Goal: Information Seeking & Learning: Learn about a topic

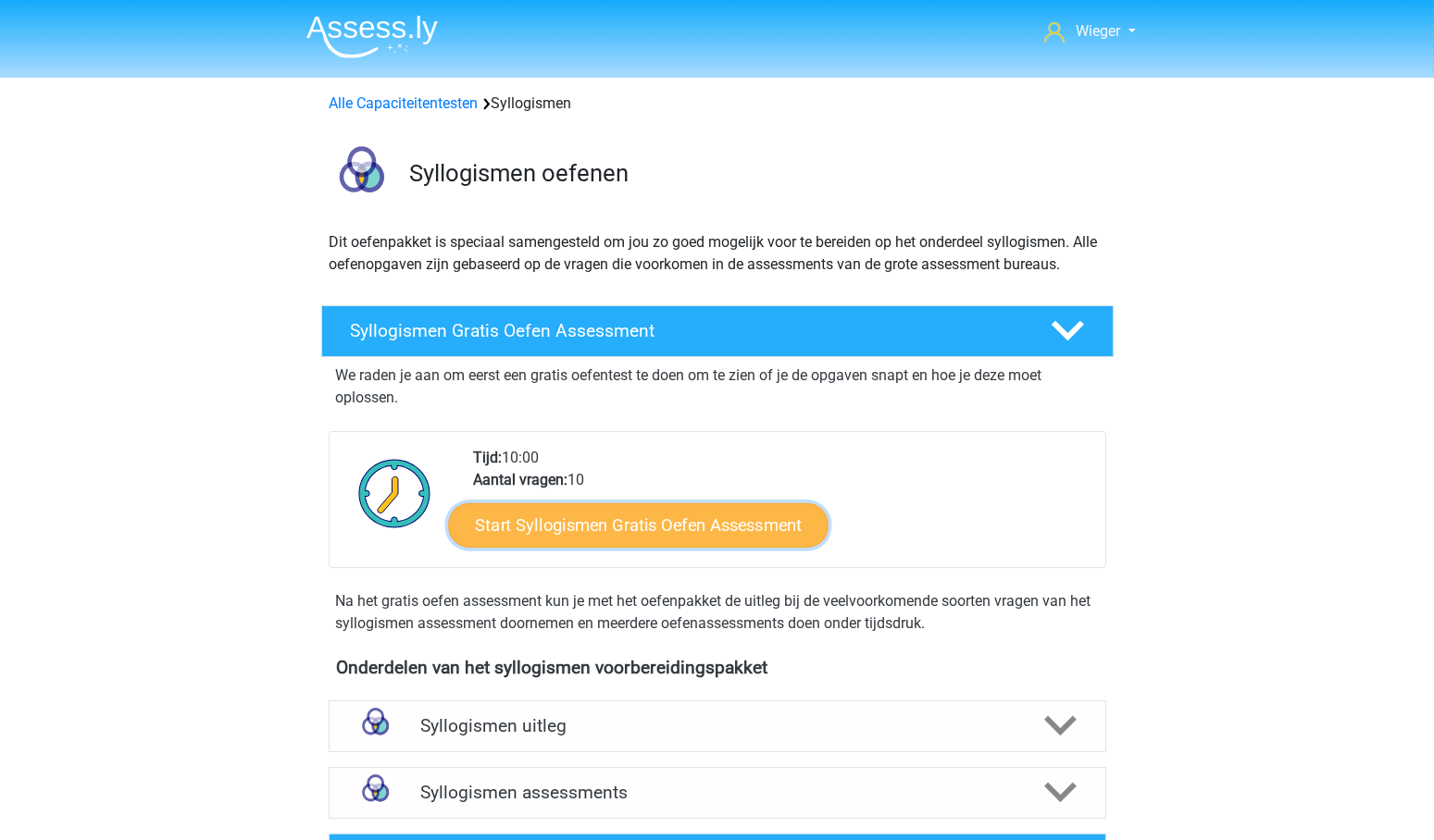
click at [615, 528] on link "Start Syllogismen Gratis Oefen Assessment" at bounding box center [639, 525] width 380 height 44
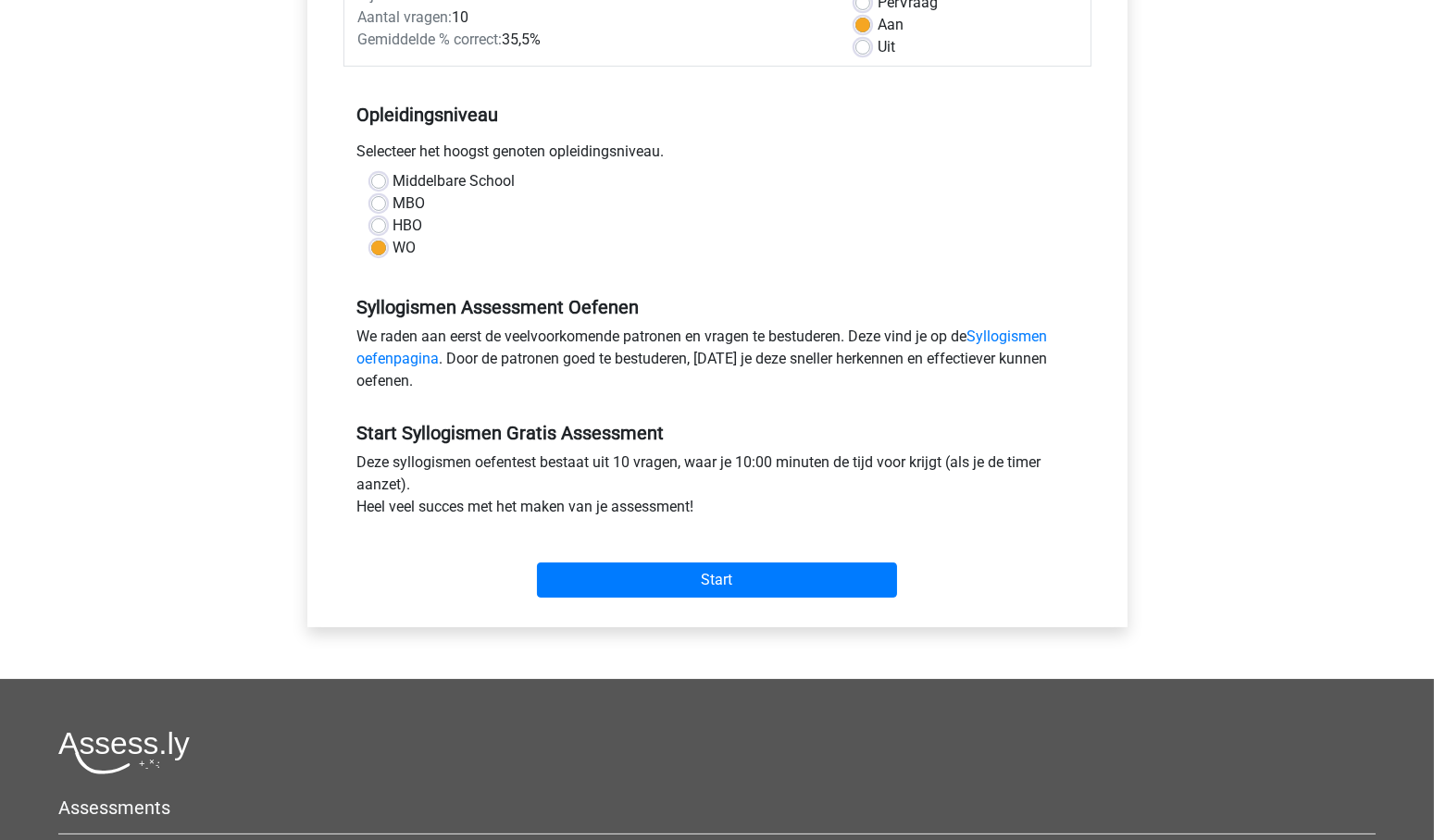
scroll to position [334, 0]
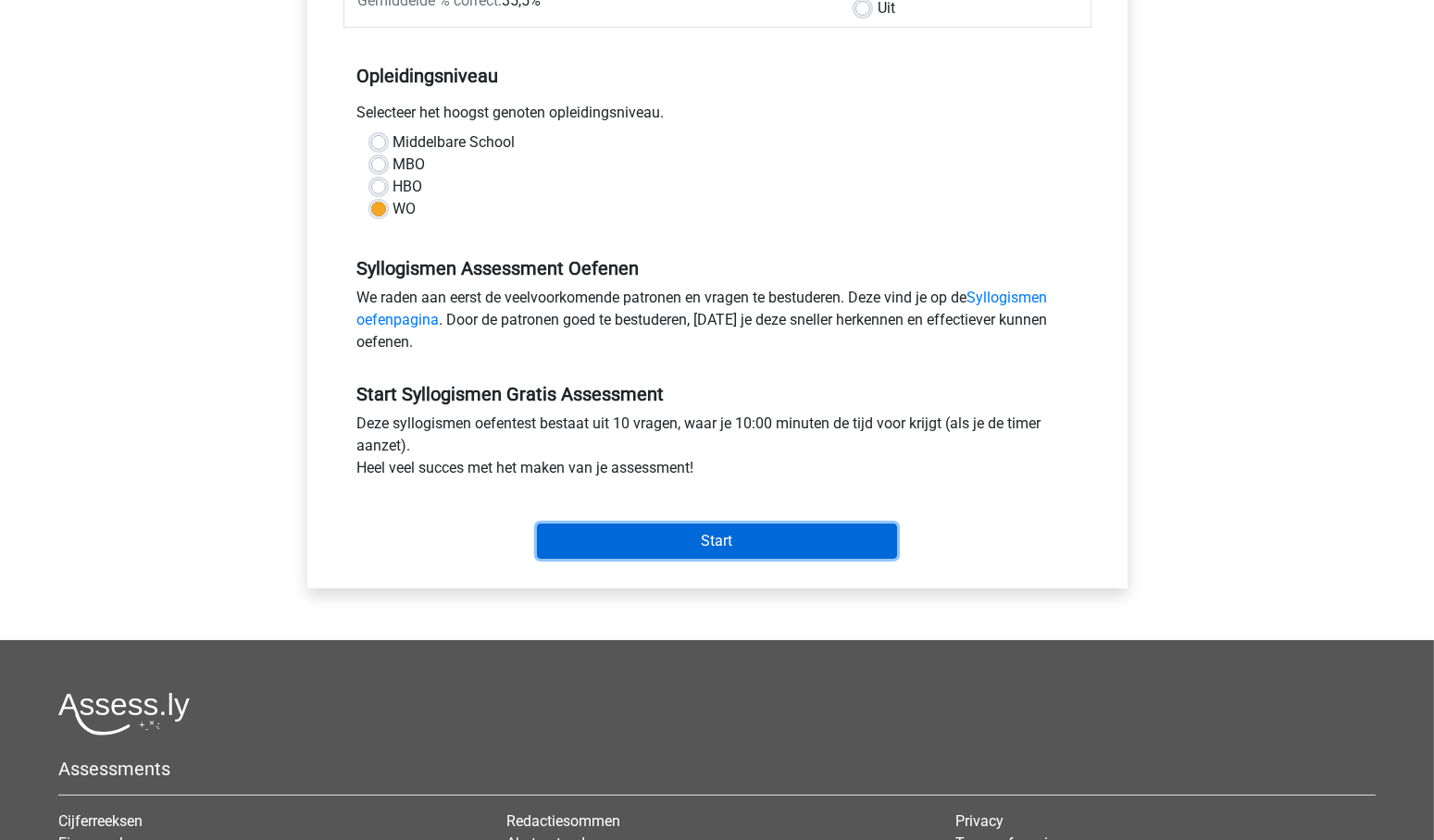
click at [702, 541] on input "Start" at bounding box center [717, 541] width 360 height 35
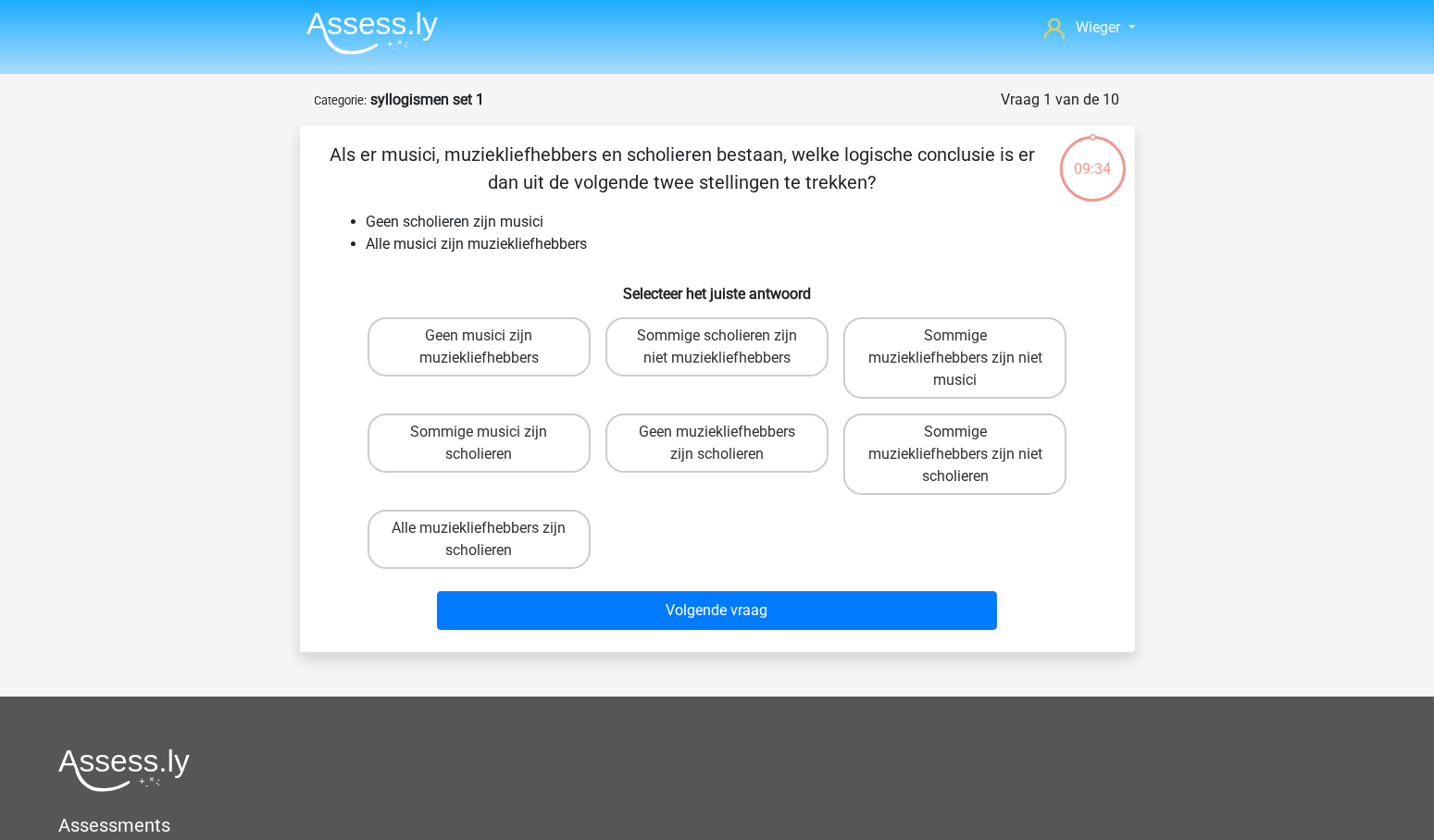
scroll to position [5, 0]
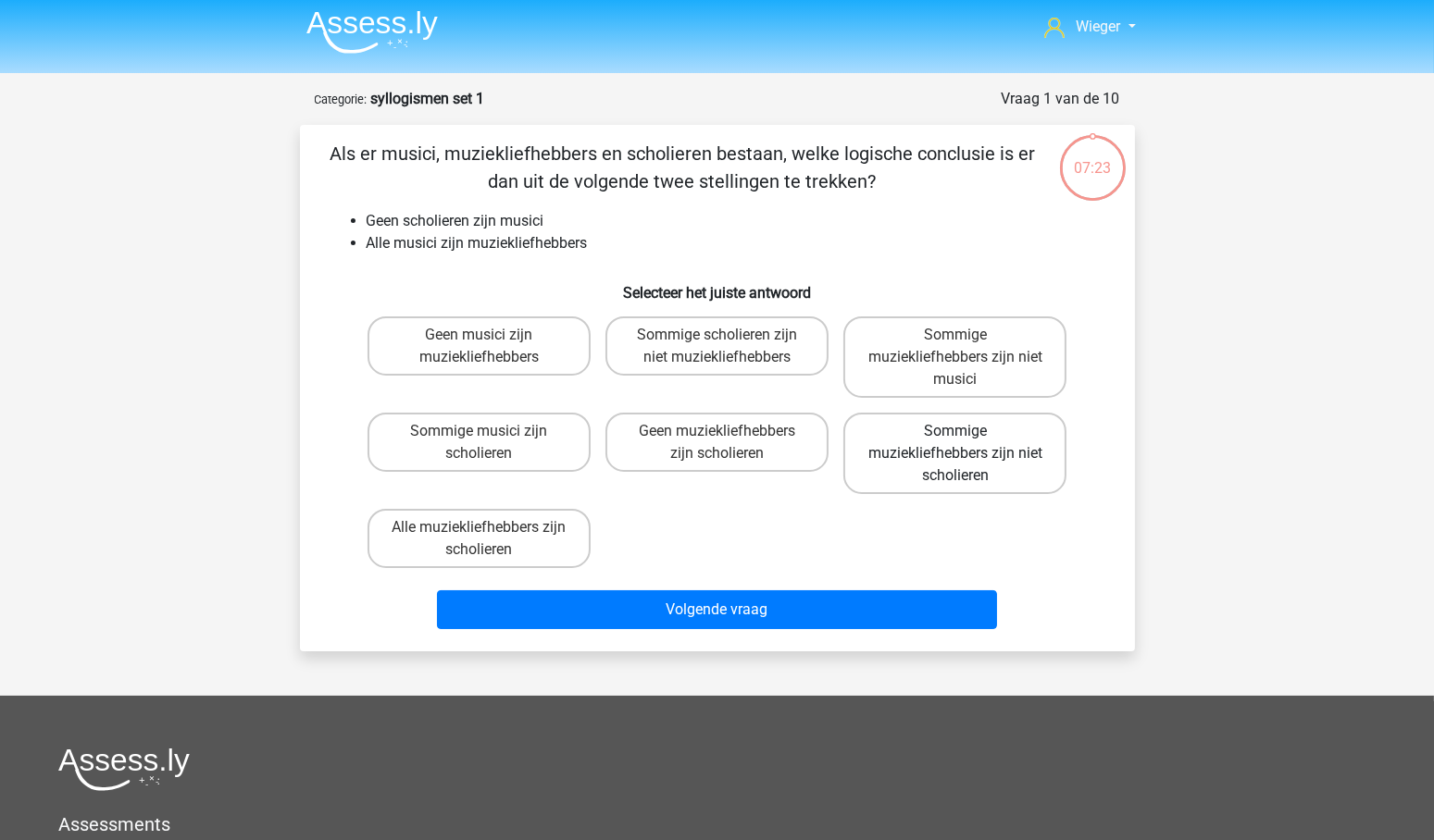
drag, startPoint x: 961, startPoint y: 446, endPoint x: 958, endPoint y: 465, distance: 19.2
click at [961, 447] on label "Sommige muziekliefhebbers zijn niet scholieren" at bounding box center [954, 453] width 223 height 81
click at [961, 443] on input "Sommige muziekliefhebbers zijn niet scholieren" at bounding box center [962, 437] width 12 height 12
radio input "true"
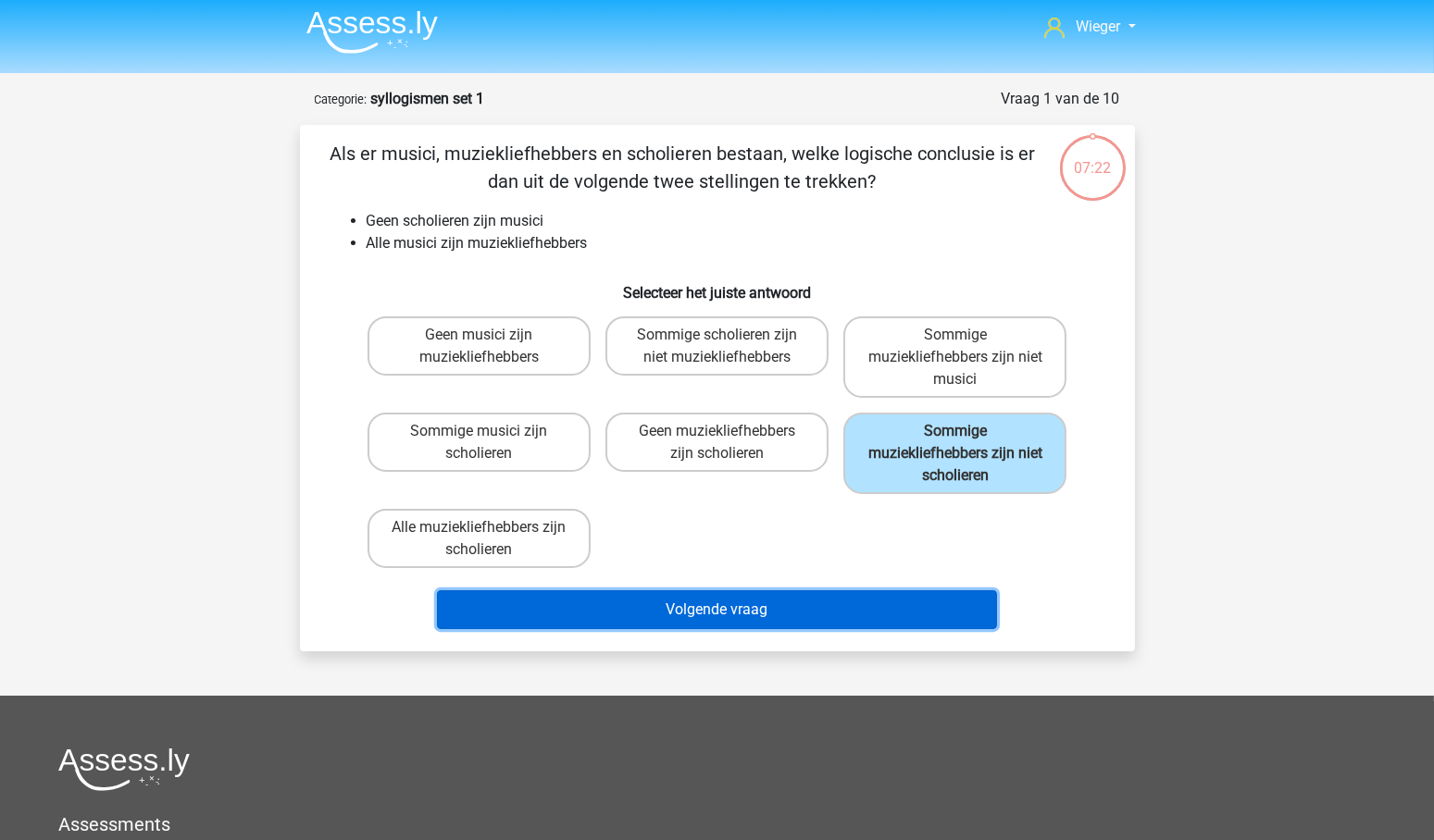
click at [773, 604] on button "Volgende vraag" at bounding box center [717, 610] width 560 height 39
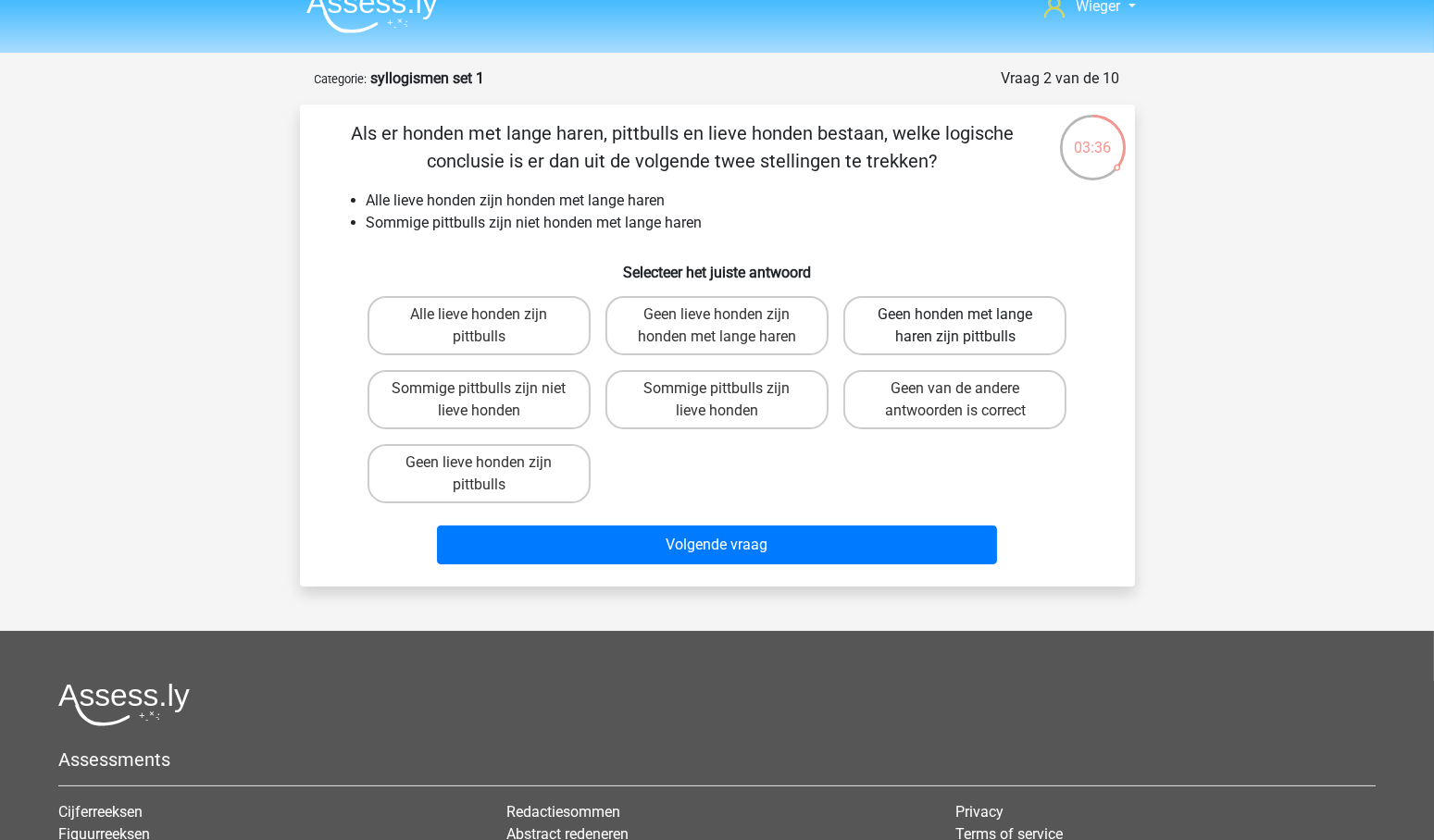
scroll to position [0, 0]
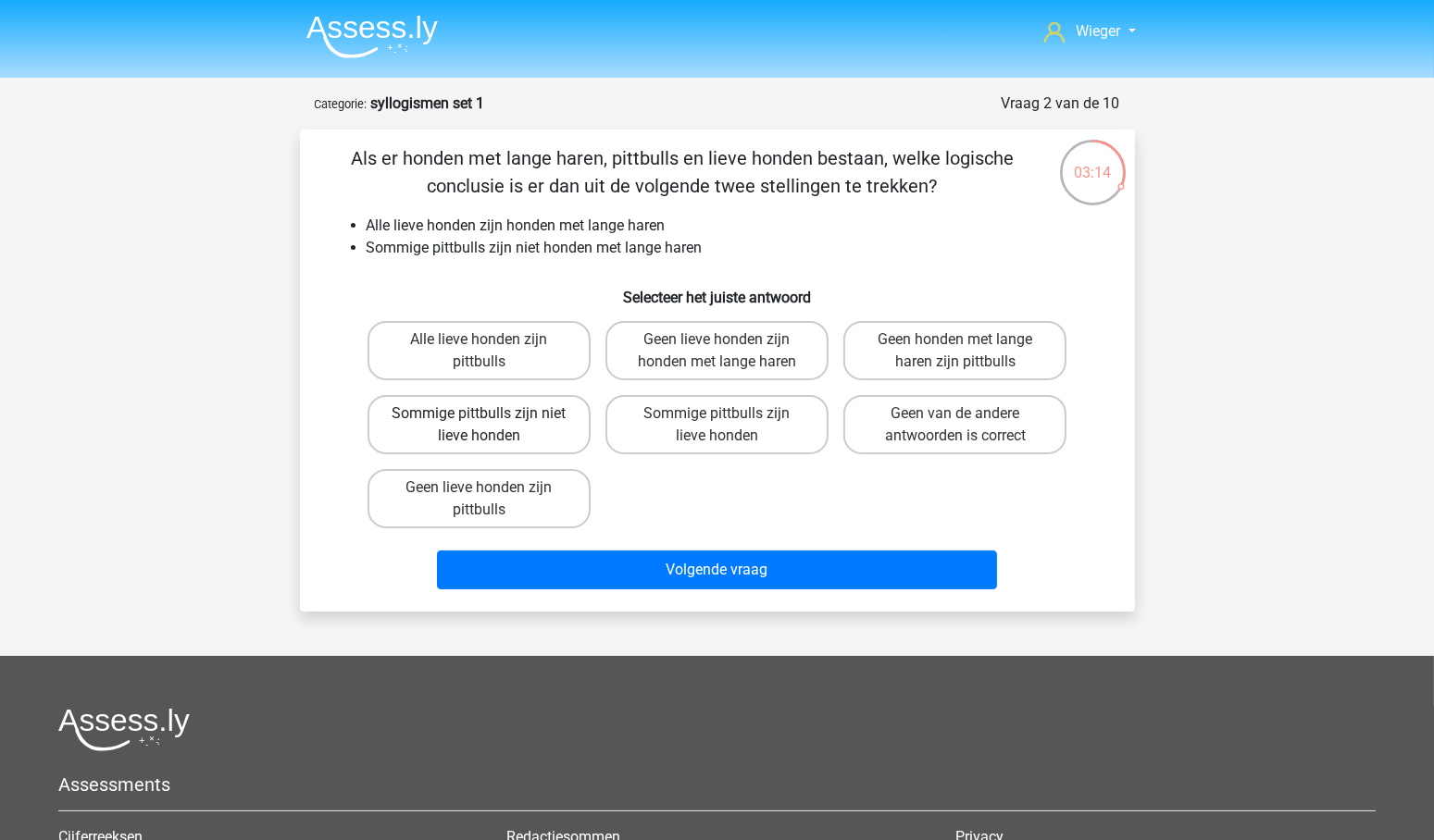
click at [498, 416] on label "Sommige pittbulls zijn niet lieve honden" at bounding box center [479, 425] width 223 height 59
click at [490, 416] on input "Sommige pittbulls zijn niet lieve honden" at bounding box center [485, 420] width 12 height 12
radio input "true"
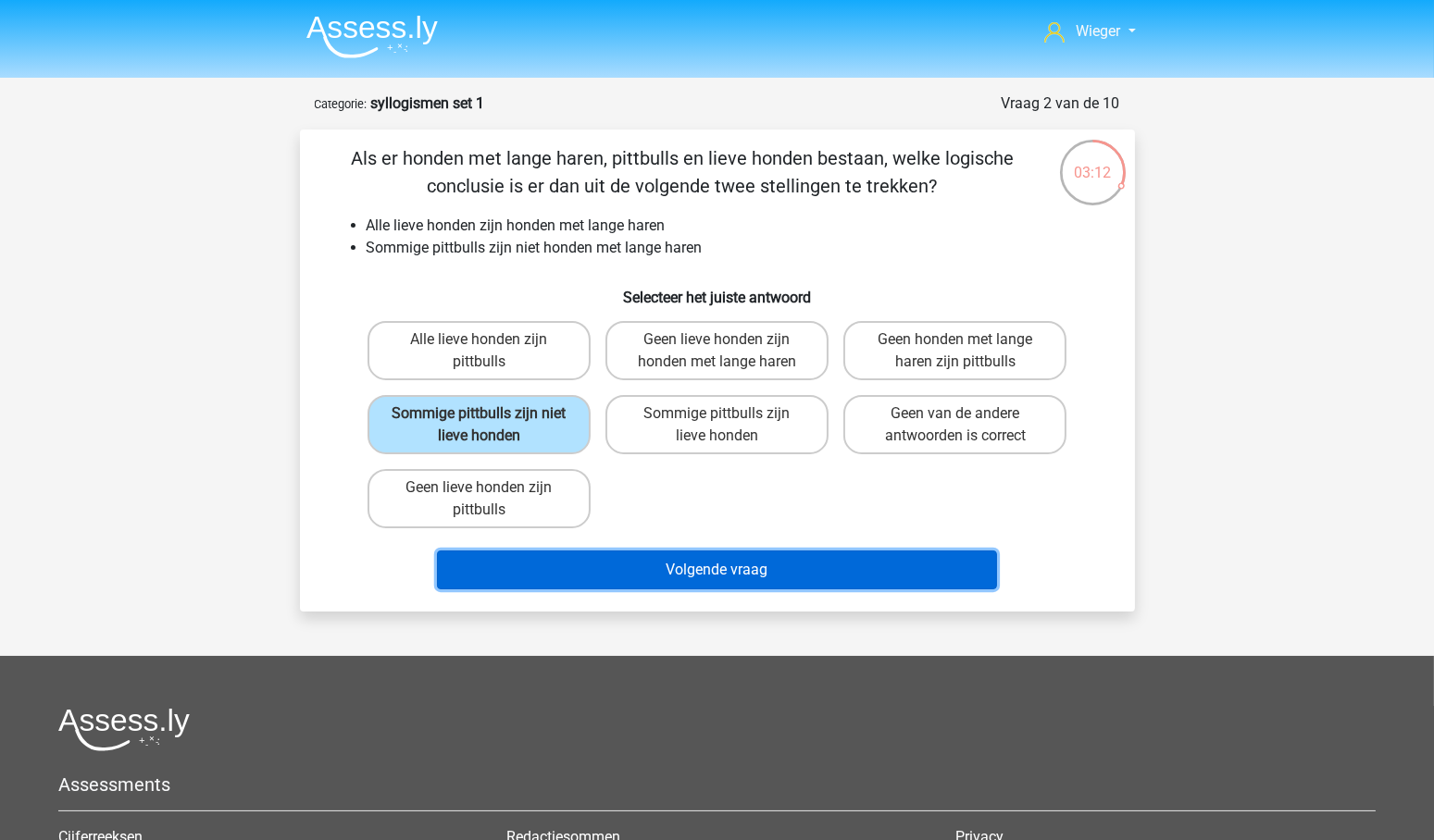
click at [750, 562] on button "Volgende vraag" at bounding box center [717, 570] width 560 height 39
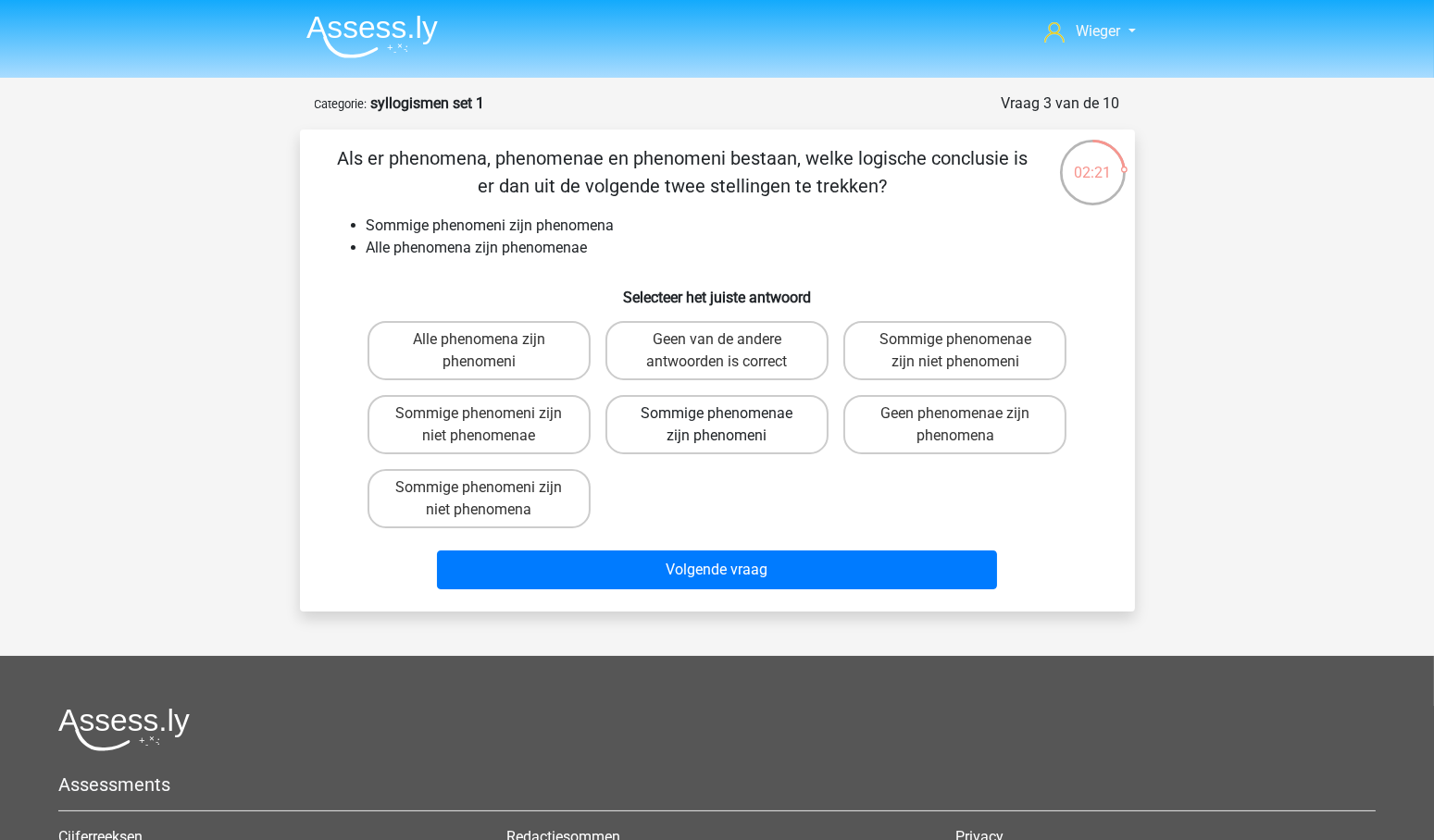
drag, startPoint x: 754, startPoint y: 413, endPoint x: 815, endPoint y: 447, distance: 69.8
click at [754, 414] on label "Sommige phenomenae zijn phenomeni" at bounding box center [716, 425] width 223 height 59
click at [728, 414] on input "Sommige phenomenae zijn phenomeni" at bounding box center [723, 420] width 12 height 12
radio input "true"
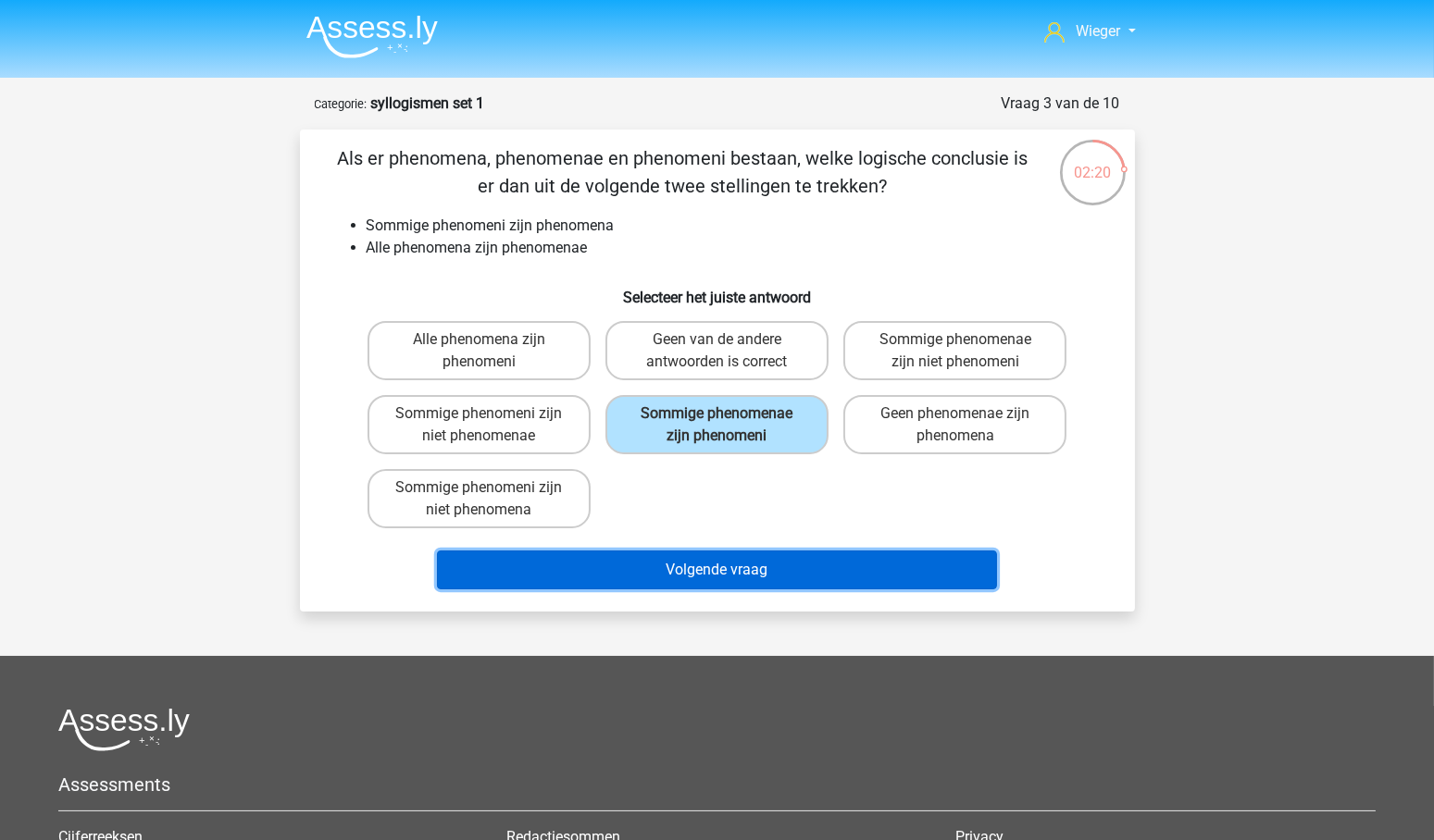
click at [716, 572] on button "Volgende vraag" at bounding box center [717, 570] width 560 height 39
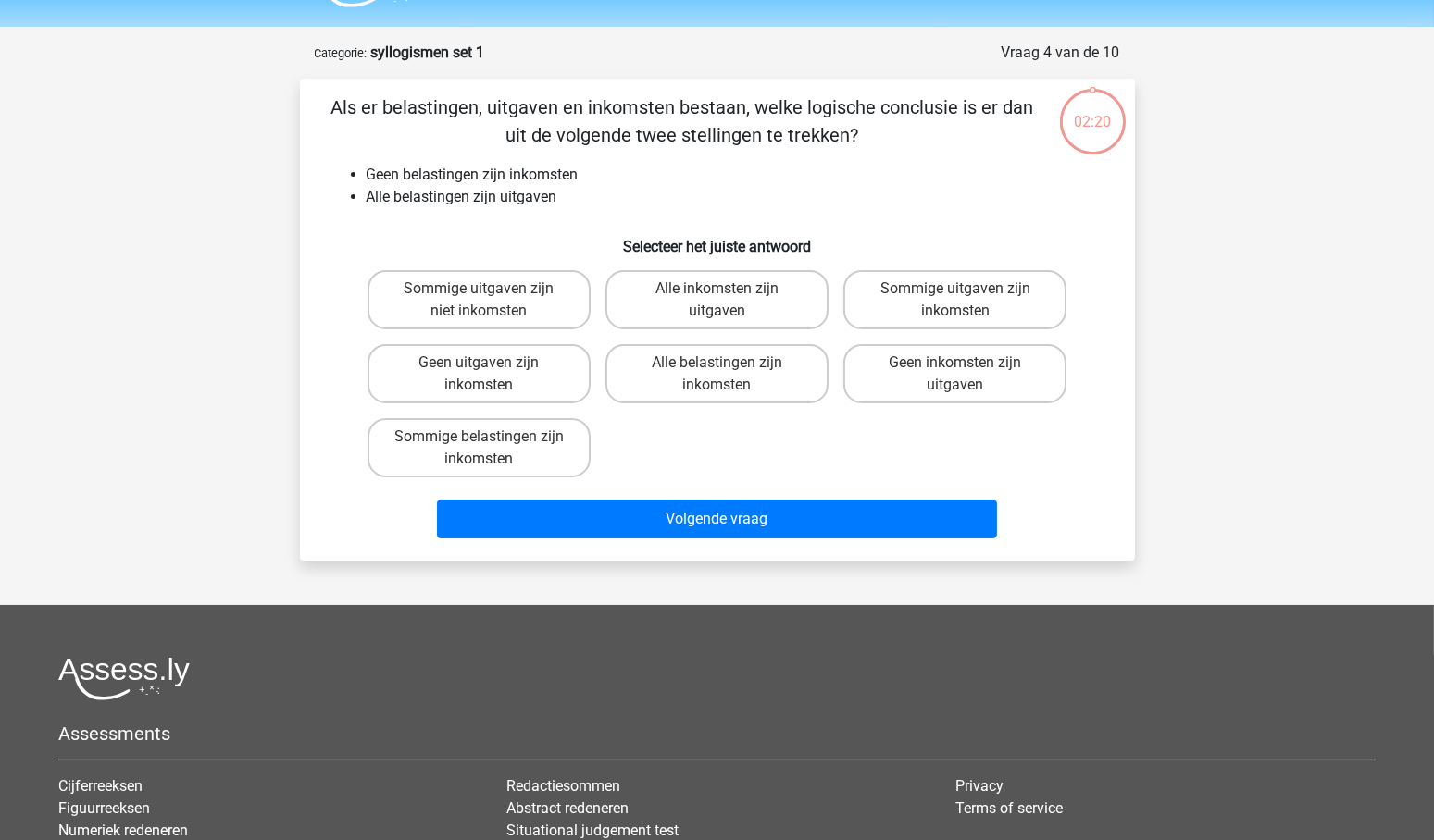
scroll to position [93, 0]
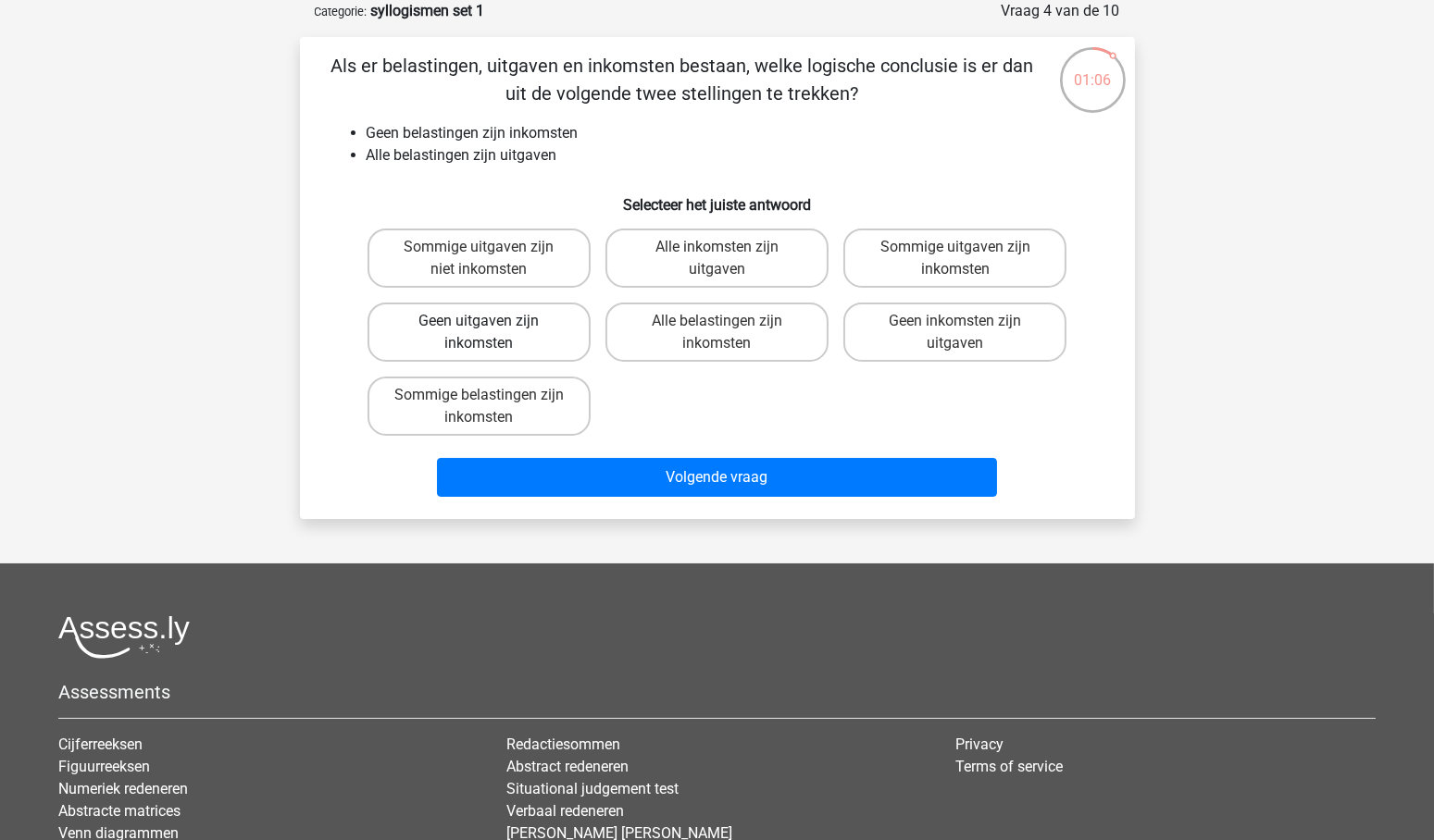
click at [477, 329] on label "Geen uitgaven zijn inkomsten" at bounding box center [479, 333] width 223 height 59
click at [479, 329] on input "Geen uitgaven zijn inkomsten" at bounding box center [485, 327] width 12 height 12
radio input "true"
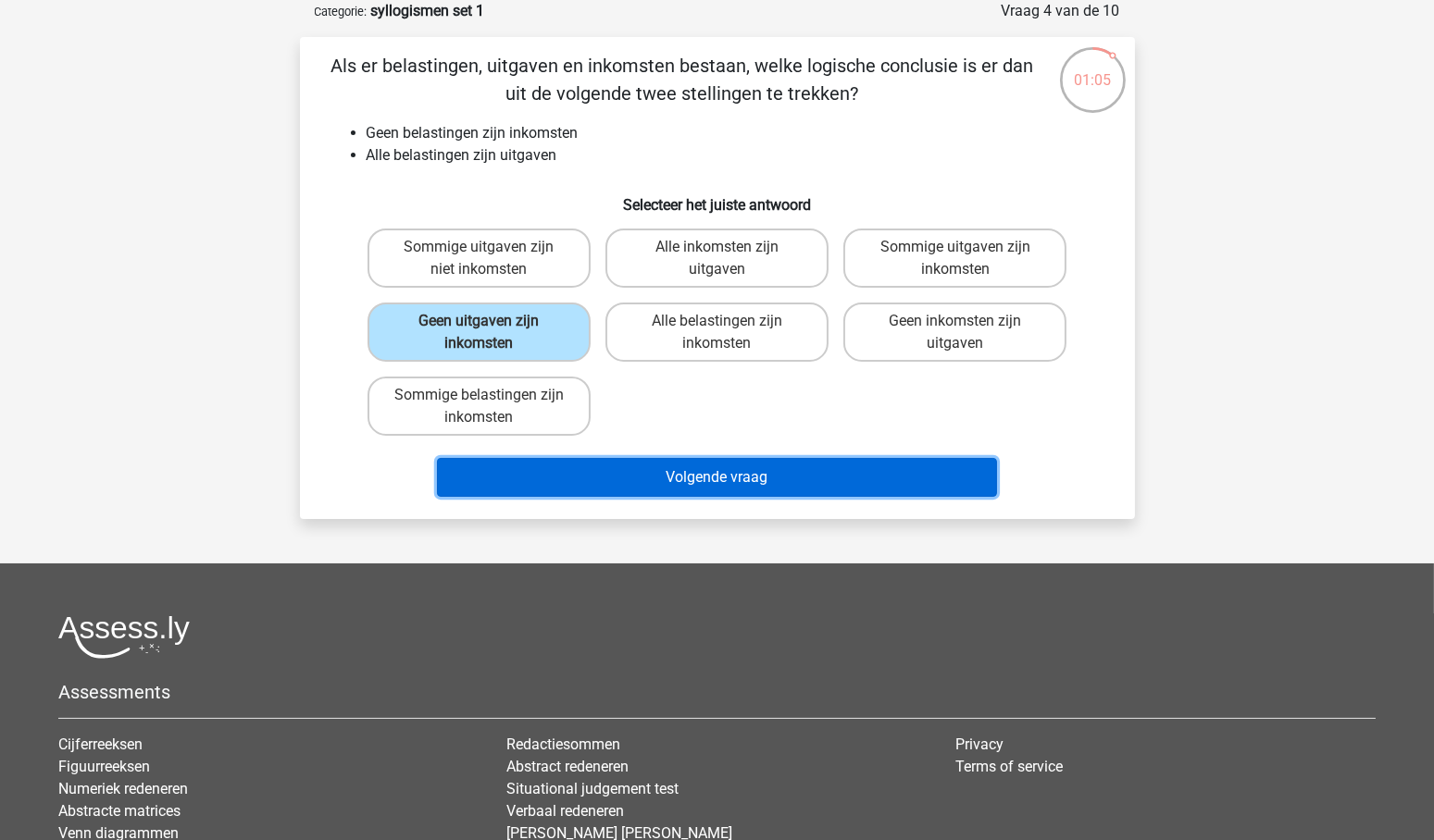
click at [708, 468] on button "Volgende vraag" at bounding box center [717, 477] width 560 height 39
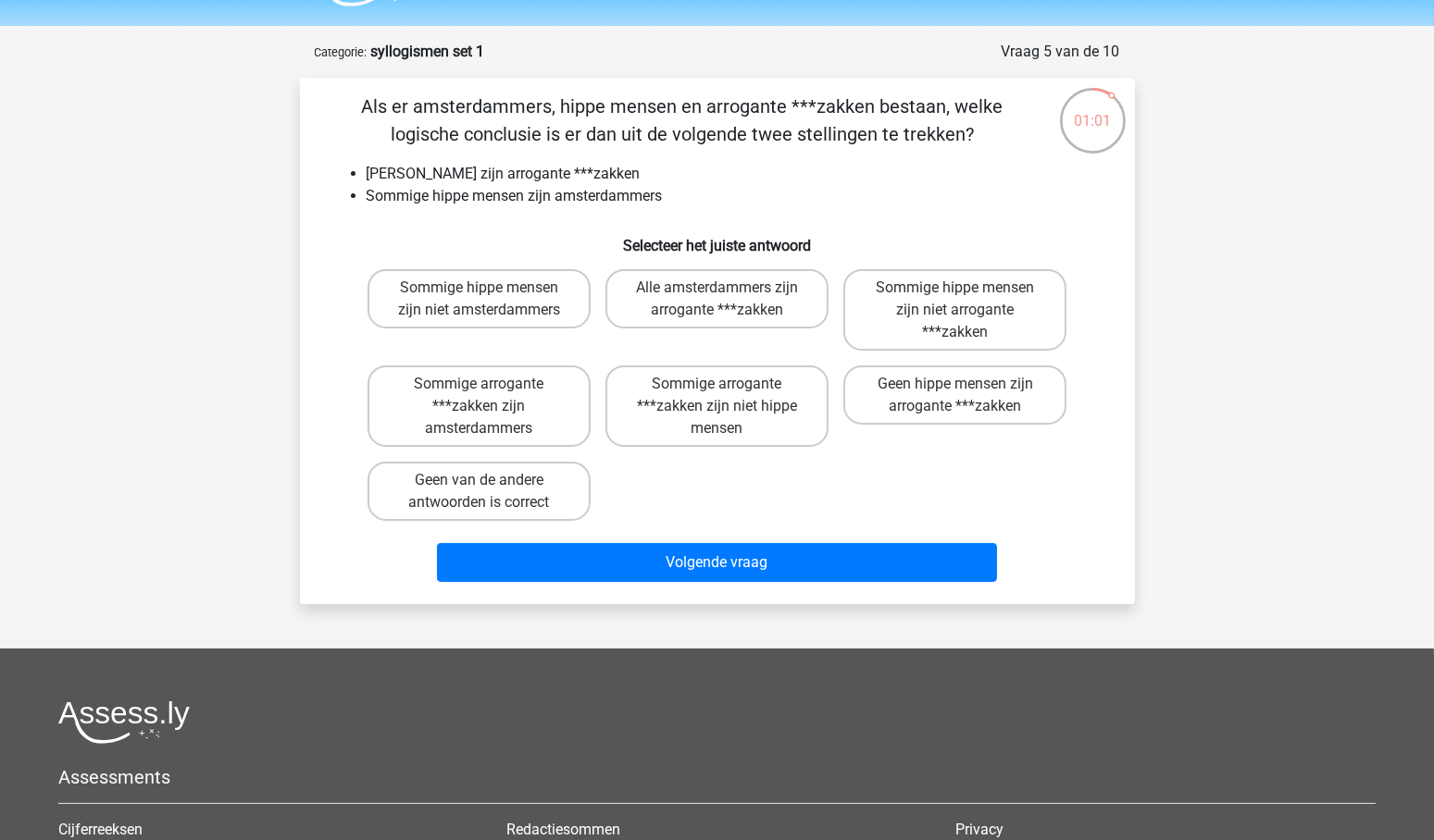
scroll to position [42, 0]
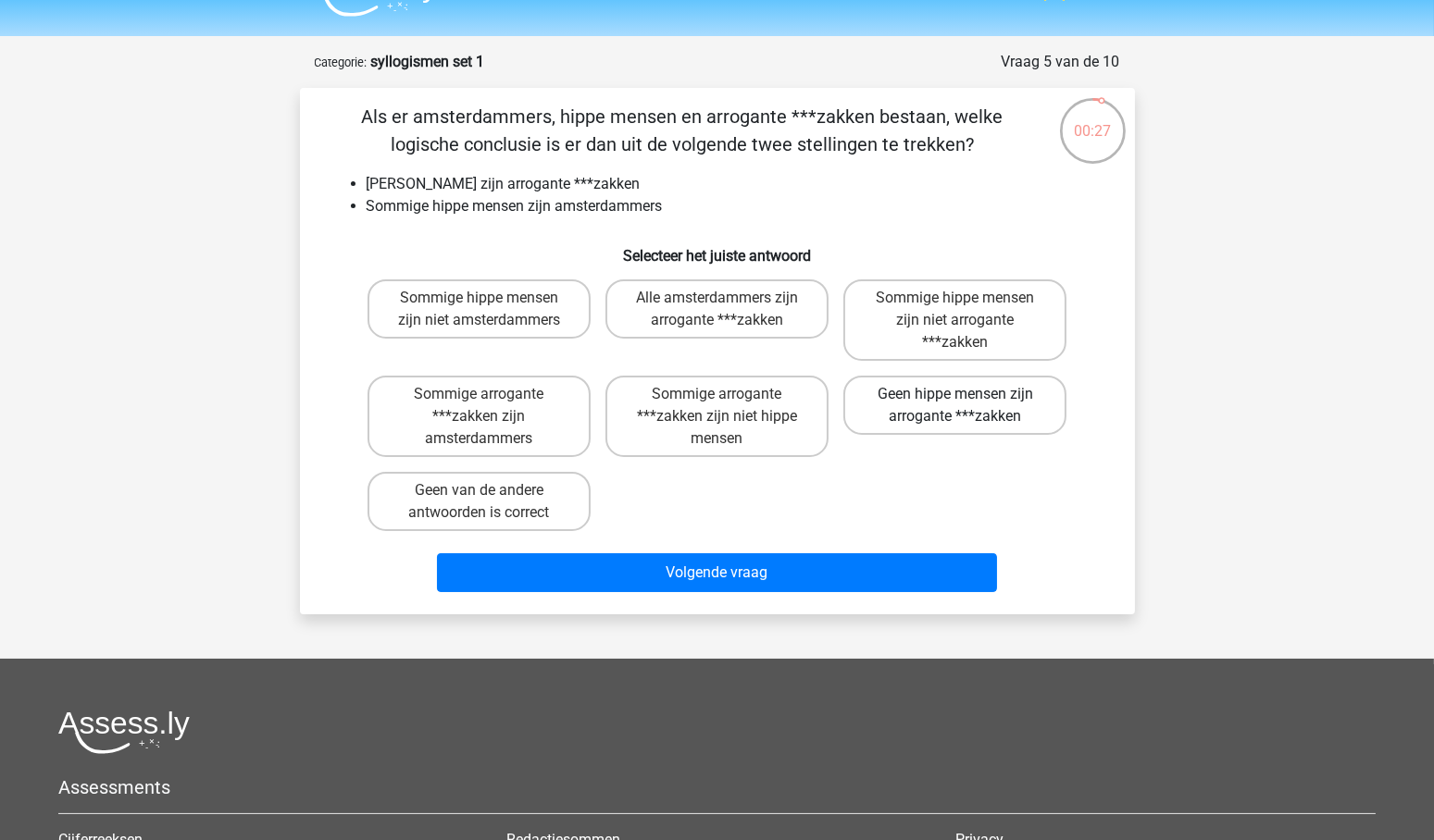
click at [953, 400] on label "Geen hippe mensen zijn arrogante ***zakken" at bounding box center [954, 405] width 223 height 59
click at [956, 400] on input "Geen hippe mensen zijn arrogante ***zakken" at bounding box center [962, 400] width 12 height 12
radio input "true"
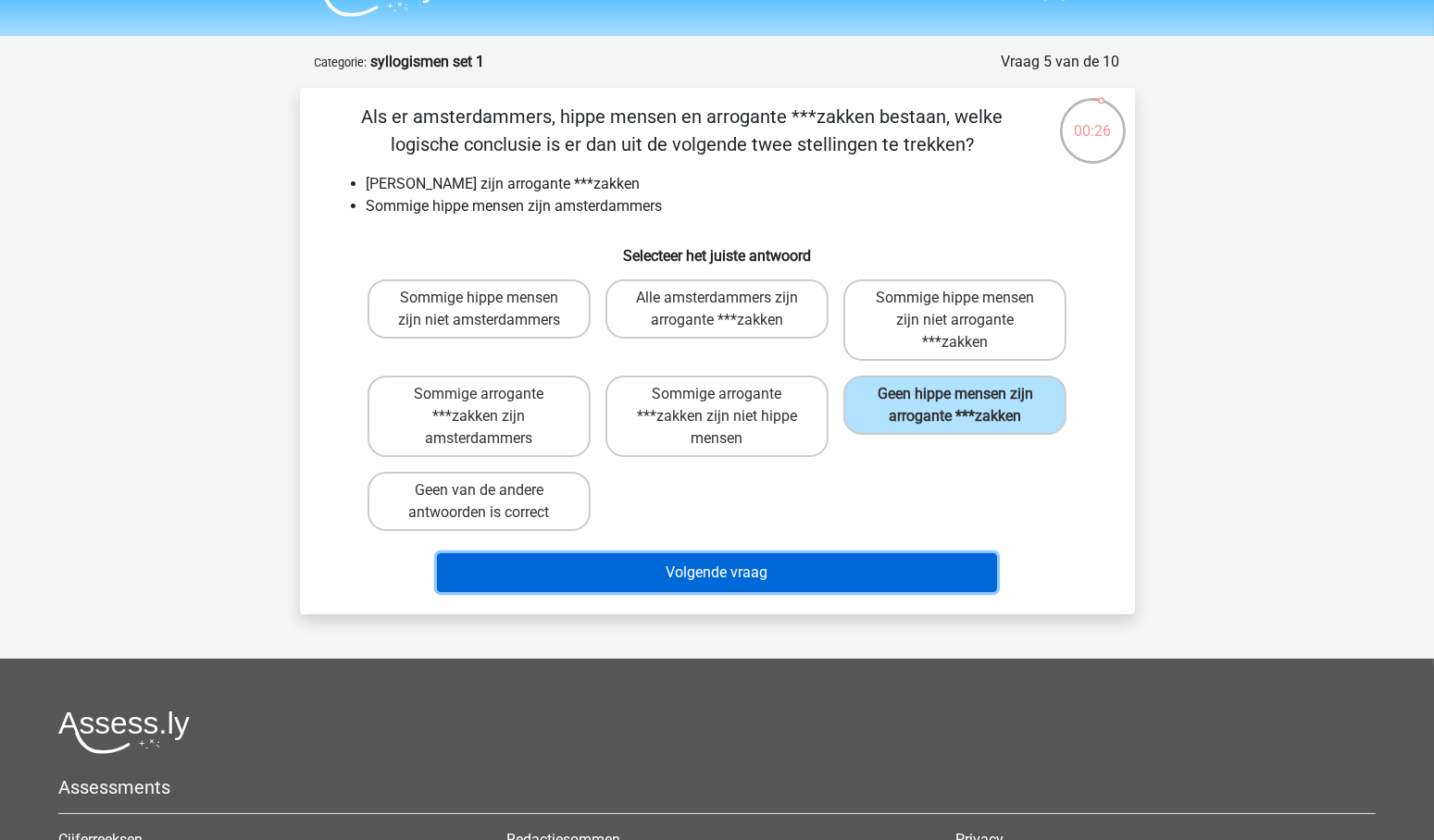
click at [752, 570] on button "Volgende vraag" at bounding box center [717, 572] width 560 height 39
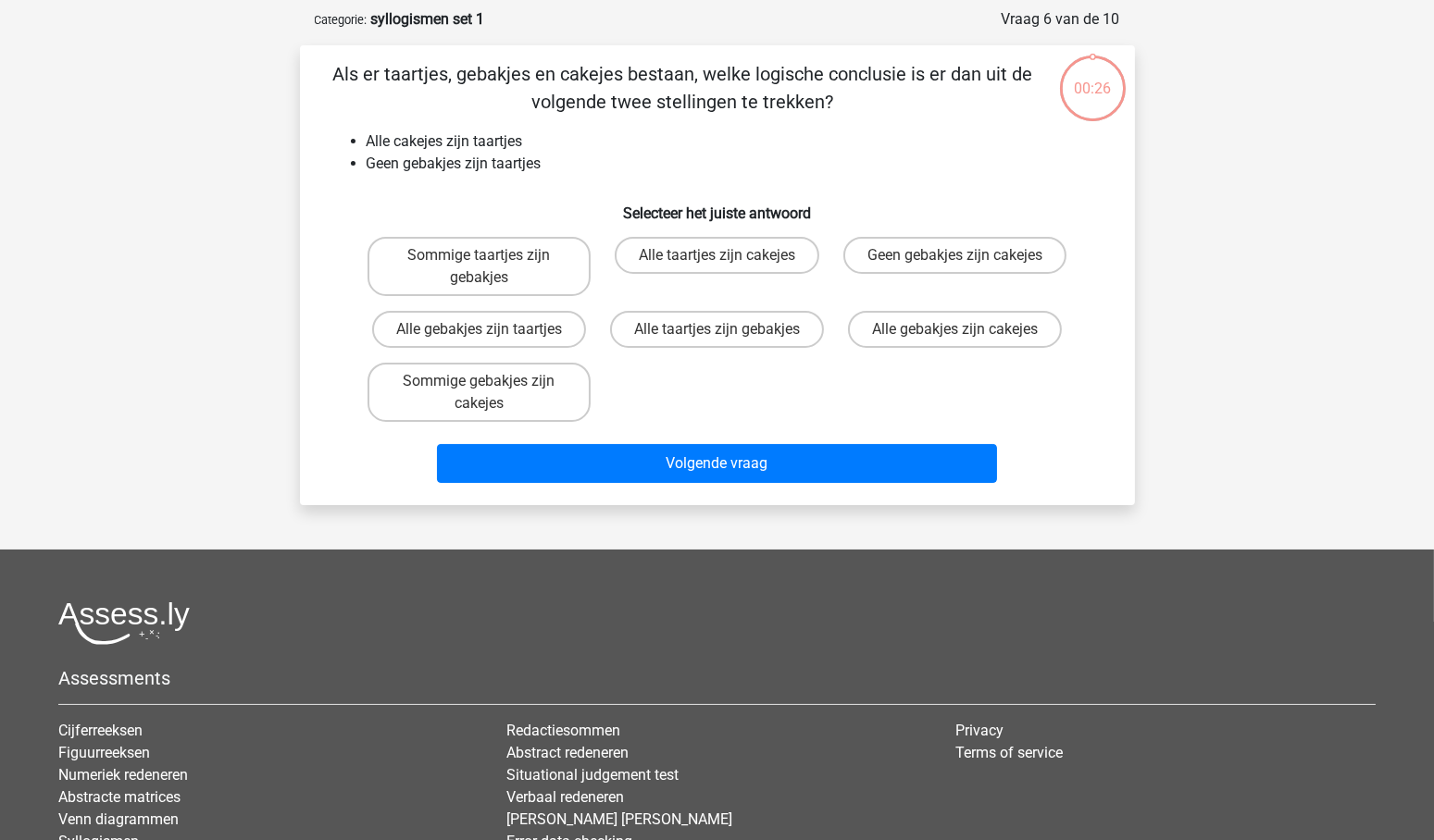
scroll to position [93, 0]
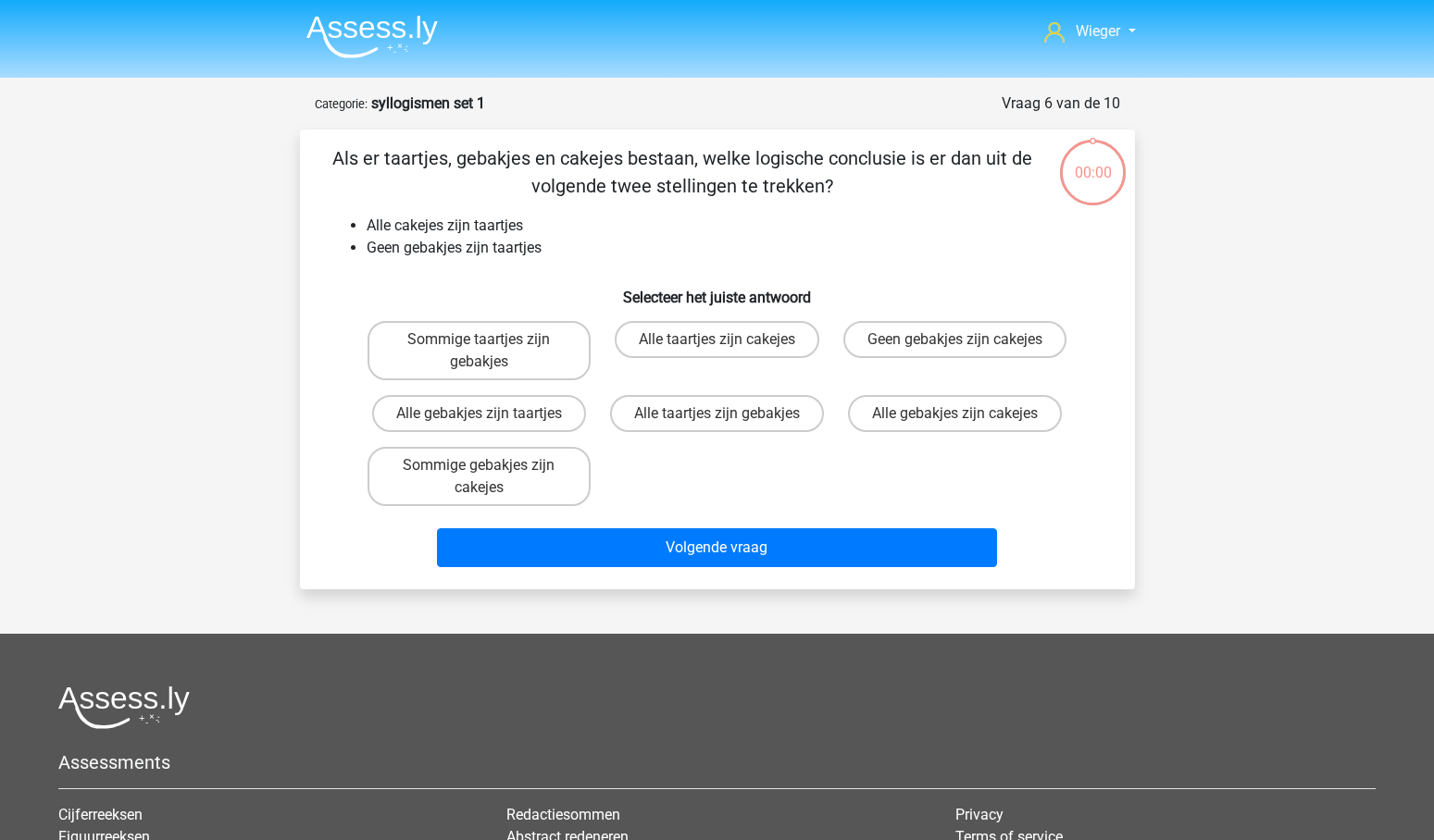
scroll to position [93, 0]
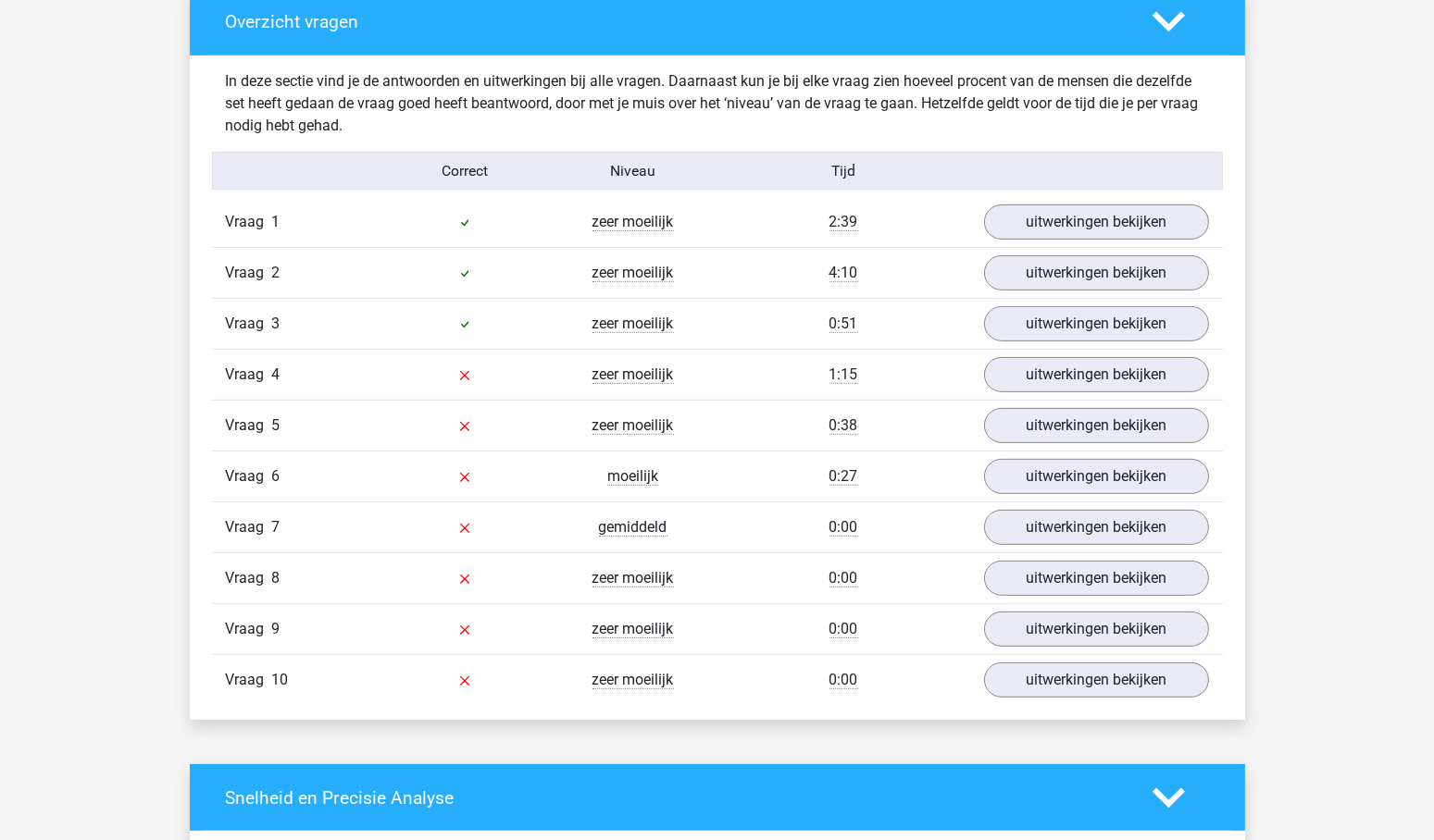
scroll to position [1075, 0]
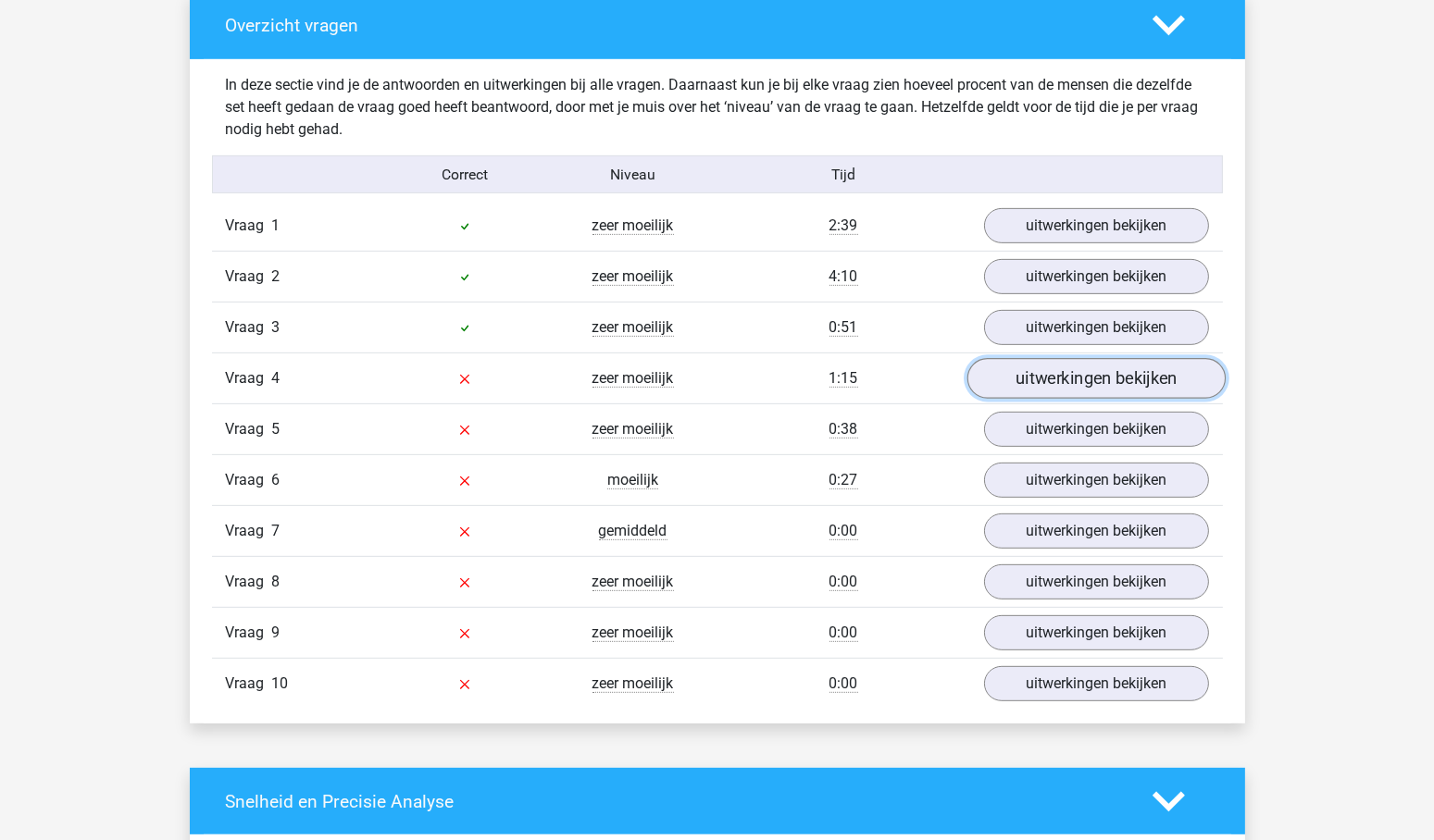
click at [1095, 371] on link "uitwerkingen bekijken" at bounding box center [1096, 379] width 258 height 41
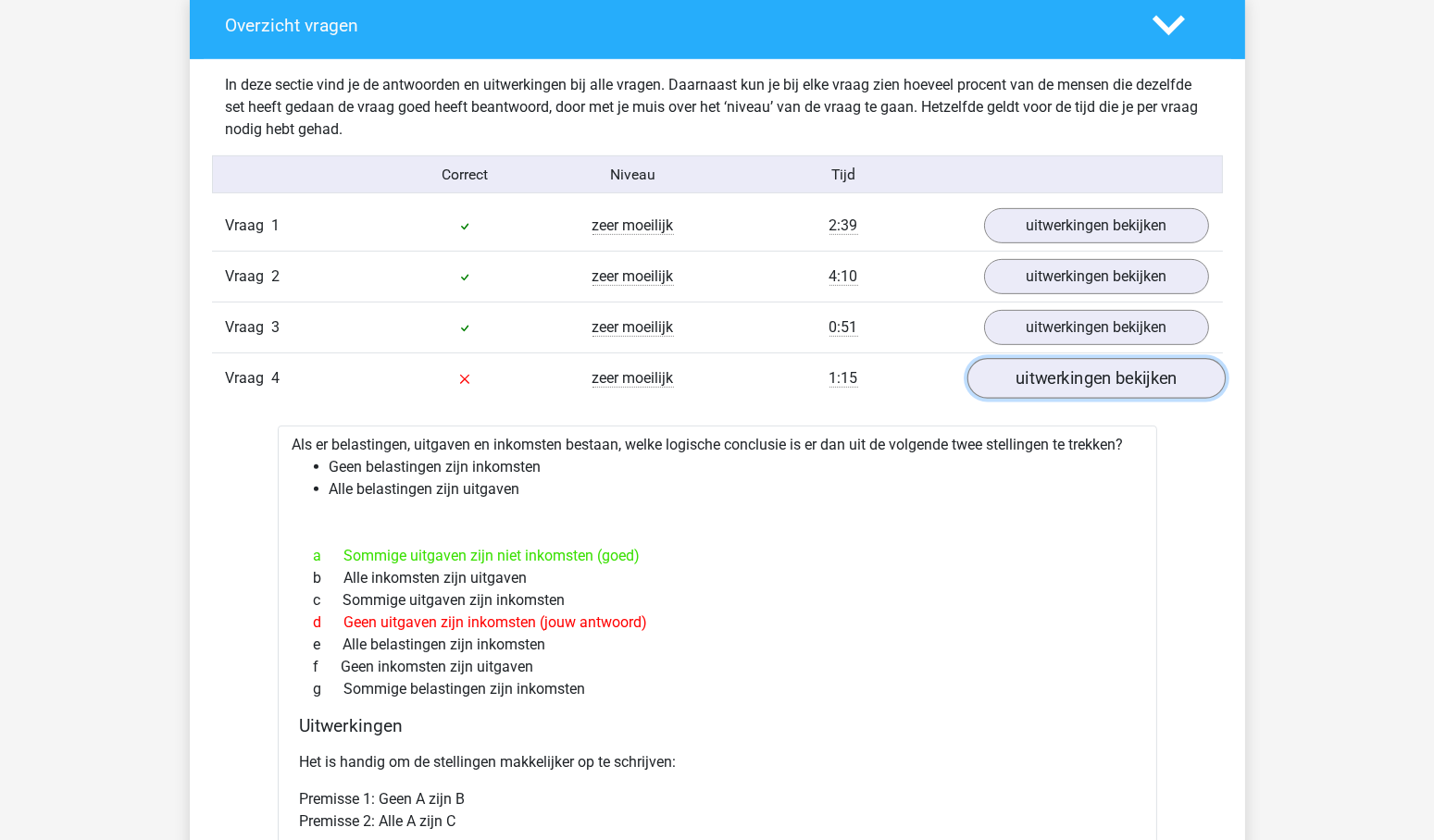
click at [1095, 371] on link "uitwerkingen bekijken" at bounding box center [1096, 379] width 258 height 41
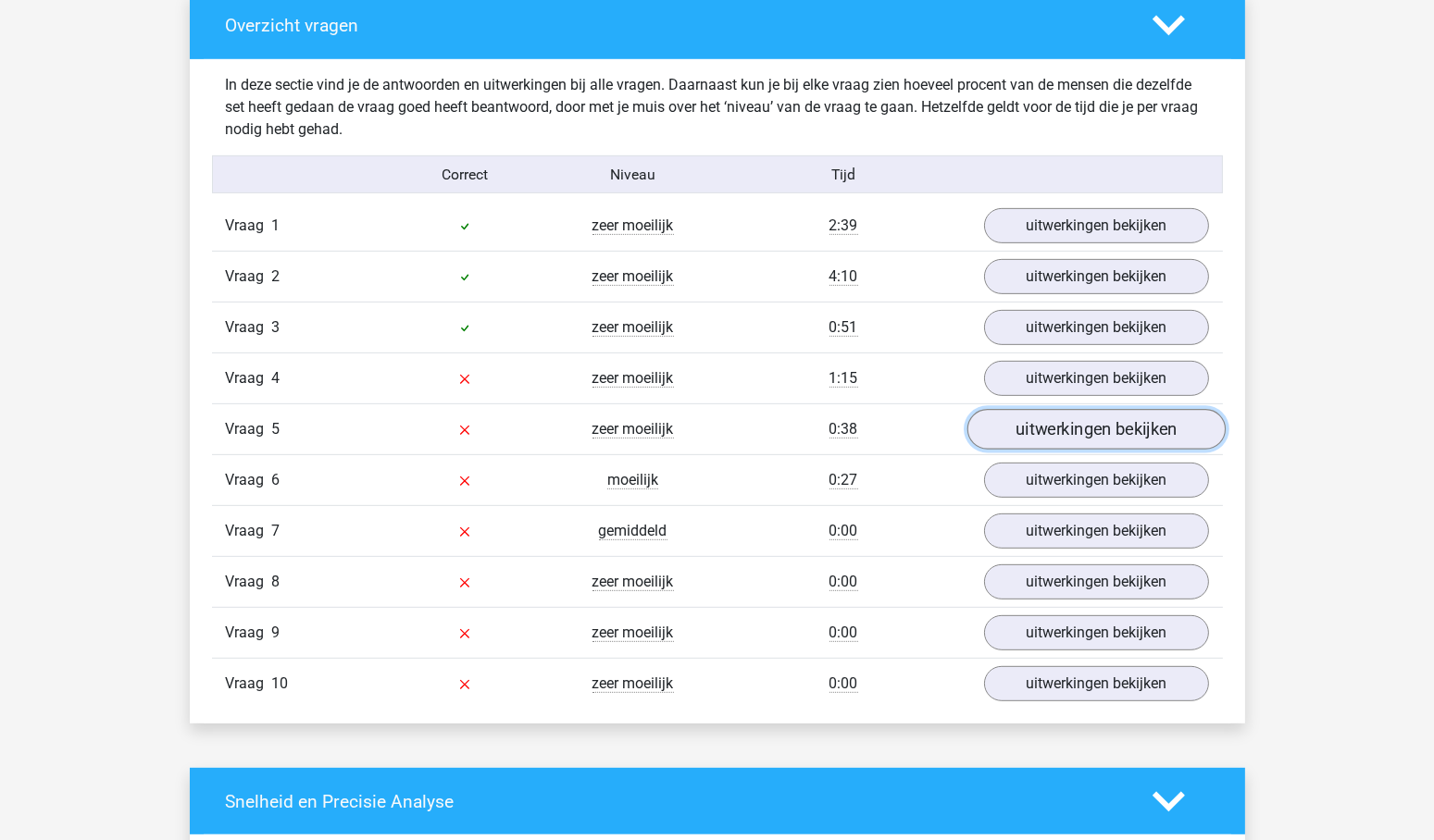
click at [1130, 424] on link "uitwerkingen bekijken" at bounding box center [1096, 430] width 258 height 41
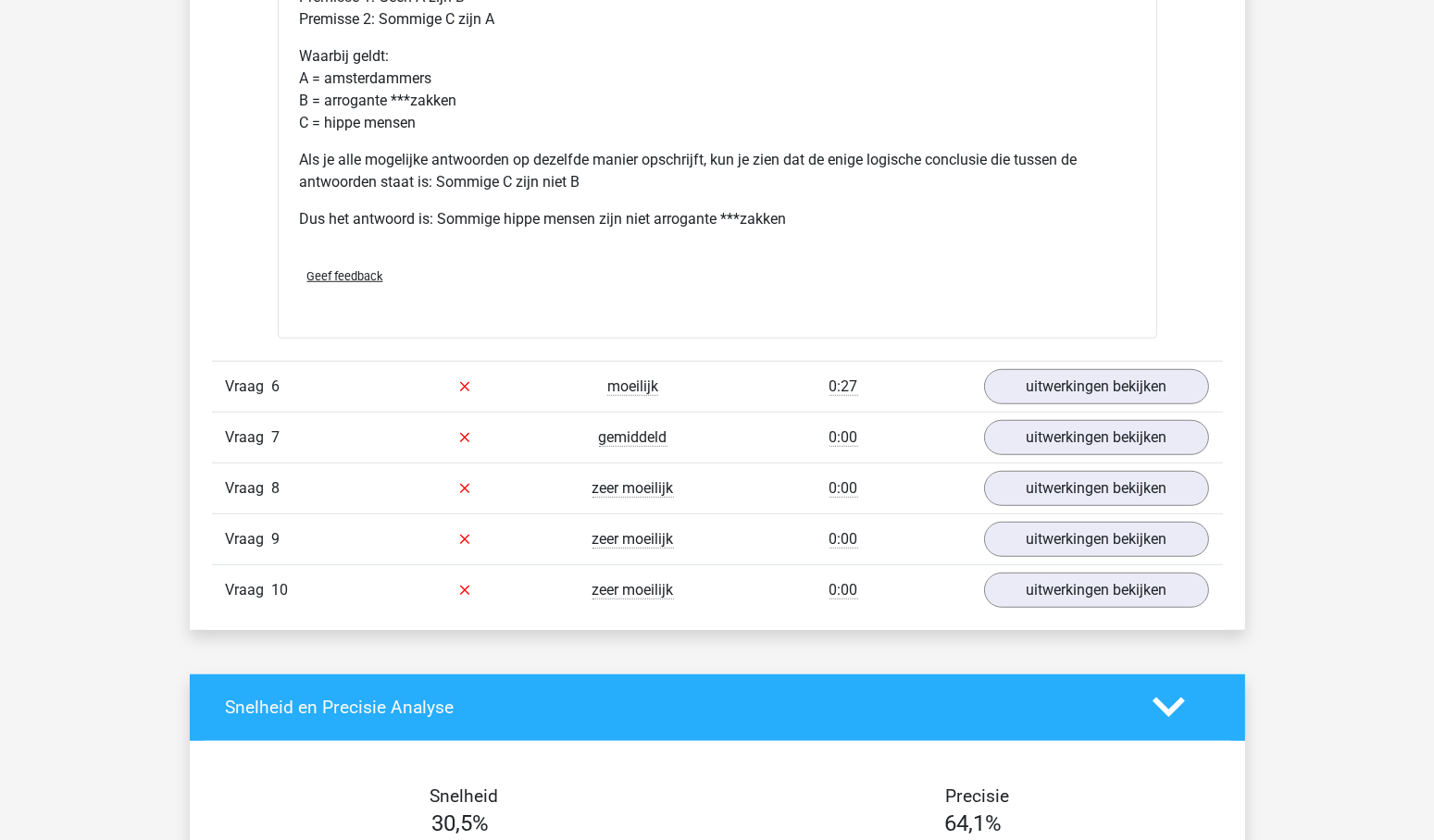
scroll to position [1930, 0]
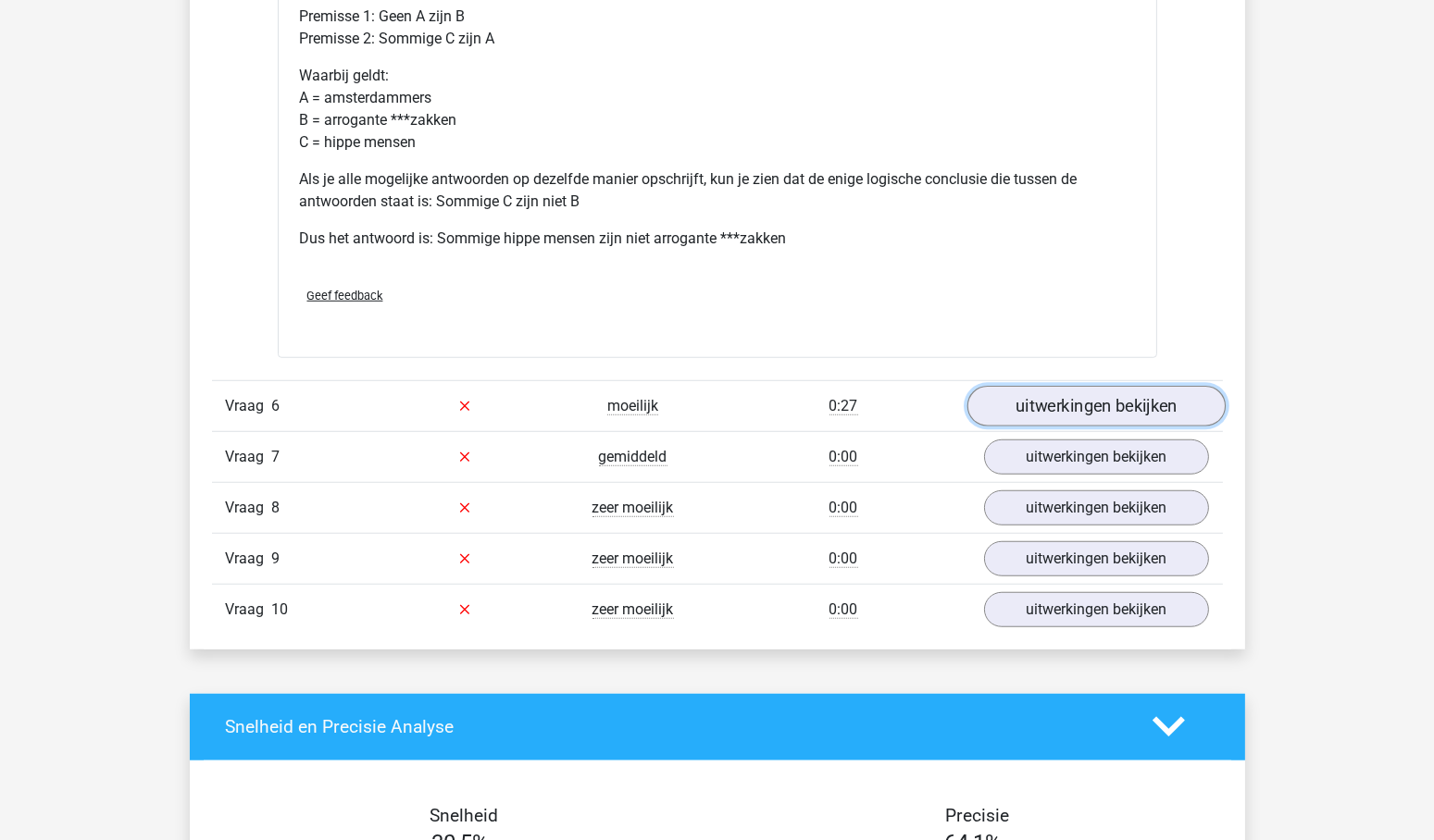
click at [1114, 394] on link "uitwerkingen bekijken" at bounding box center [1096, 406] width 258 height 41
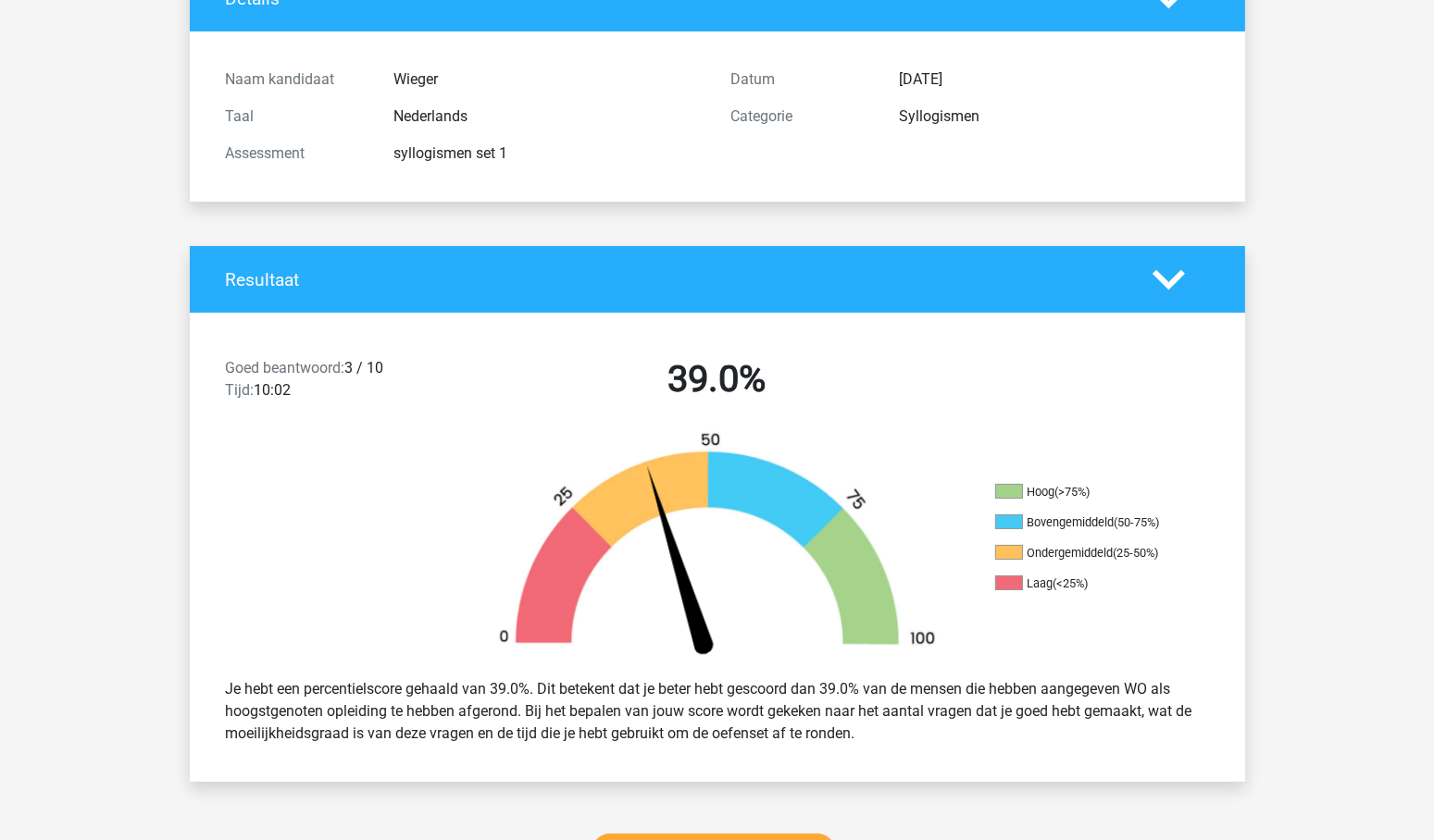
scroll to position [0, 0]
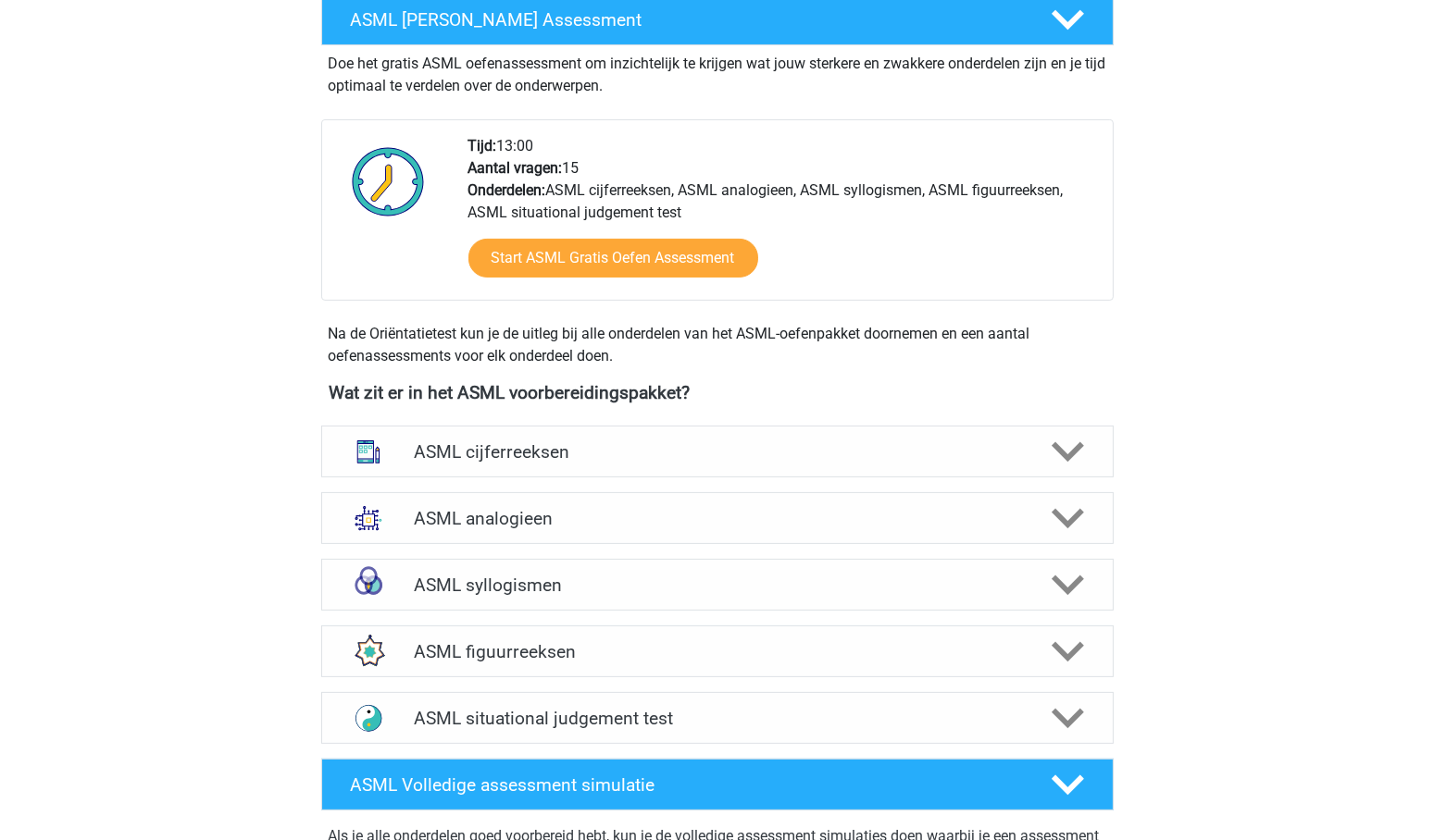
scroll to position [529, 0]
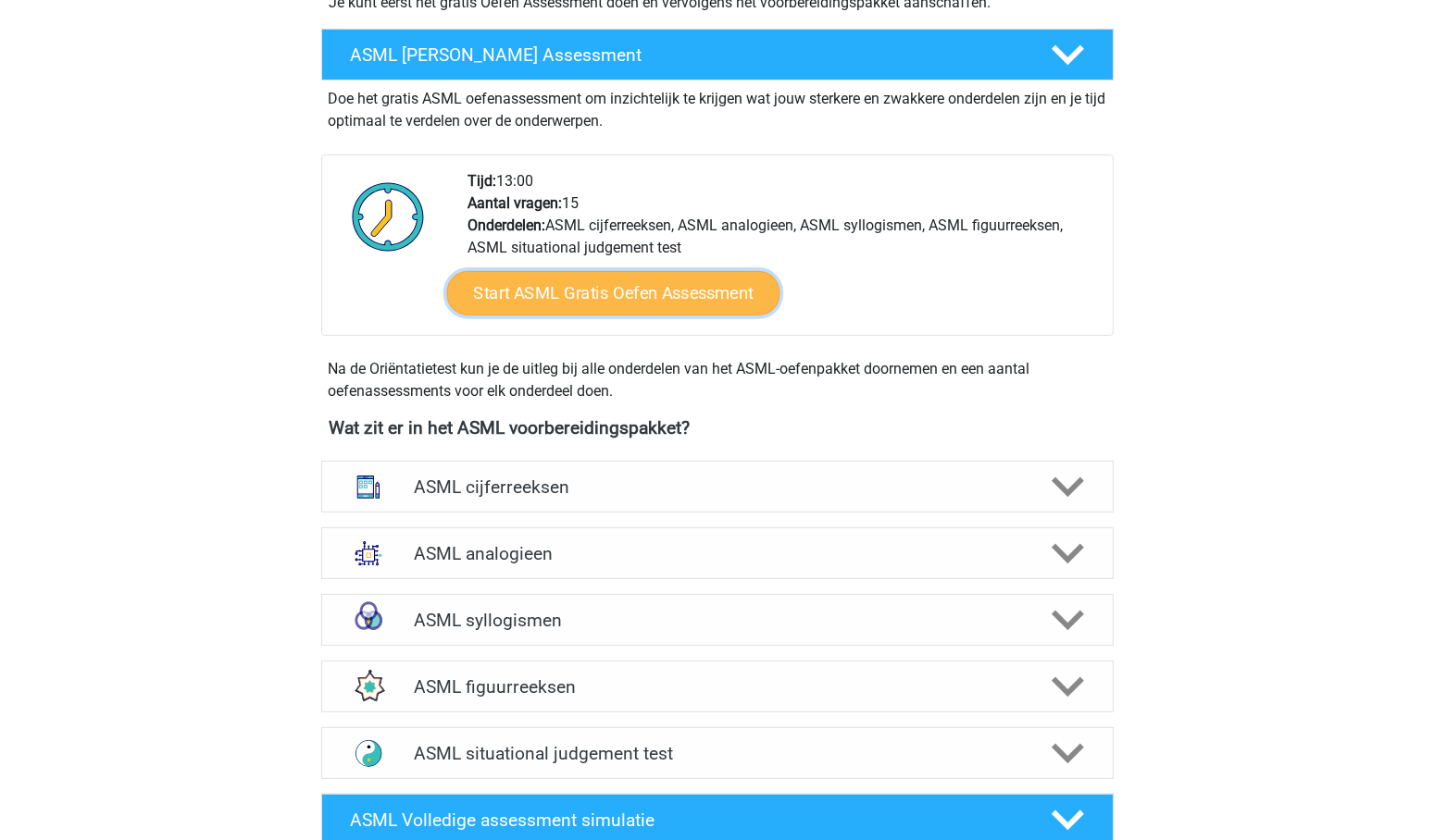
click at [573, 291] on link "Start ASML Gratis Oefen Assessment" at bounding box center [613, 293] width 334 height 44
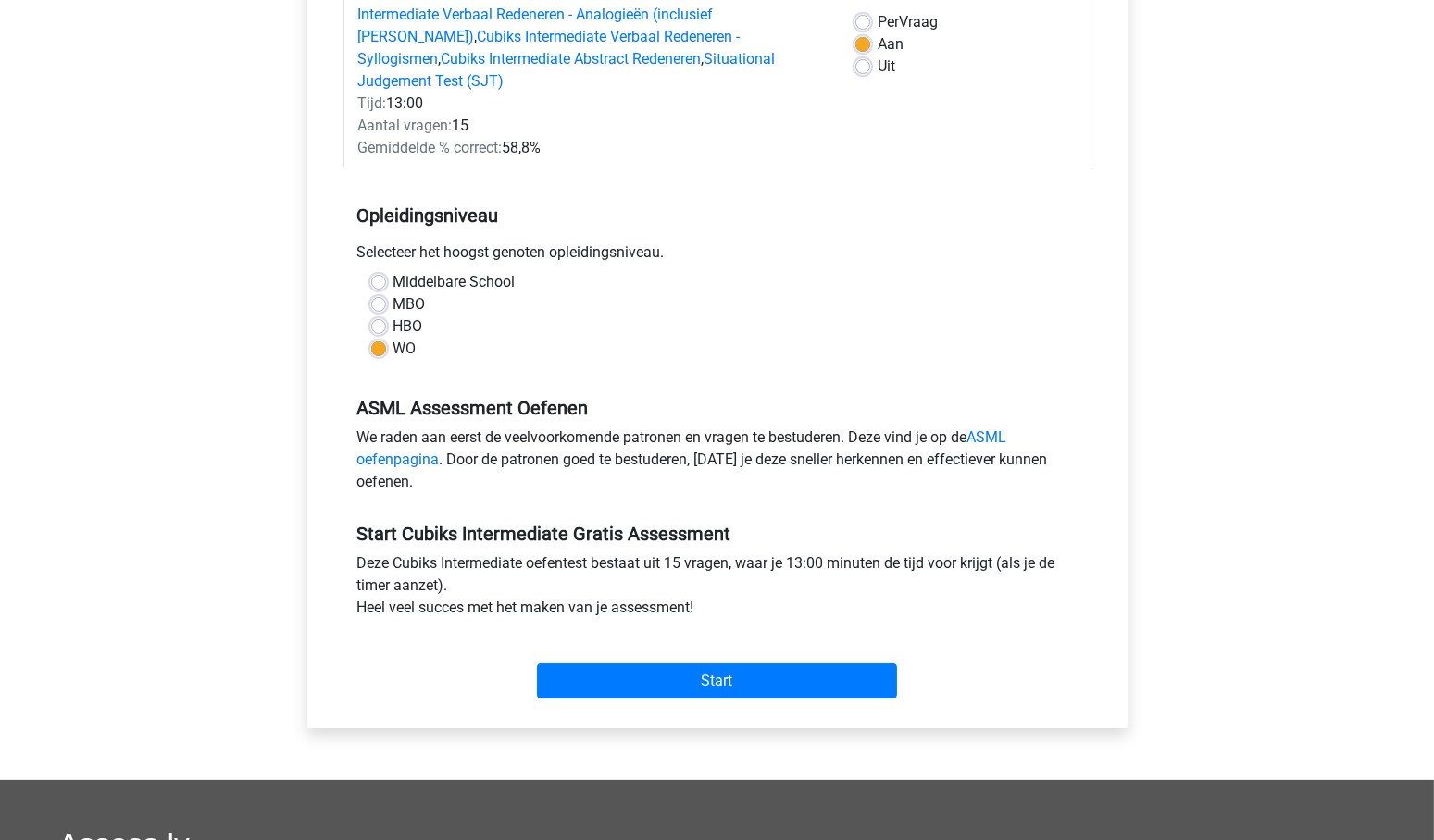
scroll to position [279, 0]
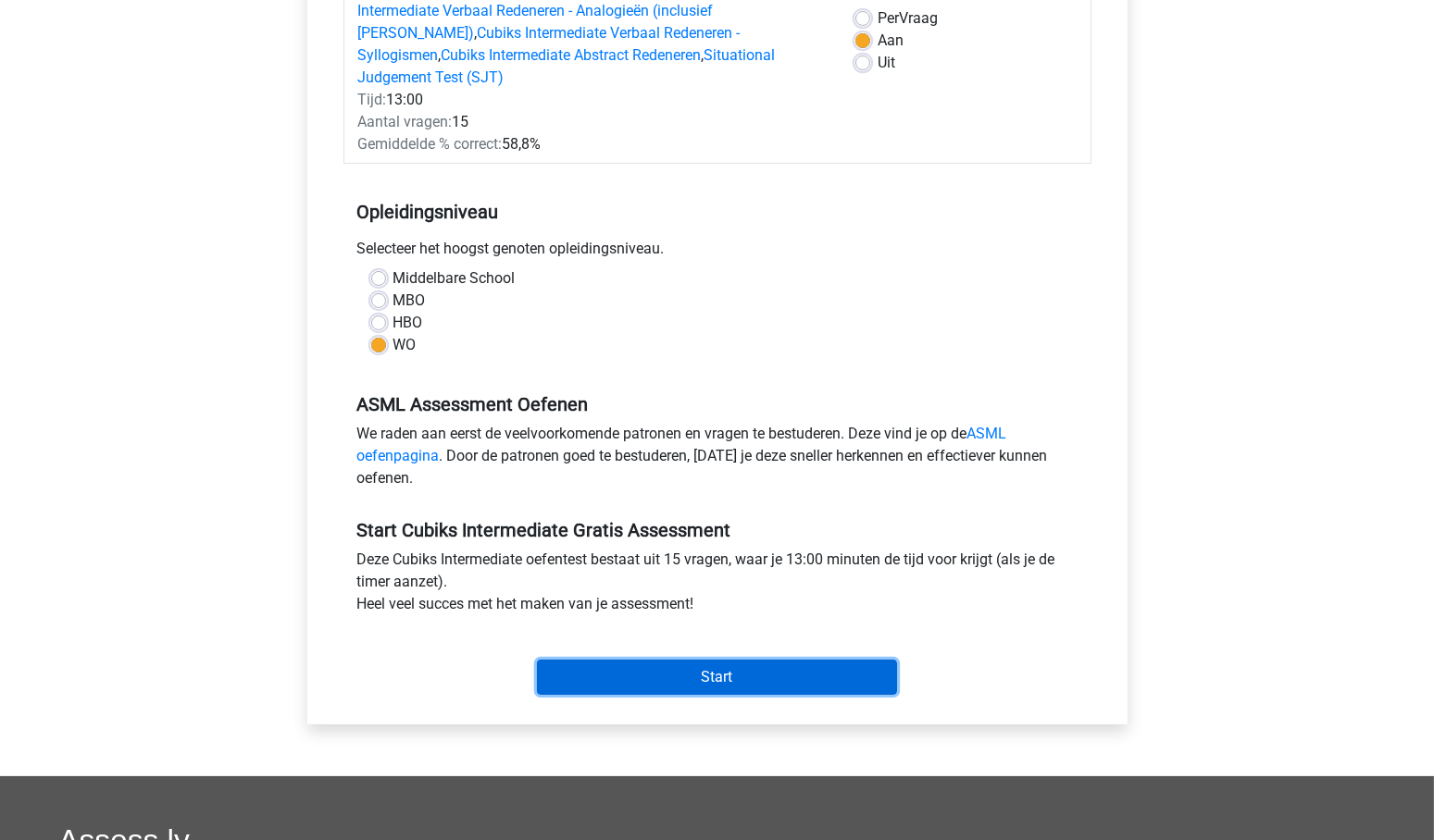
click at [710, 660] on input "Start" at bounding box center [717, 678] width 360 height 35
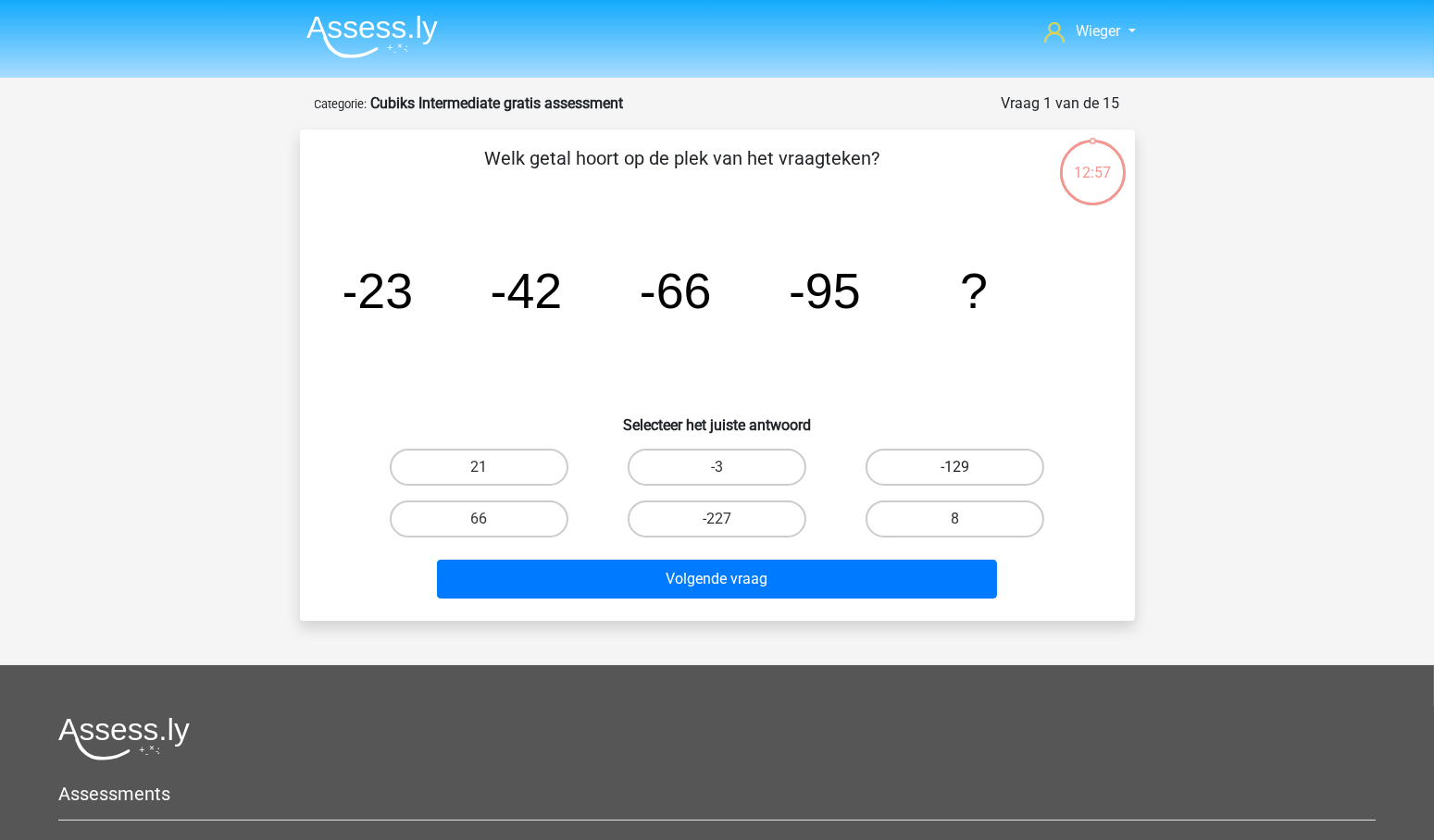
click at [1004, 465] on label "-129" at bounding box center [955, 467] width 179 height 37
click at [967, 467] on input "-129" at bounding box center [962, 473] width 12 height 12
radio input "true"
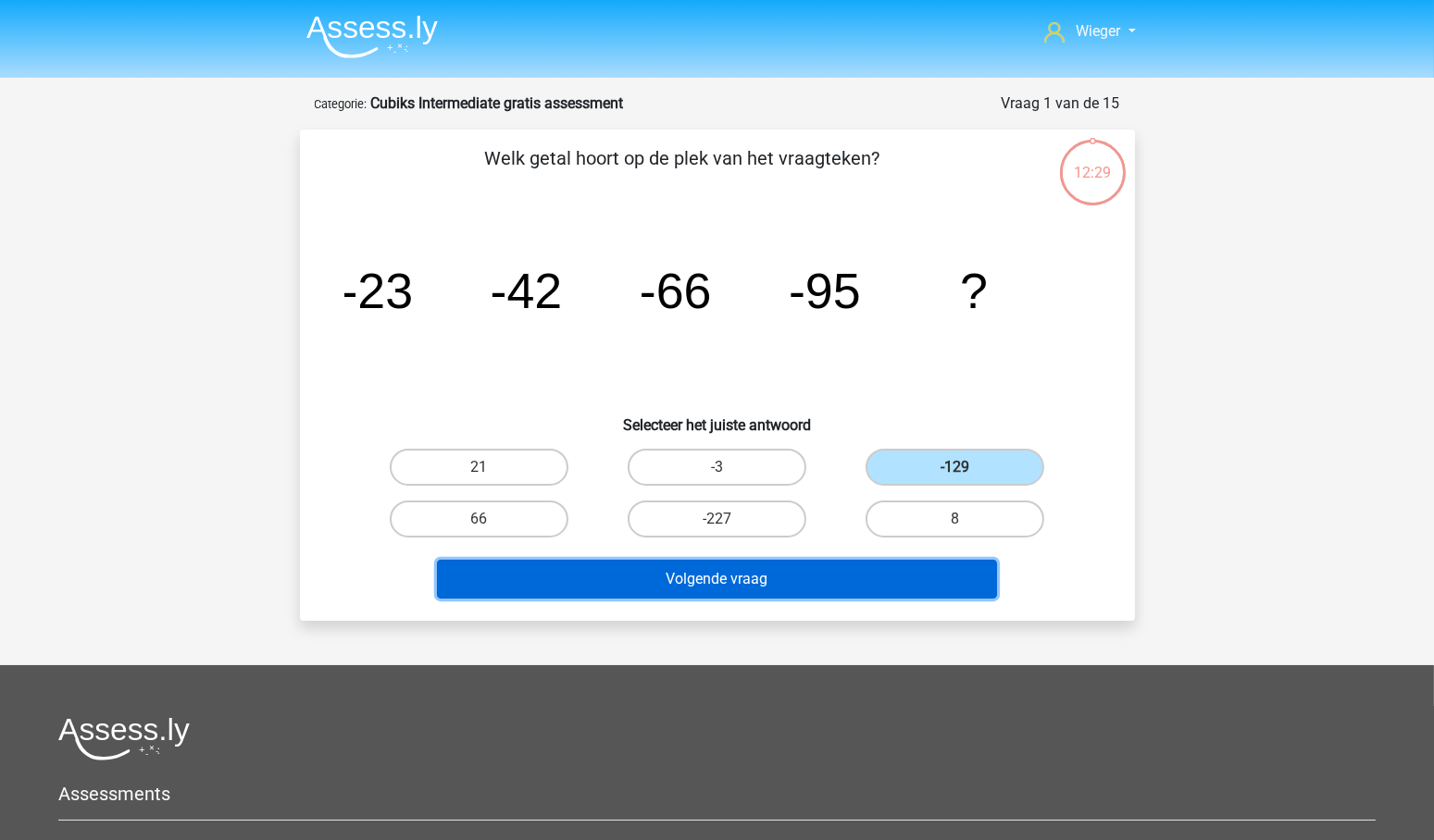
click at [742, 576] on button "Volgende vraag" at bounding box center [717, 579] width 560 height 39
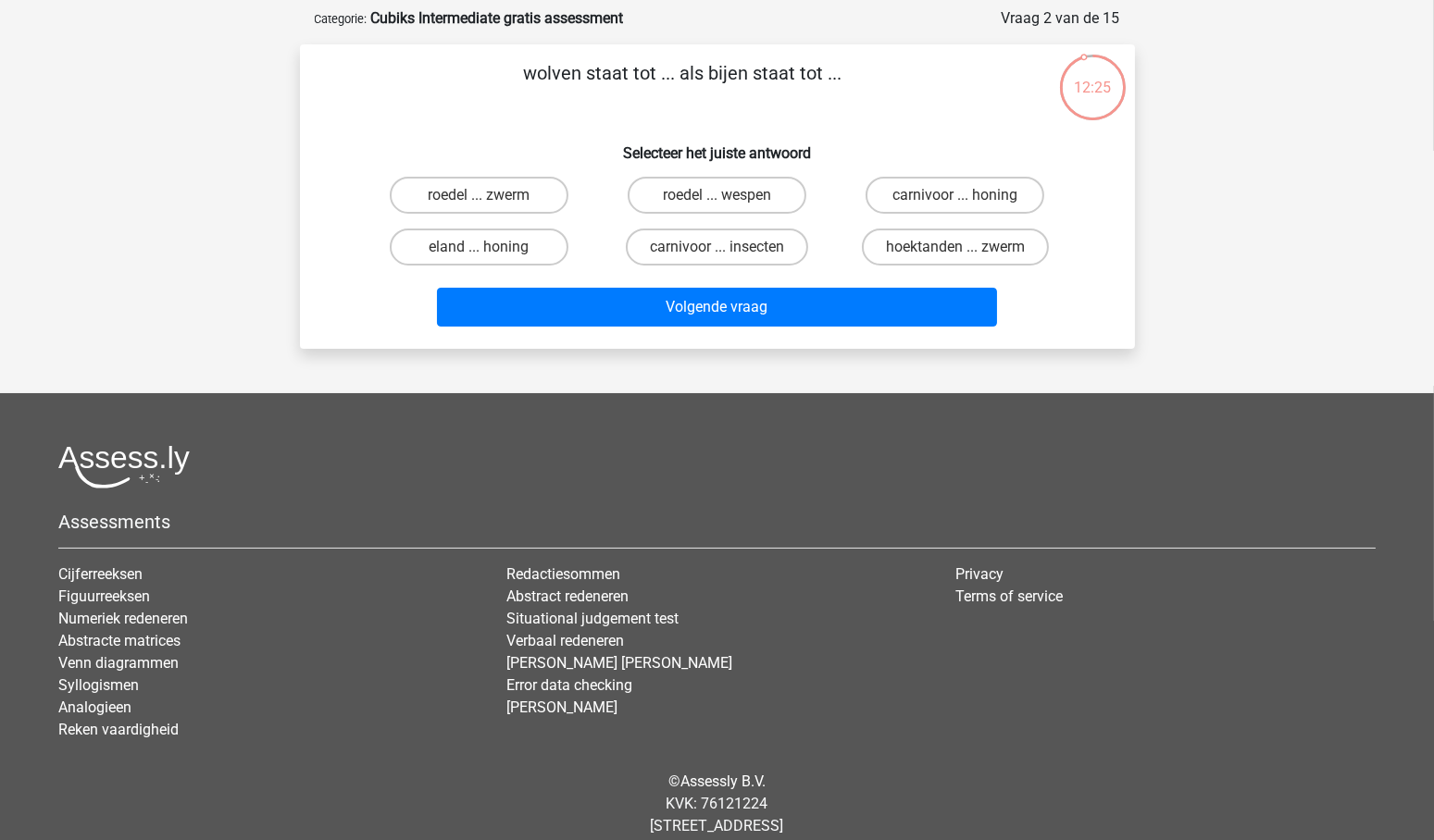
scroll to position [79, 0]
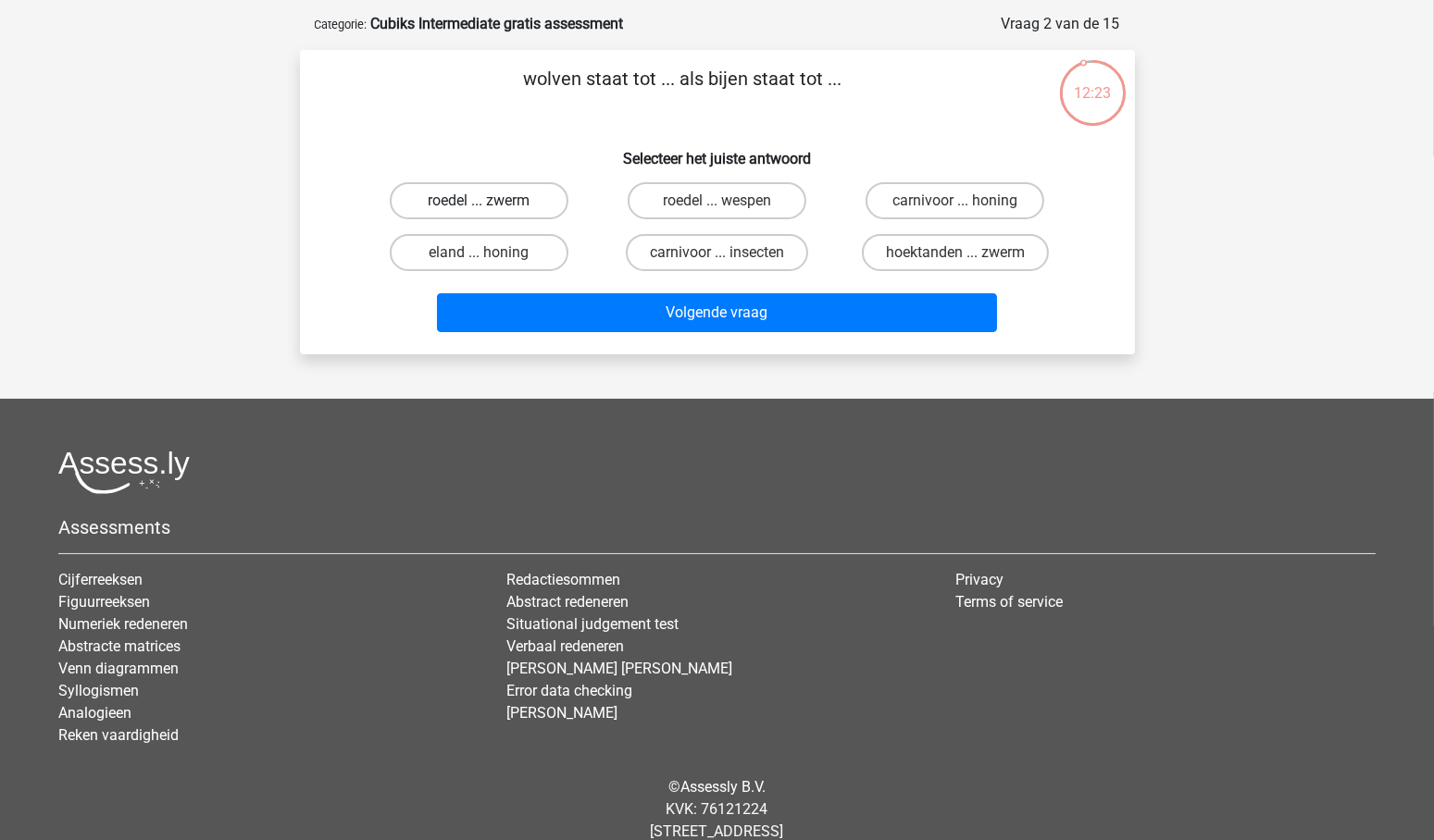
click at [495, 201] on label "roedel ... zwerm" at bounding box center [479, 201] width 179 height 37
click at [490, 201] on input "roedel ... zwerm" at bounding box center [485, 206] width 12 height 12
radio input "true"
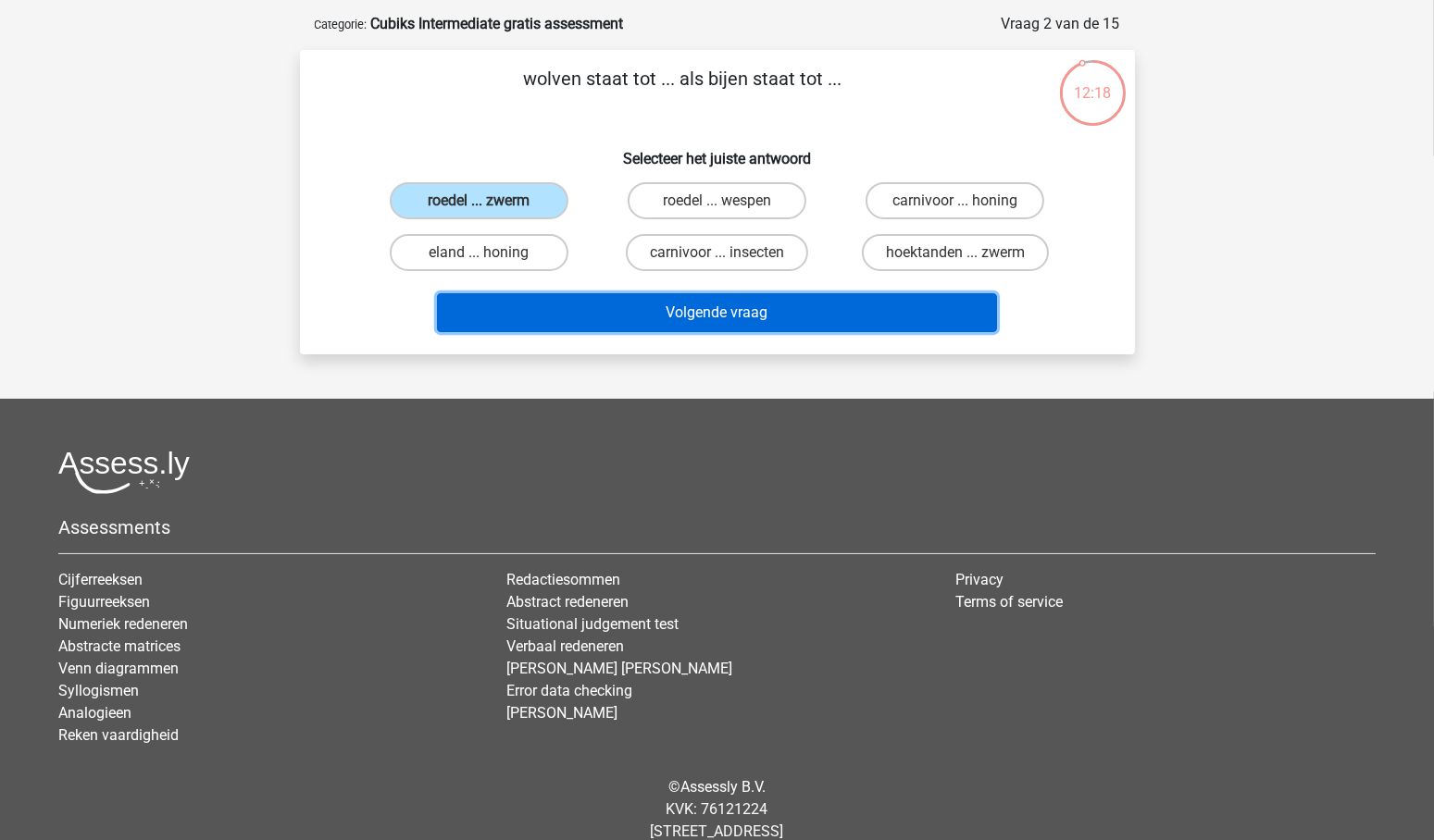
click at [750, 305] on button "Volgende vraag" at bounding box center [717, 312] width 560 height 39
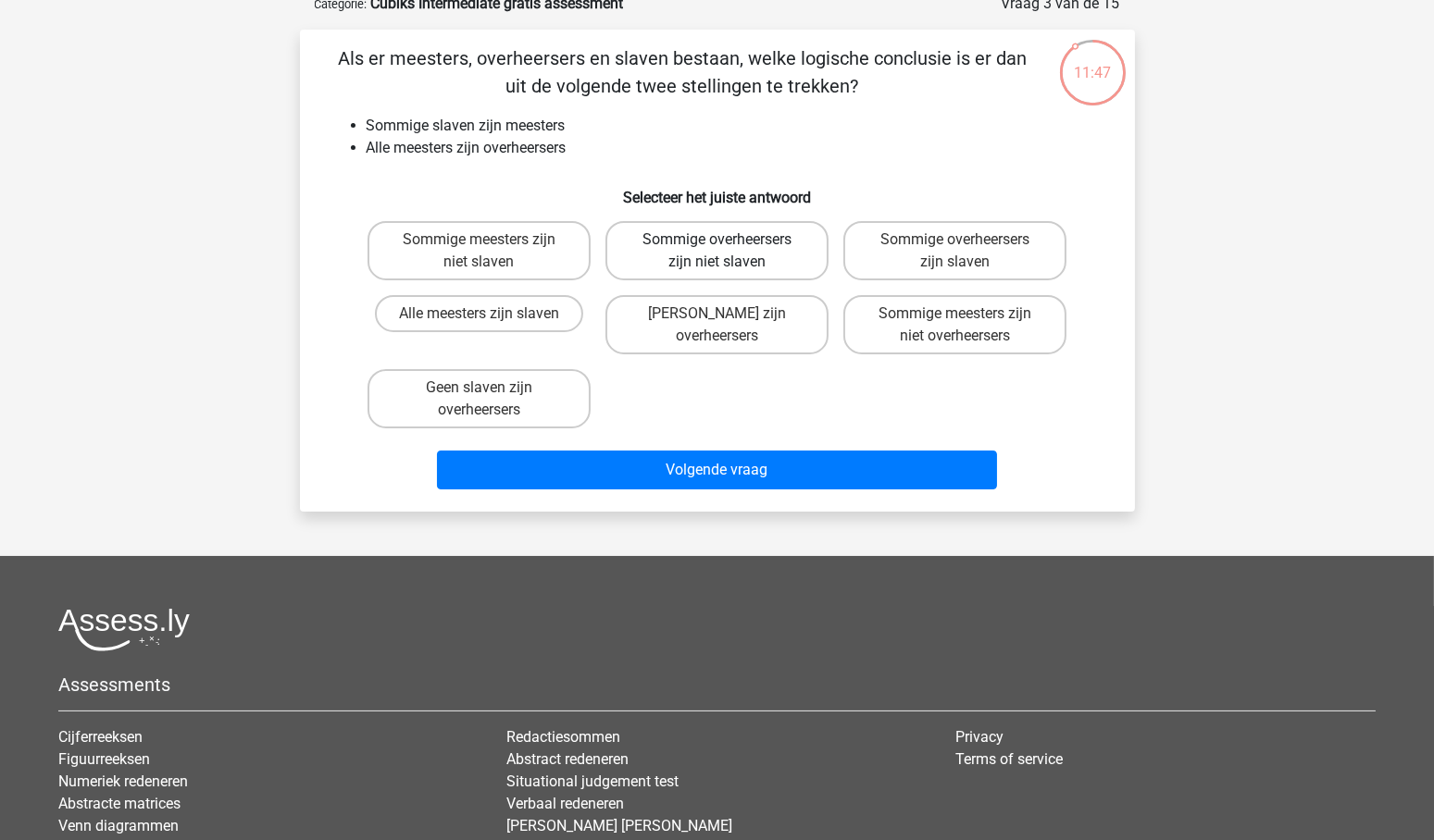
scroll to position [107, 0]
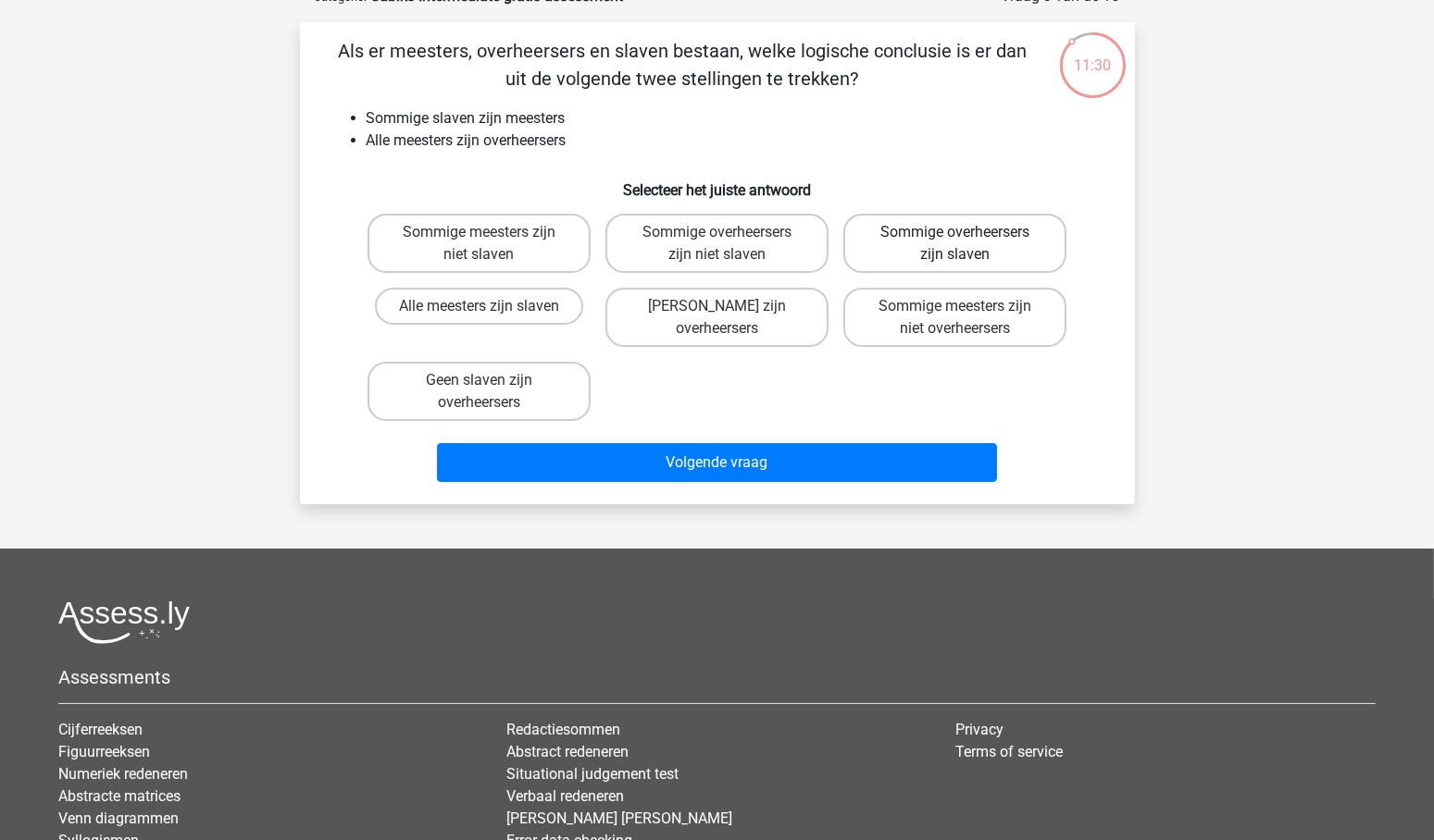
click at [954, 235] on label "Sommige overheersers zijn slaven" at bounding box center [954, 244] width 223 height 59
click at [956, 235] on input "Sommige overheersers zijn slaven" at bounding box center [962, 238] width 12 height 12
radio input "true"
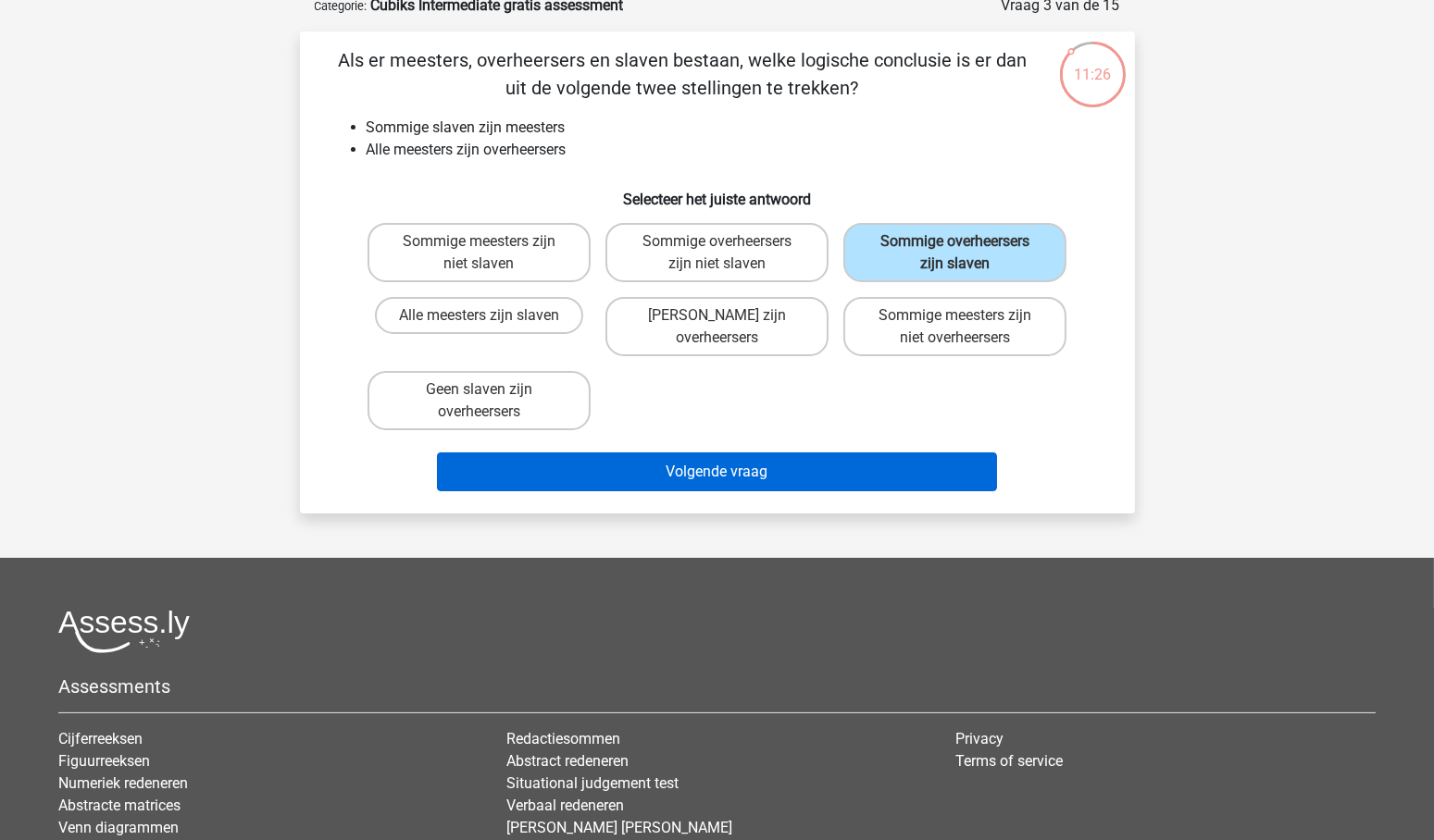
scroll to position [90, 0]
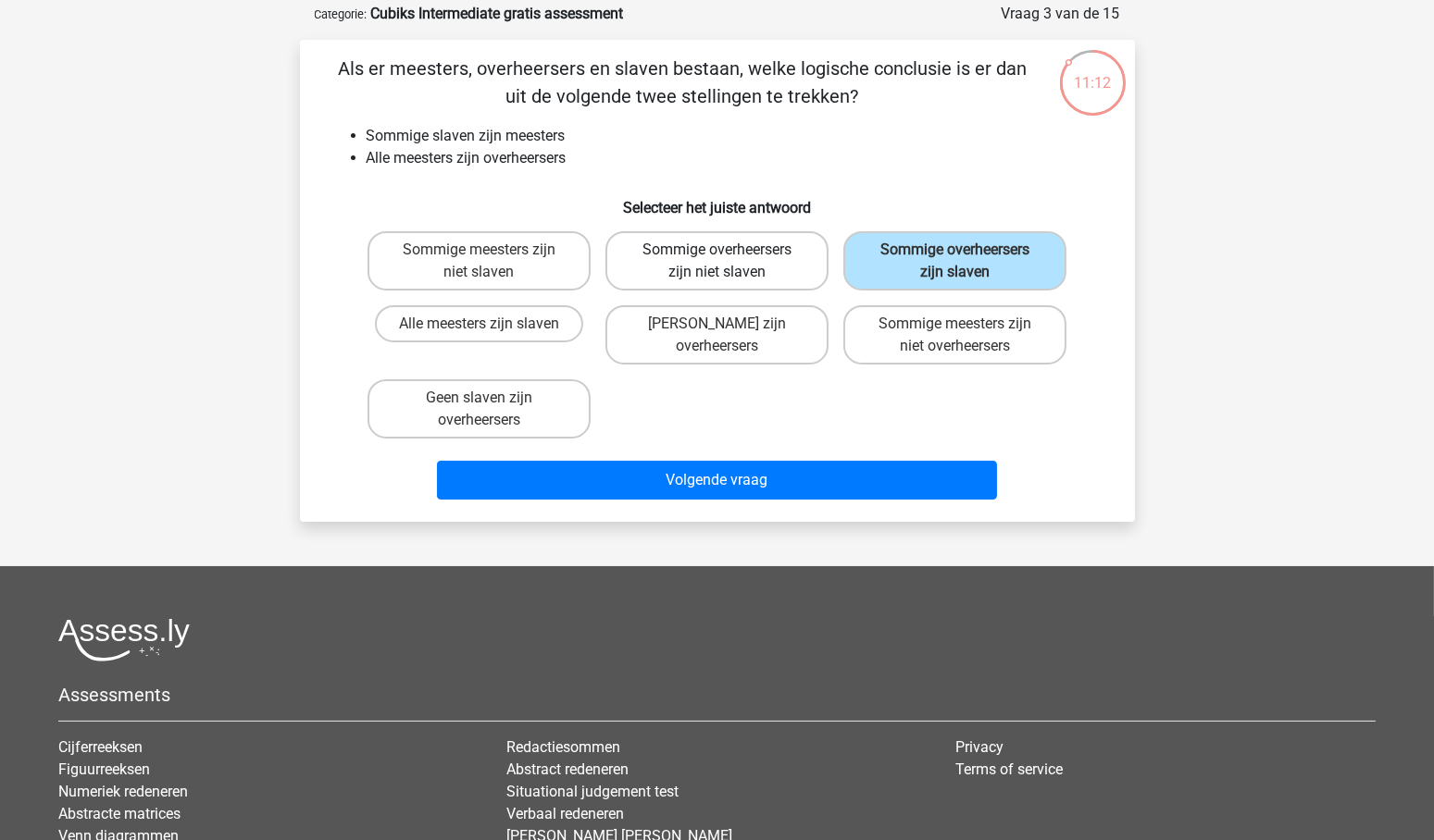
click at [755, 250] on label "Sommige overheersers zijn niet slaven" at bounding box center [716, 261] width 223 height 59
click at [728, 250] on input "Sommige overheersers zijn niet slaven" at bounding box center [723, 256] width 12 height 12
radio input "true"
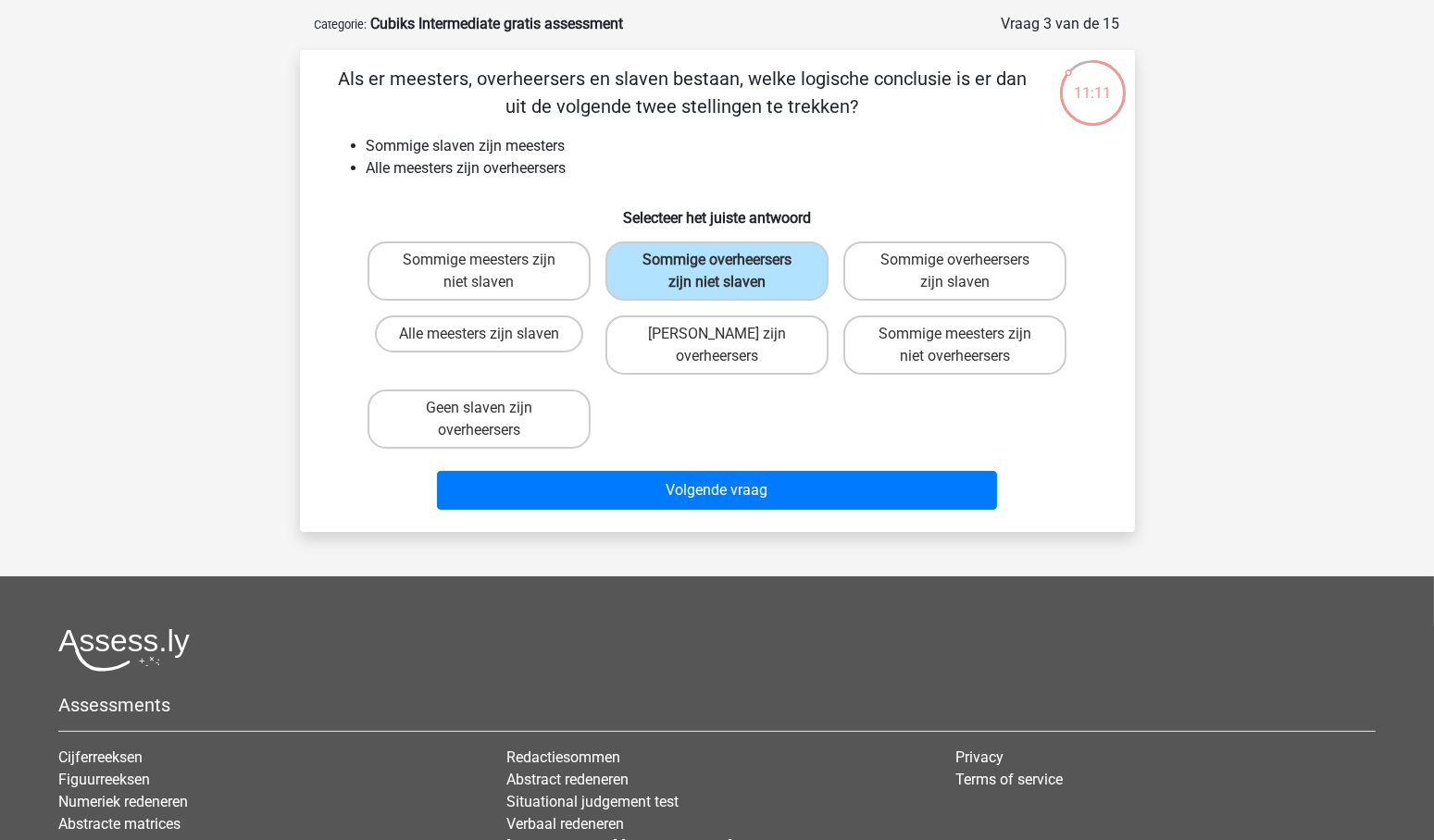
scroll to position [78, 0]
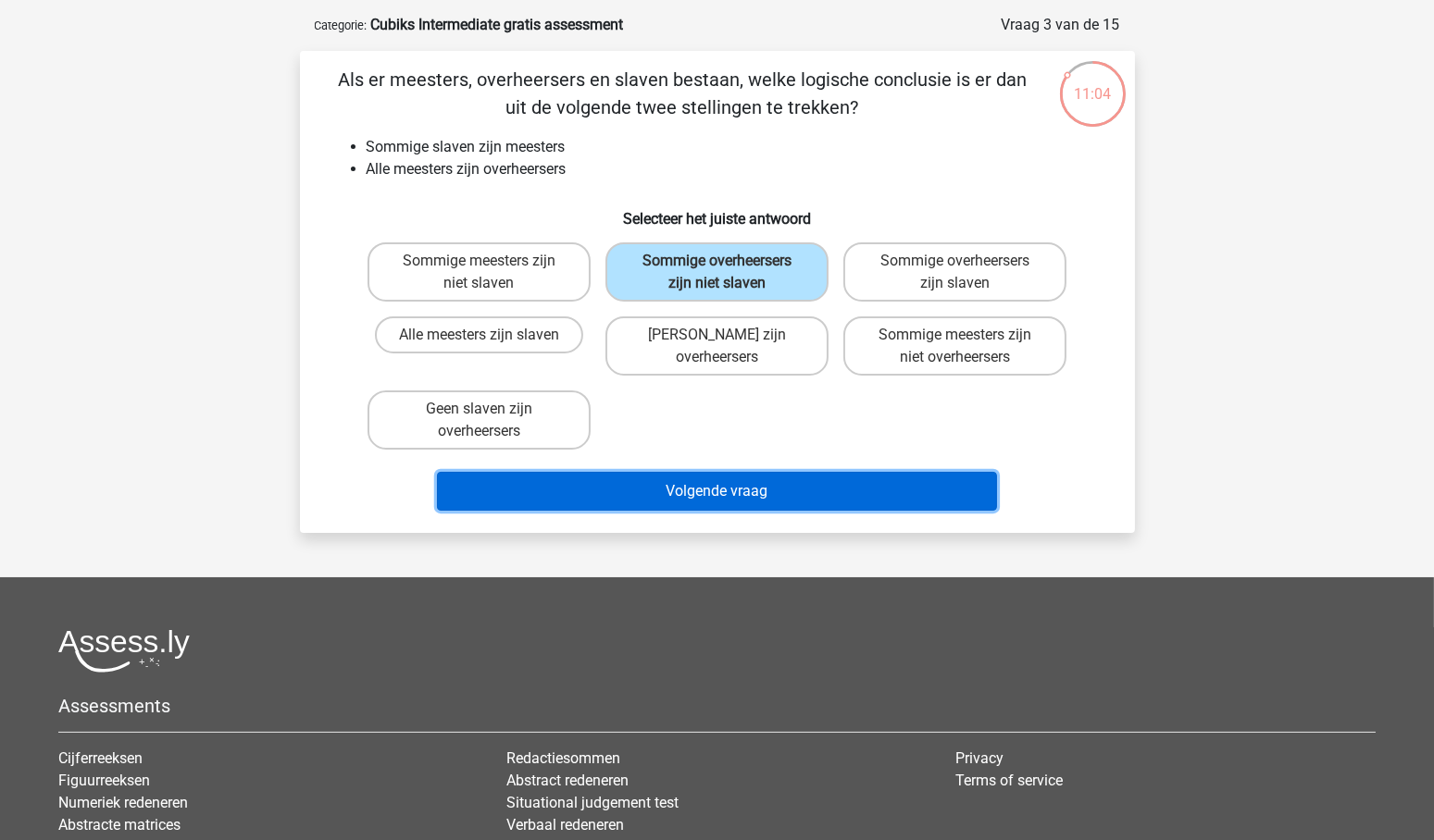
click at [763, 489] on button "Volgende vraag" at bounding box center [717, 491] width 560 height 39
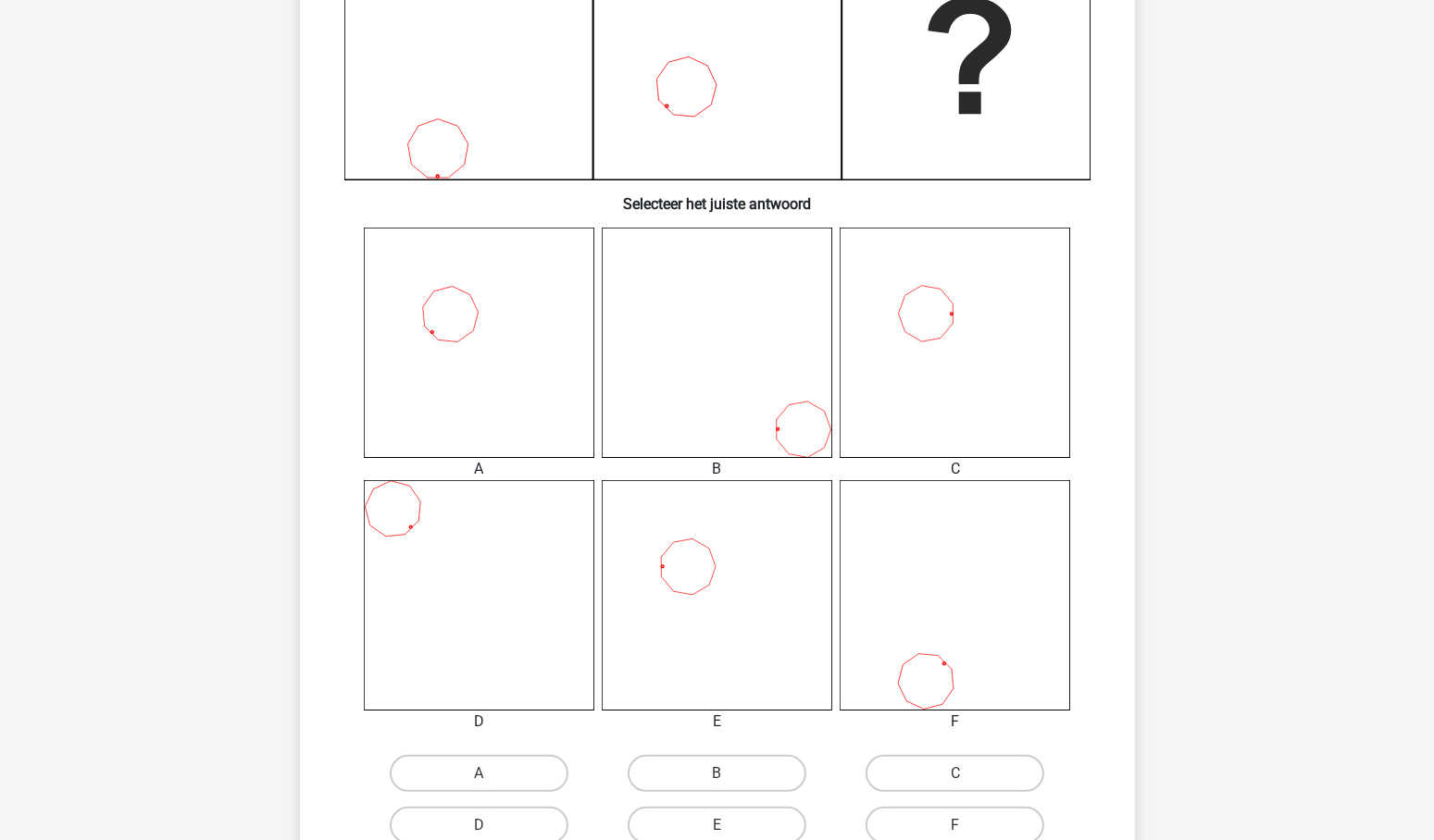
scroll to position [550, 0]
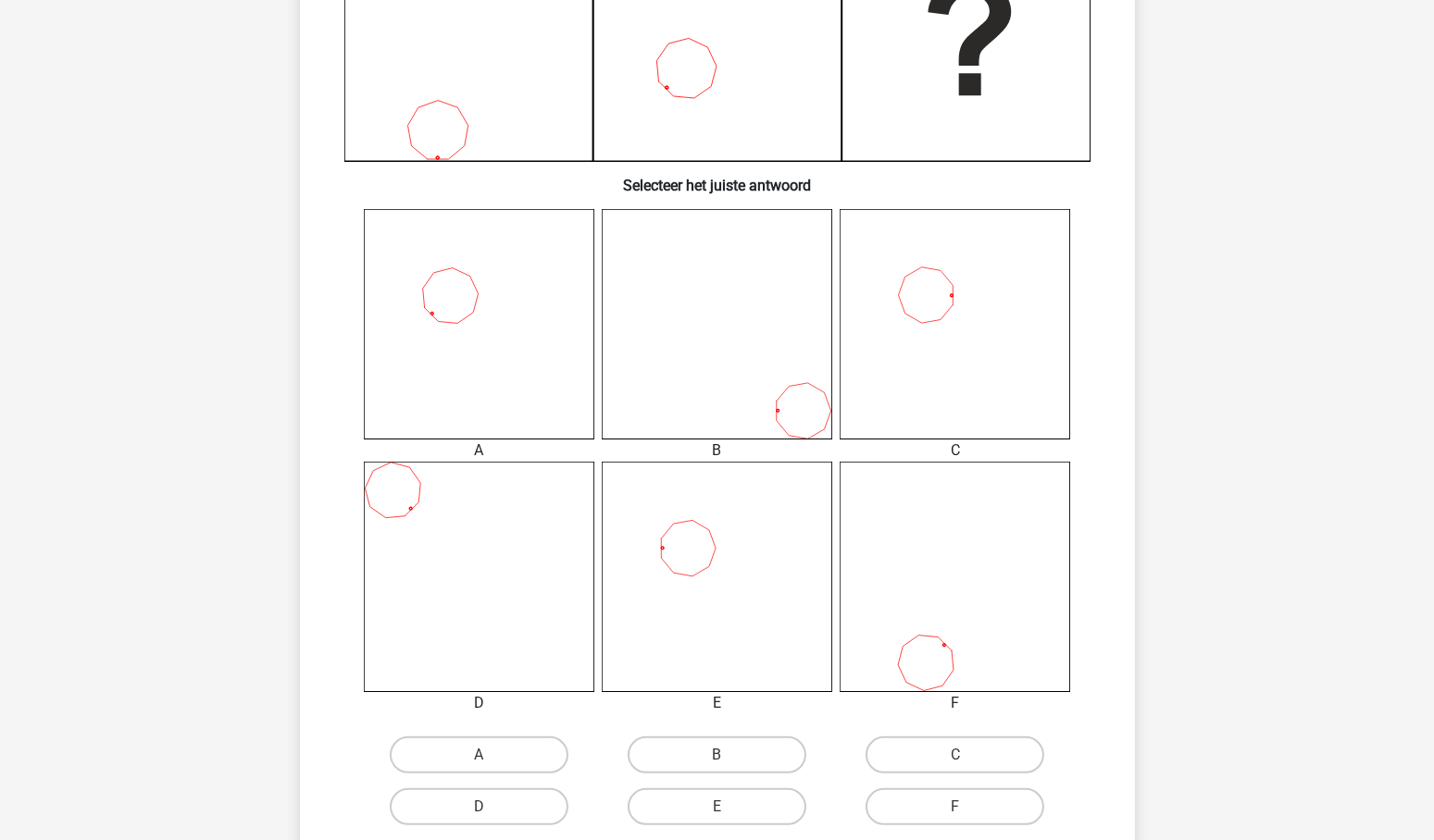
click at [732, 567] on icon at bounding box center [717, 576] width 230 height 230
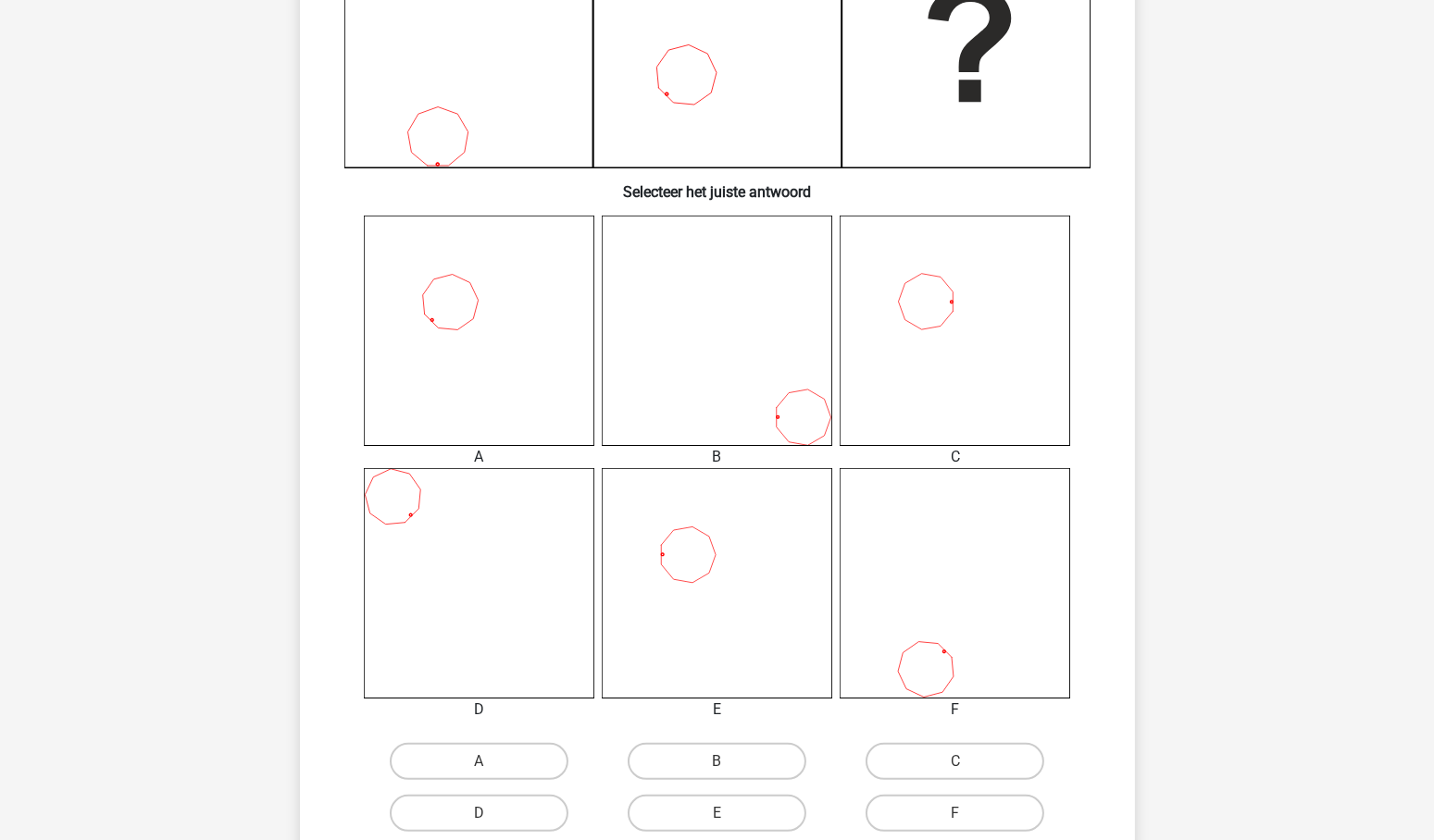
click at [721, 816] on input "E" at bounding box center [723, 819] width 12 height 12
radio input "true"
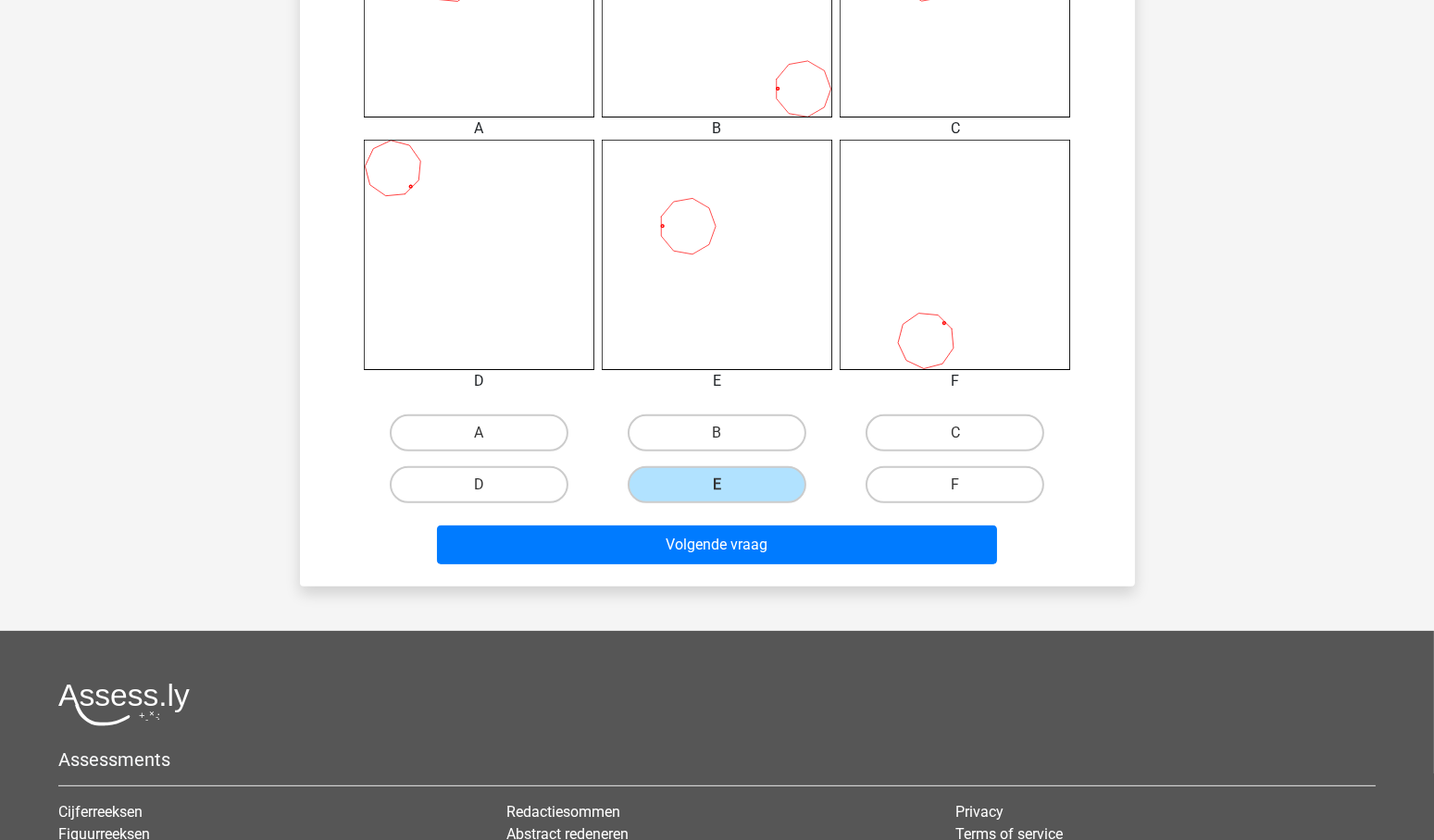
scroll to position [882, 0]
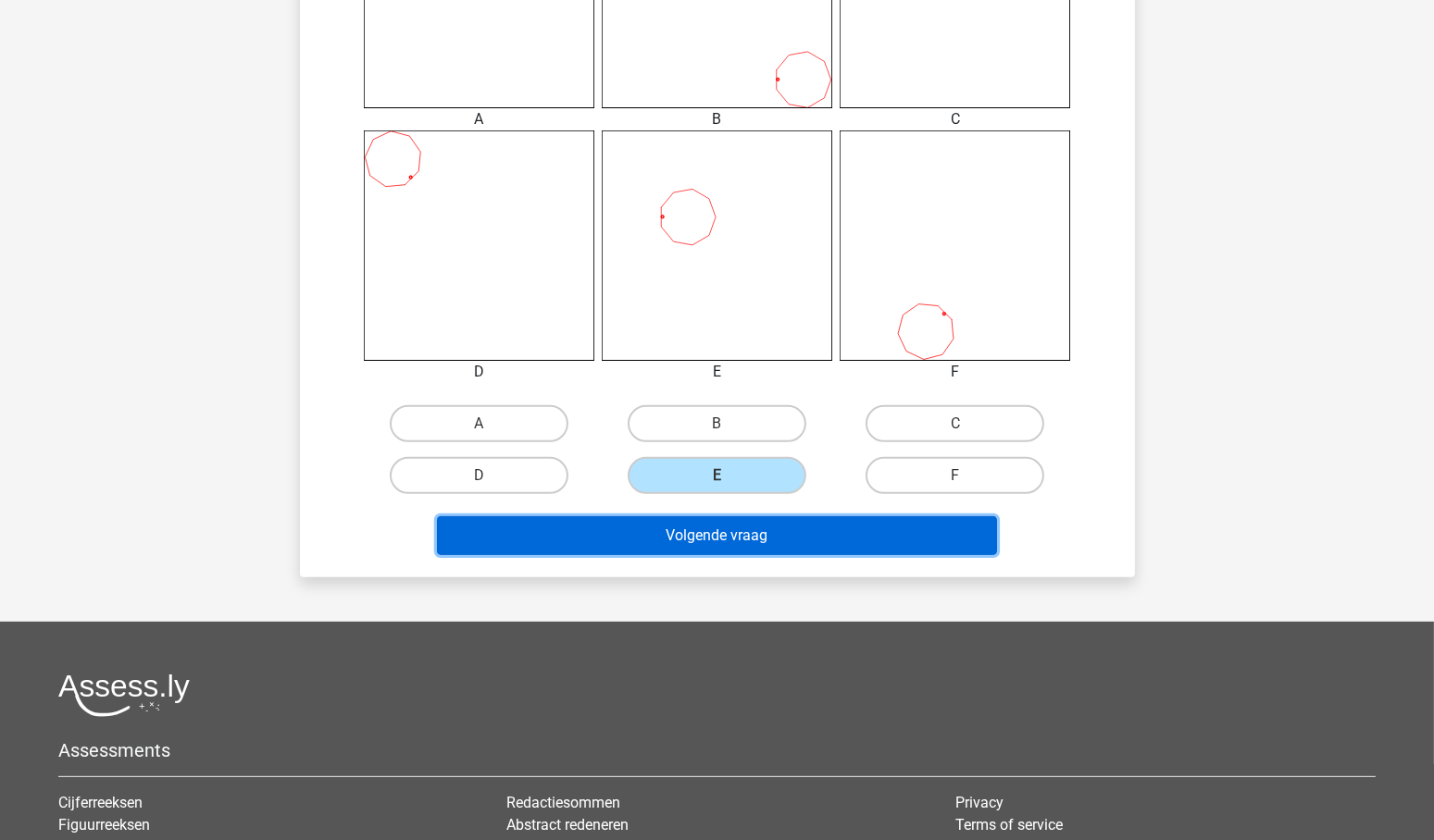
click at [696, 534] on button "Volgende vraag" at bounding box center [717, 535] width 560 height 39
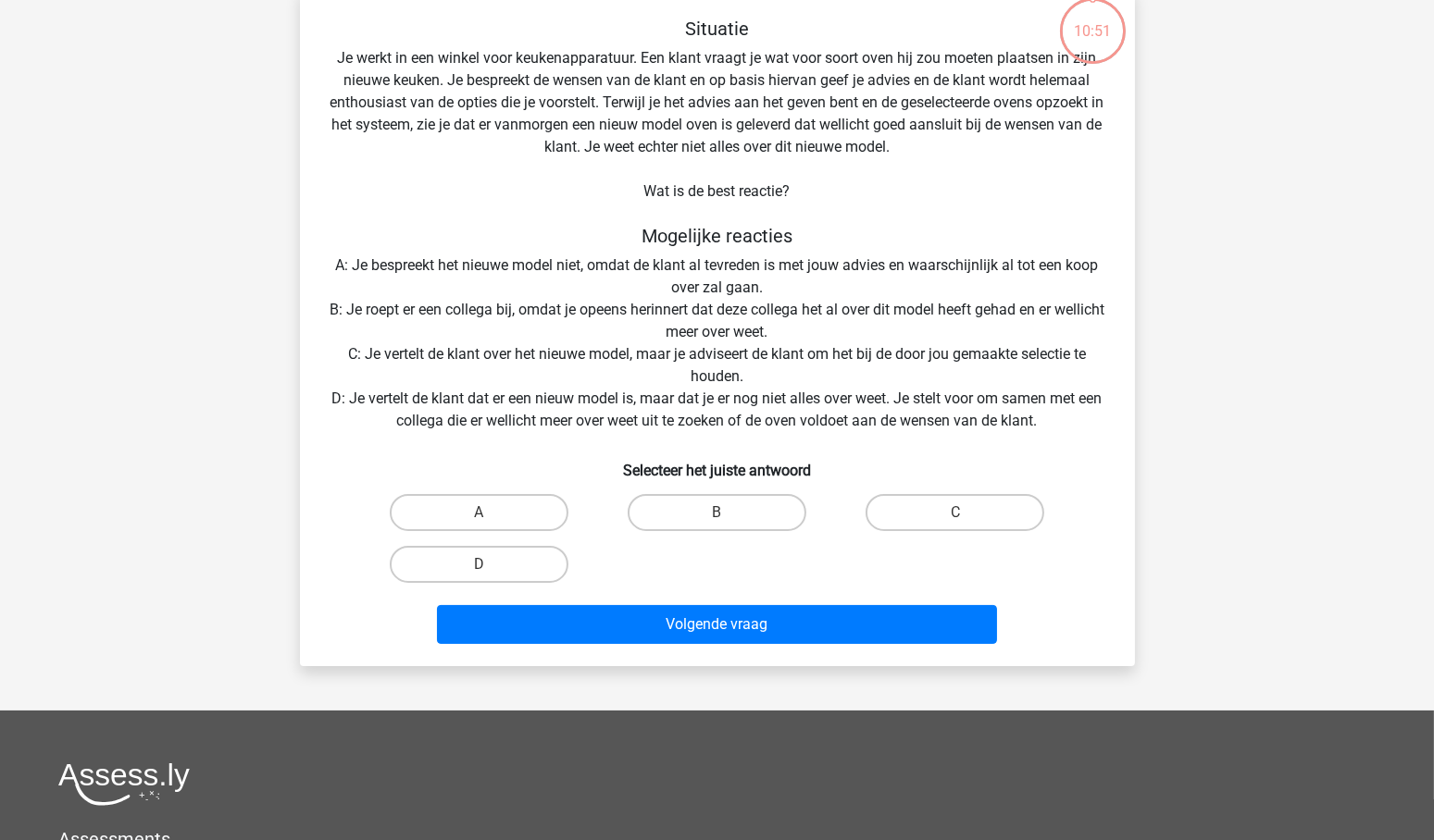
scroll to position [93, 0]
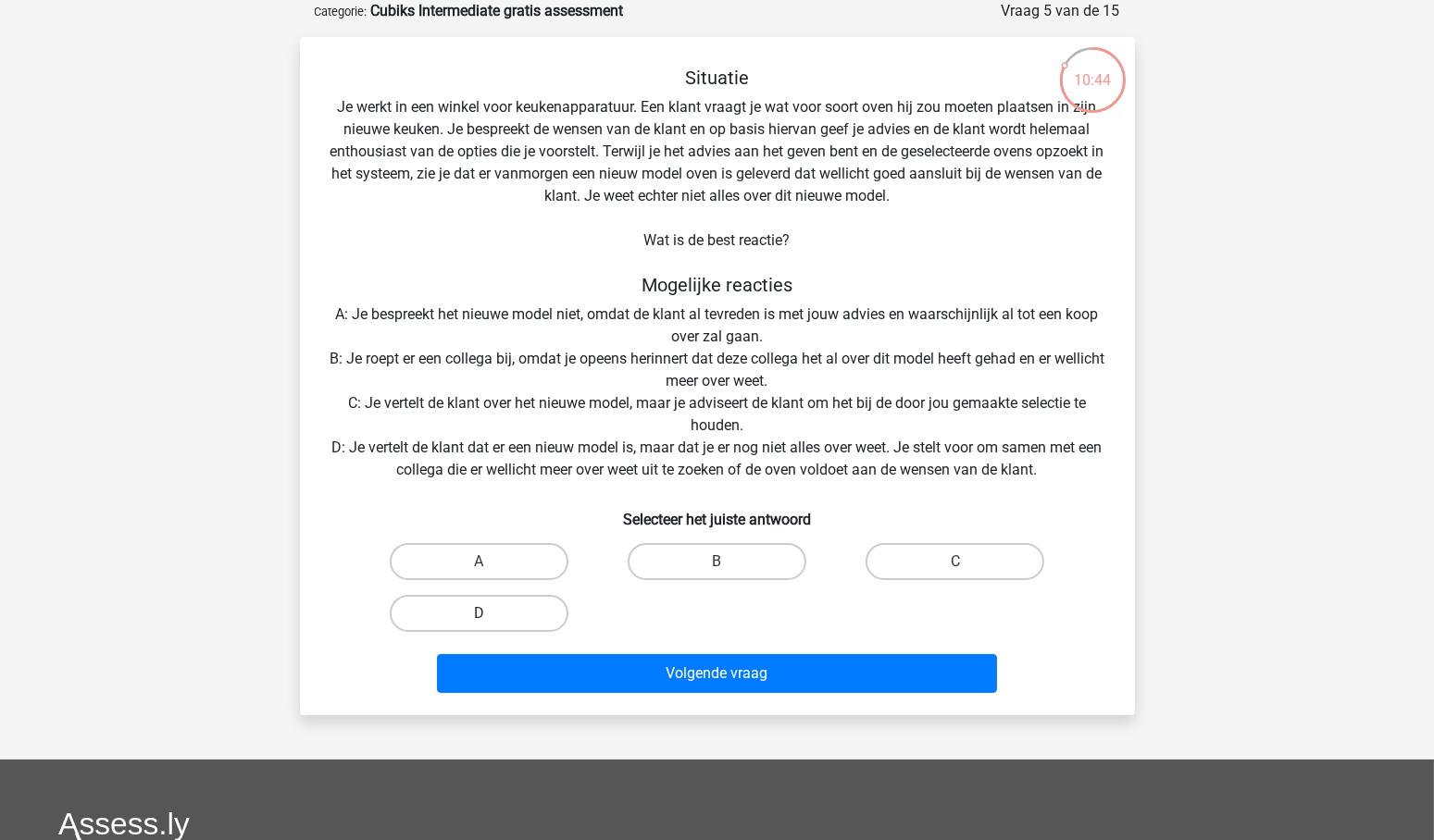
click at [490, 610] on label "D" at bounding box center [479, 614] width 179 height 37
click at [490, 614] on input "D" at bounding box center [485, 619] width 12 height 12
radio input "true"
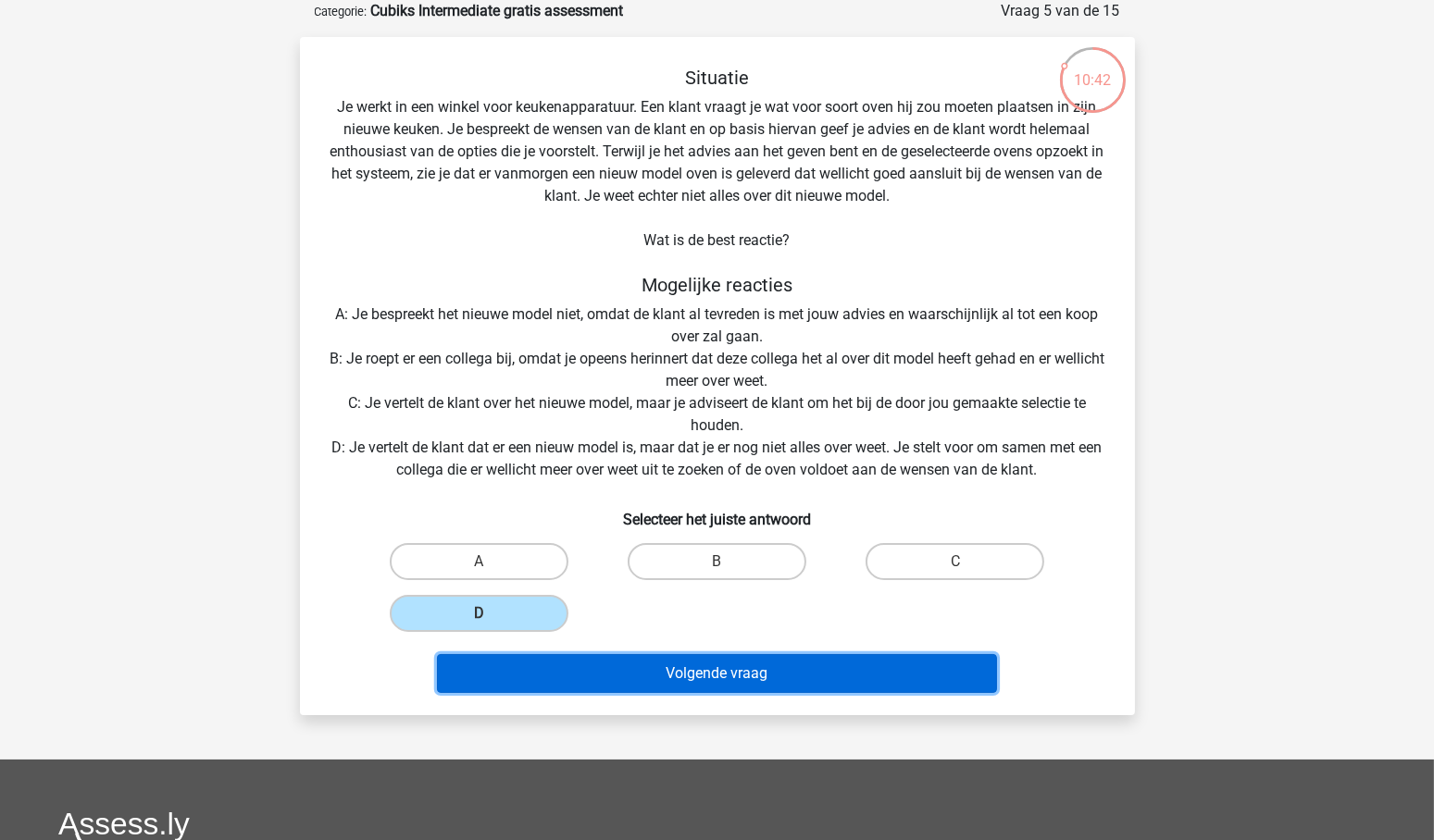
click at [741, 664] on button "Volgende vraag" at bounding box center [717, 674] width 560 height 39
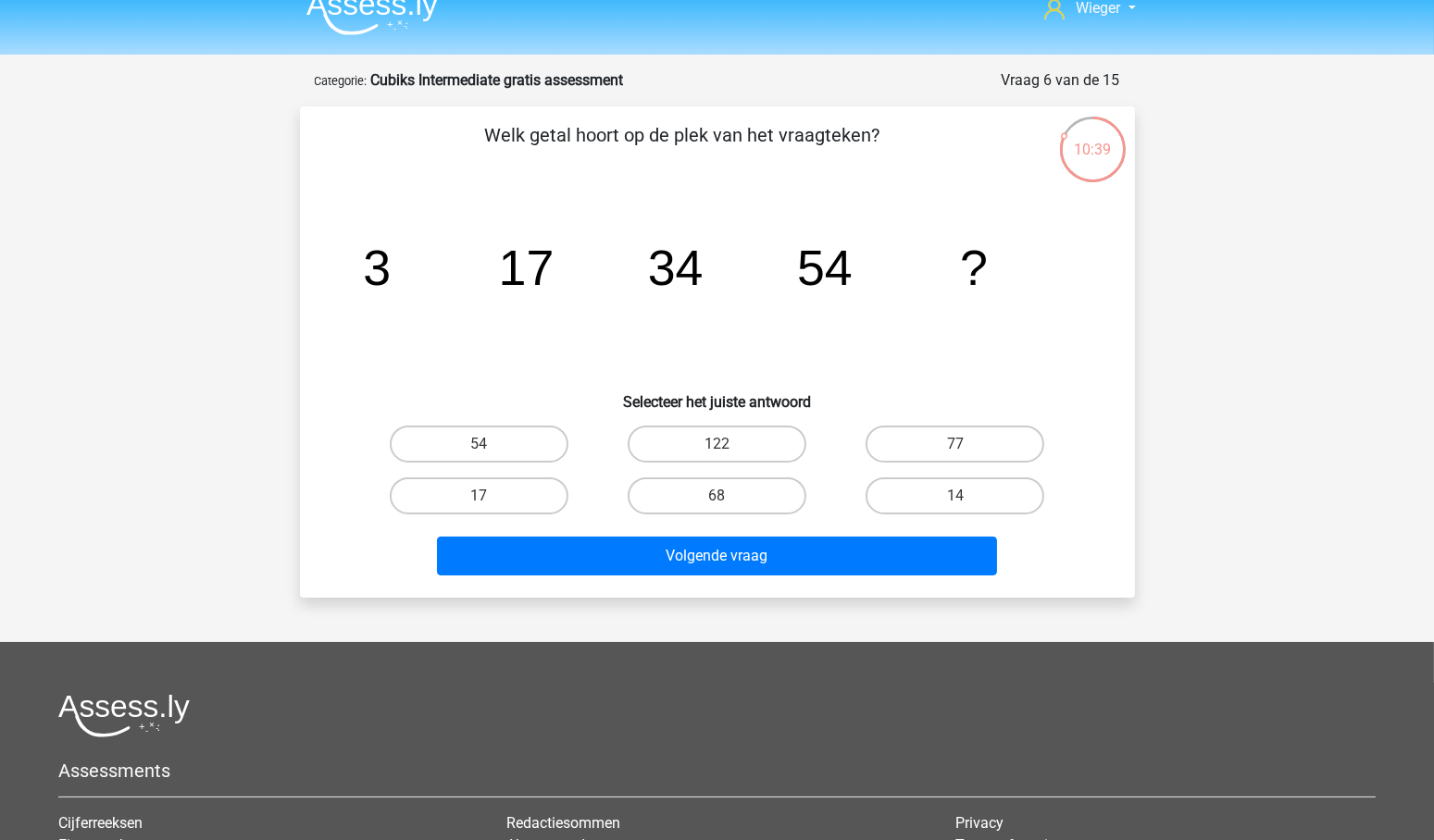
scroll to position [0, 0]
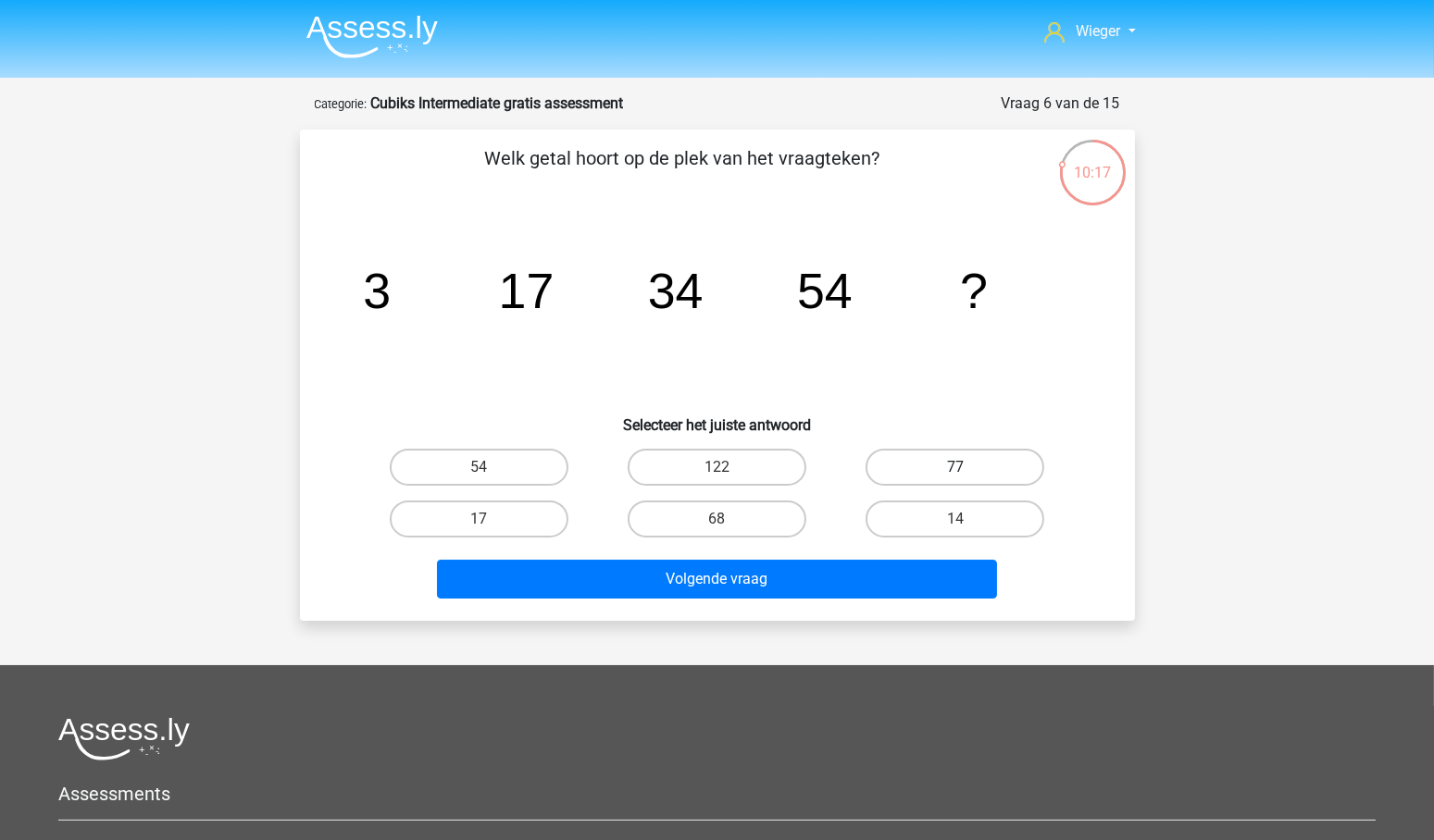
click at [971, 470] on label "77" at bounding box center [955, 467] width 179 height 37
click at [967, 470] on input "77" at bounding box center [962, 473] width 12 height 12
radio input "true"
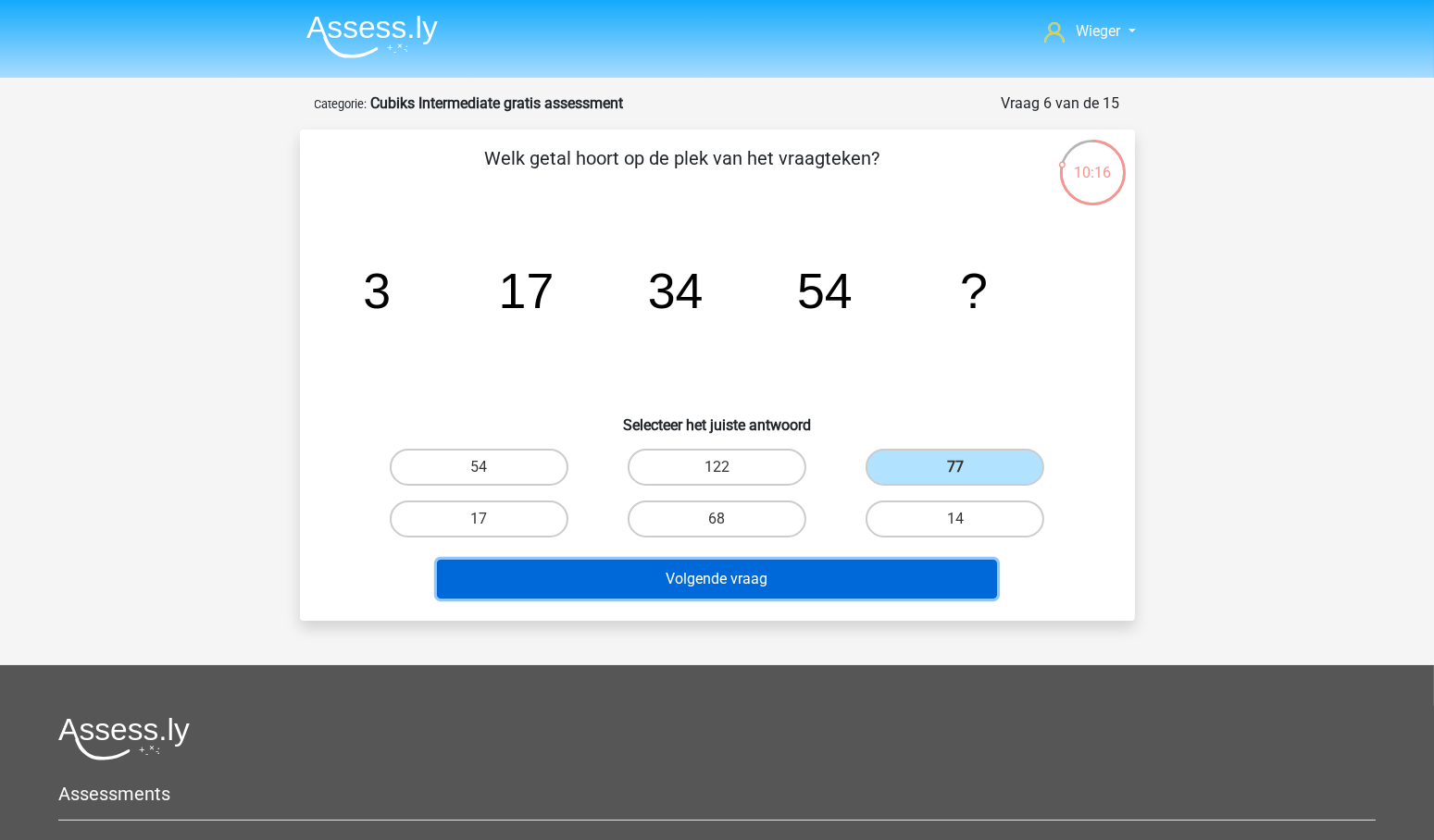
click at [699, 580] on button "Volgende vraag" at bounding box center [717, 579] width 560 height 39
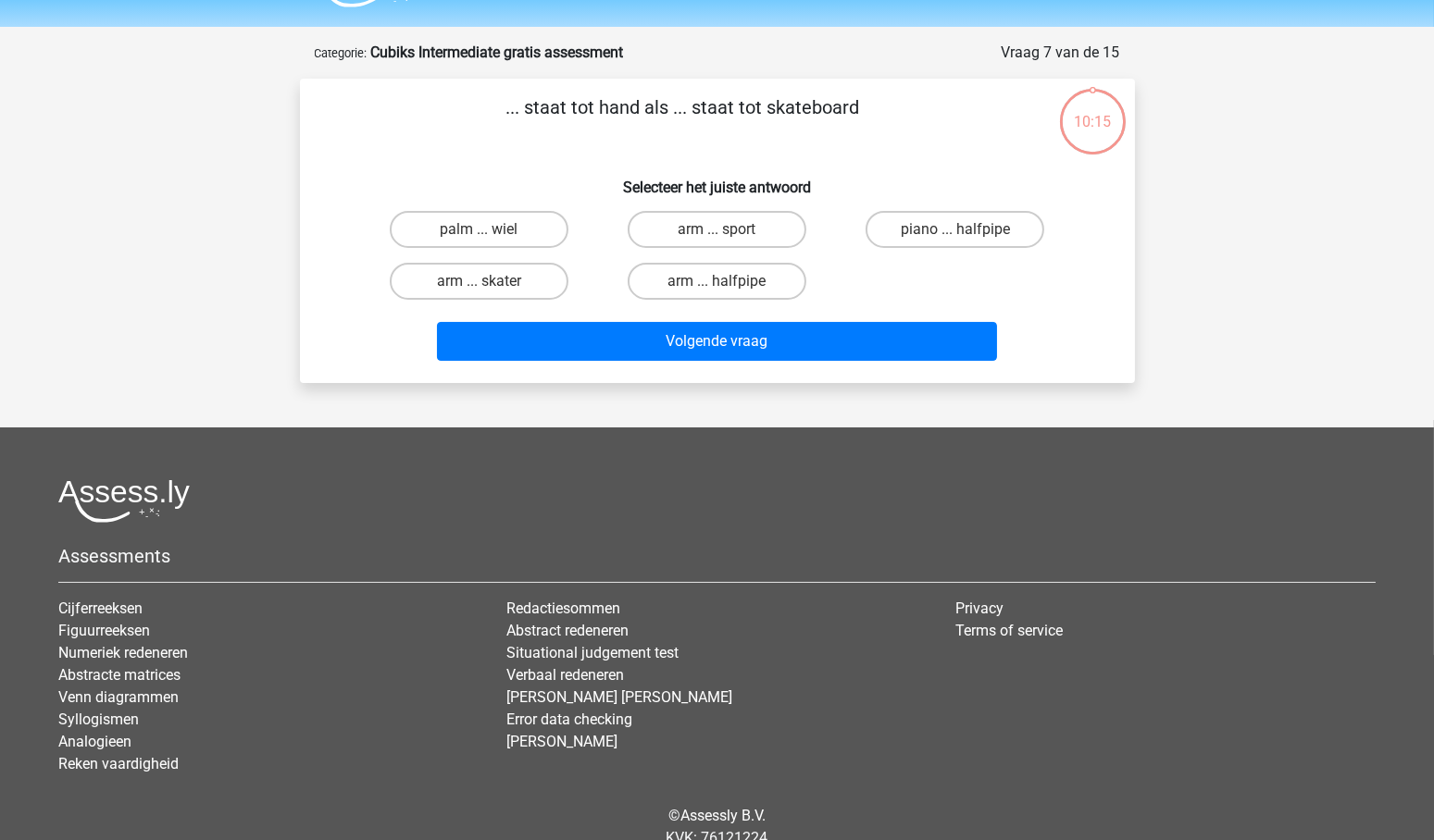
scroll to position [93, 0]
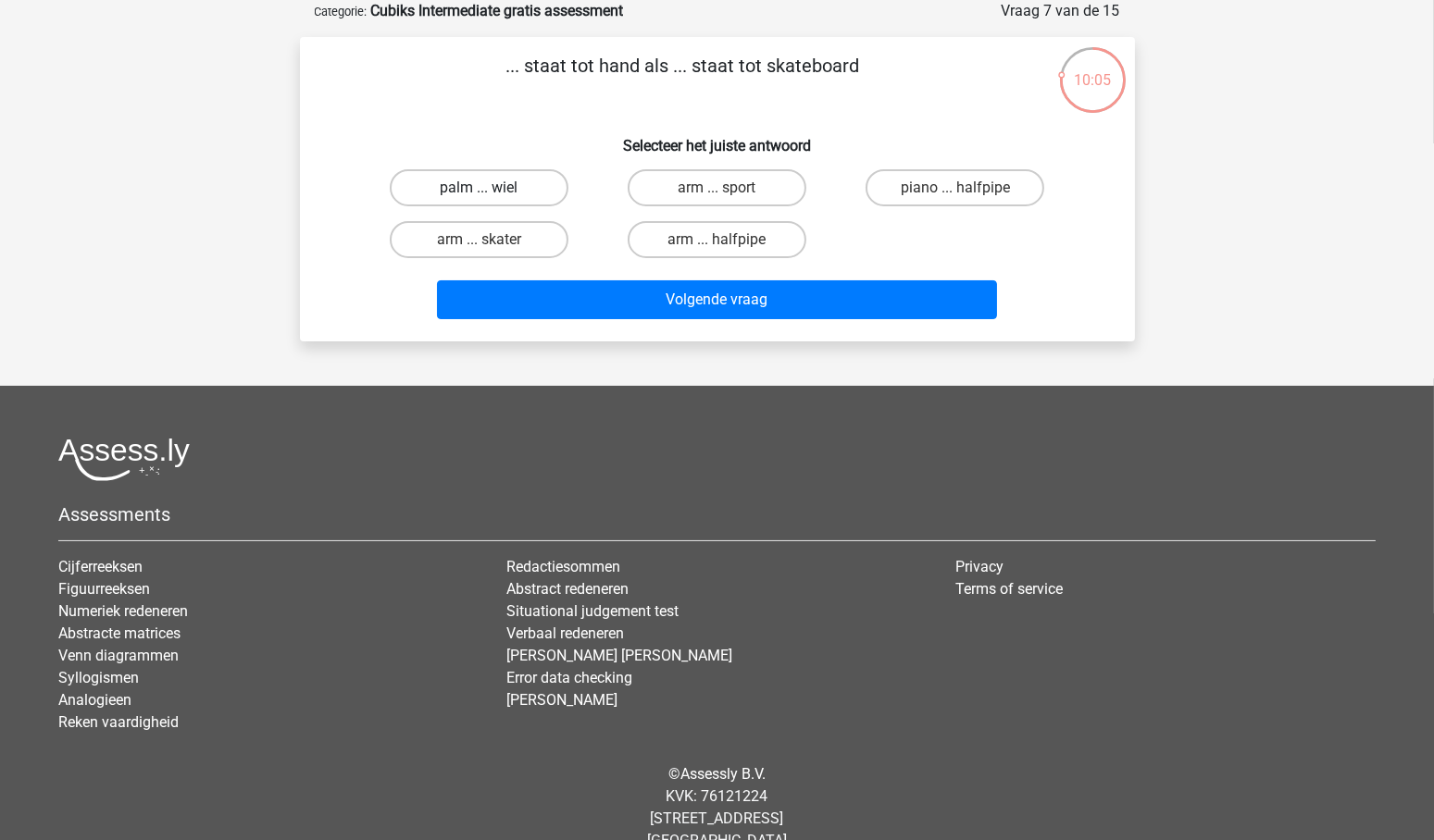
click at [478, 188] on label "palm ... wiel" at bounding box center [479, 187] width 179 height 37
click at [479, 188] on input "palm ... wiel" at bounding box center [485, 194] width 12 height 12
radio input "true"
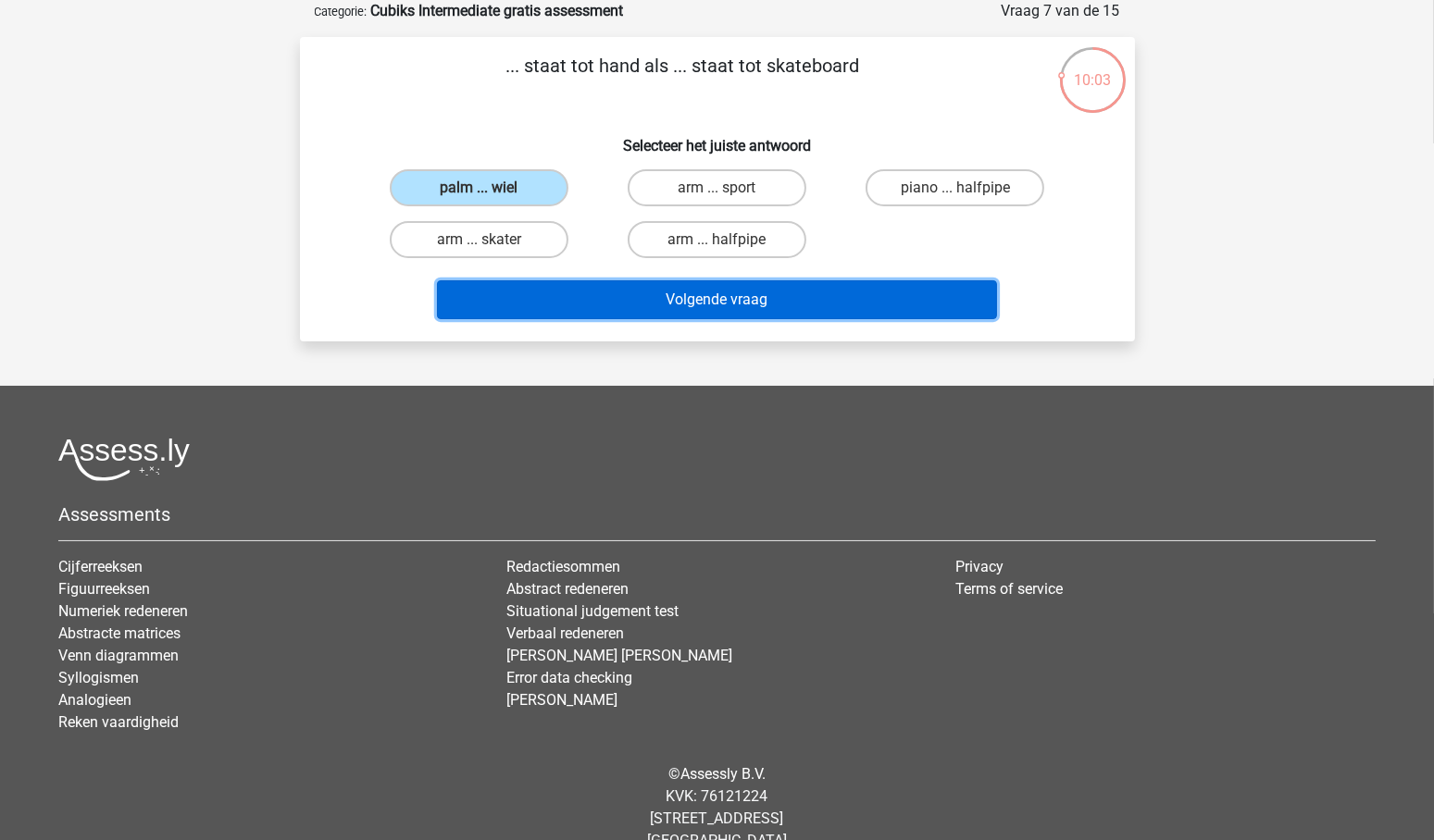
click at [719, 301] on button "Volgende vraag" at bounding box center [717, 299] width 560 height 39
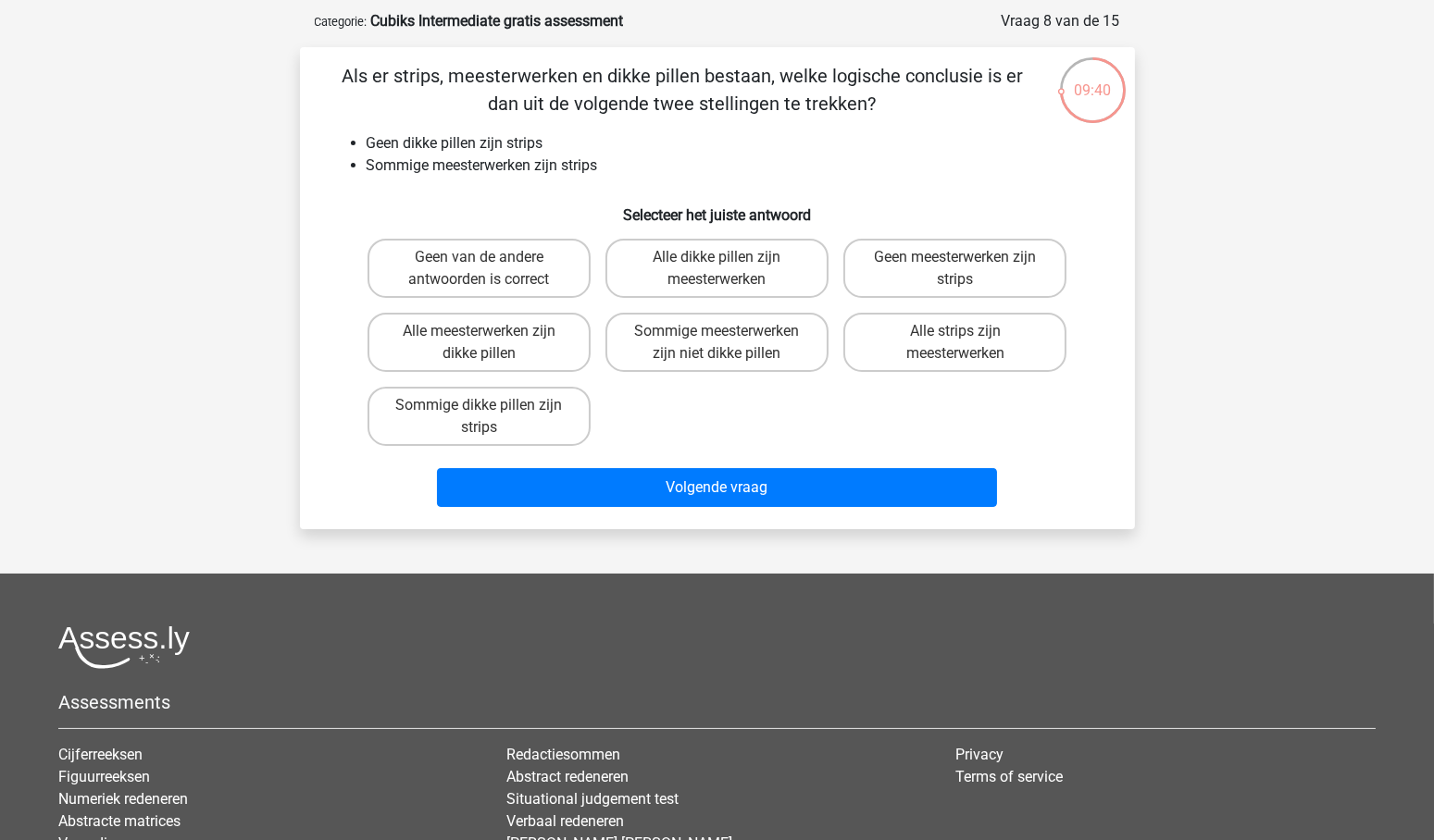
scroll to position [78, 0]
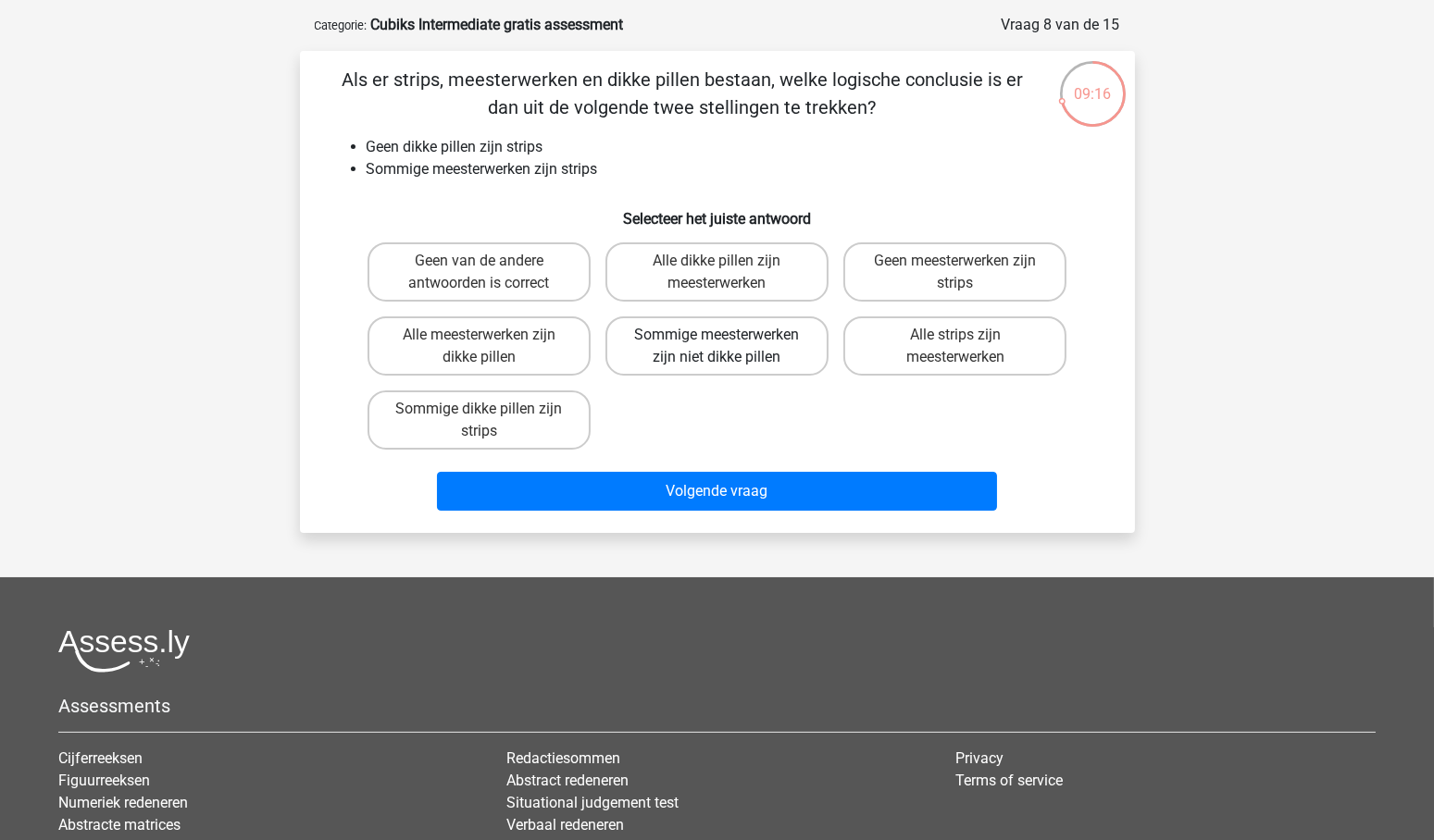
click at [685, 338] on label "Sommige meesterwerken zijn niet dikke pillen" at bounding box center [716, 346] width 223 height 59
click at [717, 338] on input "Sommige meesterwerken zijn niet dikke pillen" at bounding box center [723, 341] width 12 height 12
radio input "true"
click at [532, 272] on label "Geen van de andere antwoorden is correct" at bounding box center [479, 272] width 223 height 59
click at [490, 272] on input "Geen van de andere antwoorden is correct" at bounding box center [485, 267] width 12 height 12
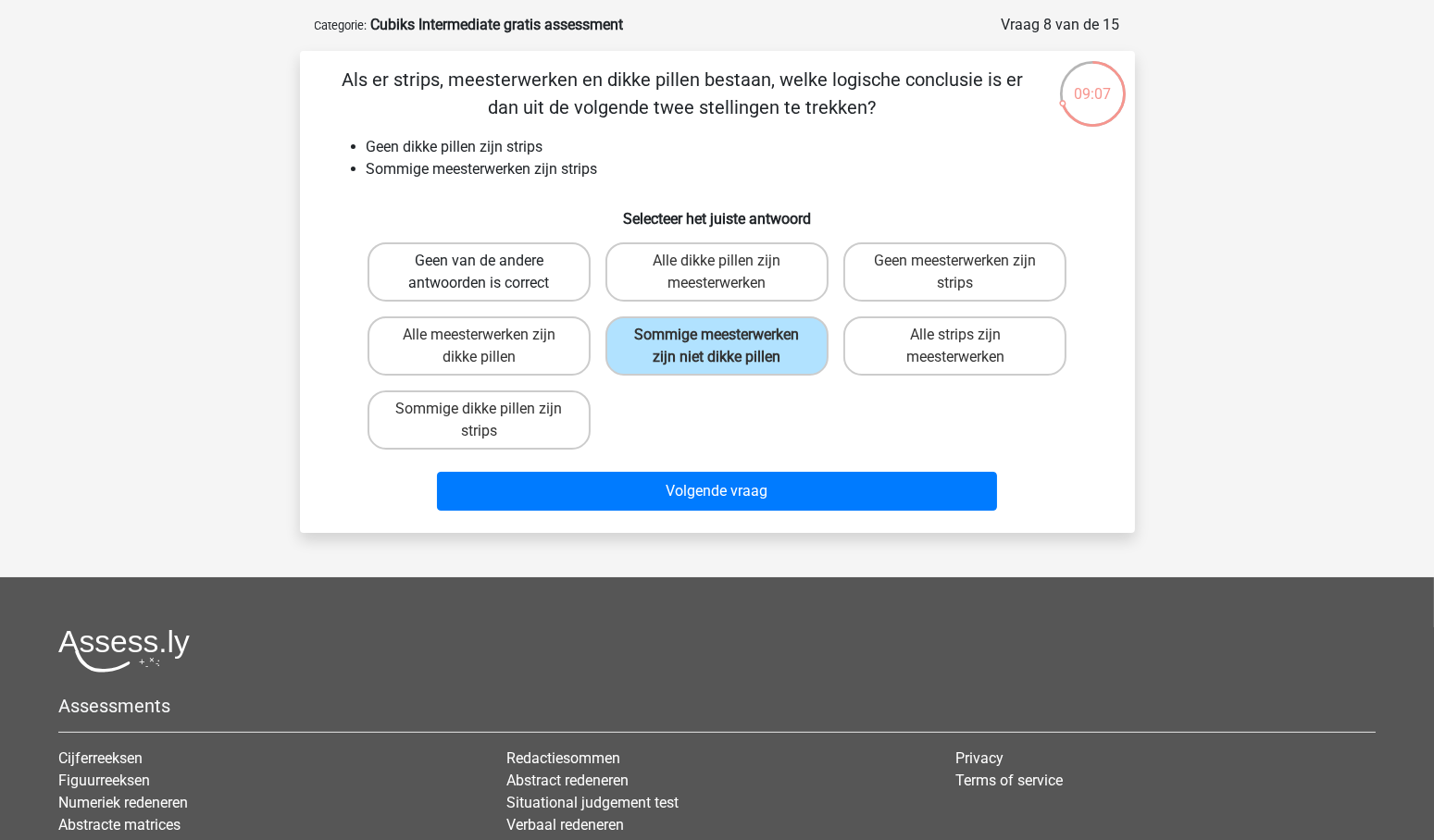
radio input "true"
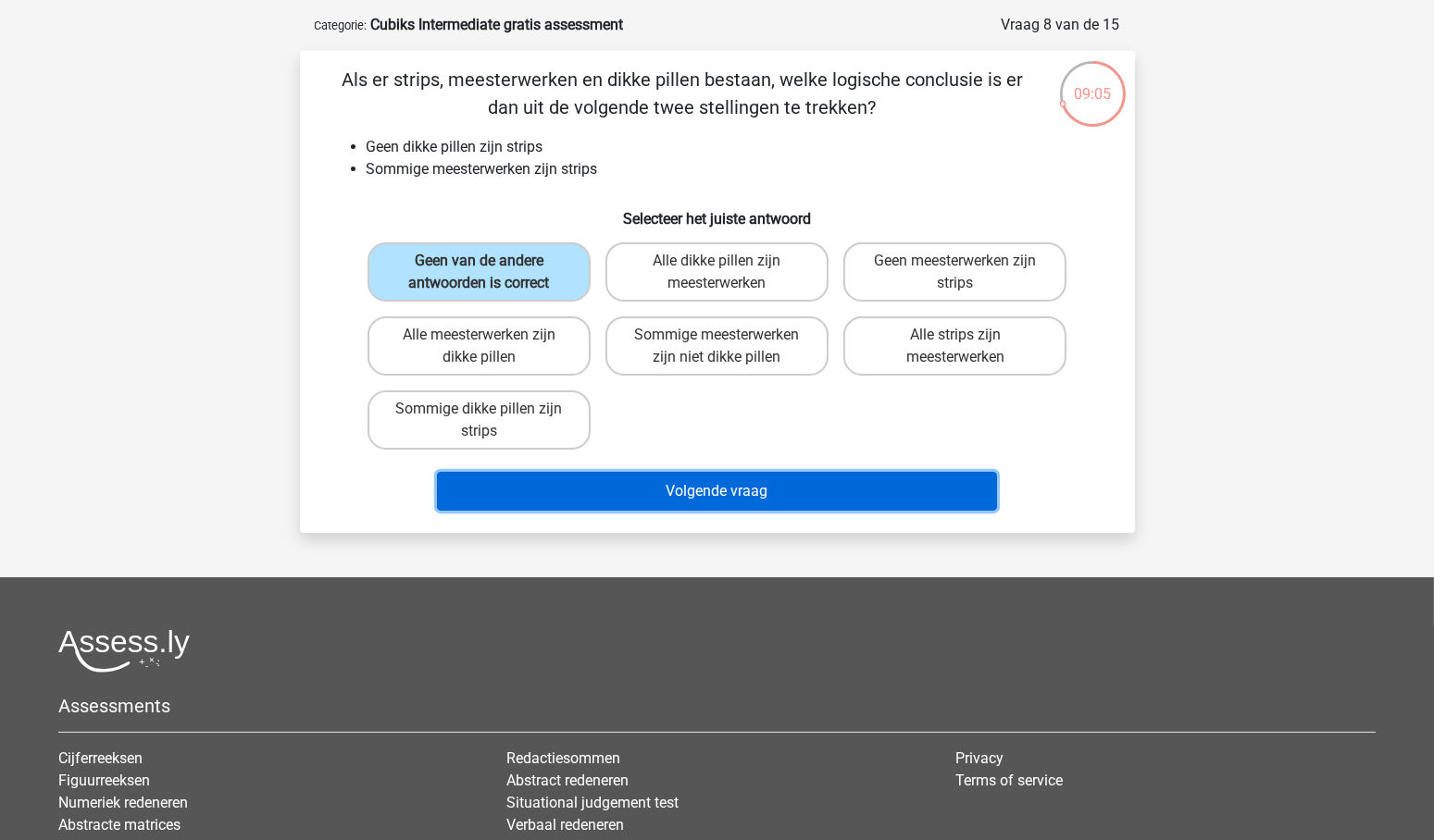
click at [734, 482] on button "Volgende vraag" at bounding box center [717, 491] width 560 height 39
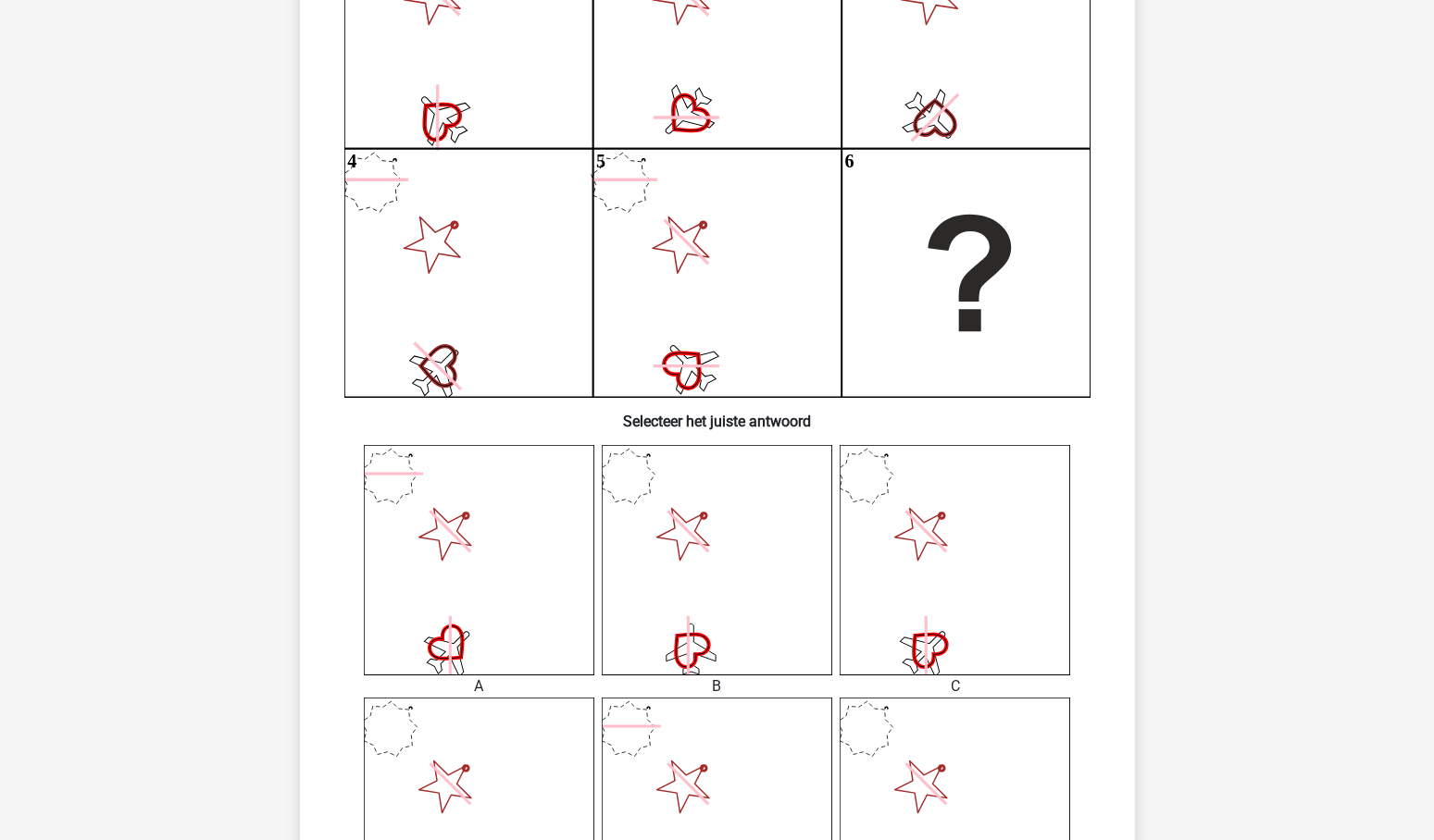
scroll to position [317, 0]
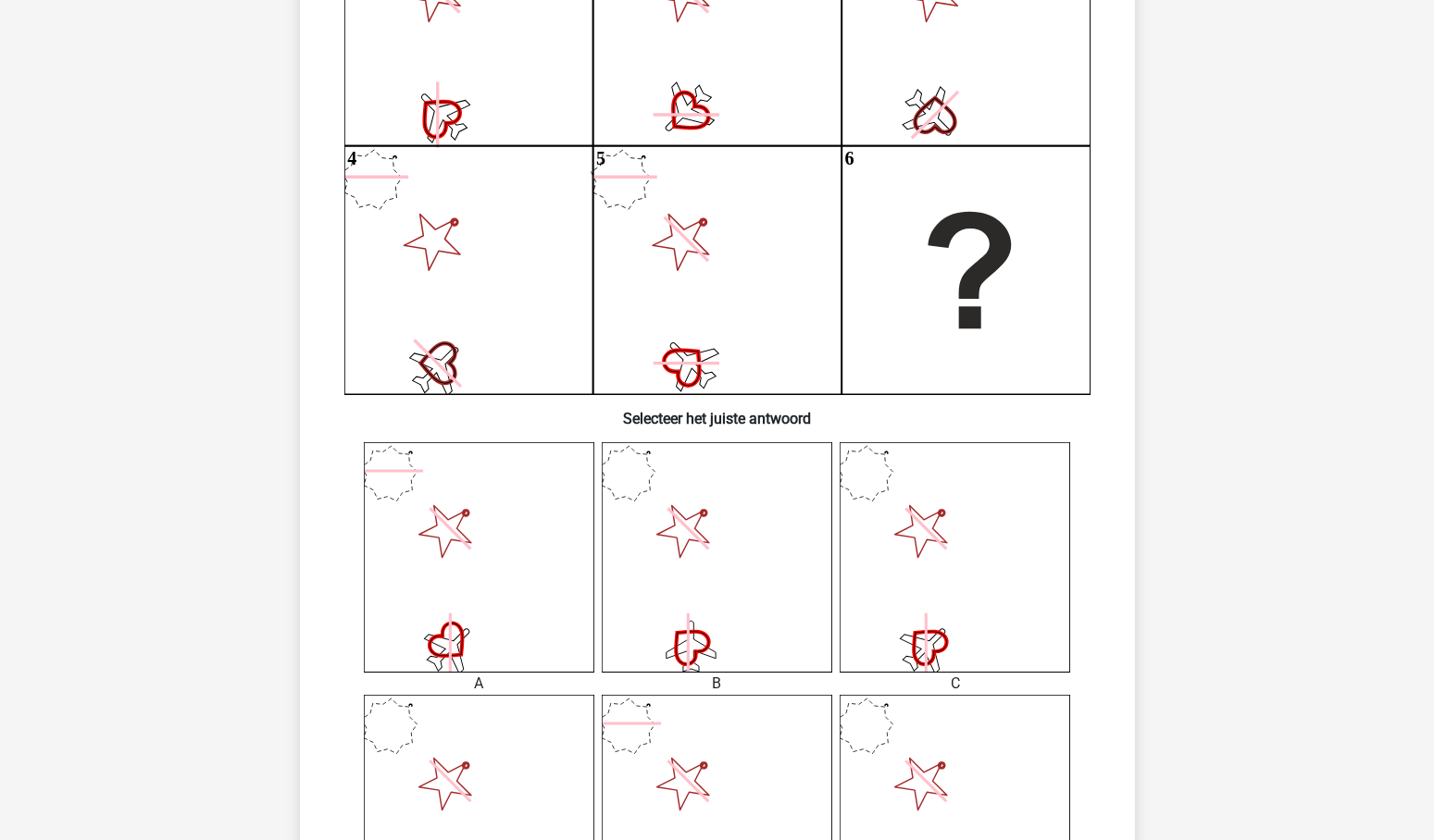
drag, startPoint x: 424, startPoint y: 515, endPoint x: 575, endPoint y: 528, distance: 151.6
click at [425, 516] on icon at bounding box center [479, 557] width 230 height 230
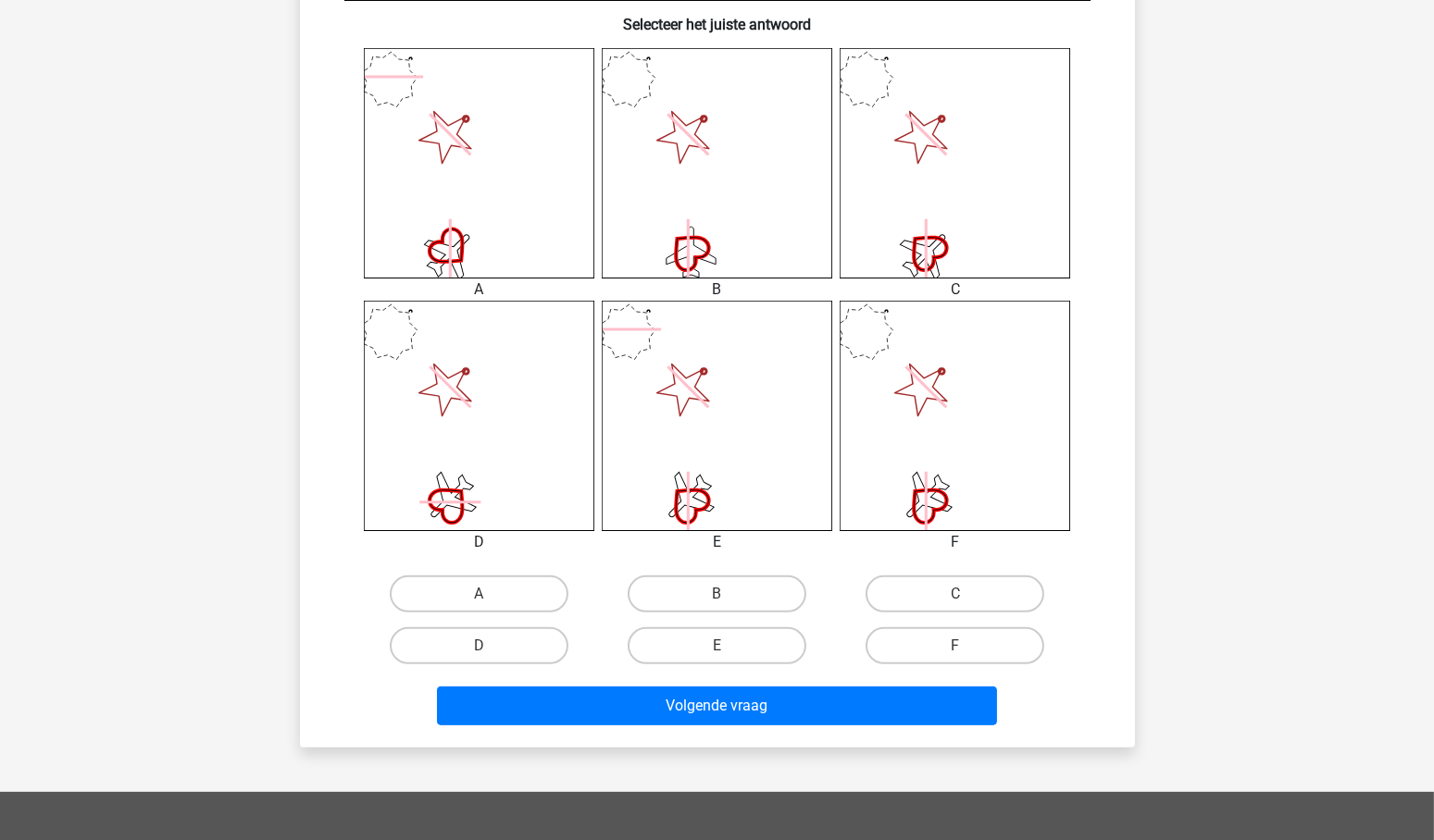
scroll to position [739, 0]
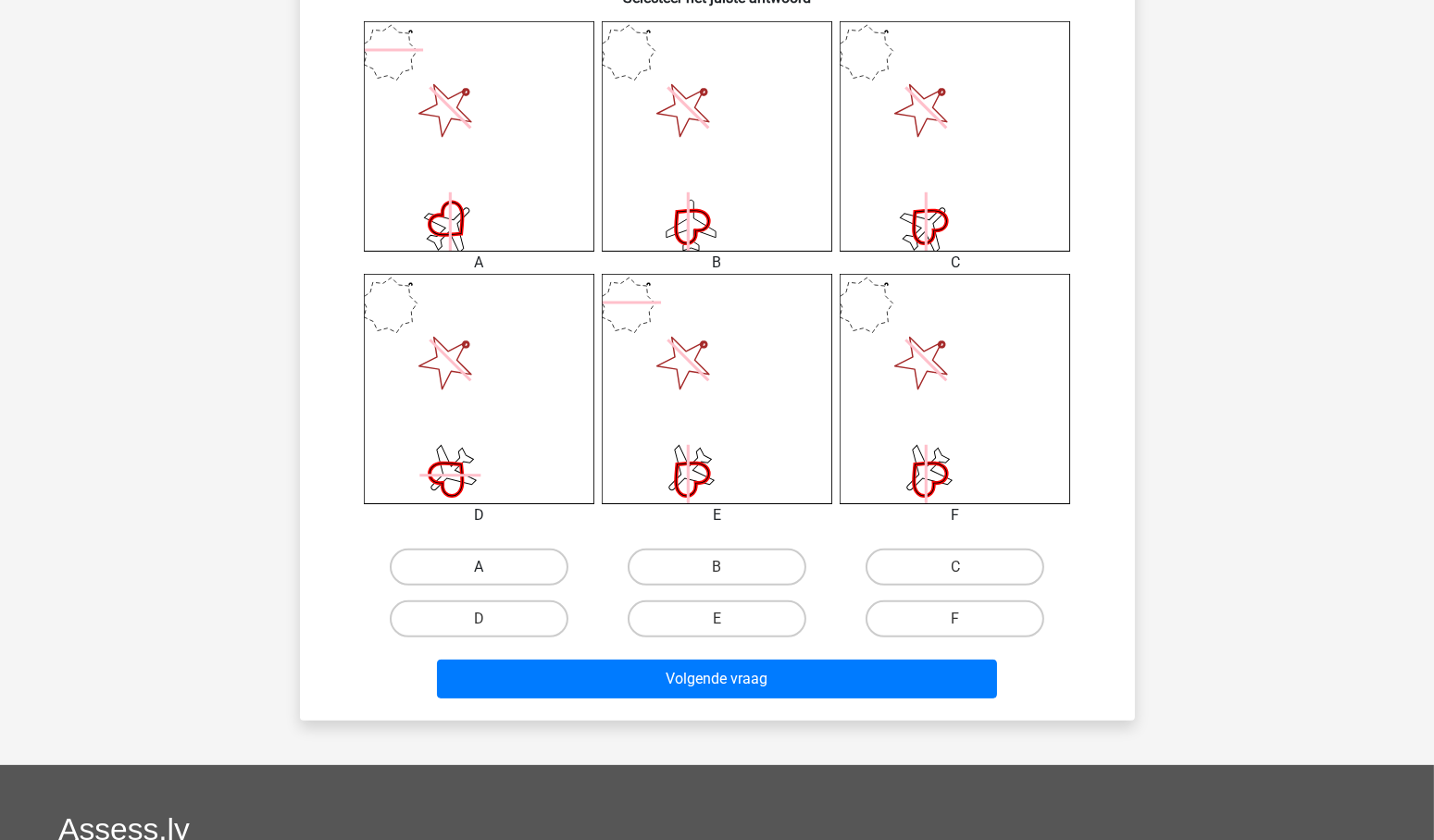
click at [508, 564] on label "A" at bounding box center [479, 567] width 179 height 37
click at [490, 568] on input "A" at bounding box center [485, 573] width 12 height 12
radio input "true"
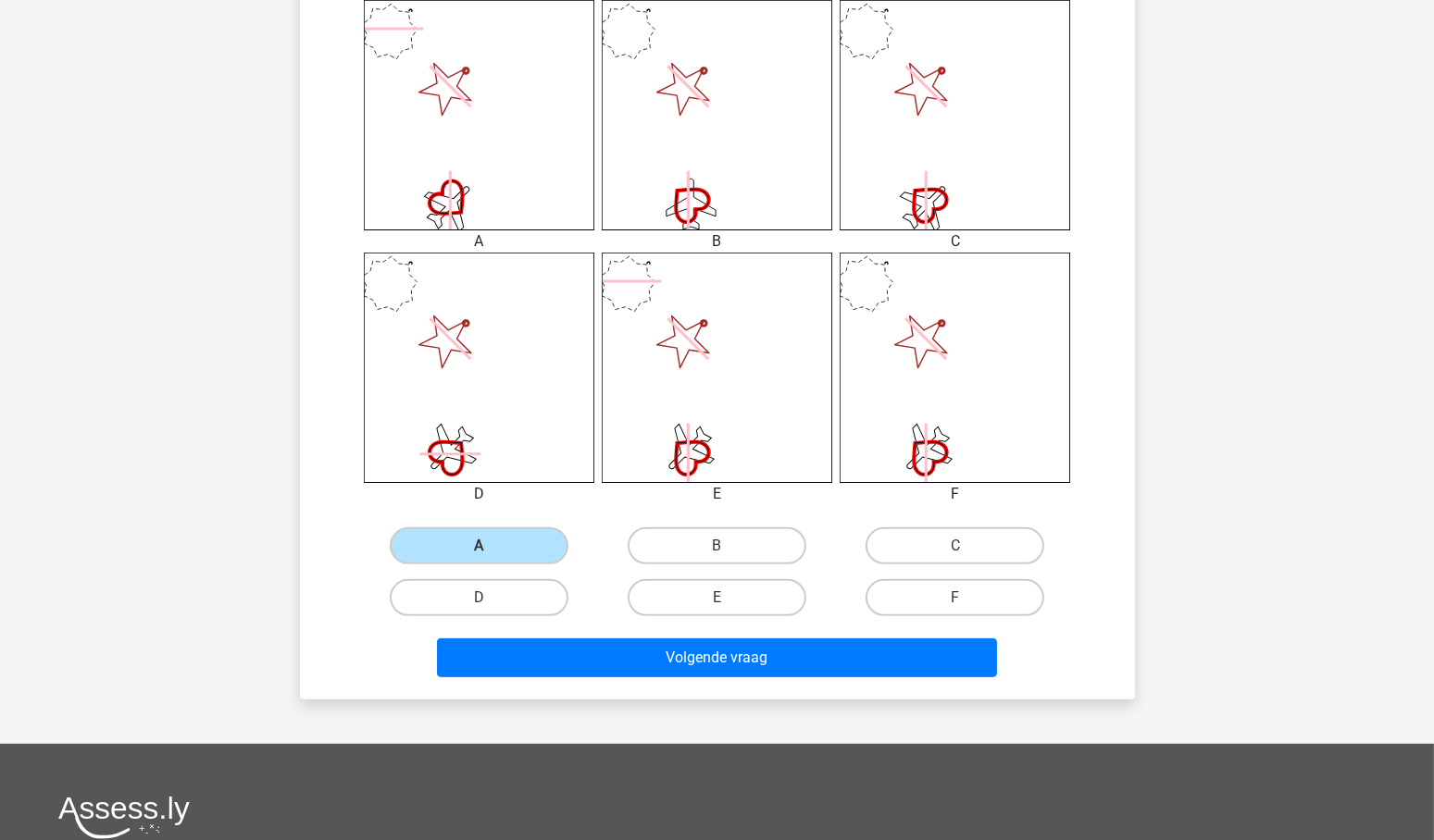
scroll to position [780, 0]
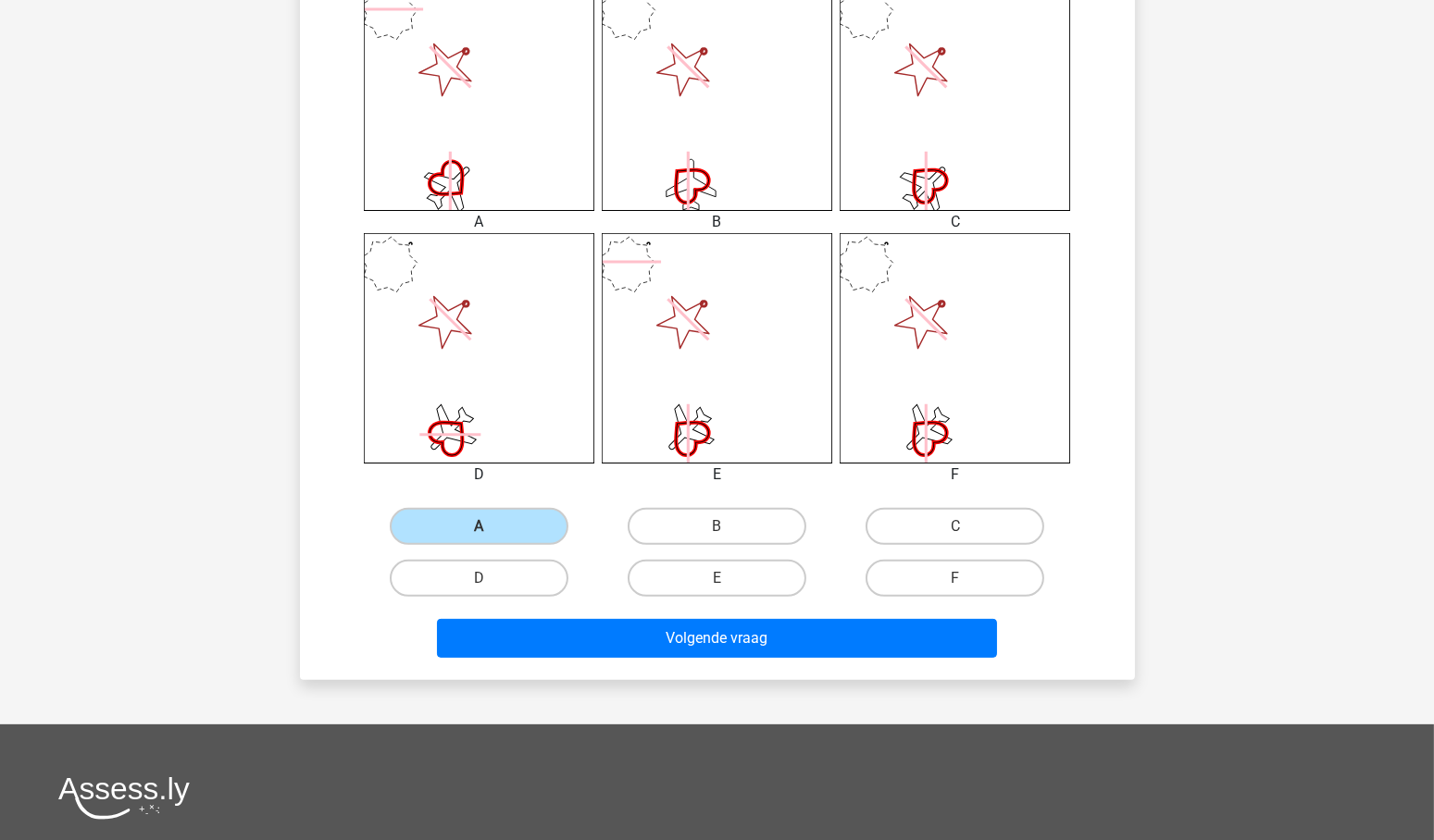
drag, startPoint x: 960, startPoint y: 574, endPoint x: 905, endPoint y: 598, distance: 60.0
click at [958, 576] on label "F" at bounding box center [955, 578] width 179 height 37
click at [958, 578] on input "F" at bounding box center [962, 584] width 12 height 12
radio input "true"
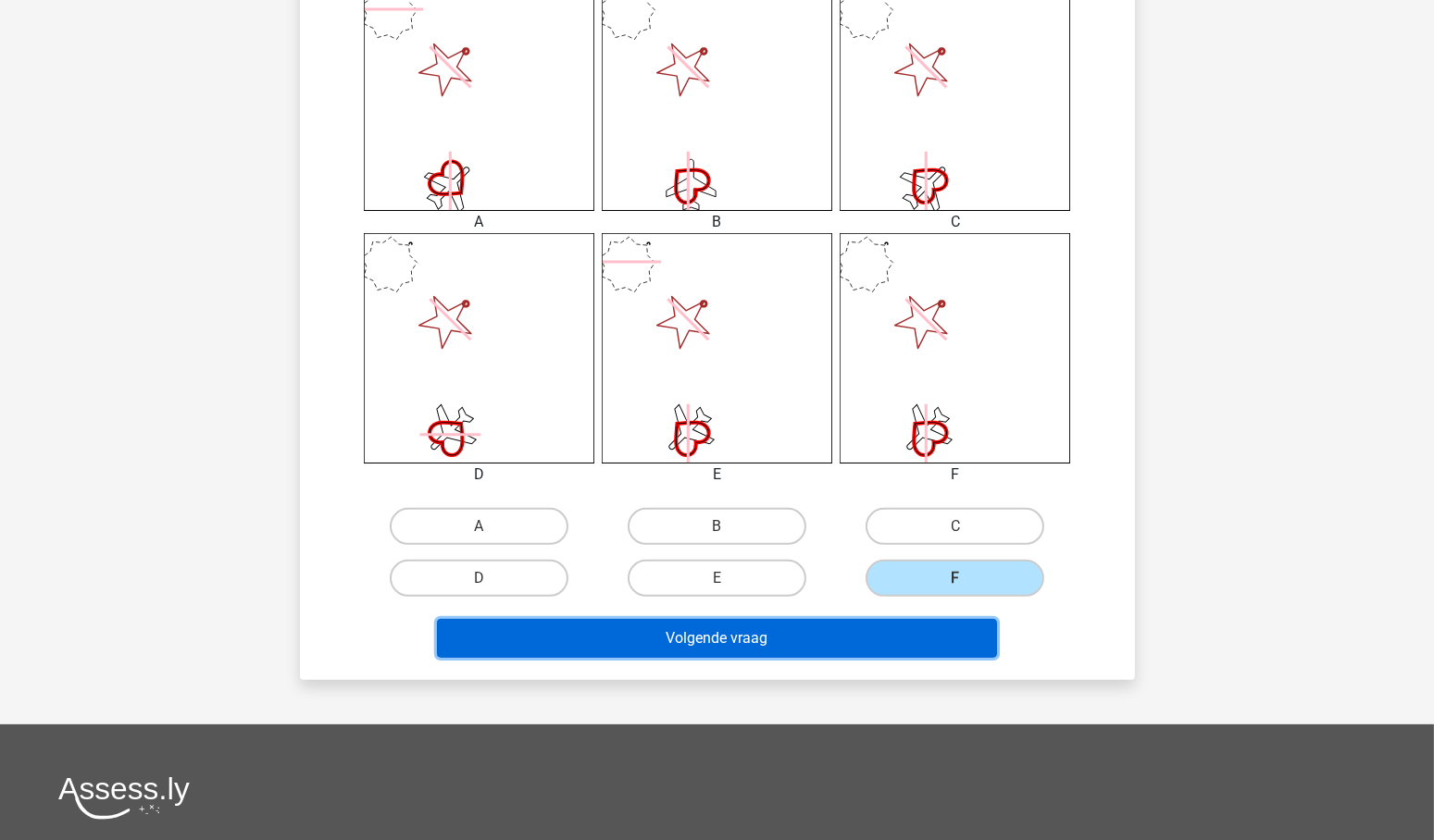
click at [781, 634] on button "Volgende vraag" at bounding box center [717, 638] width 560 height 39
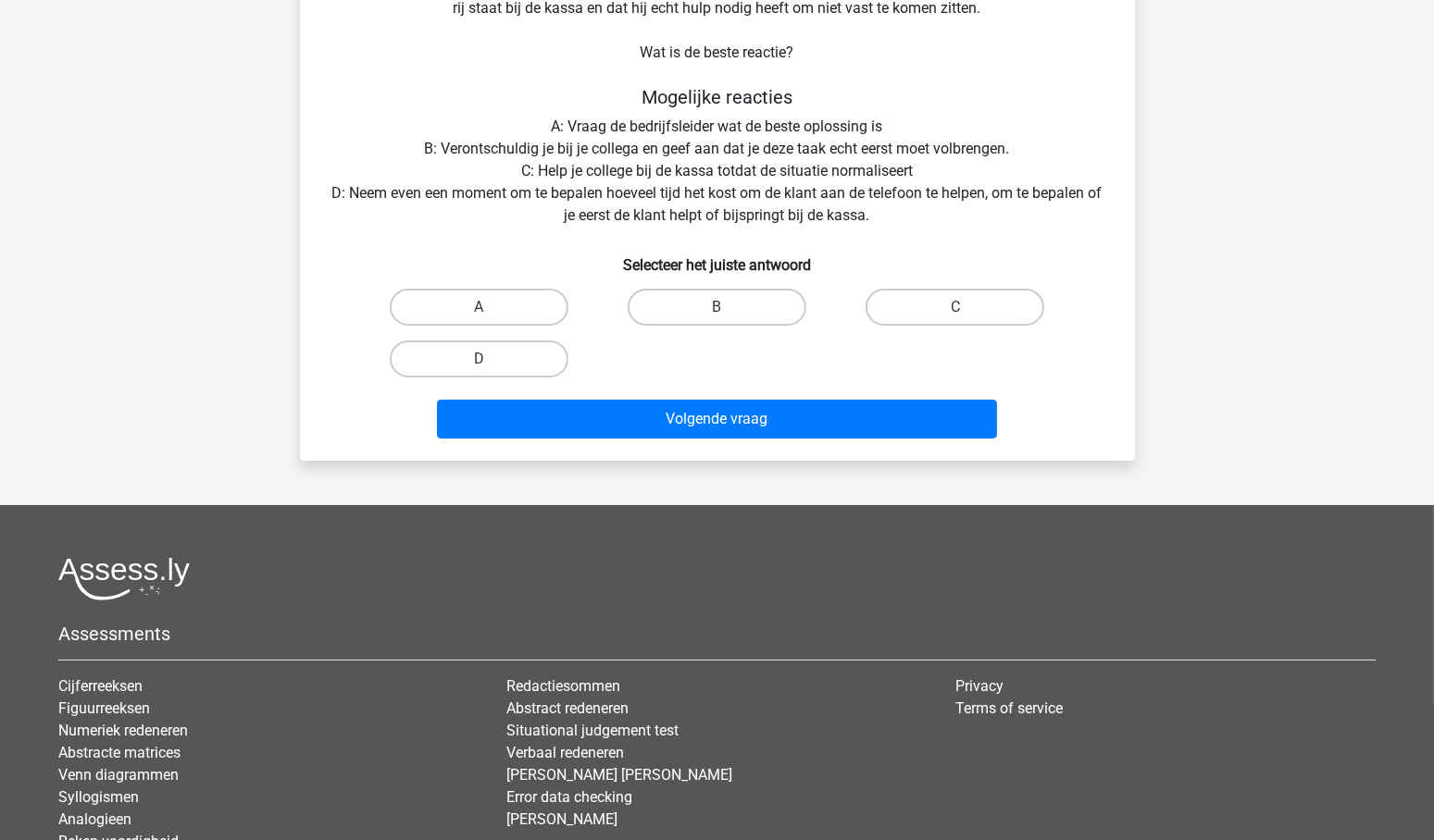
scroll to position [93, 0]
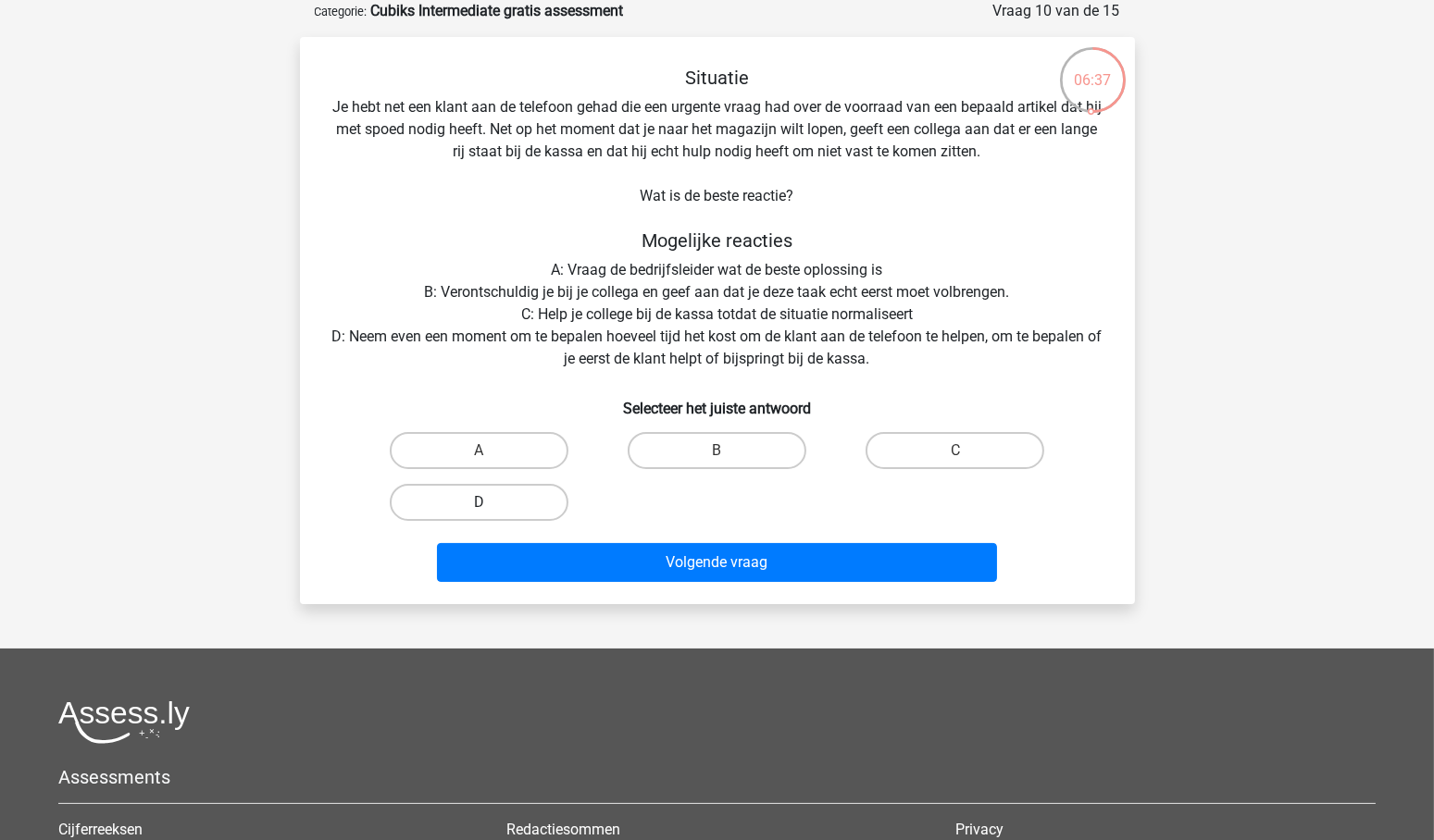
click at [440, 511] on label "D" at bounding box center [479, 503] width 179 height 37
click at [479, 511] on input "D" at bounding box center [485, 508] width 12 height 12
radio input "true"
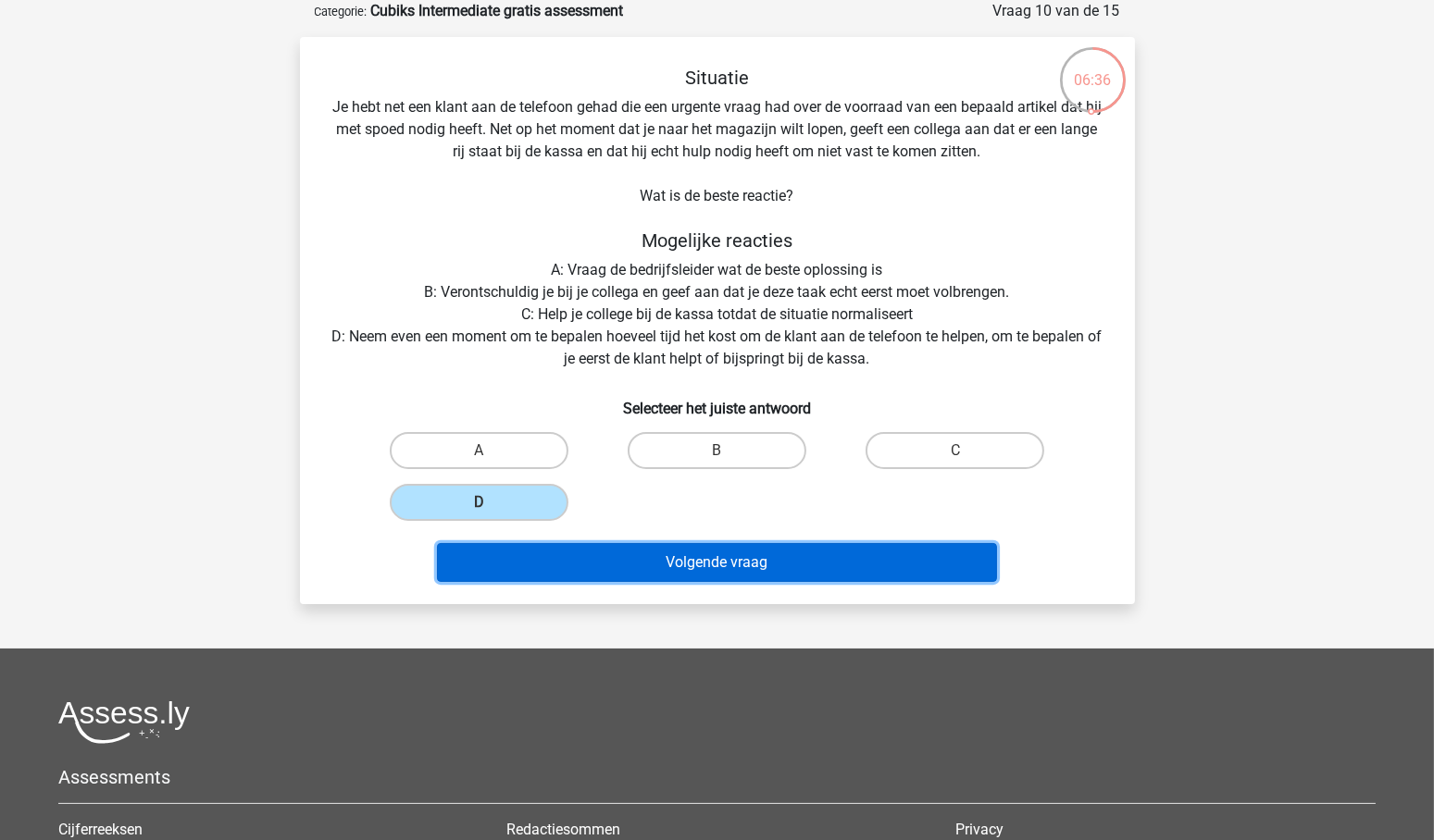
click at [752, 565] on button "Volgende vraag" at bounding box center [717, 563] width 560 height 39
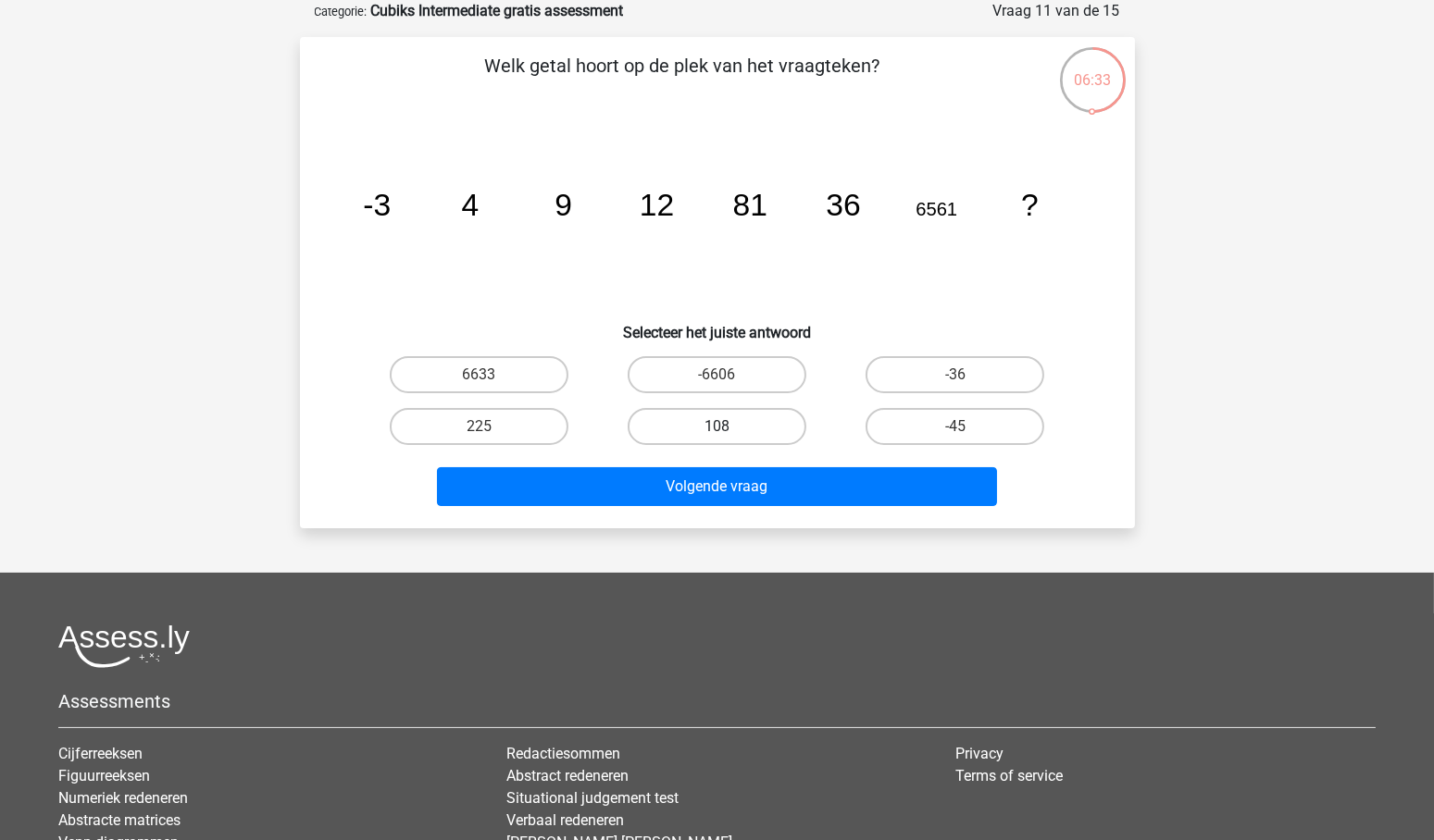
click at [753, 425] on label "108" at bounding box center [717, 426] width 179 height 37
click at [728, 427] on input "108" at bounding box center [723, 433] width 12 height 12
radio input "true"
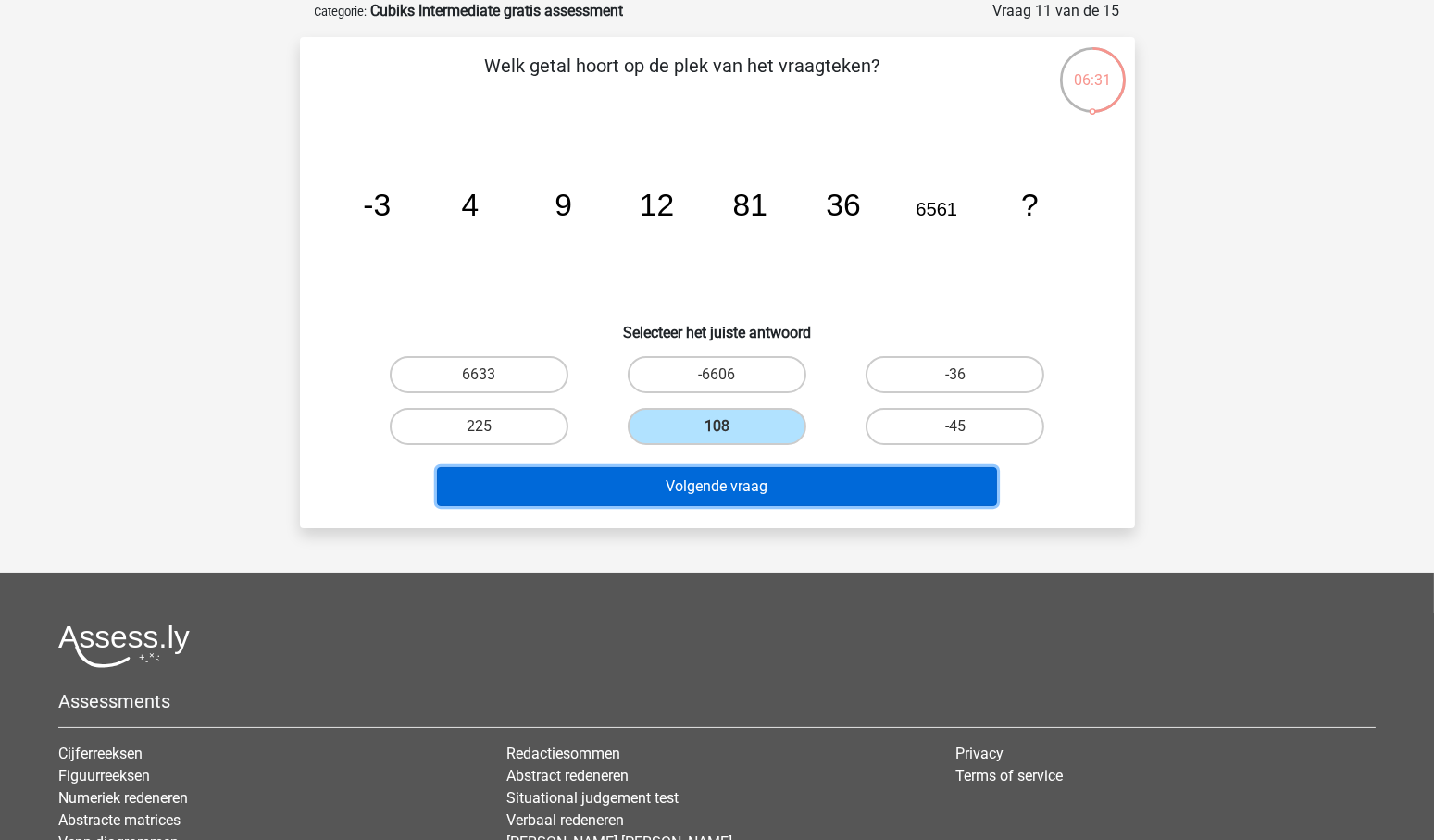
click at [765, 486] on button "Volgende vraag" at bounding box center [717, 486] width 560 height 39
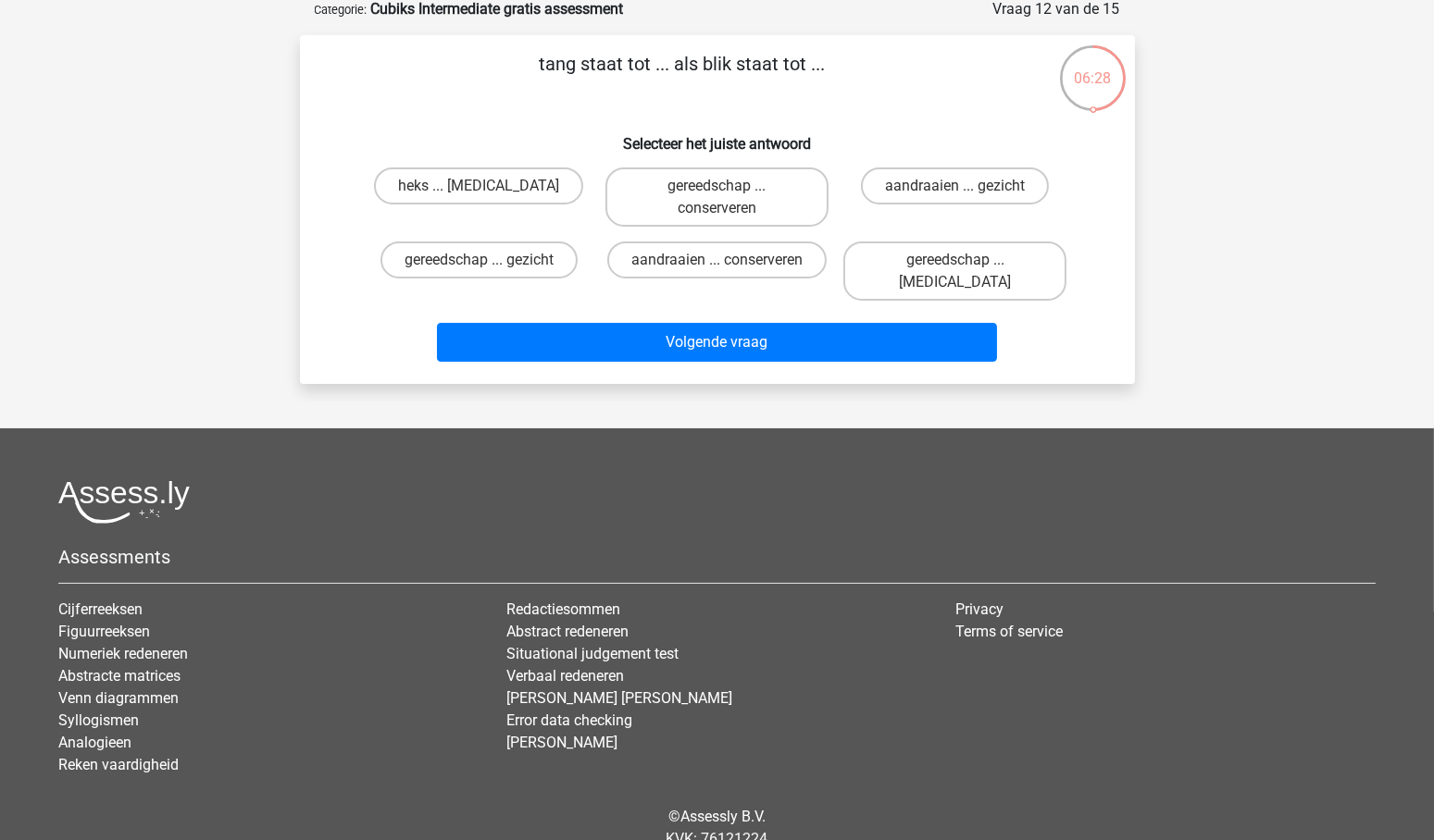
scroll to position [103, 0]
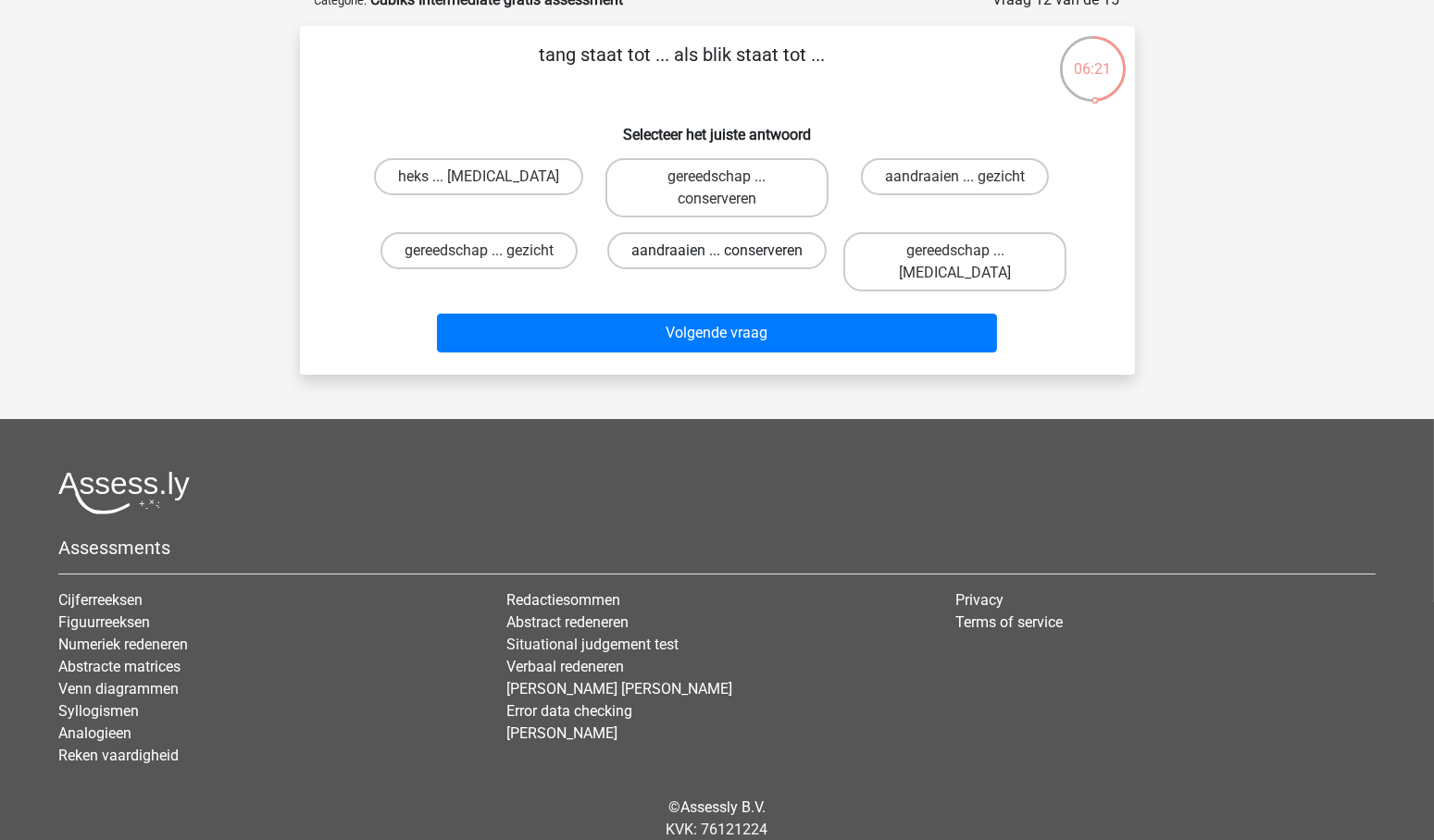
click at [689, 249] on label "aandraaien ... conserveren" at bounding box center [717, 250] width 220 height 37
click at [717, 250] on input "aandraaien ... conserveren" at bounding box center [723, 256] width 12 height 12
radio input "true"
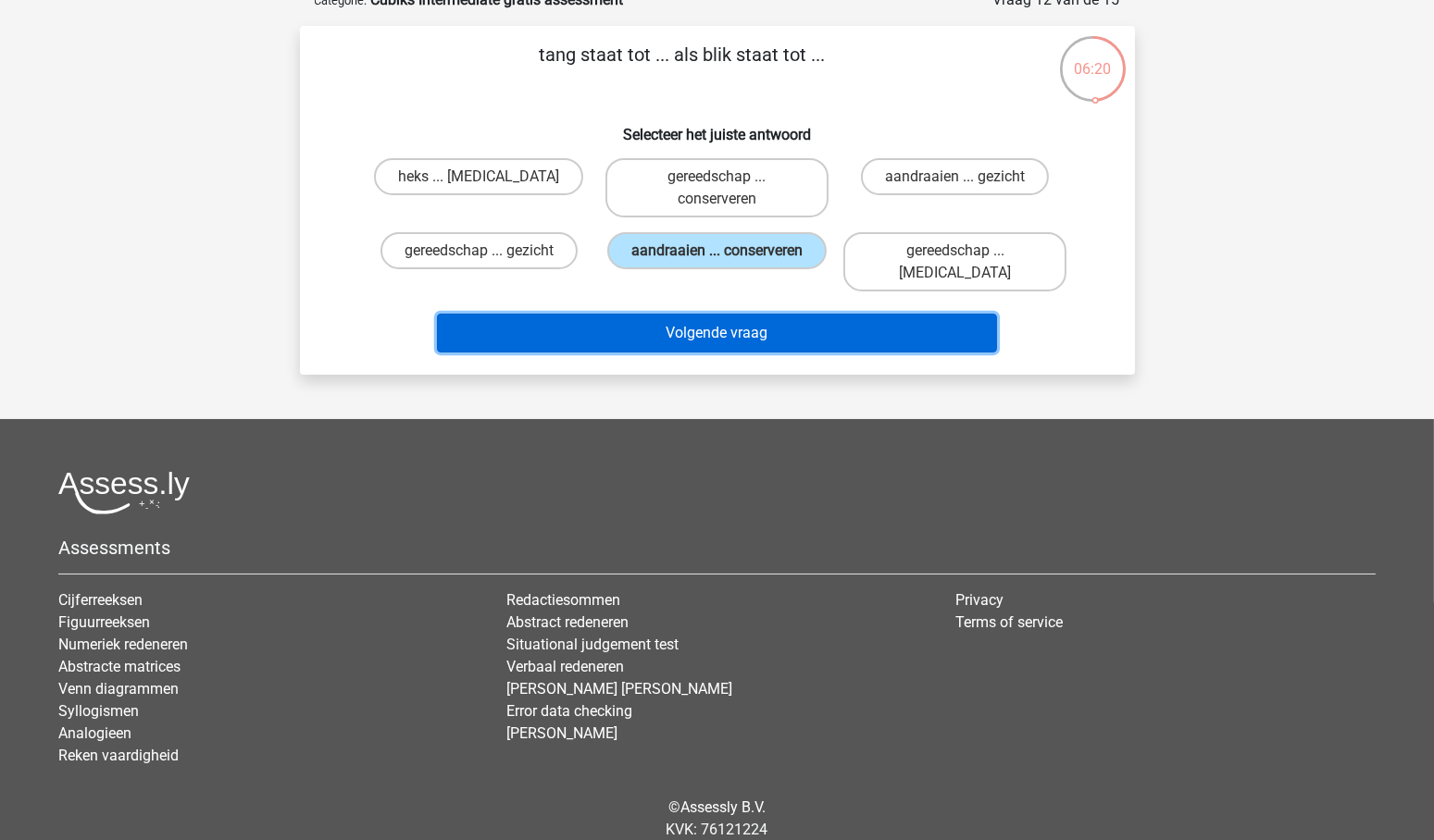
click at [699, 313] on button "Volgende vraag" at bounding box center [717, 333] width 560 height 39
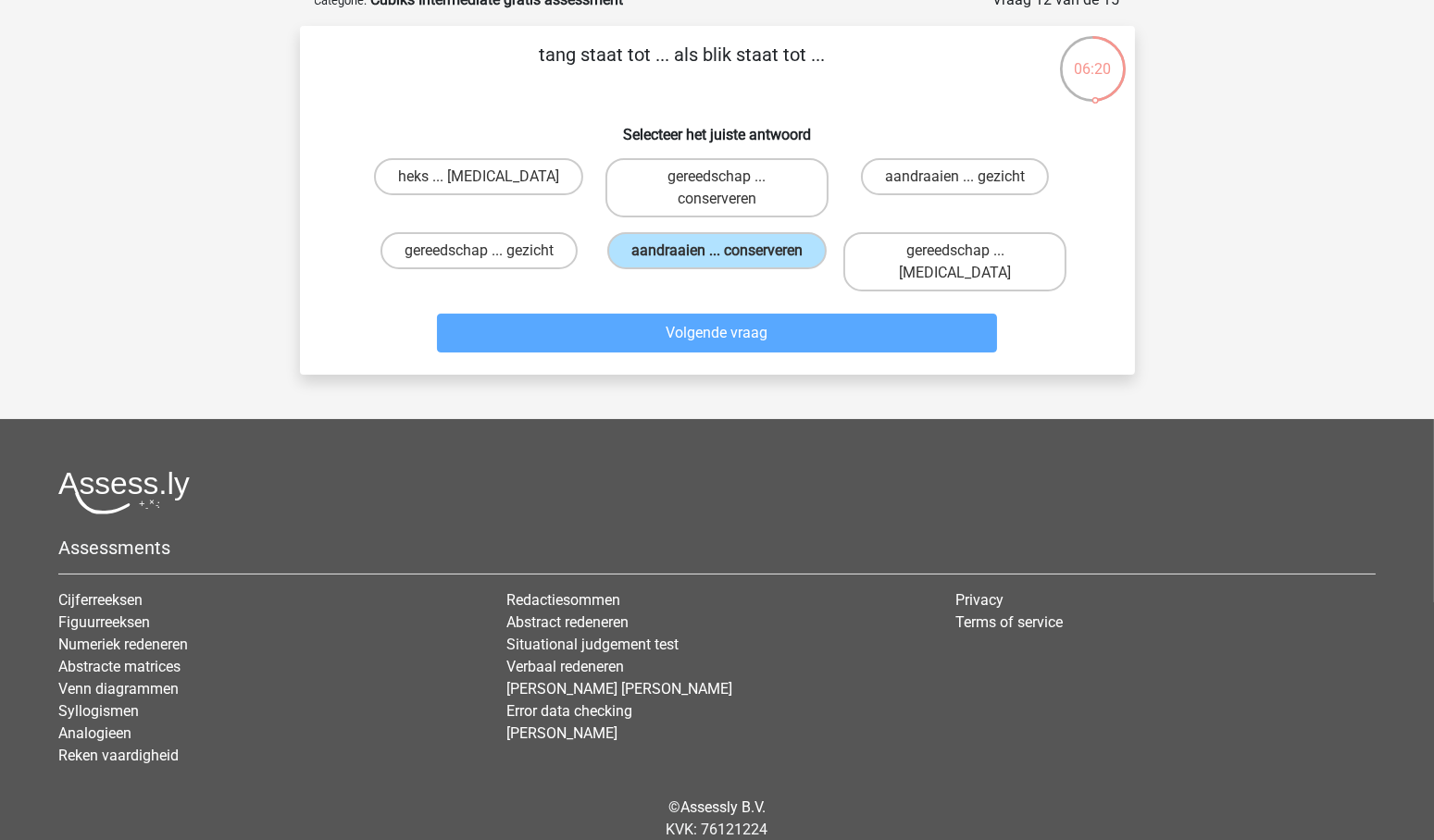
scroll to position [93, 0]
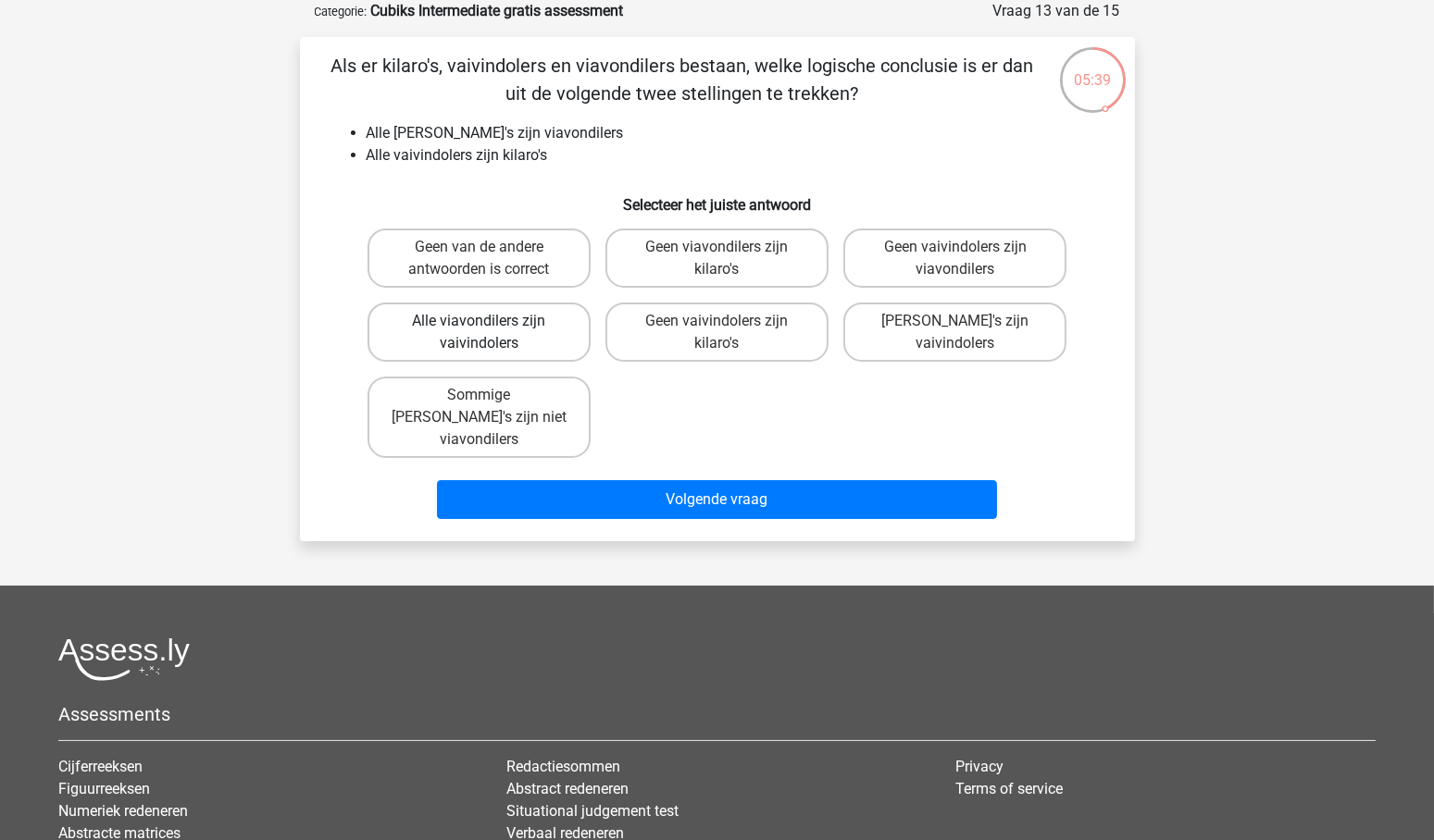
click at [468, 319] on label "Alle viavondilers zijn vaivindolers" at bounding box center [479, 333] width 223 height 59
click at [479, 321] on input "Alle viavondilers zijn vaivindolers" at bounding box center [485, 327] width 12 height 12
radio input "true"
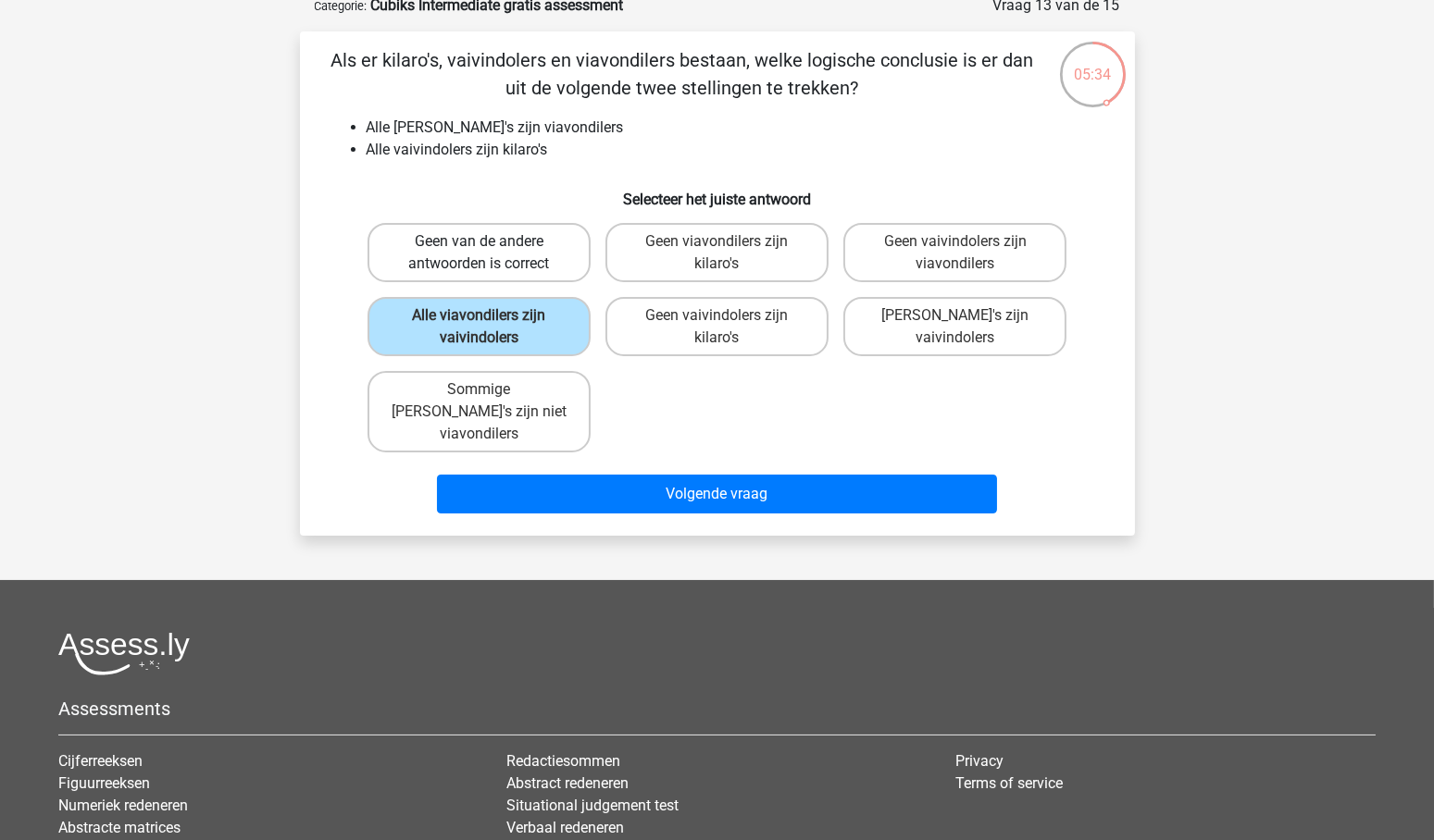
scroll to position [98, 0]
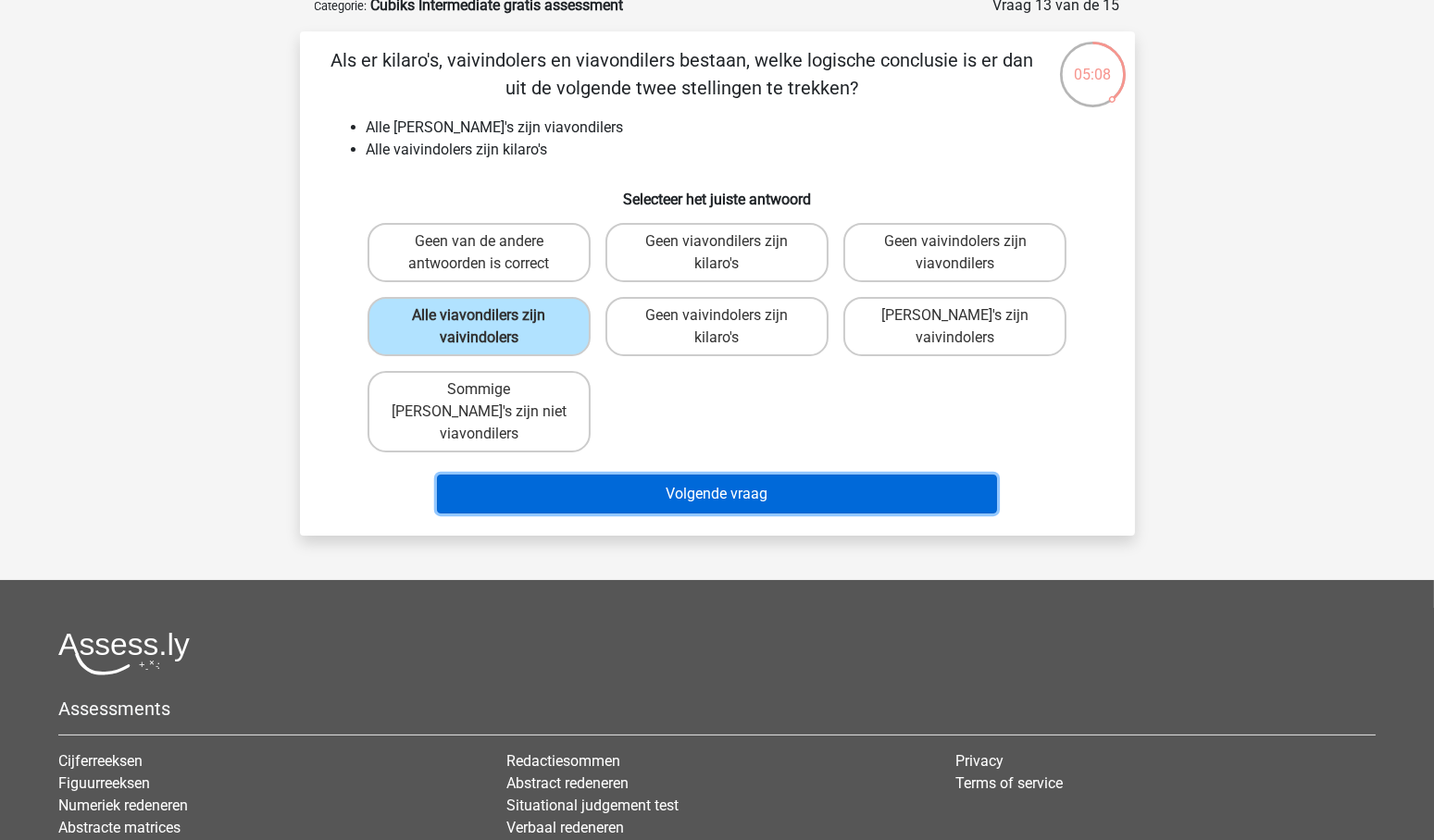
click at [709, 475] on button "Volgende vraag" at bounding box center [717, 494] width 560 height 39
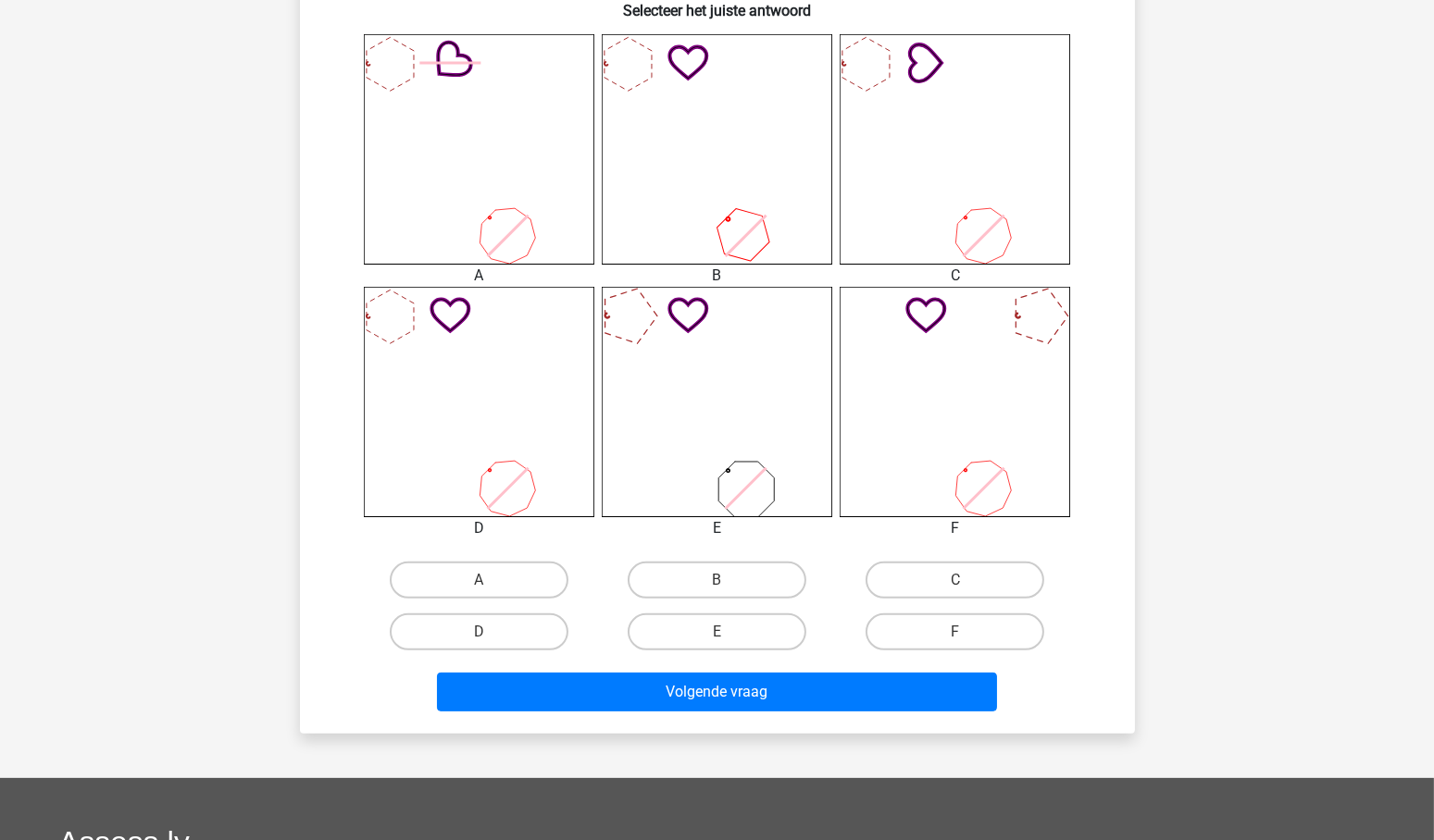
scroll to position [750, 0]
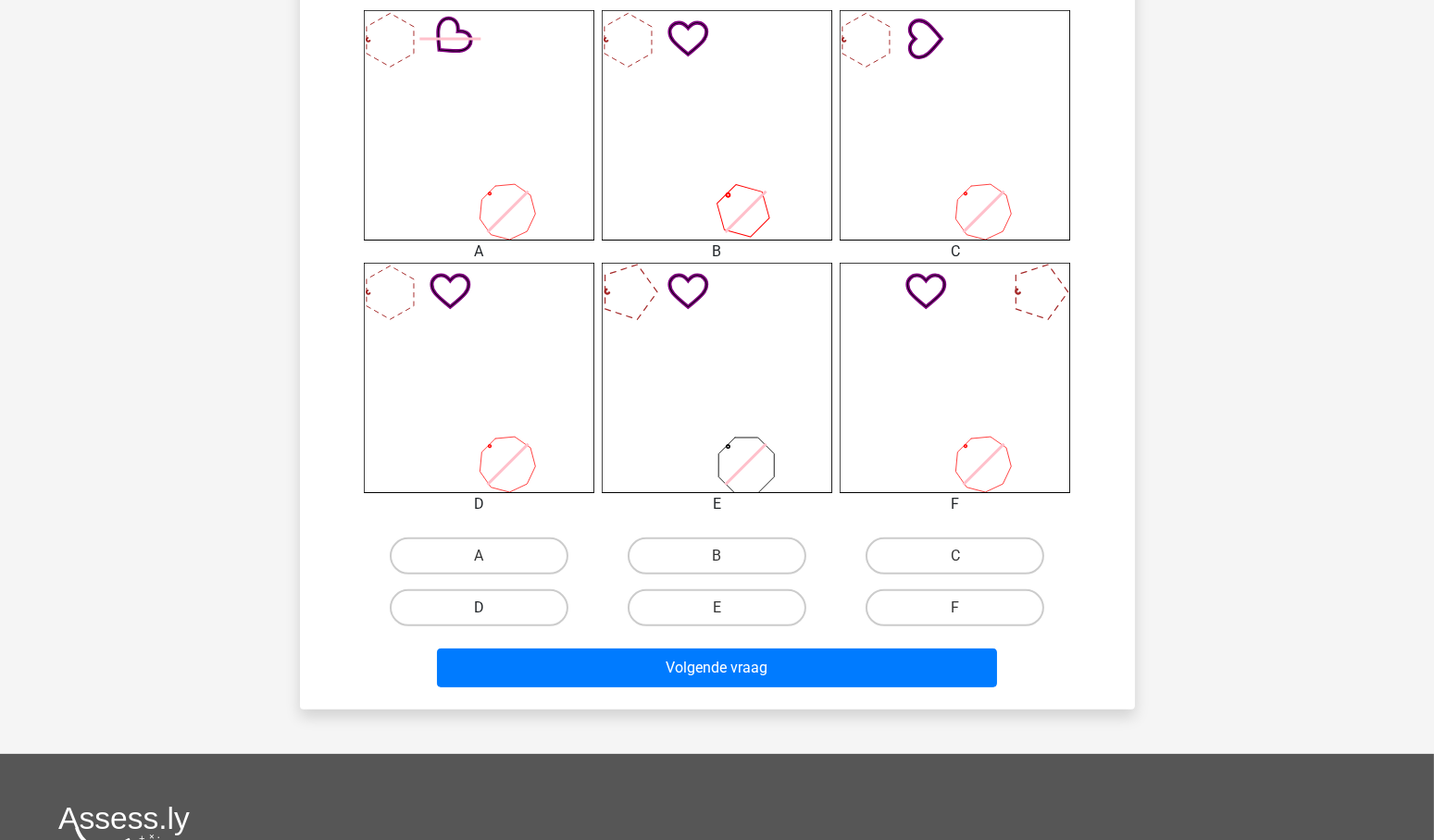
click at [465, 599] on label "D" at bounding box center [479, 608] width 179 height 37
click at [479, 608] on input "D" at bounding box center [485, 614] width 12 height 12
radio input "true"
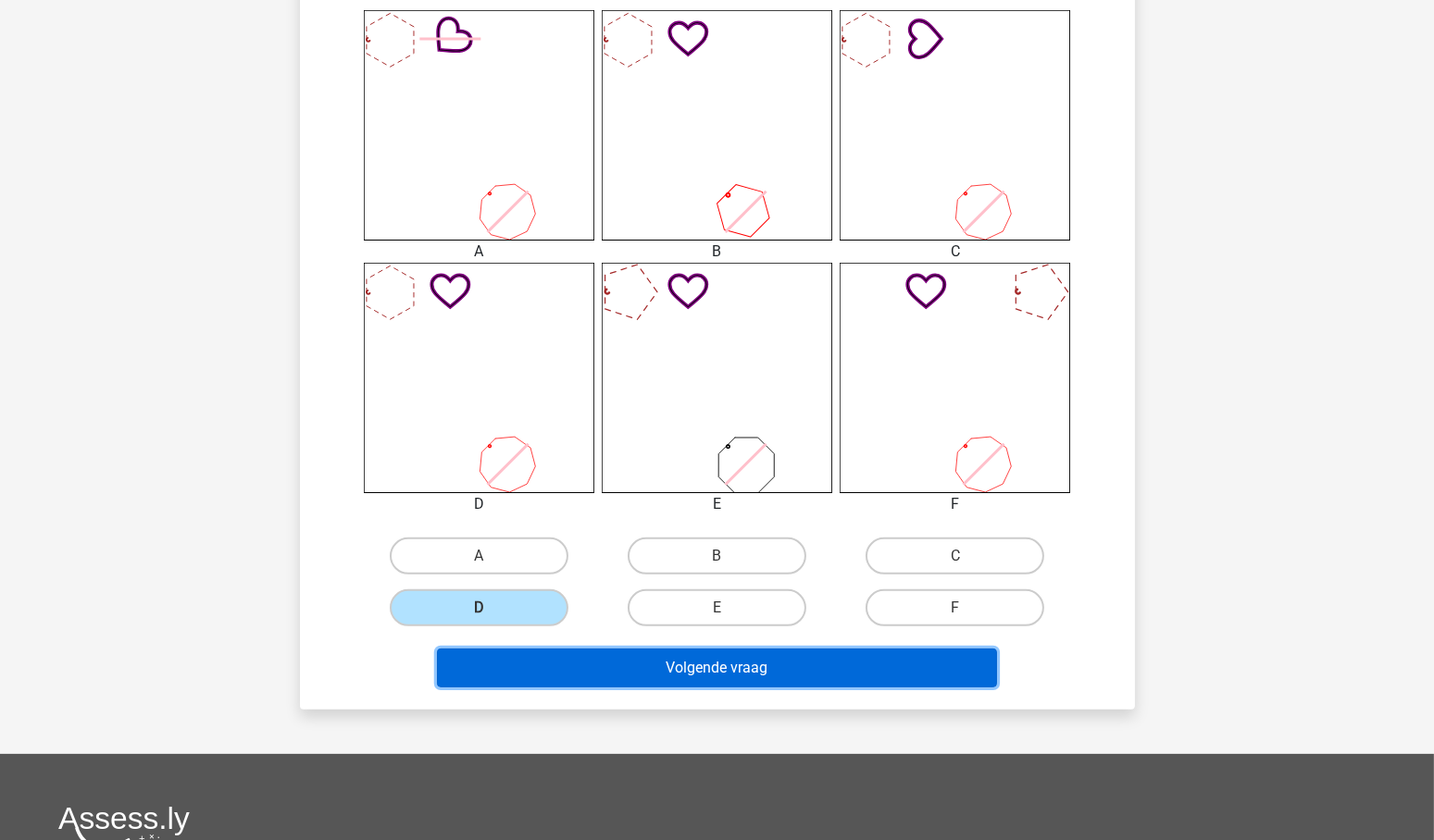
click at [746, 662] on button "Volgende vraag" at bounding box center [717, 668] width 560 height 39
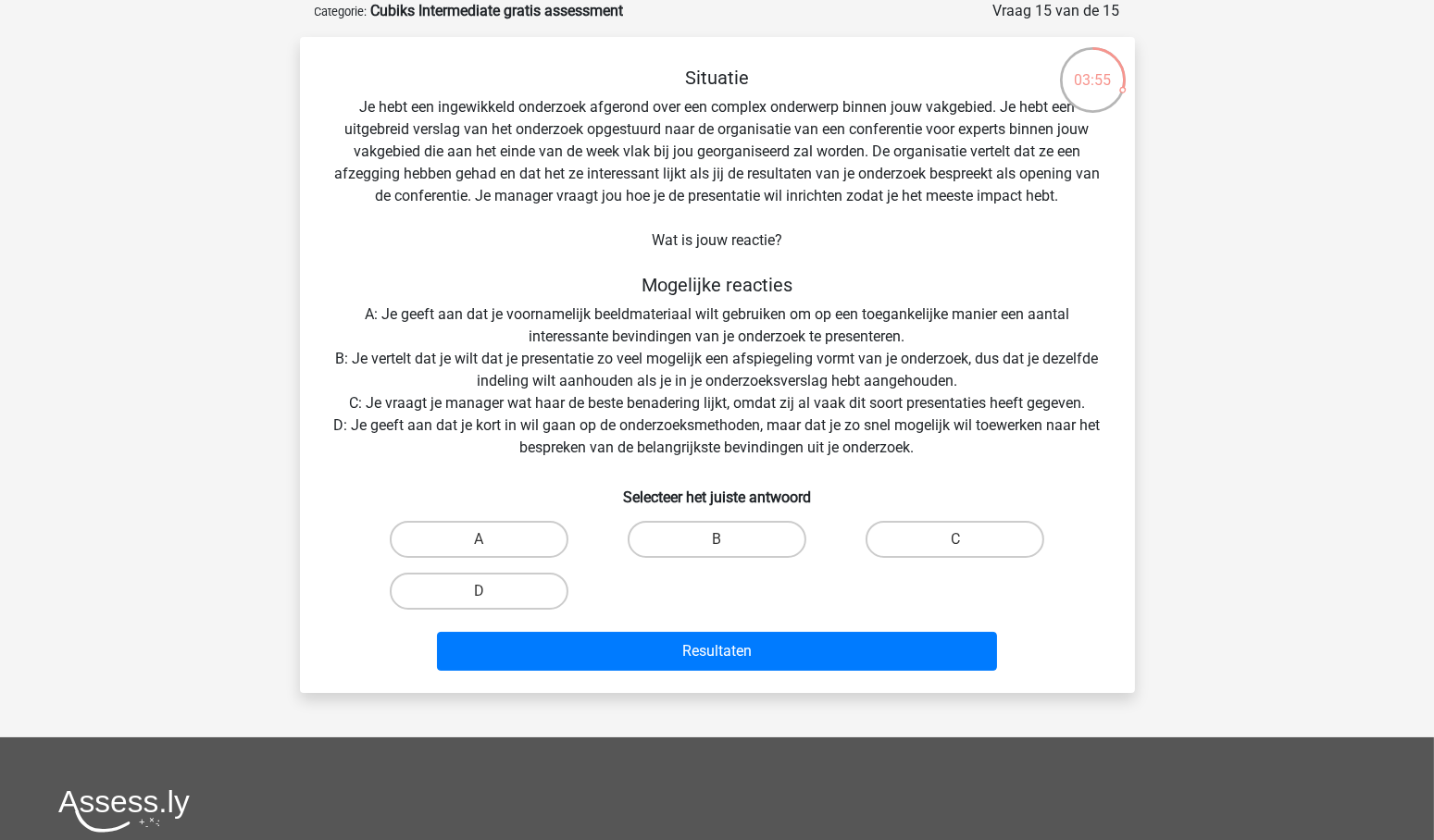
scroll to position [87, 0]
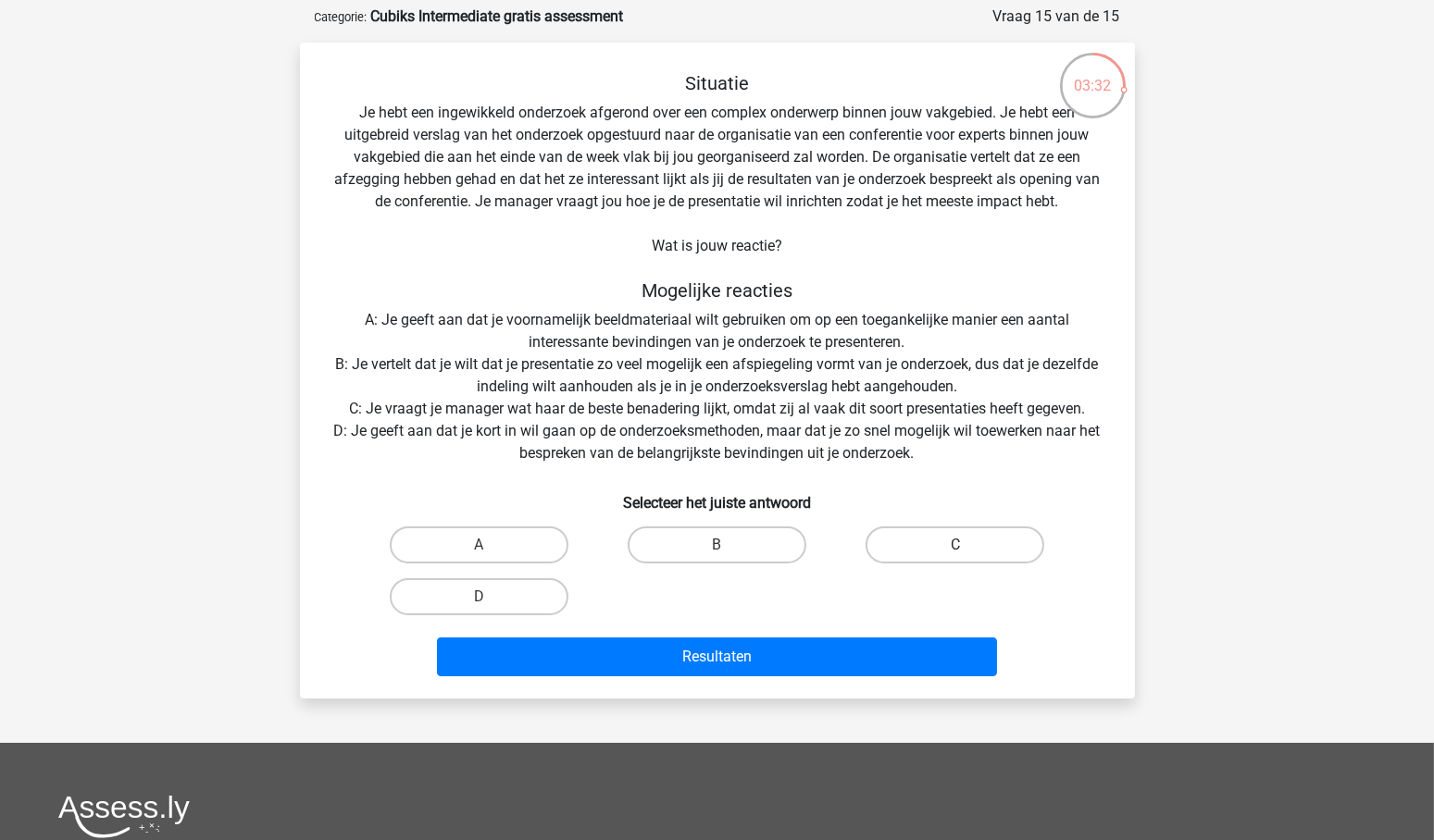
click at [967, 533] on label "C" at bounding box center [955, 545] width 179 height 37
click at [967, 545] on input "C" at bounding box center [962, 550] width 12 height 12
radio input "true"
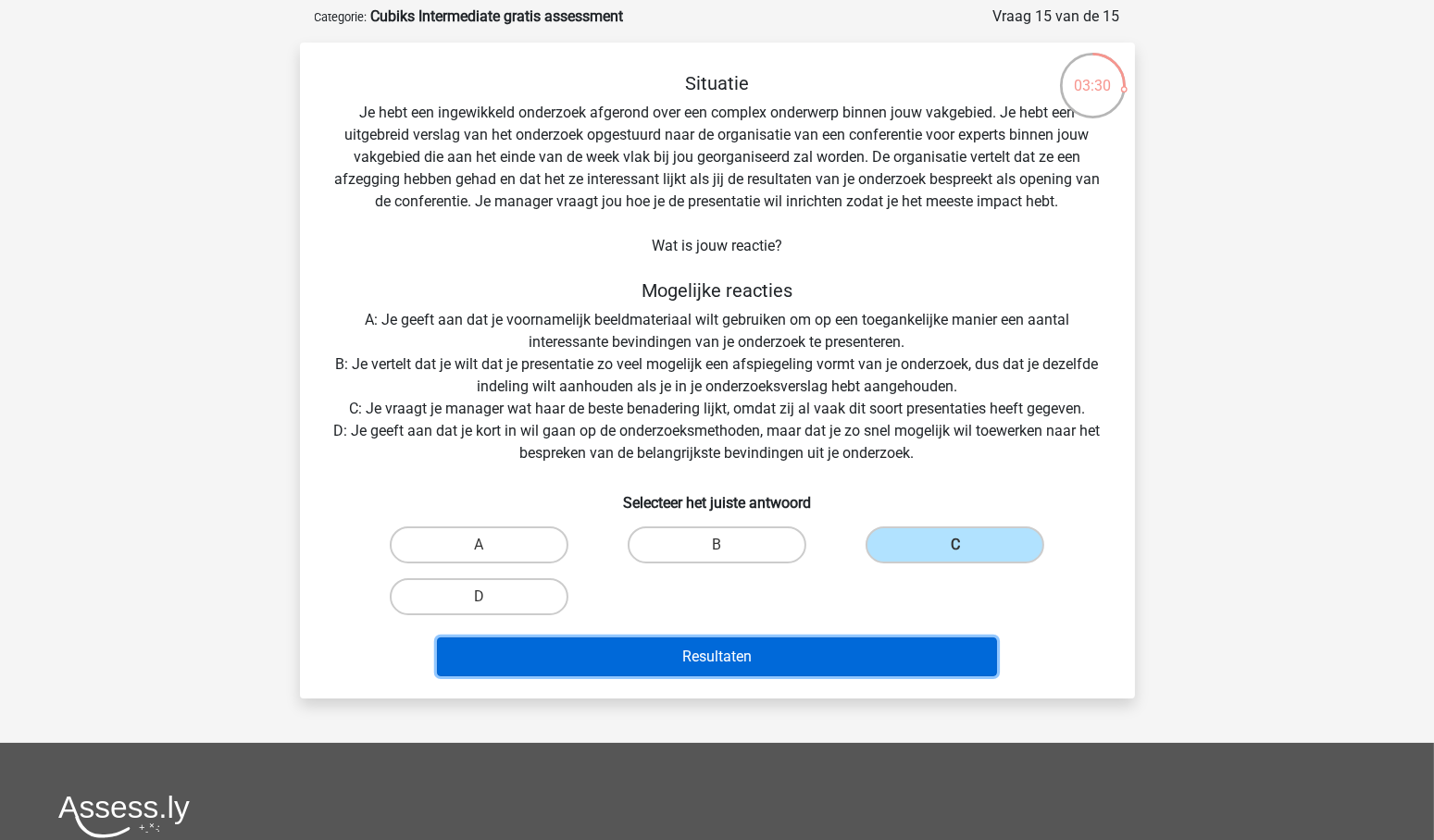
click at [800, 660] on button "Resultaten" at bounding box center [717, 657] width 560 height 39
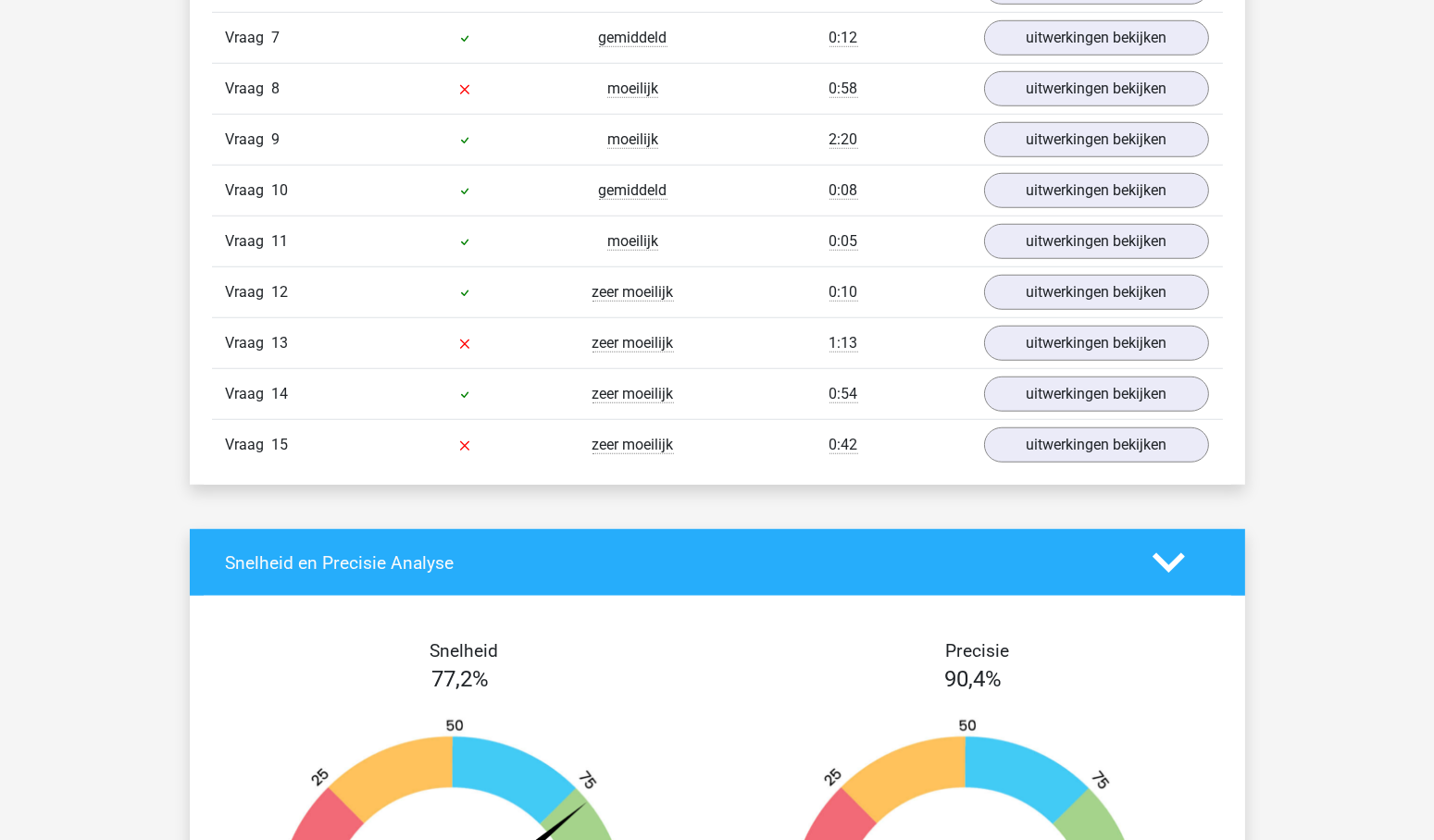
scroll to position [2039, 0]
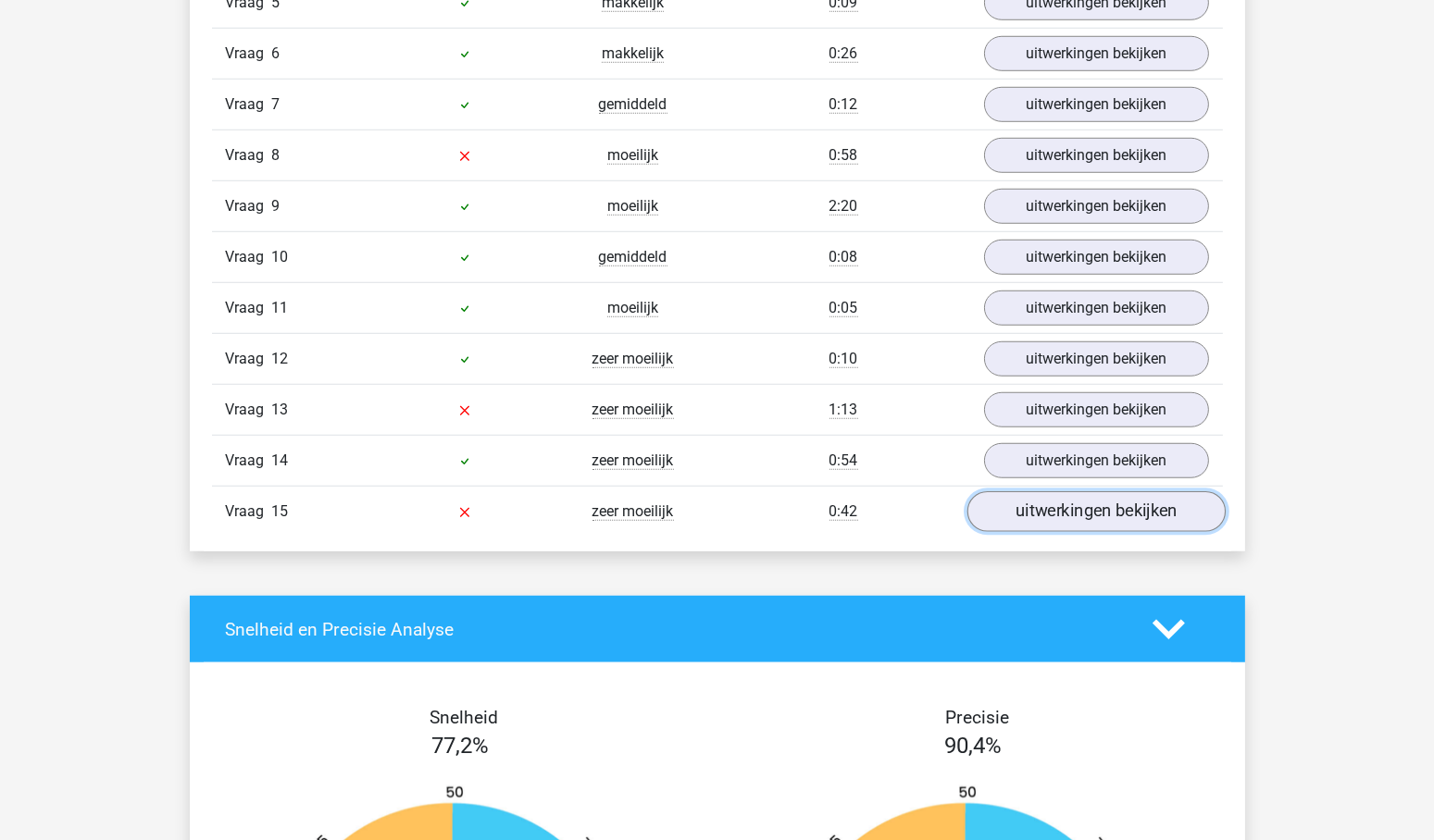
click at [1101, 498] on link "uitwerkingen bekijken" at bounding box center [1096, 512] width 258 height 41
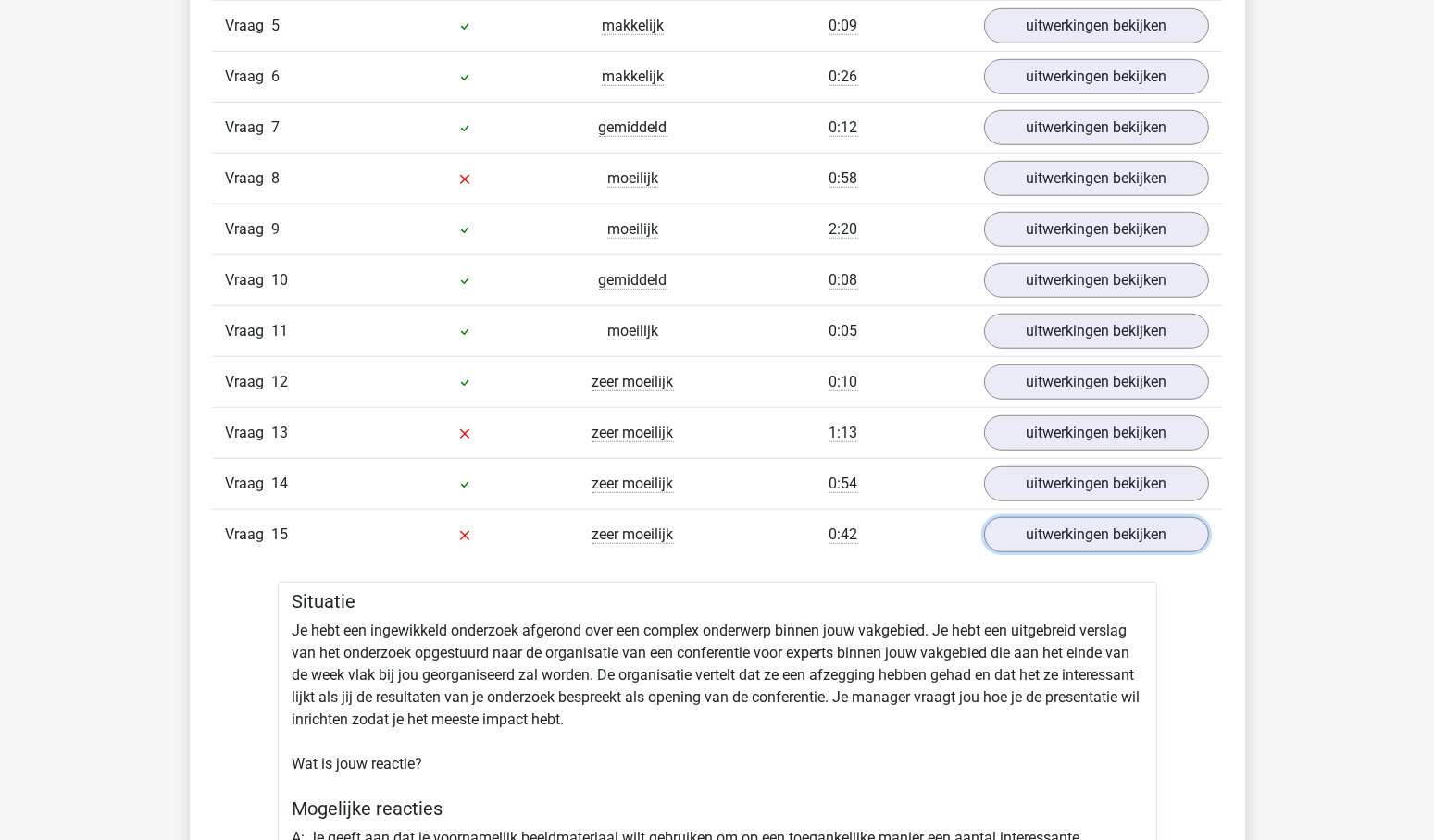
scroll to position [2005, 0]
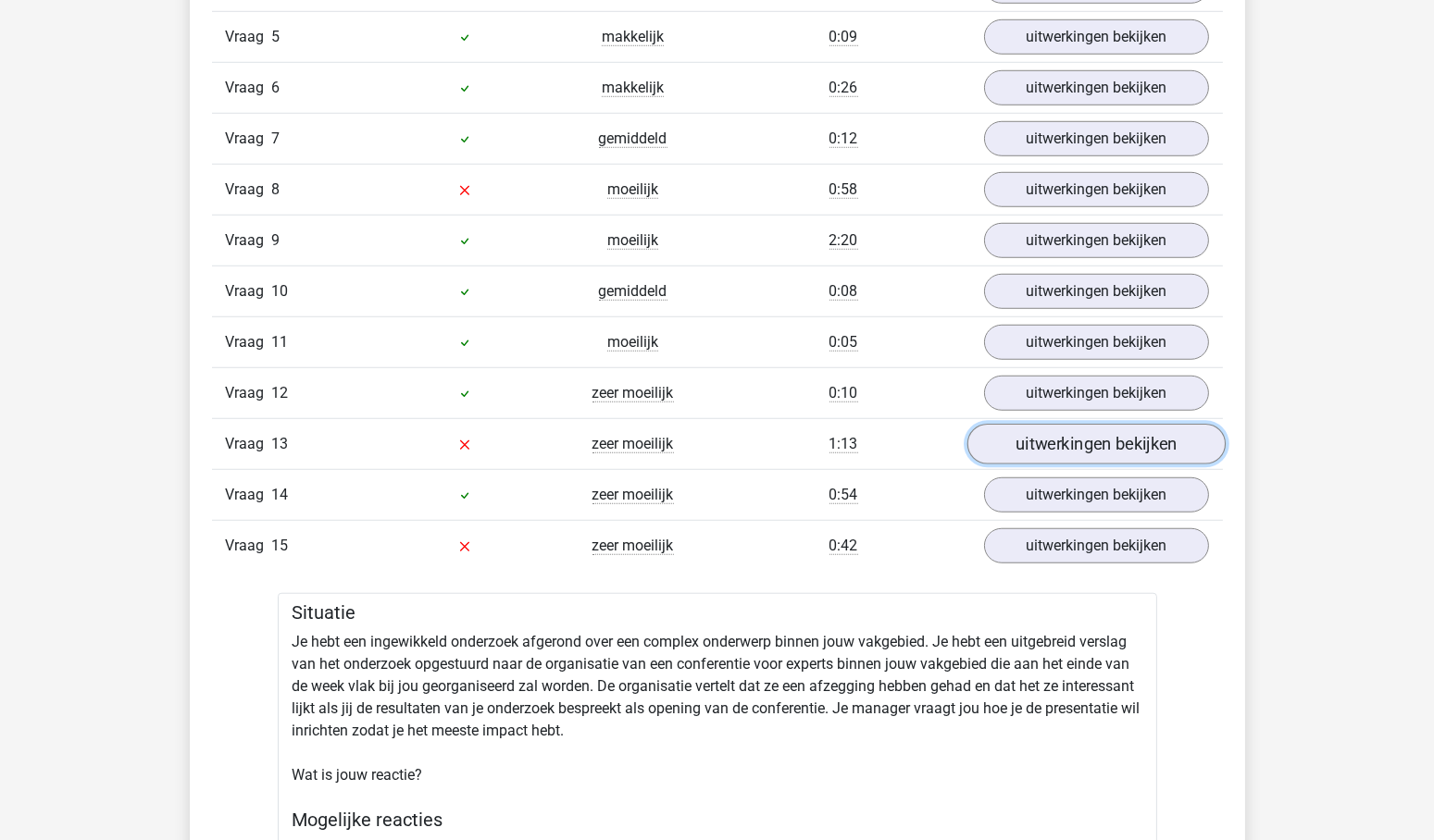
click at [1093, 425] on link "uitwerkingen bekijken" at bounding box center [1096, 445] width 258 height 41
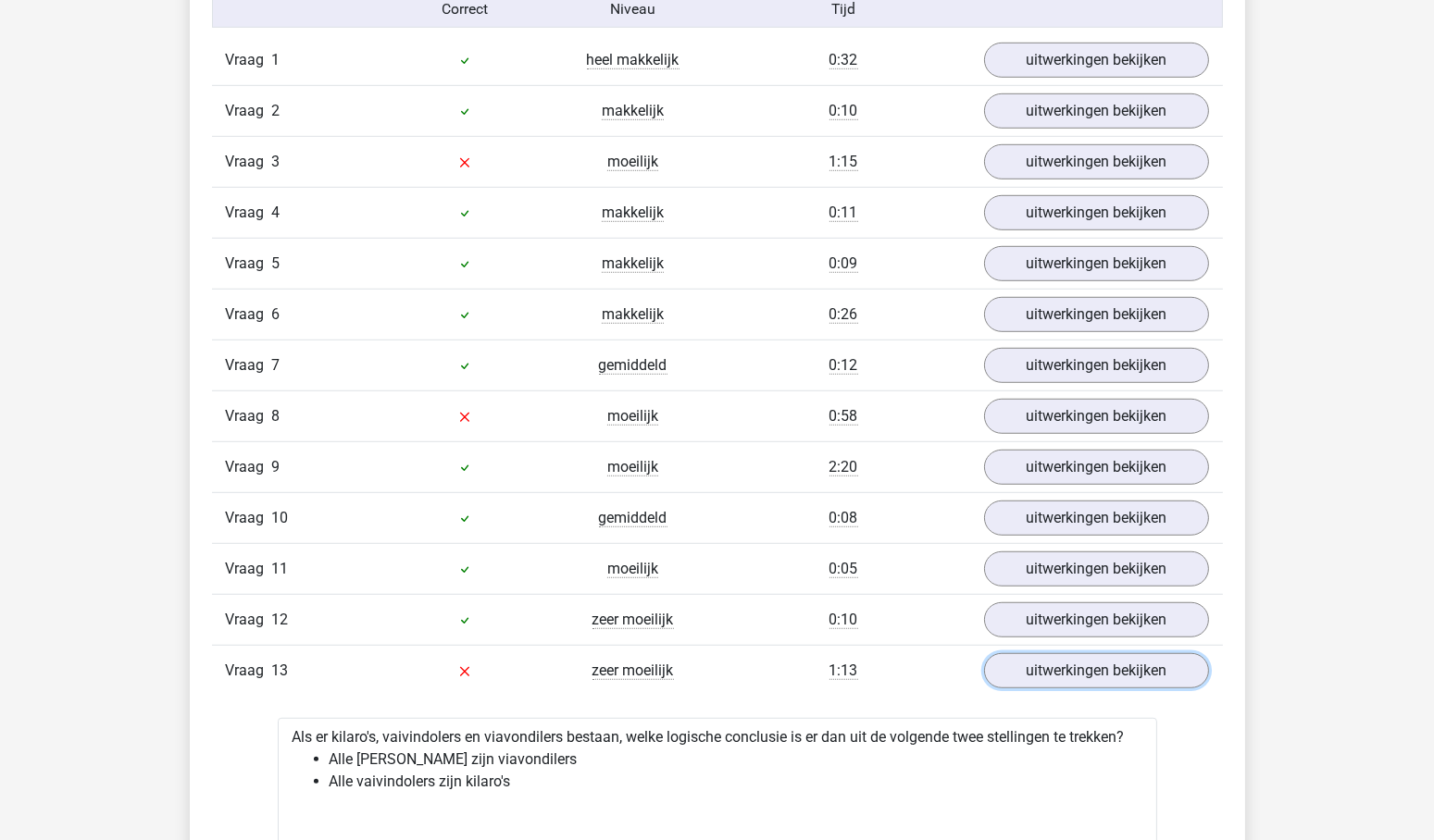
scroll to position [1771, 0]
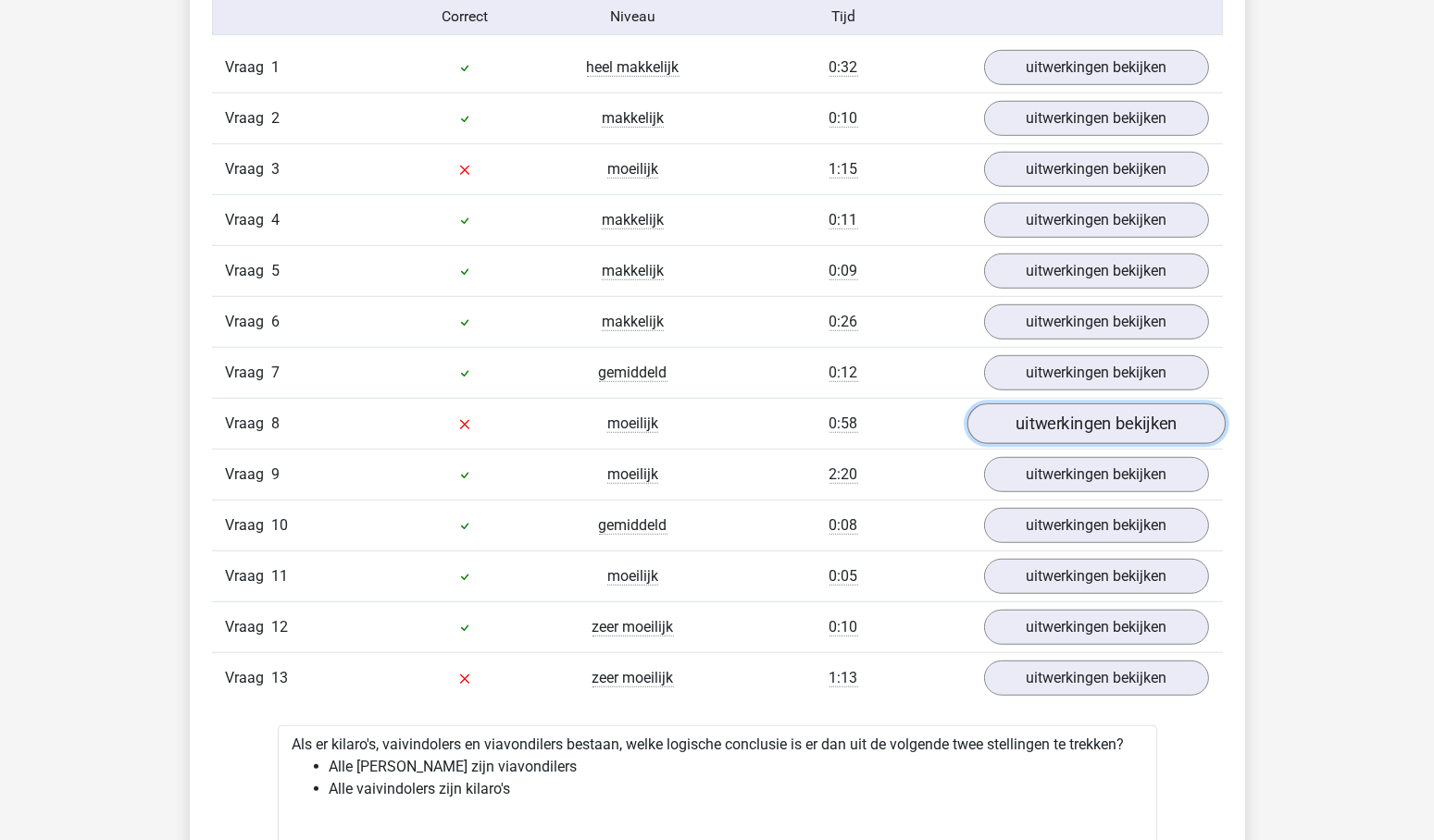
click at [1055, 404] on link "uitwerkingen bekijken" at bounding box center [1096, 424] width 258 height 41
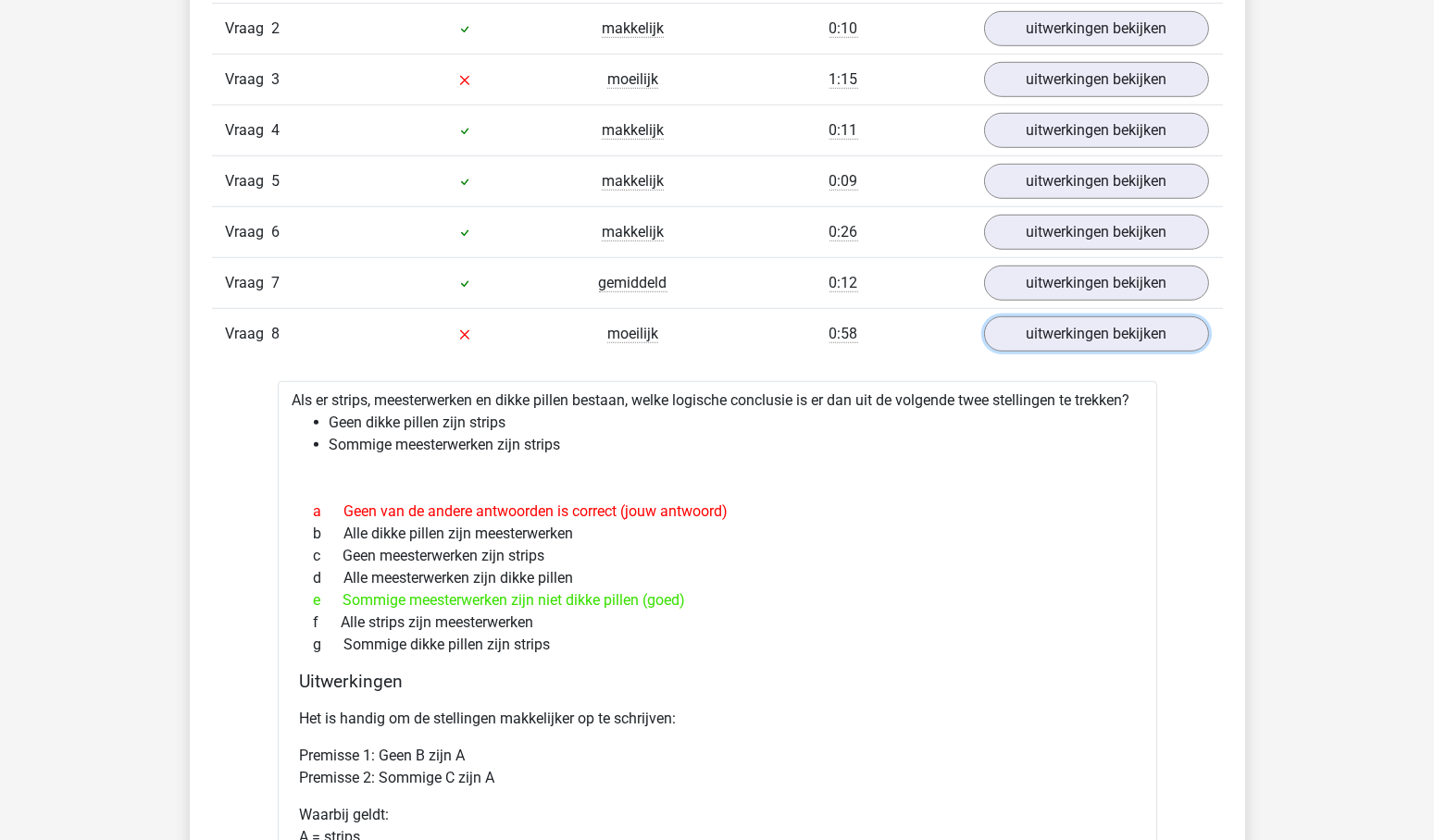
scroll to position [1714, 0]
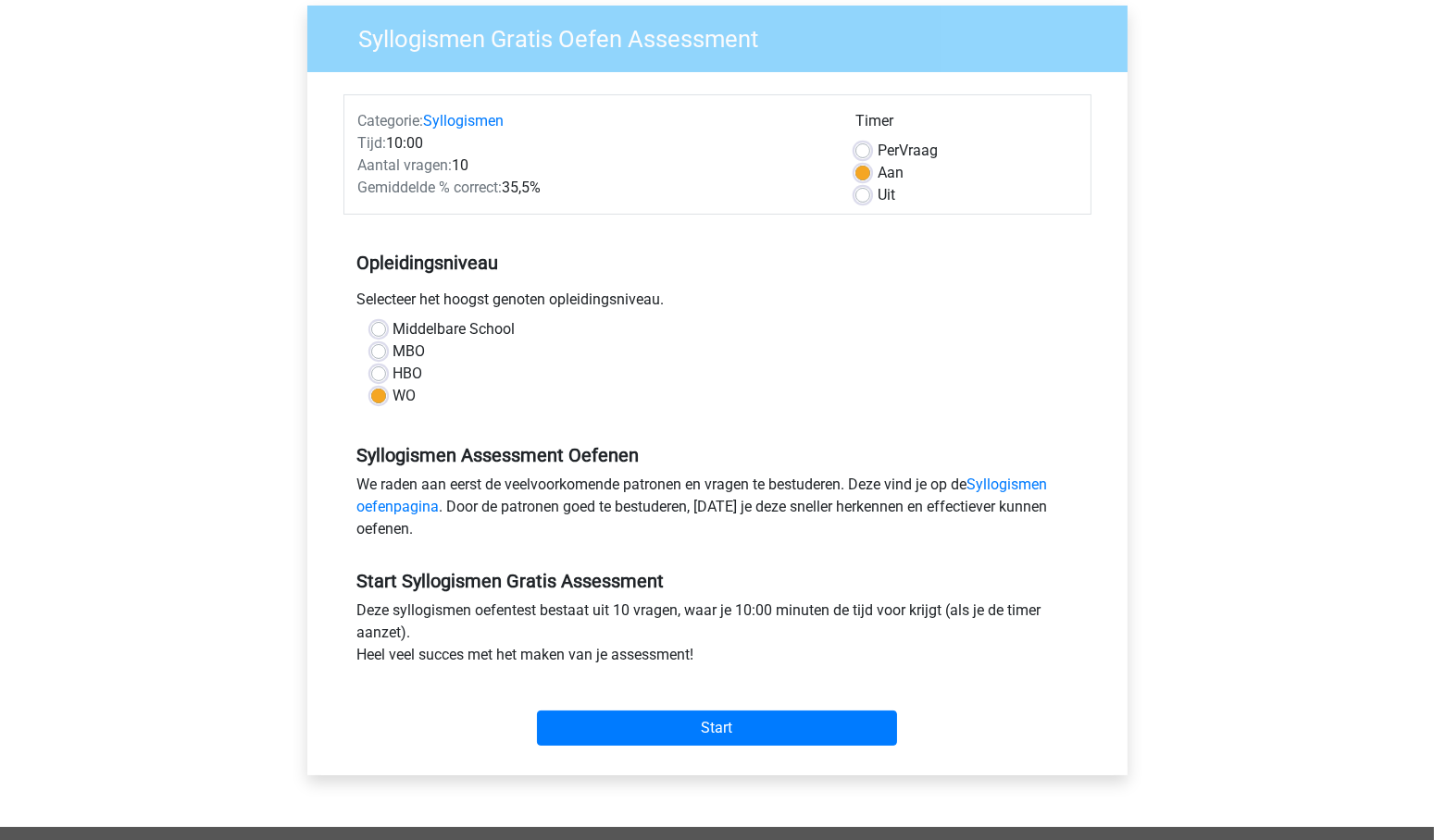
scroll to position [191, 0]
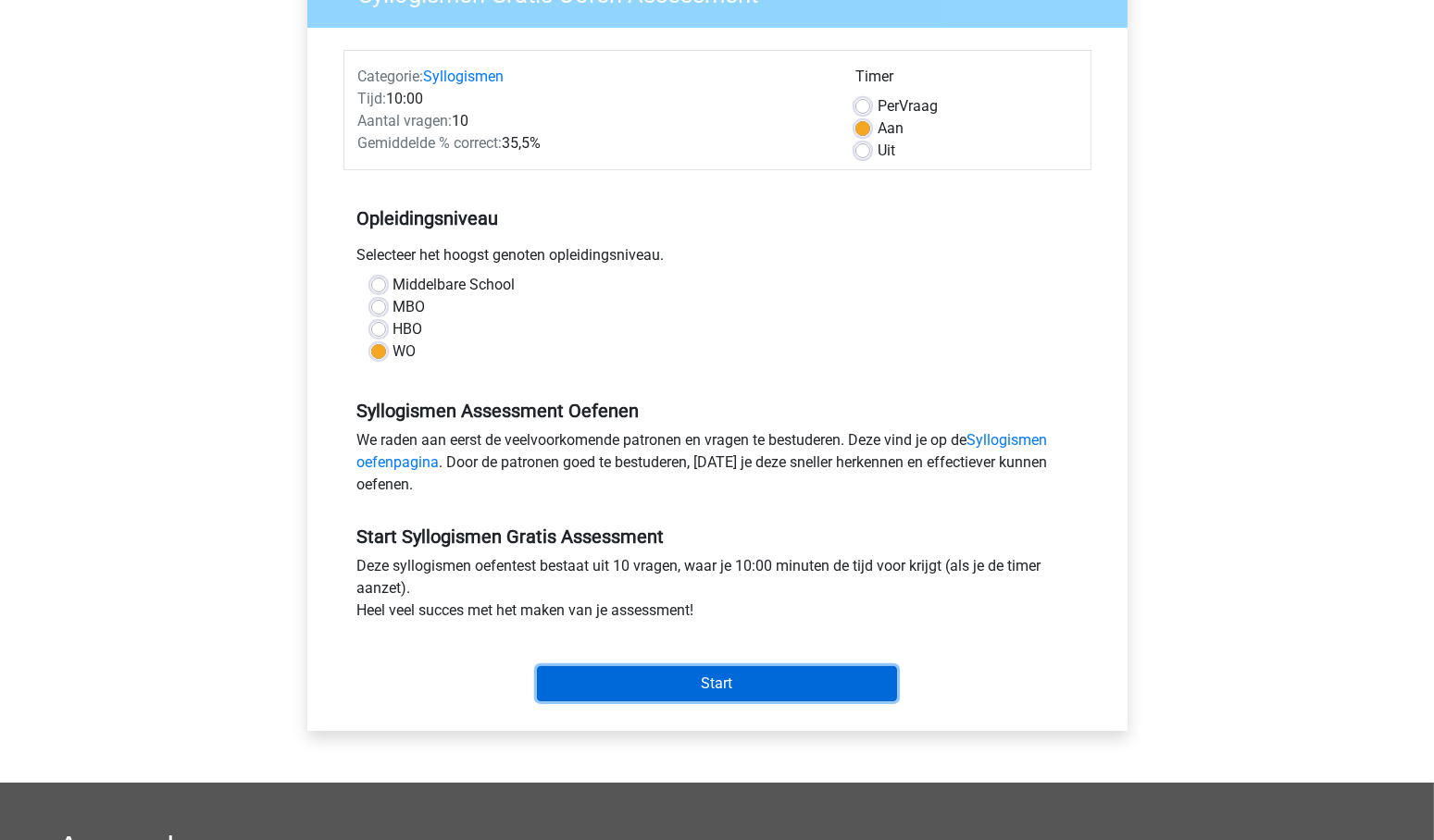
click at [707, 687] on input "Start" at bounding box center [717, 683] width 360 height 35
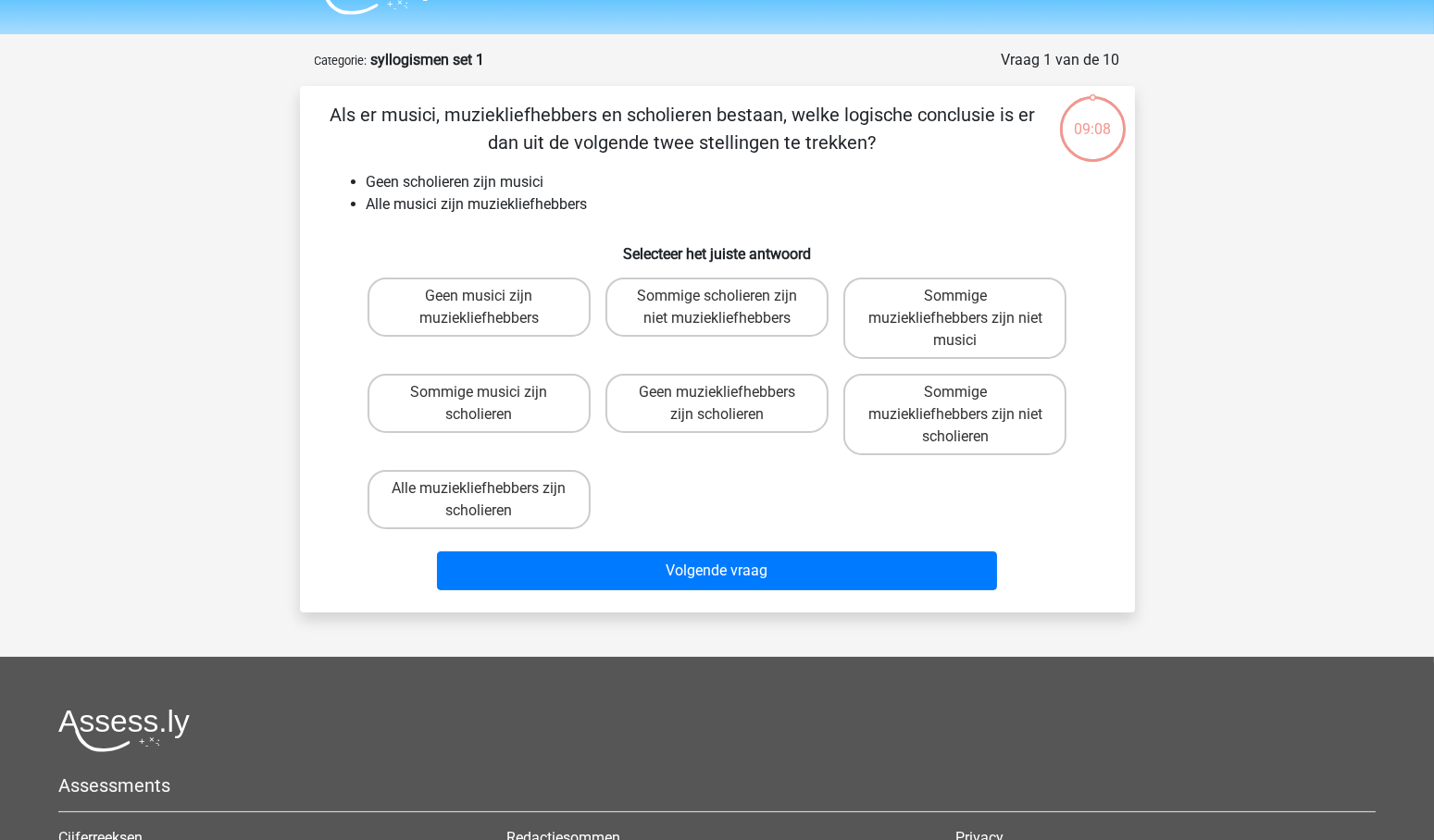
scroll to position [50, 0]
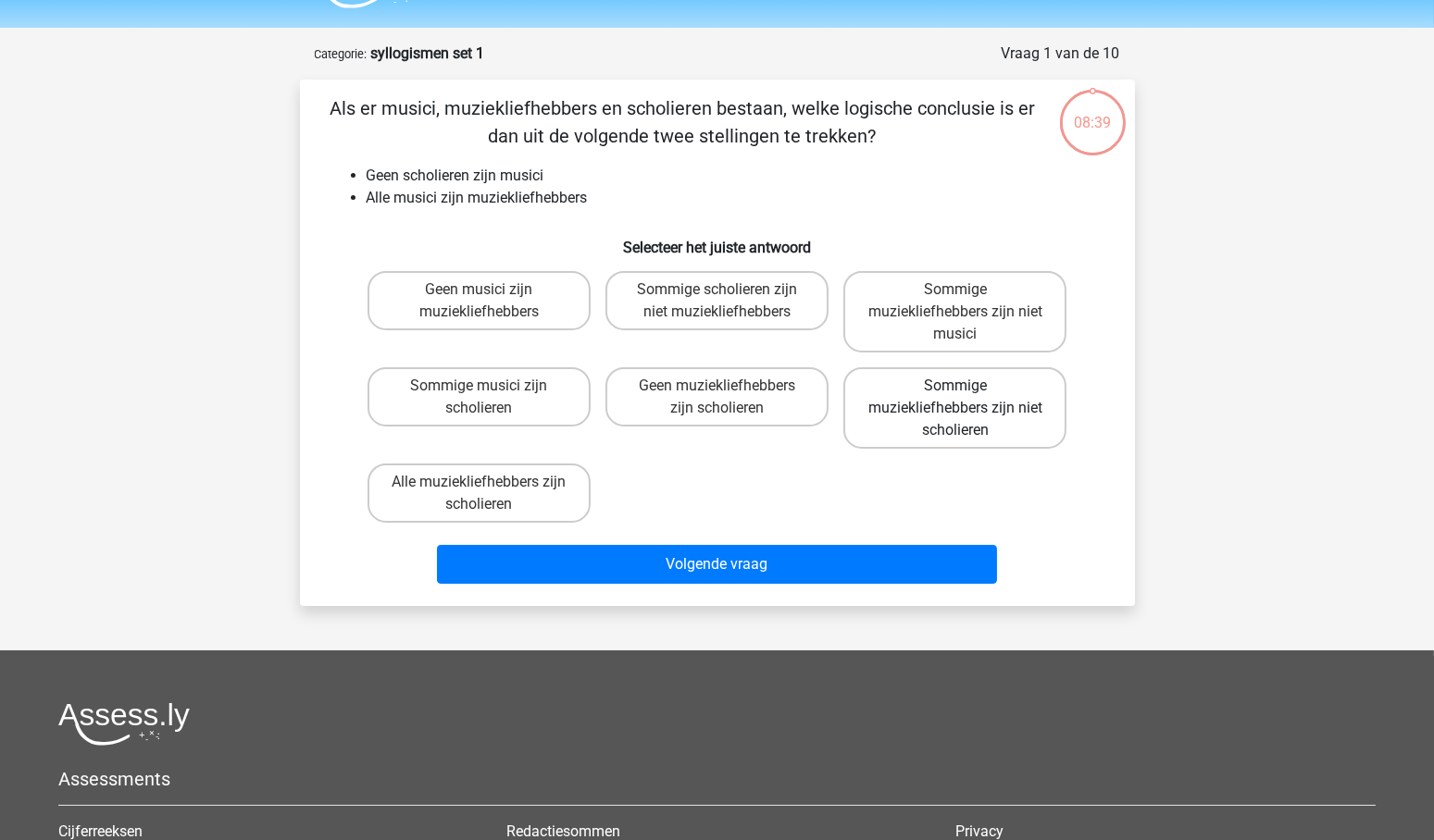
click at [939, 408] on label "Sommige muziekliefhebbers zijn niet scholieren" at bounding box center [954, 408] width 223 height 81
click at [956, 398] on input "Sommige muziekliefhebbers zijn niet scholieren" at bounding box center [962, 392] width 12 height 12
radio input "true"
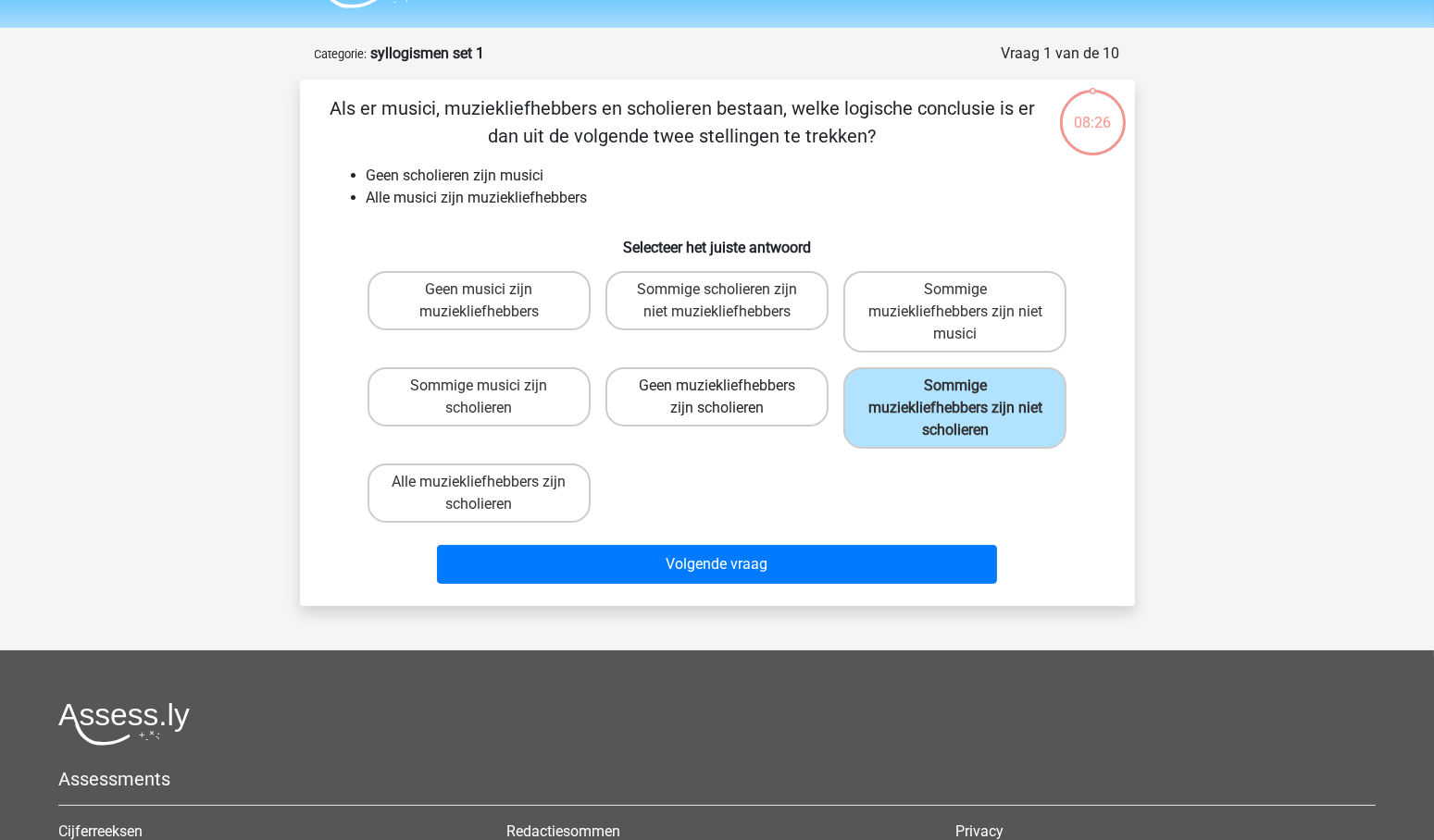
click at [702, 378] on label "Geen muziekliefhebbers zijn scholieren" at bounding box center [716, 398] width 223 height 59
click at [717, 386] on input "Geen muziekliefhebbers zijn scholieren" at bounding box center [723, 392] width 12 height 12
radio input "true"
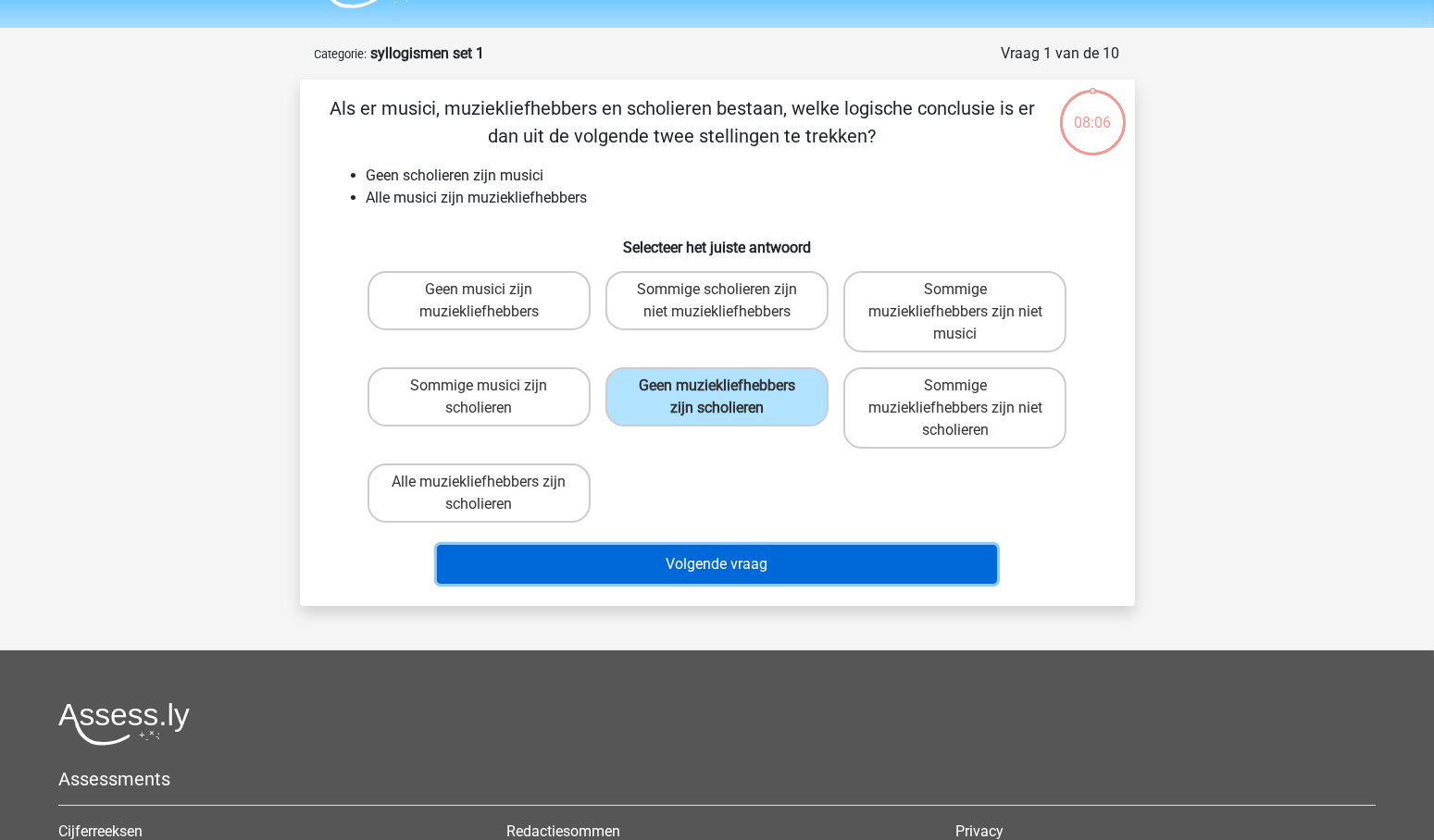
click at [756, 561] on button "Volgende vraag" at bounding box center [717, 564] width 560 height 39
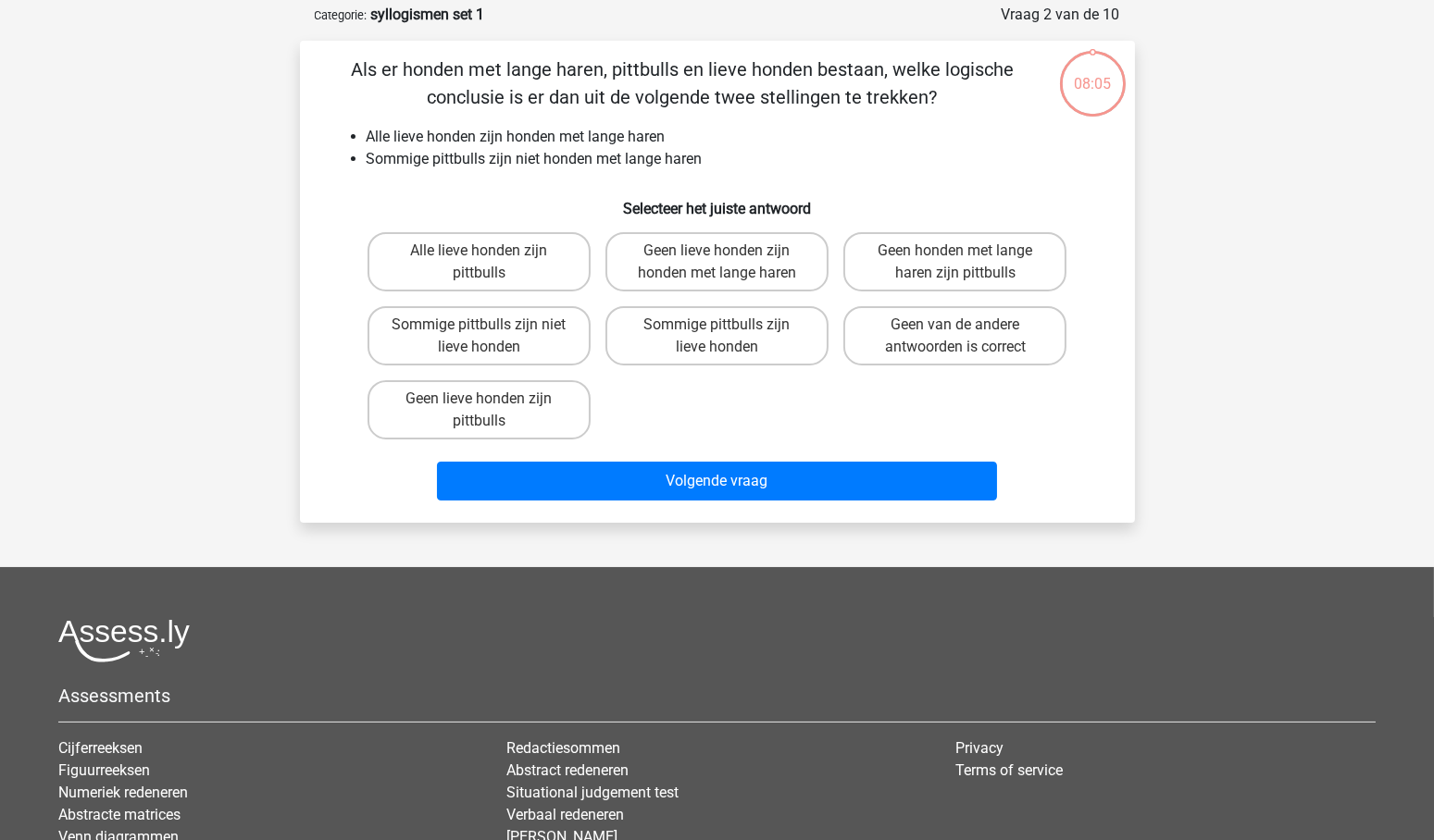
scroll to position [93, 0]
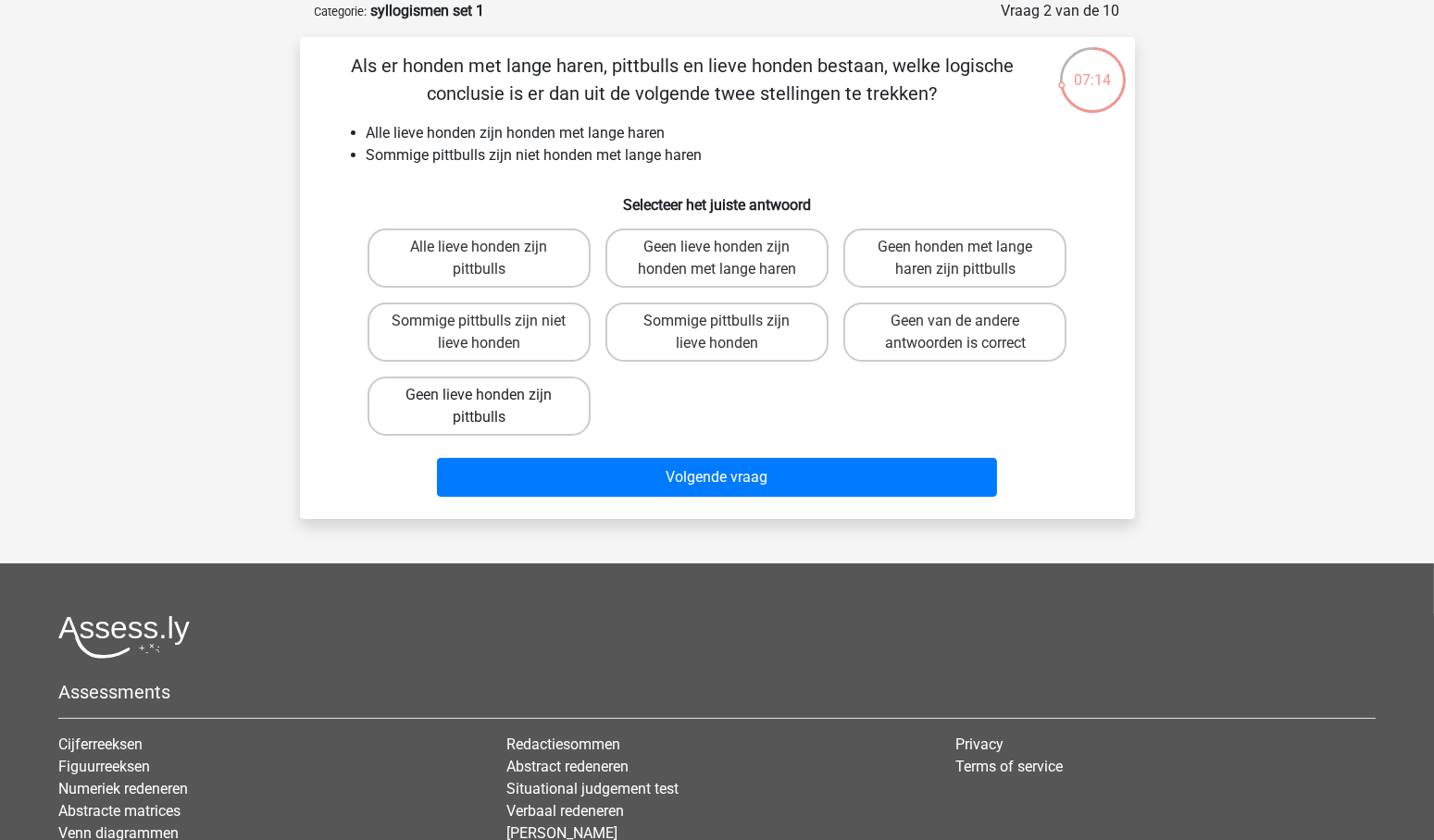
click at [473, 386] on label "Geen lieve honden zijn pittbulls" at bounding box center [479, 406] width 223 height 59
click at [479, 396] on input "Geen lieve honden zijn pittbulls" at bounding box center [485, 401] width 12 height 12
radio input "true"
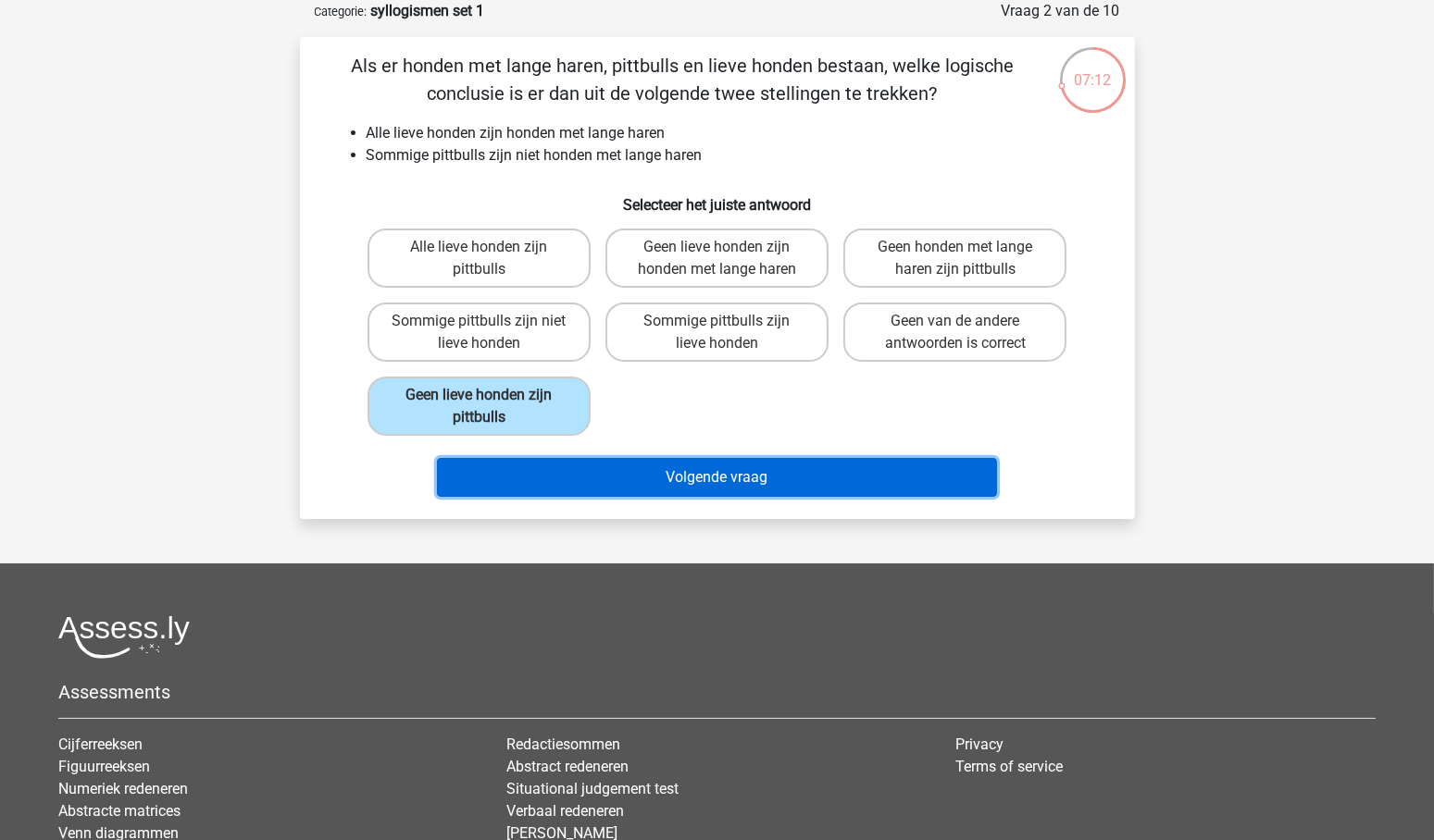
click at [769, 472] on button "Volgende vraag" at bounding box center [717, 477] width 560 height 39
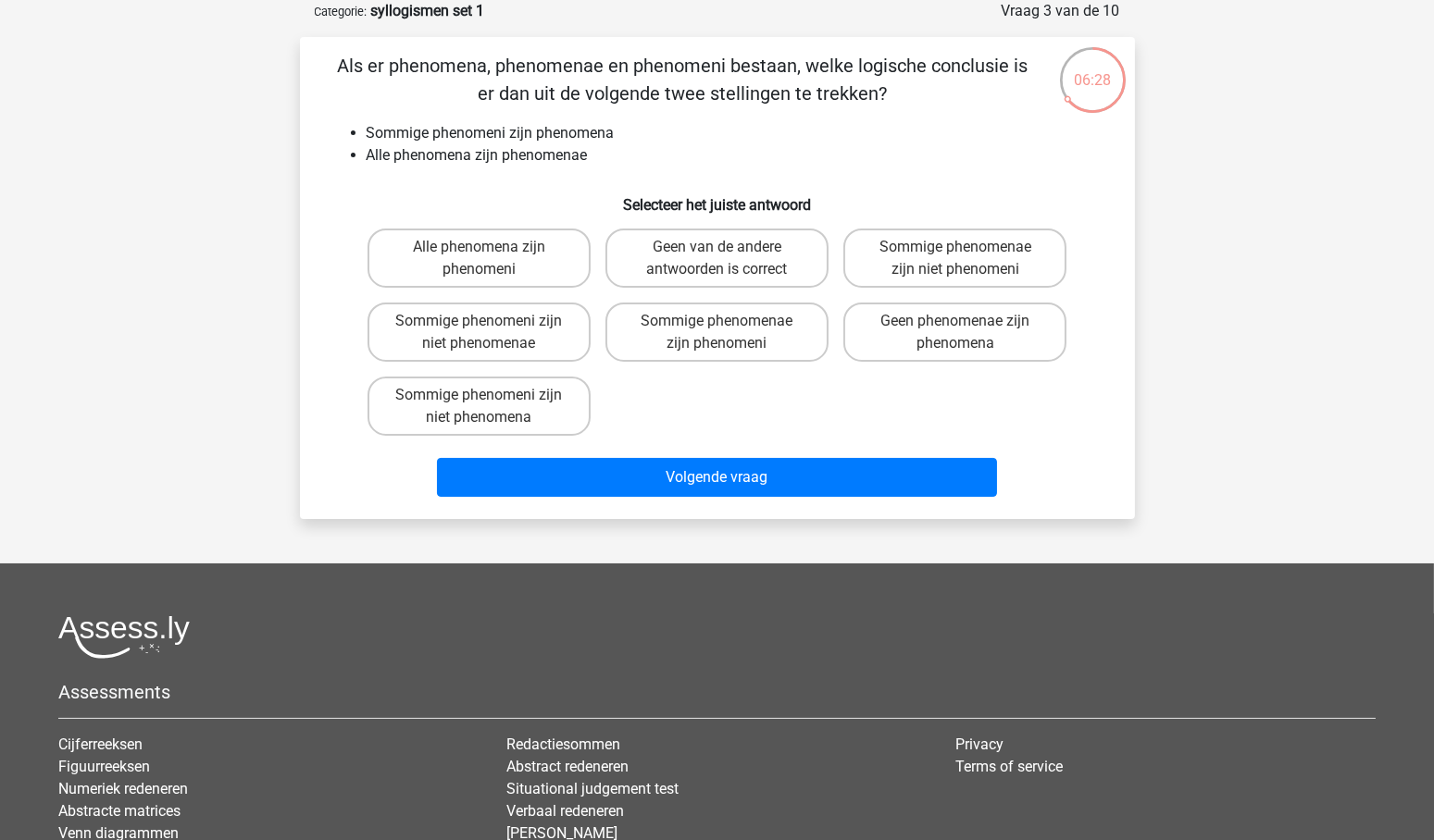
click at [724, 323] on input "Sommige phenomenae zijn phenomeni" at bounding box center [723, 327] width 12 height 12
radio input "true"
click at [1006, 257] on label "Sommige phenomenae zijn niet phenomeni" at bounding box center [954, 258] width 223 height 59
click at [967, 257] on input "Sommige phenomenae zijn niet phenomeni" at bounding box center [962, 253] width 12 height 12
radio input "true"
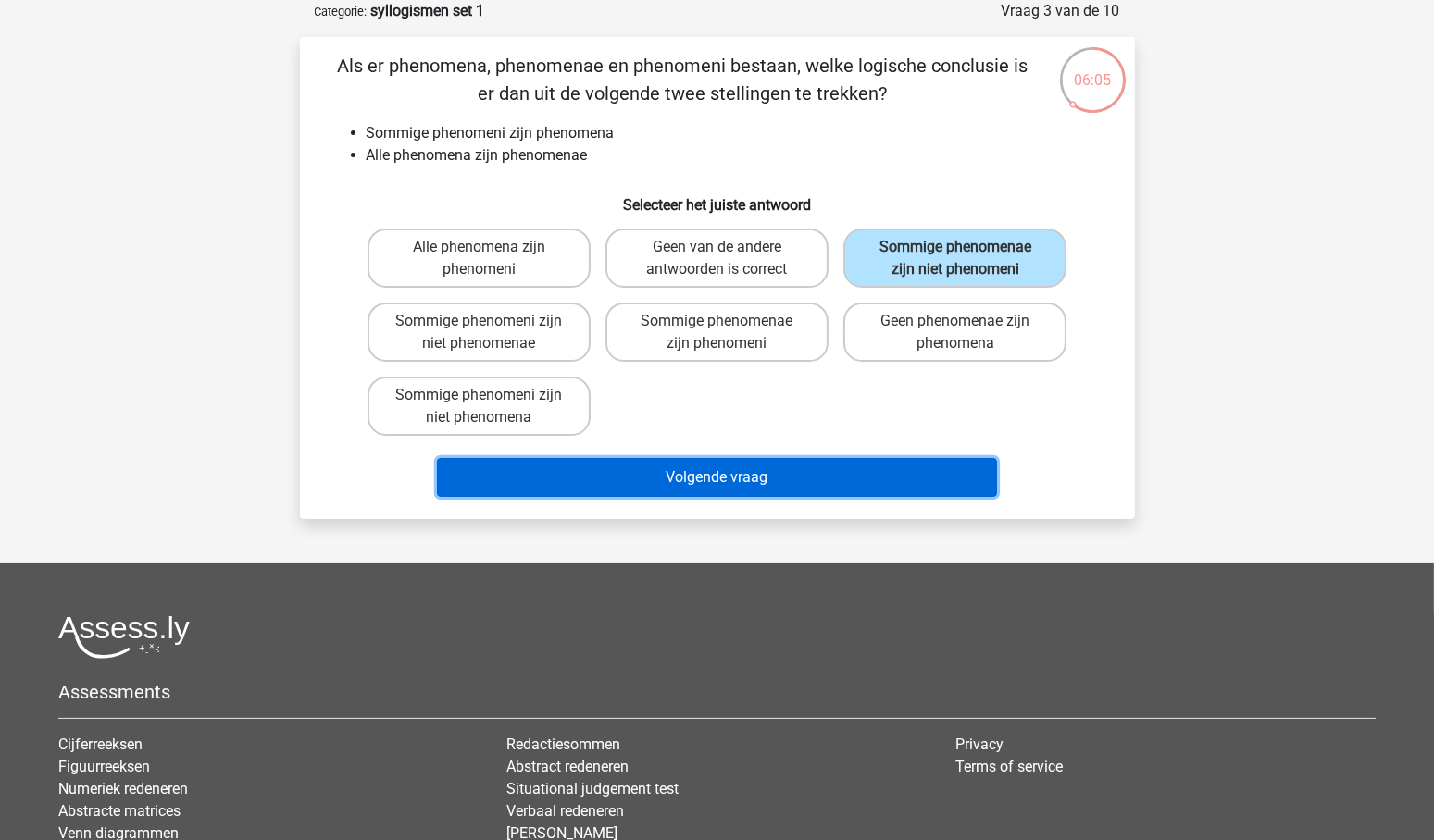
click at [697, 468] on button "Volgende vraag" at bounding box center [717, 477] width 560 height 39
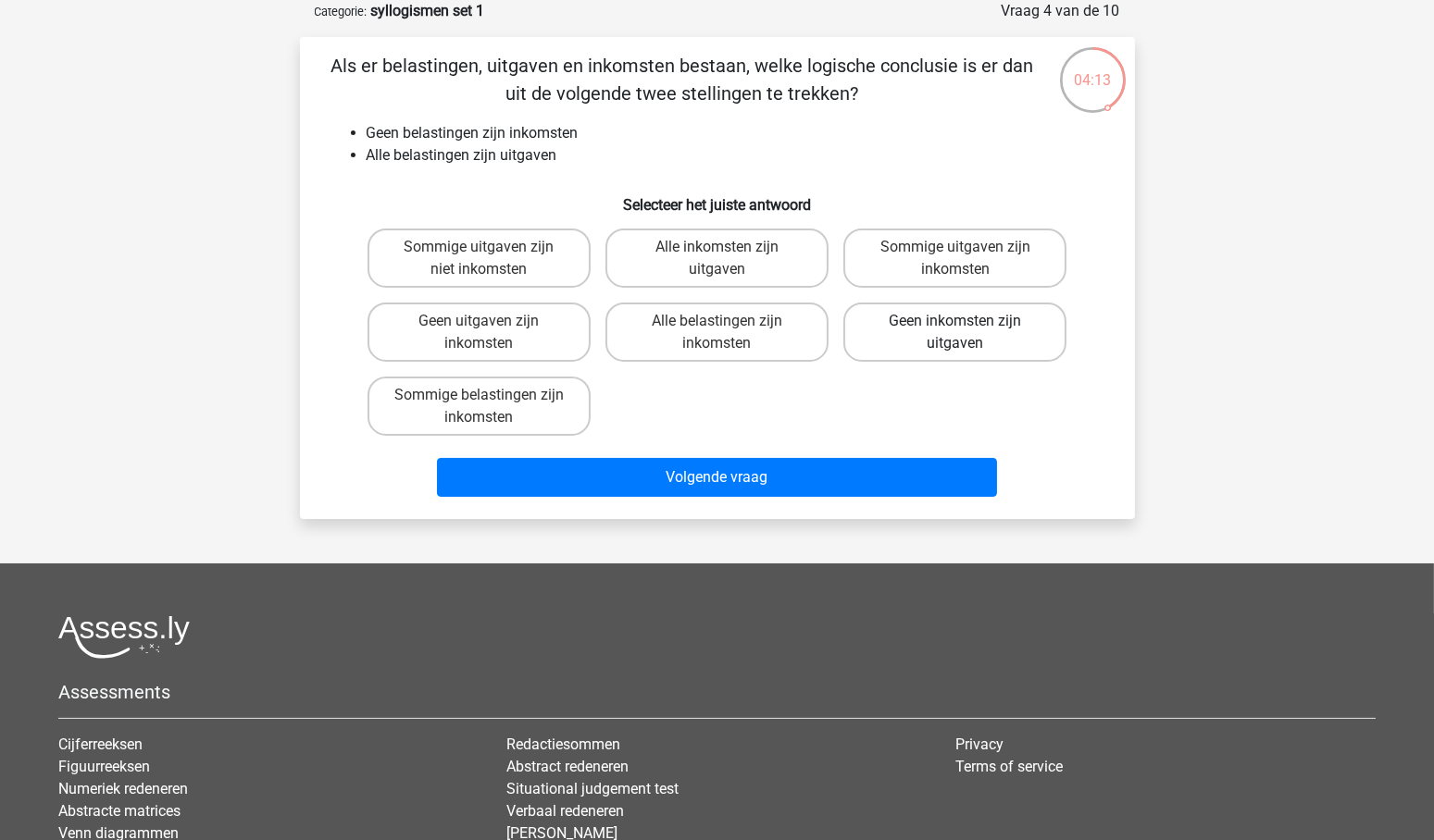
click at [953, 328] on label "Geen inkomsten zijn uitgaven" at bounding box center [954, 333] width 223 height 59
click at [956, 328] on input "Geen inkomsten zijn uitgaven" at bounding box center [962, 327] width 12 height 12
radio input "true"
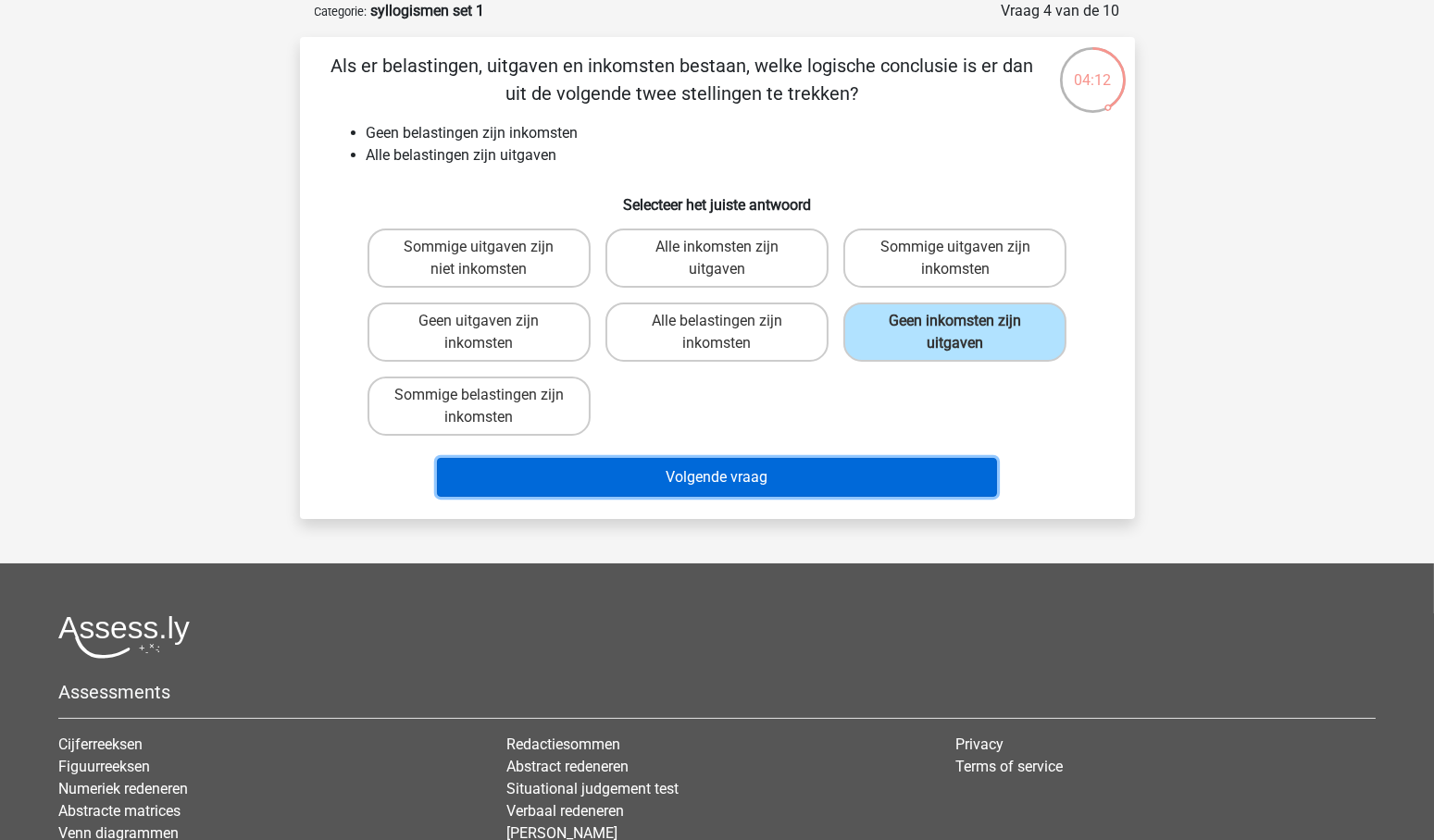
click at [722, 477] on button "Volgende vraag" at bounding box center [717, 477] width 560 height 39
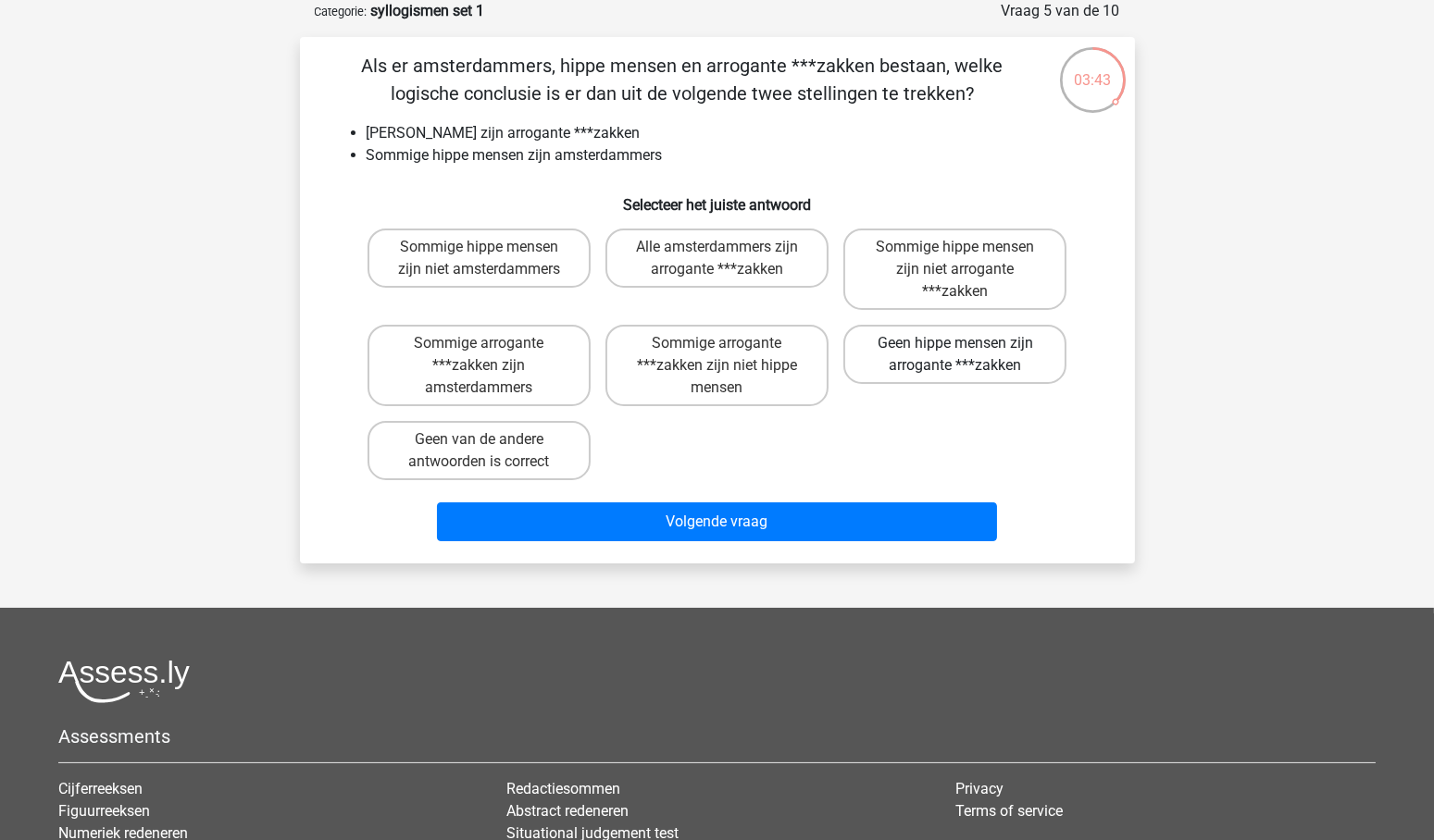
drag, startPoint x: 970, startPoint y: 343, endPoint x: 962, endPoint y: 361, distance: 19.7
click at [970, 344] on label "Geen hippe mensen zijn arrogante ***zakken" at bounding box center [954, 355] width 223 height 59
click at [967, 344] on input "Geen hippe mensen zijn arrogante ***zakken" at bounding box center [962, 349] width 12 height 12
radio input "true"
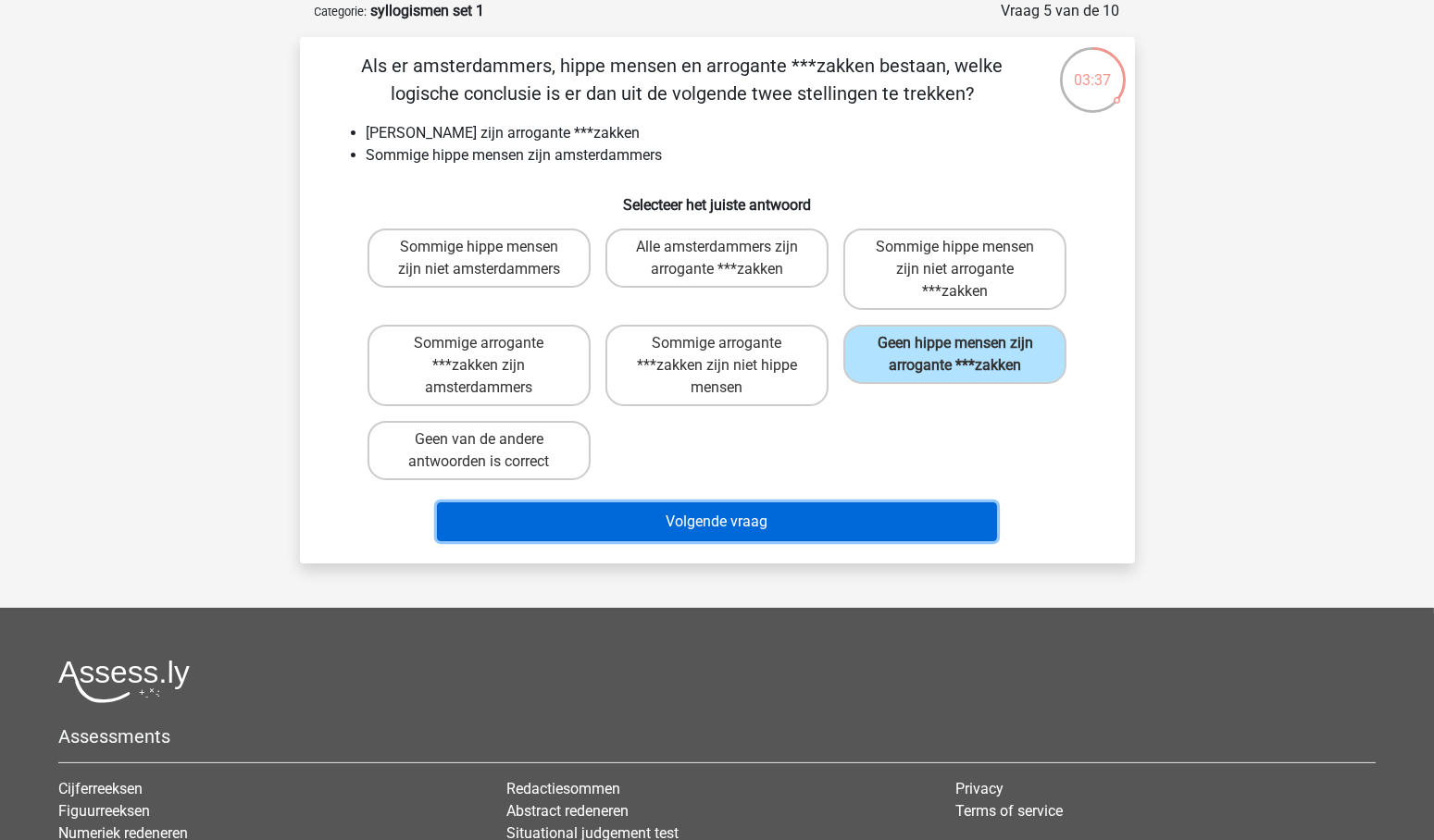
click at [721, 513] on button "Volgende vraag" at bounding box center [717, 522] width 560 height 39
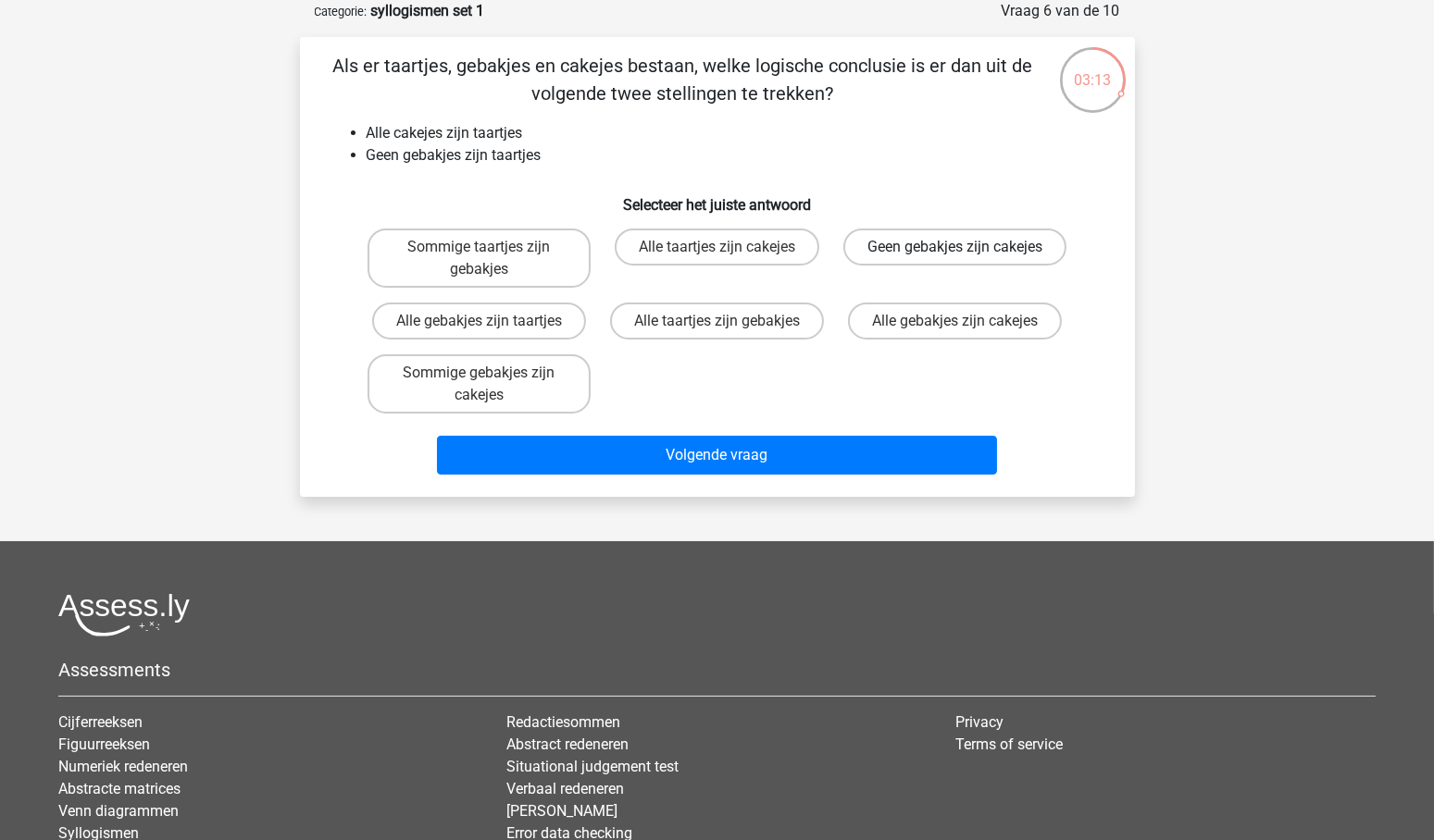
click at [974, 250] on label "Geen gebakjes zijn cakejes" at bounding box center [954, 247] width 223 height 37
click at [967, 250] on input "Geen gebakjes zijn cakejes" at bounding box center [962, 253] width 12 height 12
radio input "true"
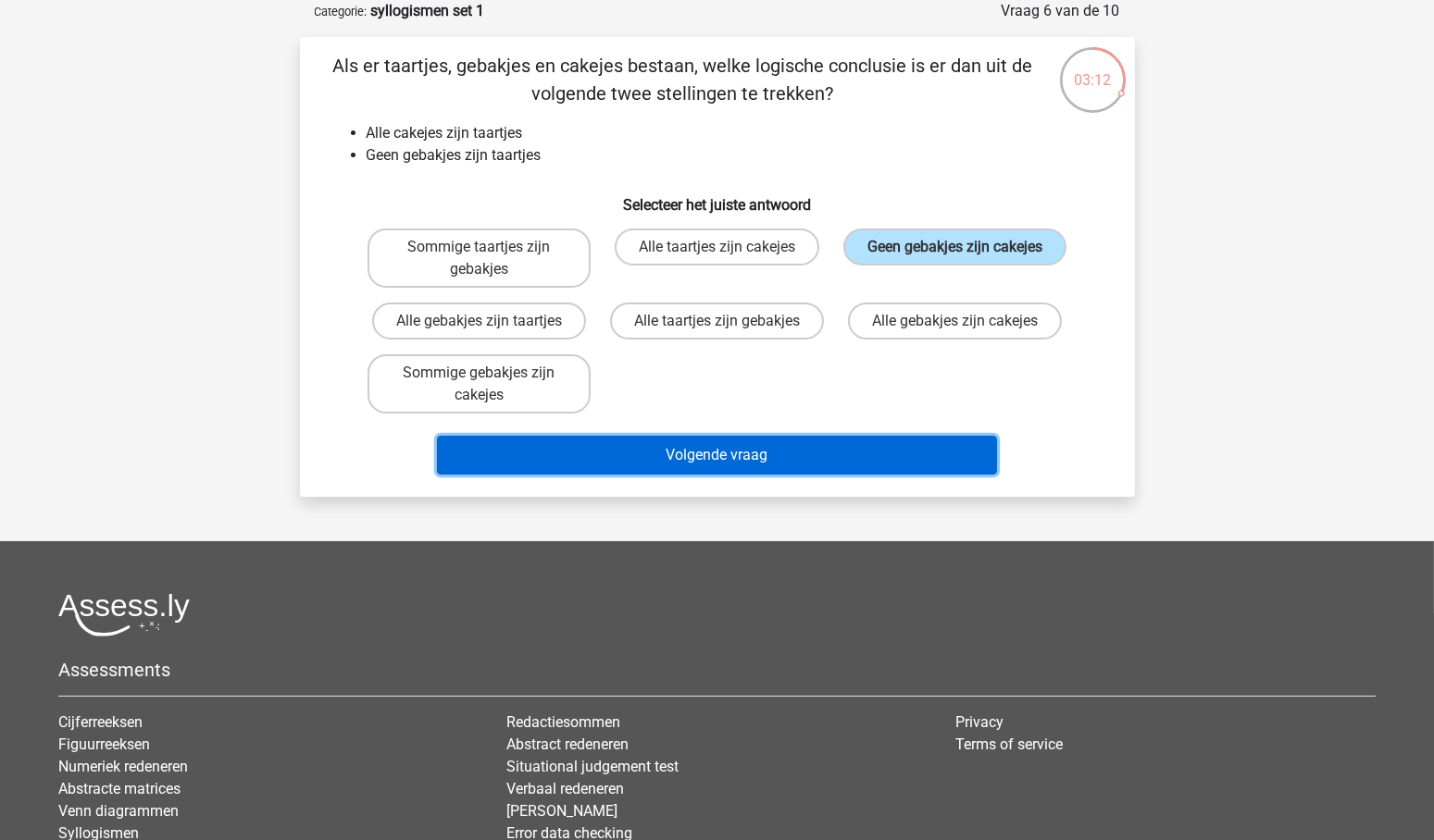
click at [722, 449] on button "Volgende vraag" at bounding box center [717, 455] width 560 height 39
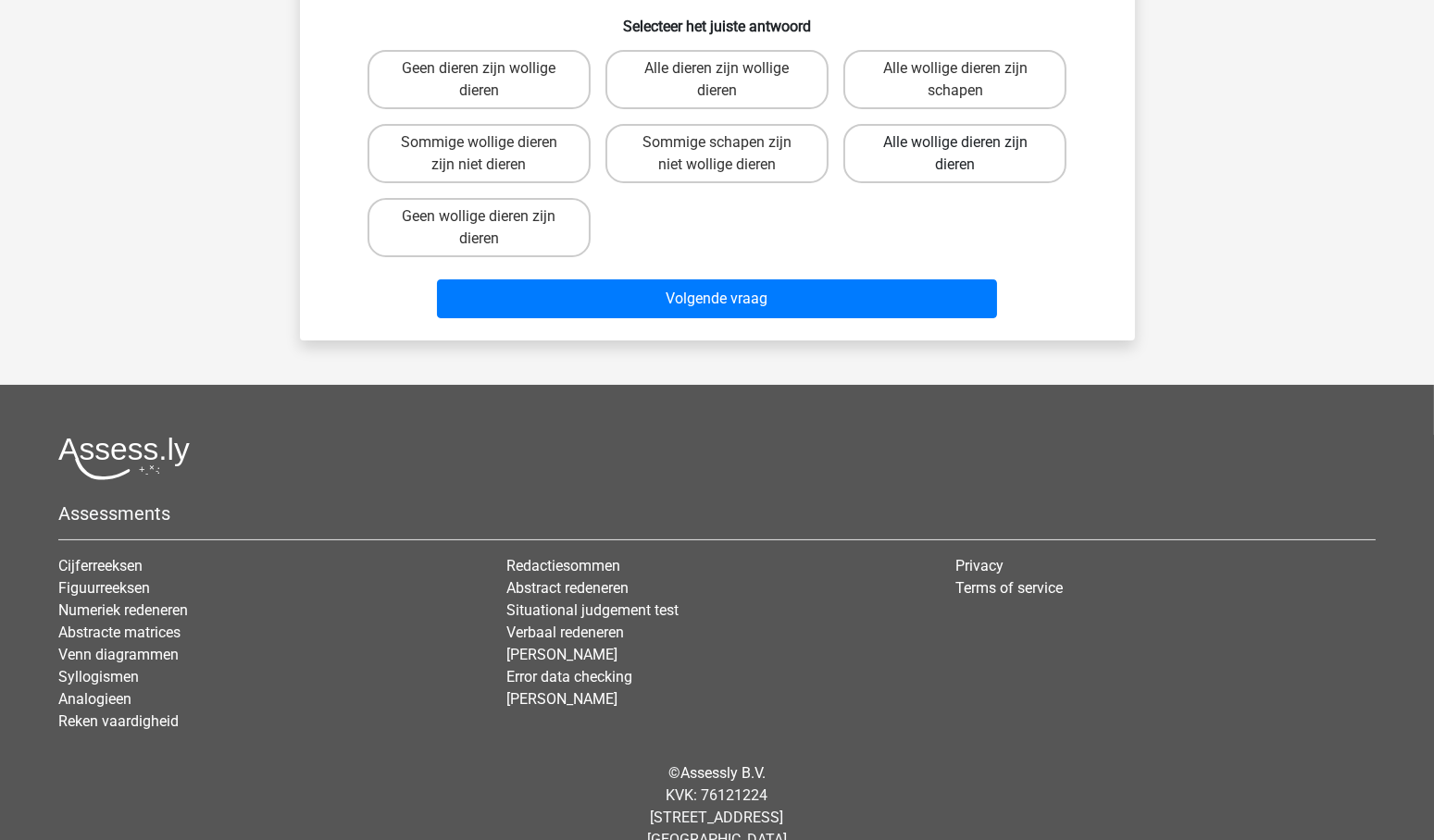
scroll to position [302, 0]
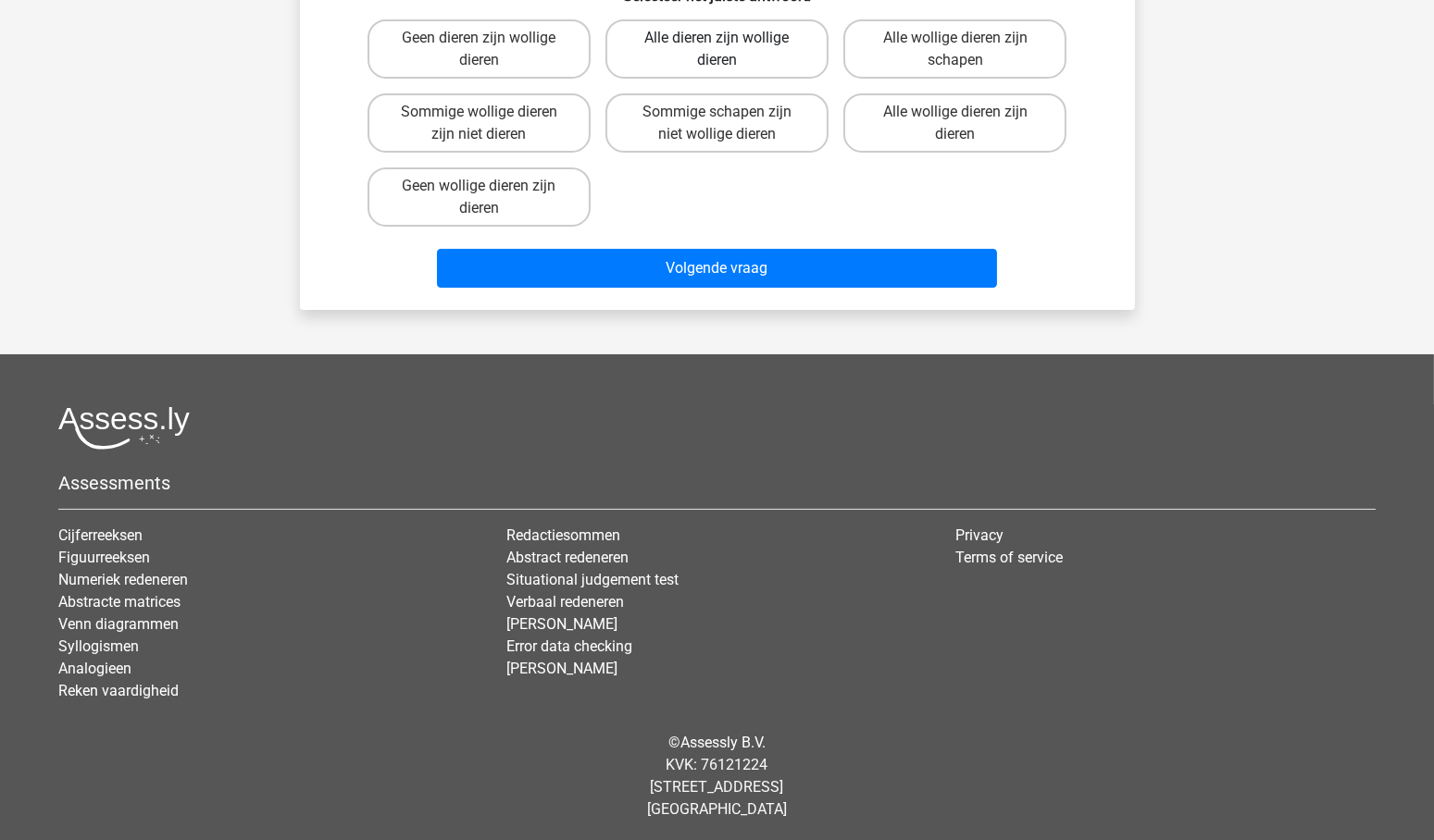
click at [723, 29] on label "Alle dieren zijn wollige dieren" at bounding box center [716, 49] width 223 height 59
click at [723, 38] on input "Alle dieren zijn wollige dieren" at bounding box center [723, 44] width 12 height 12
radio input "true"
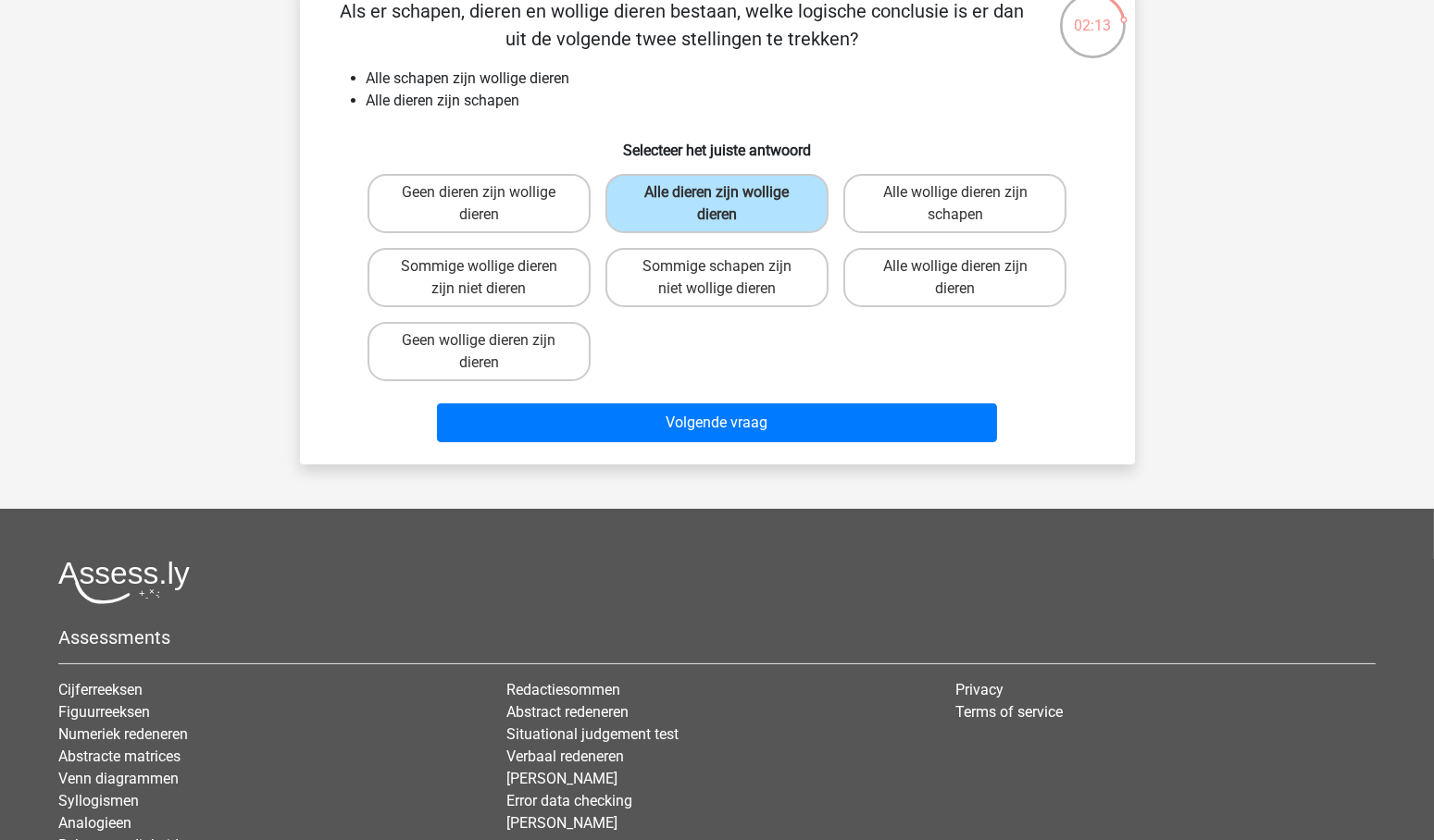
scroll to position [144, 0]
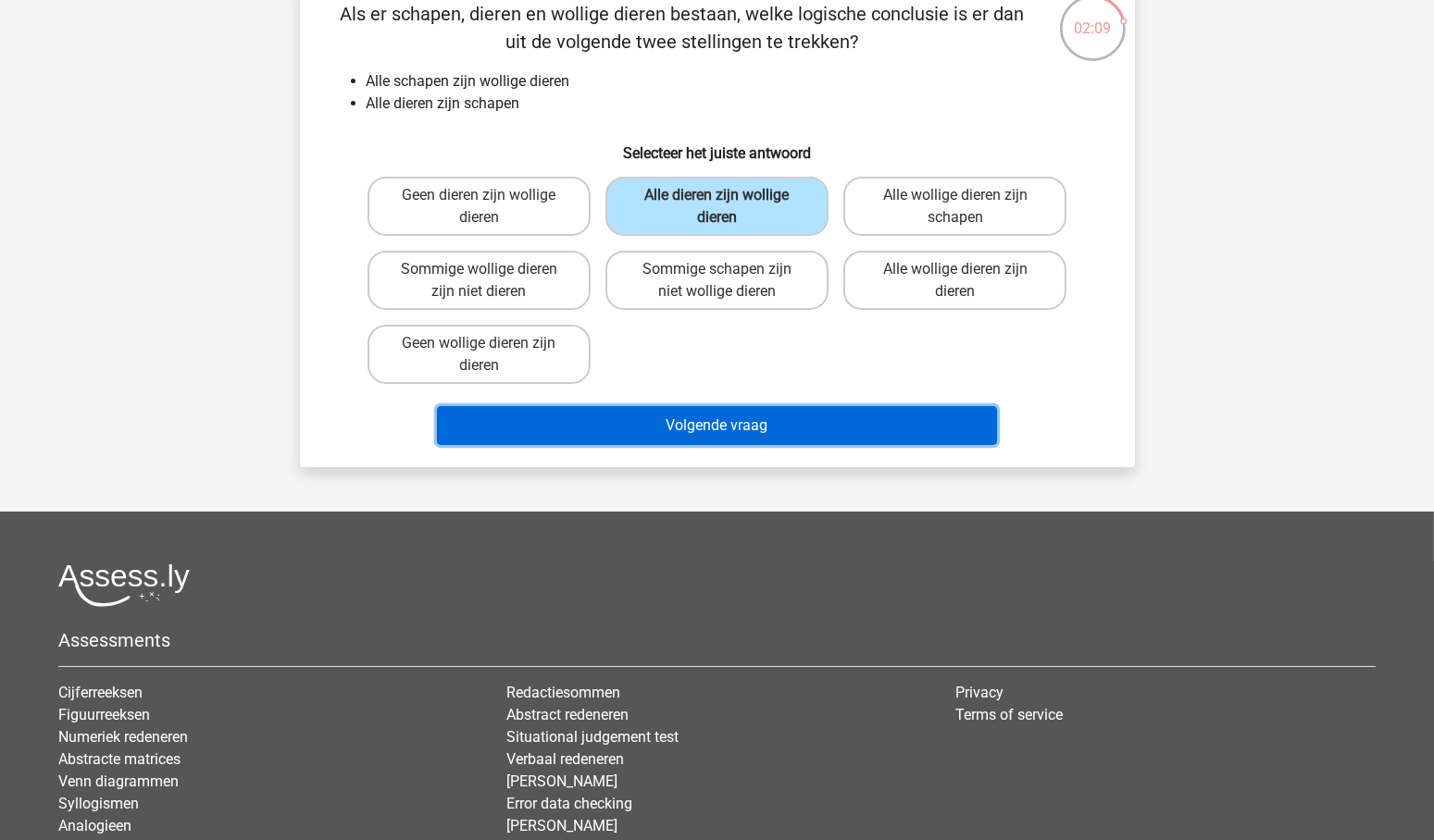
click at [696, 417] on button "Volgende vraag" at bounding box center [717, 425] width 560 height 39
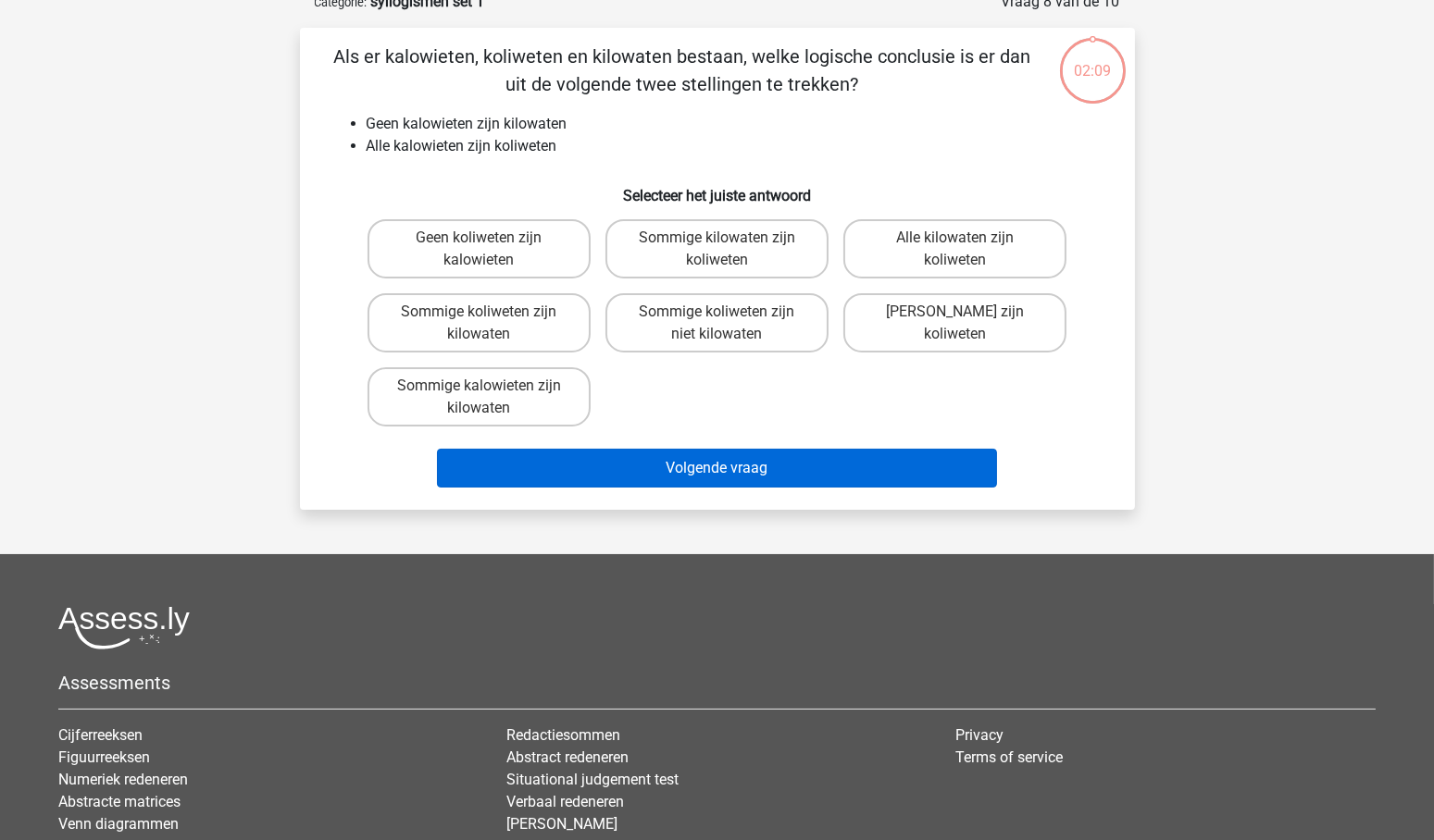
scroll to position [93, 0]
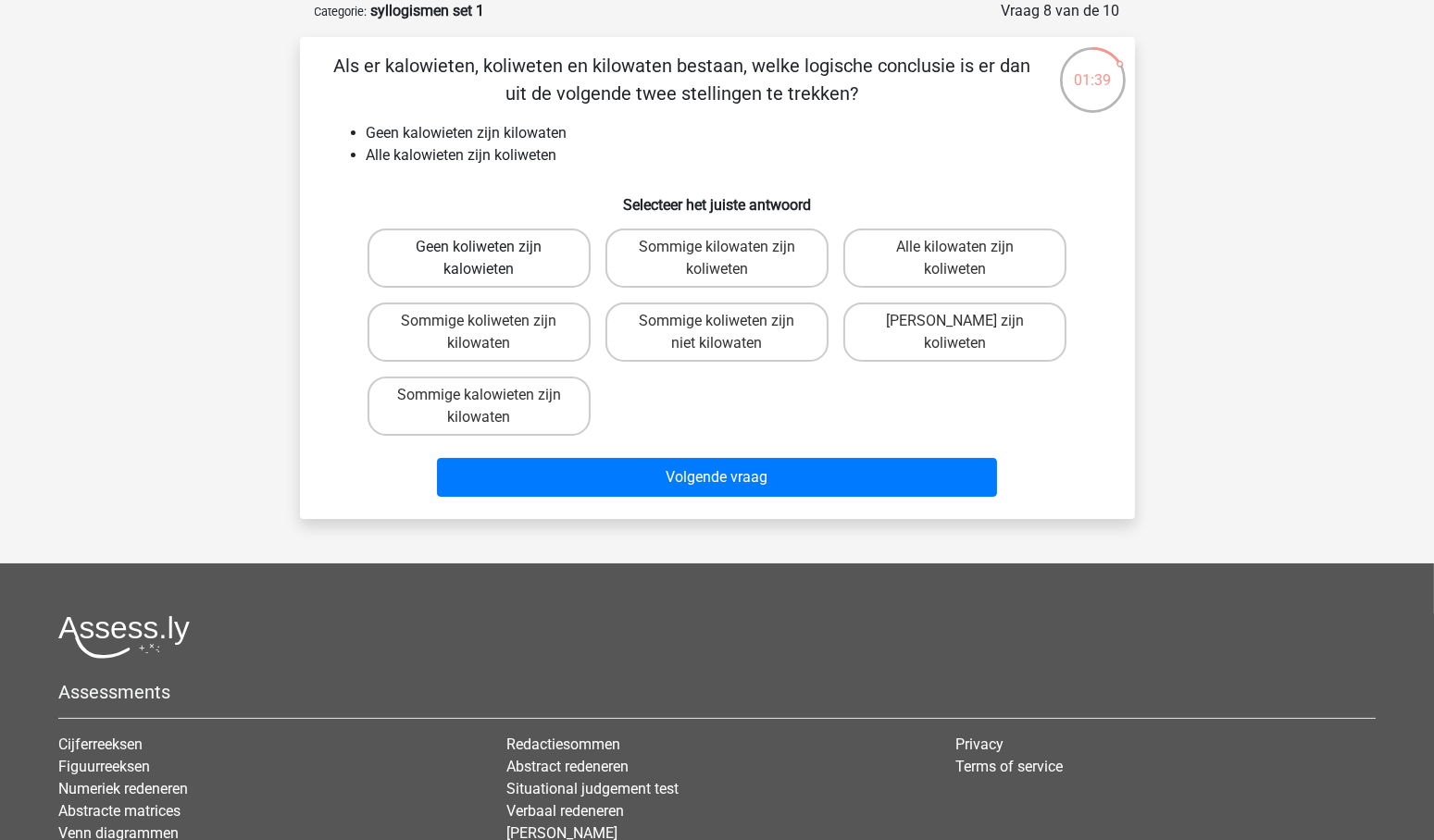
click at [490, 256] on label "Geen koliweten zijn kalowieten" at bounding box center [479, 258] width 223 height 59
click at [490, 256] on input "Geen koliweten zijn kalowieten" at bounding box center [485, 253] width 12 height 12
radio input "true"
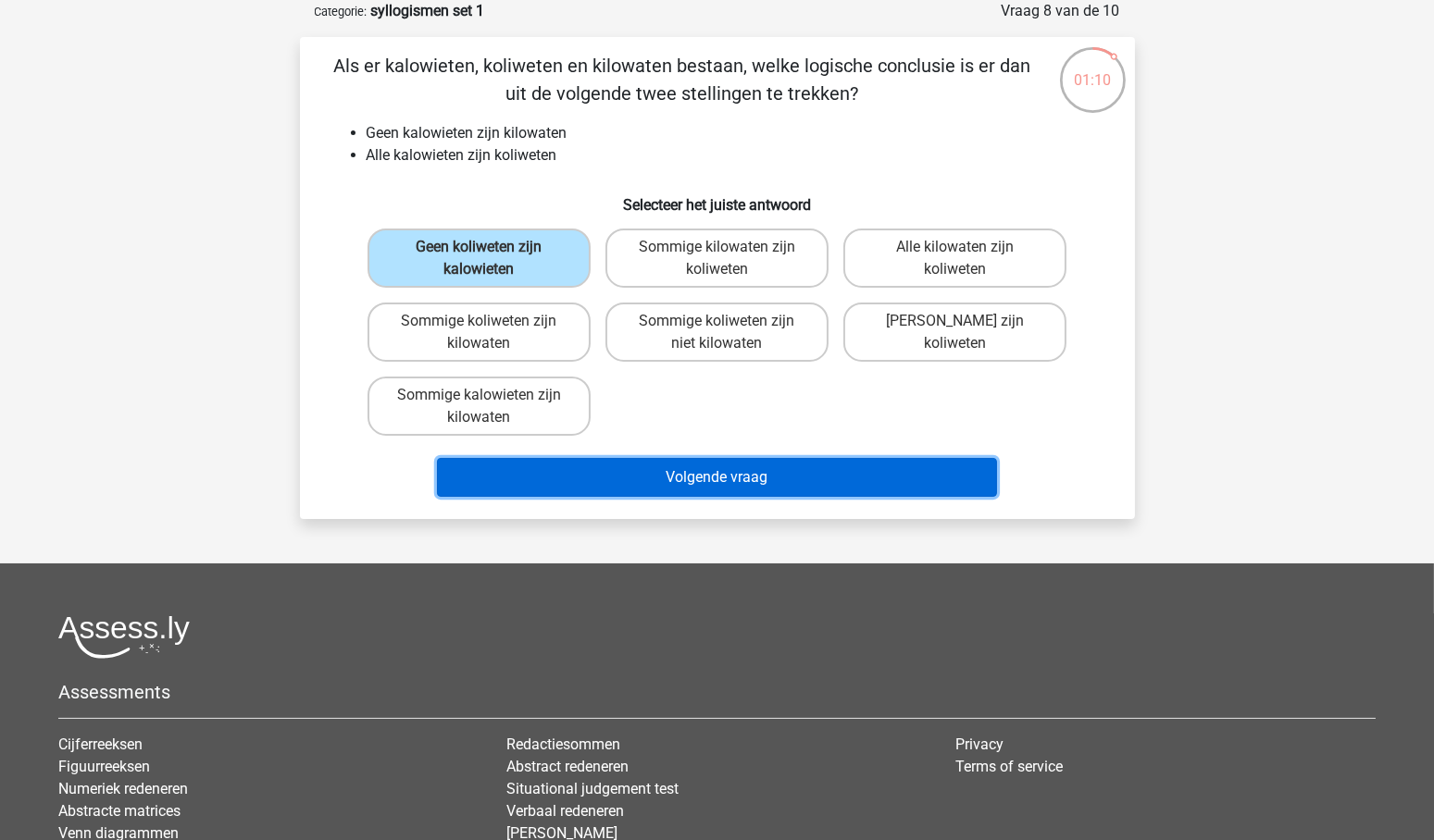
click at [716, 480] on button "Volgende vraag" at bounding box center [717, 477] width 560 height 39
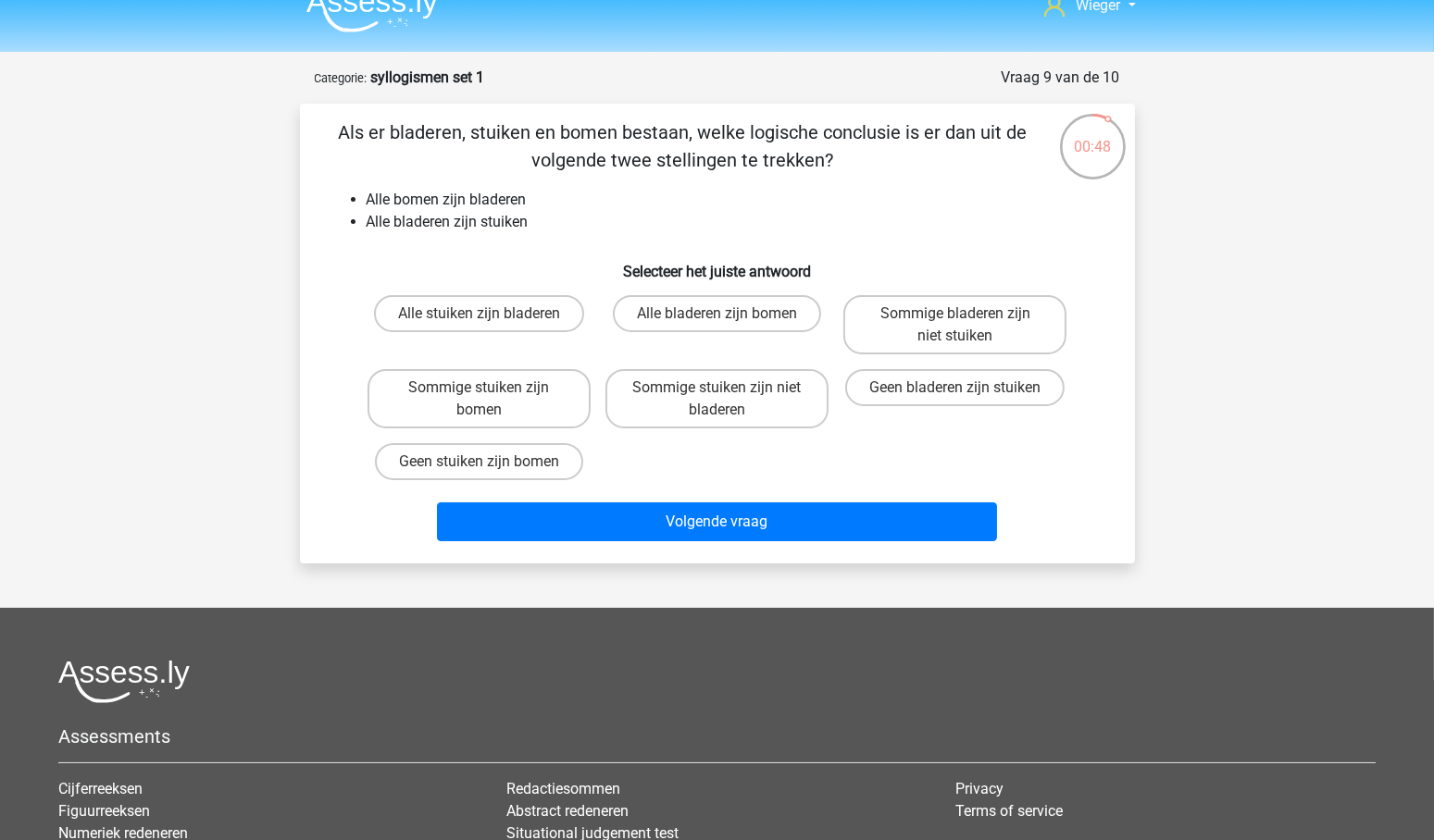
scroll to position [0, 0]
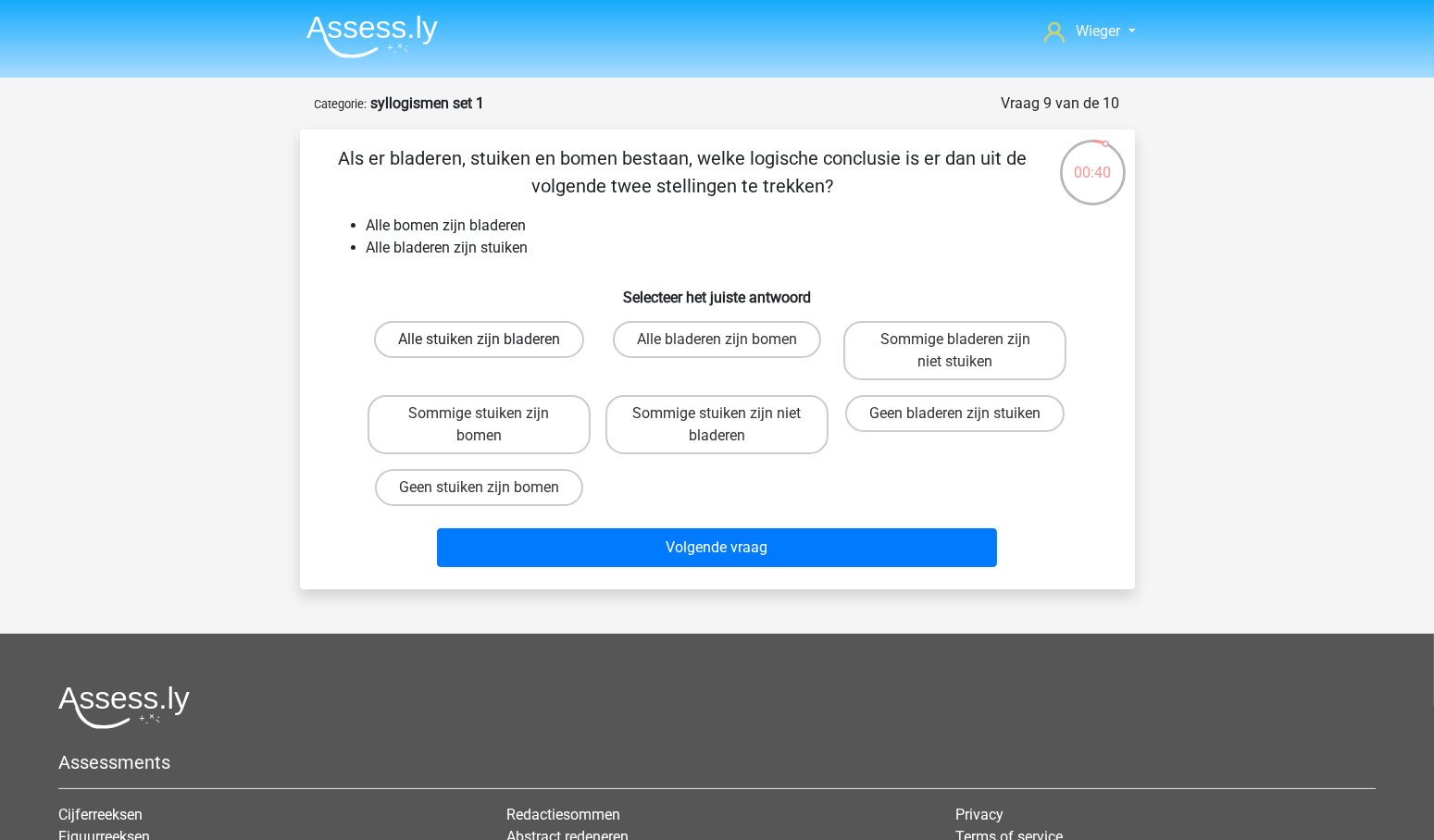
click at [533, 334] on label "Alle stuiken zijn bladeren" at bounding box center [479, 339] width 210 height 37
click at [490, 339] on input "Alle stuiken zijn bladeren" at bounding box center [485, 345] width 12 height 12
radio input "true"
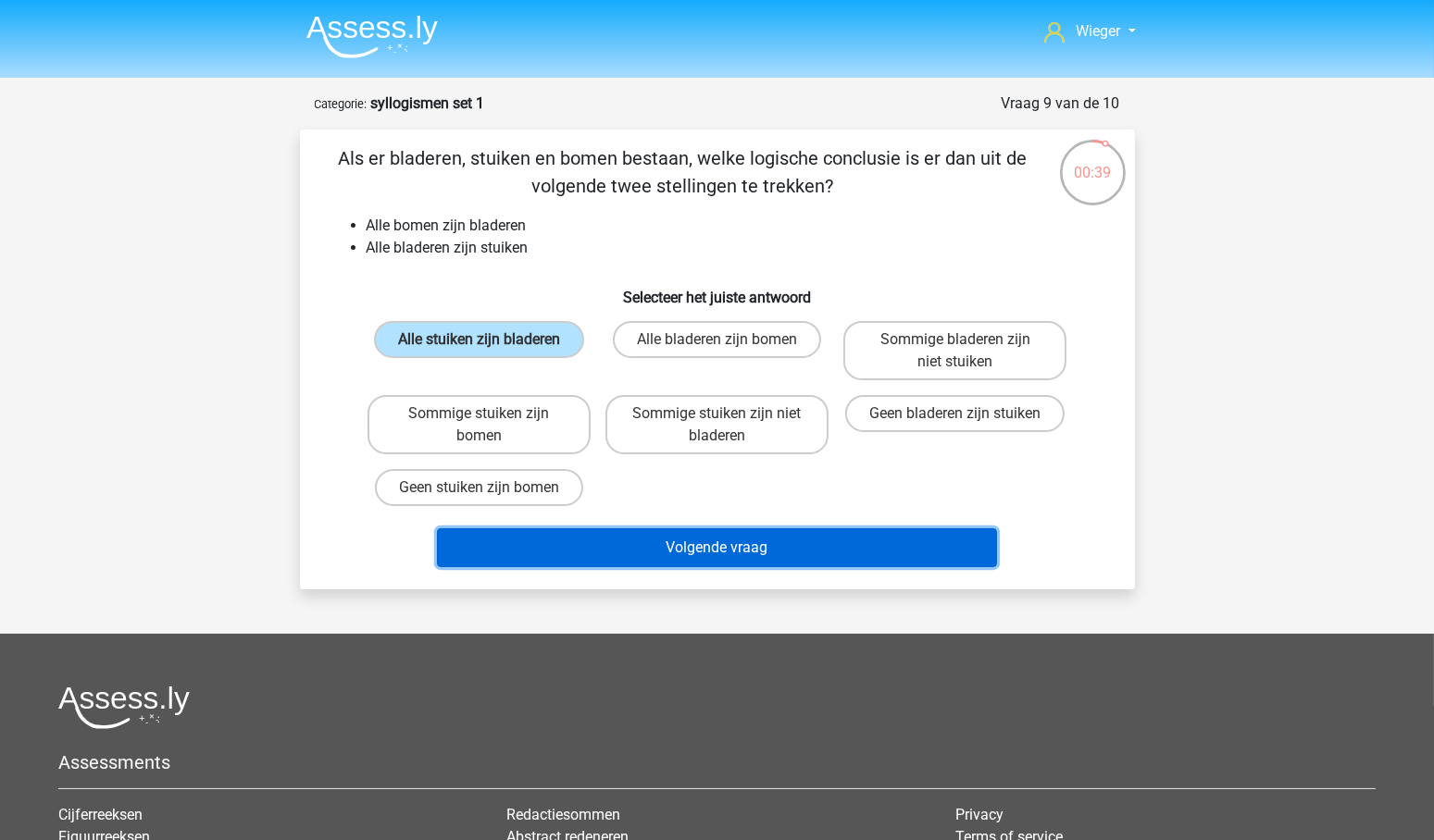
click at [748, 546] on button "Volgende vraag" at bounding box center [717, 548] width 560 height 39
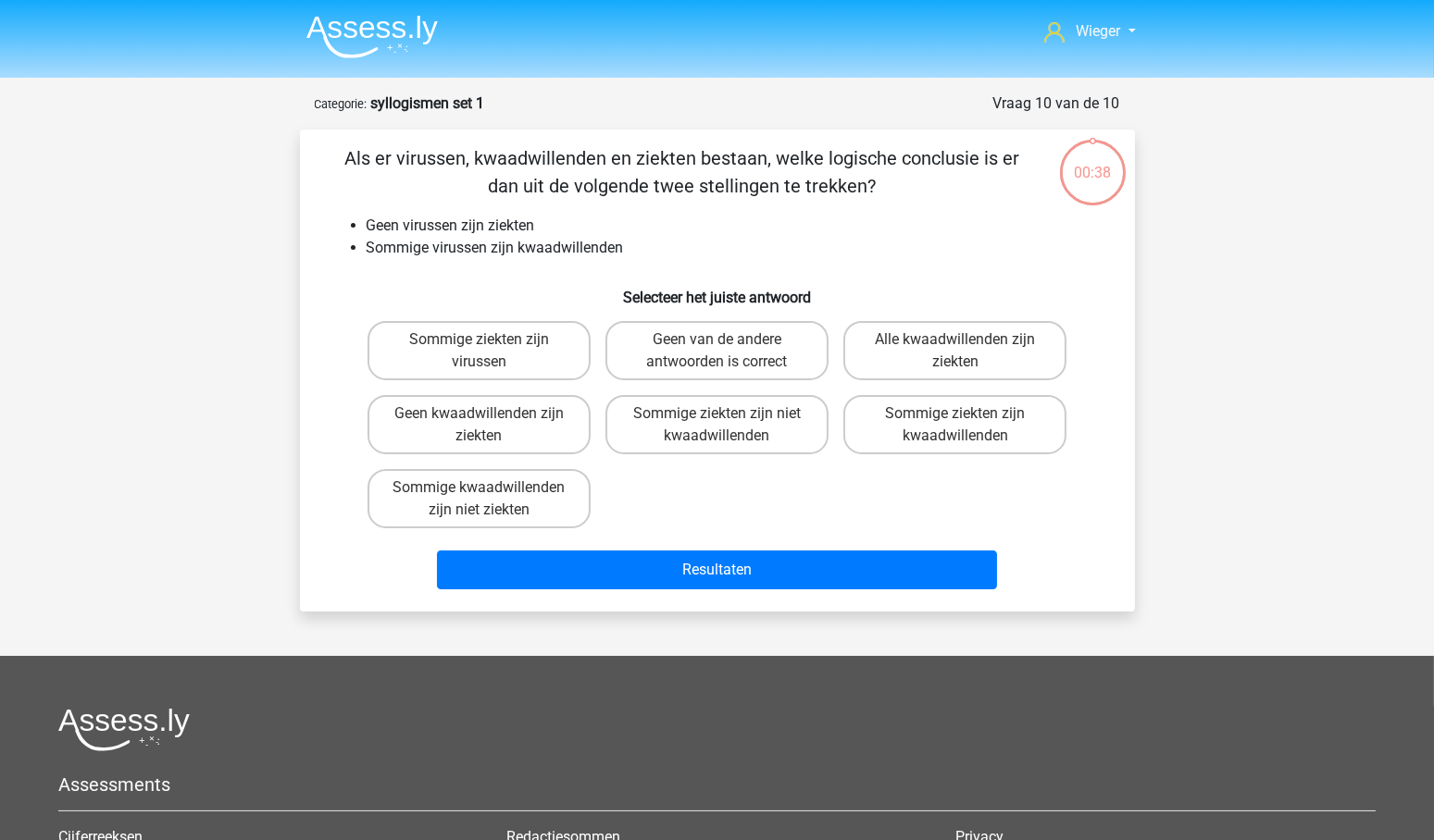
scroll to position [93, 0]
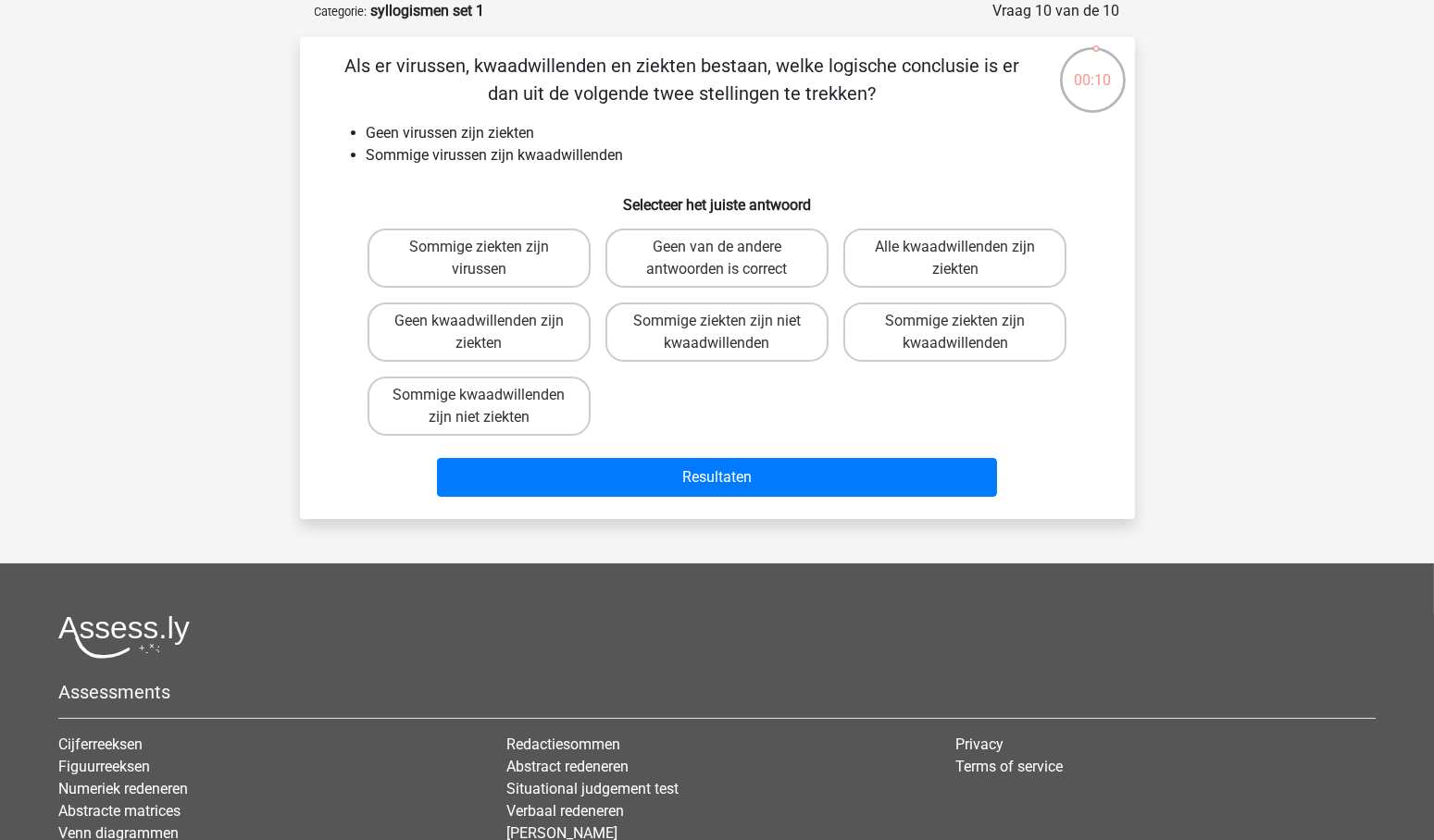
click at [486, 327] on input "Geen kwaadwillenden zijn ziekten" at bounding box center [485, 327] width 12 height 12
radio input "true"
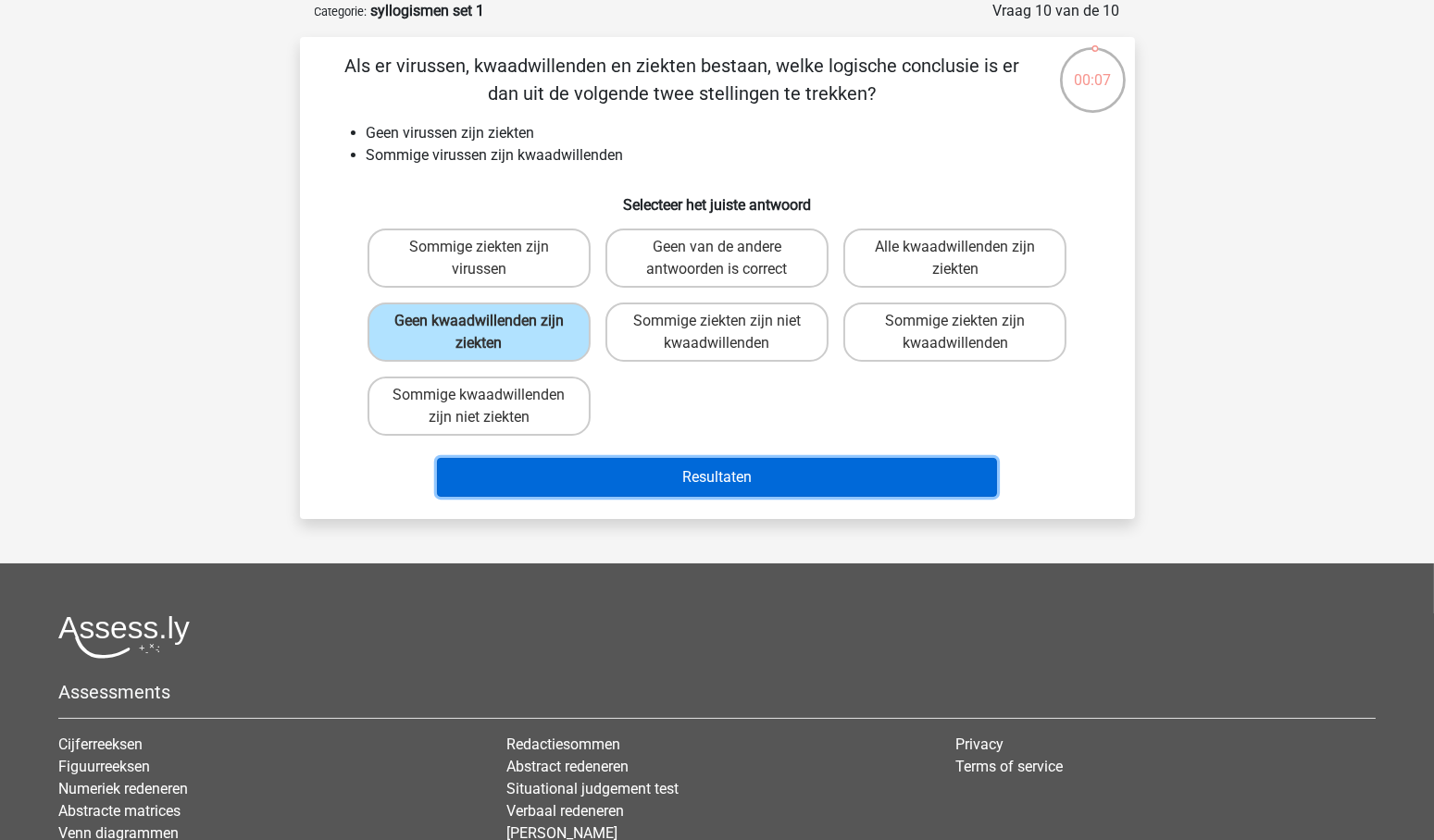
click at [716, 469] on button "Resultaten" at bounding box center [717, 477] width 560 height 39
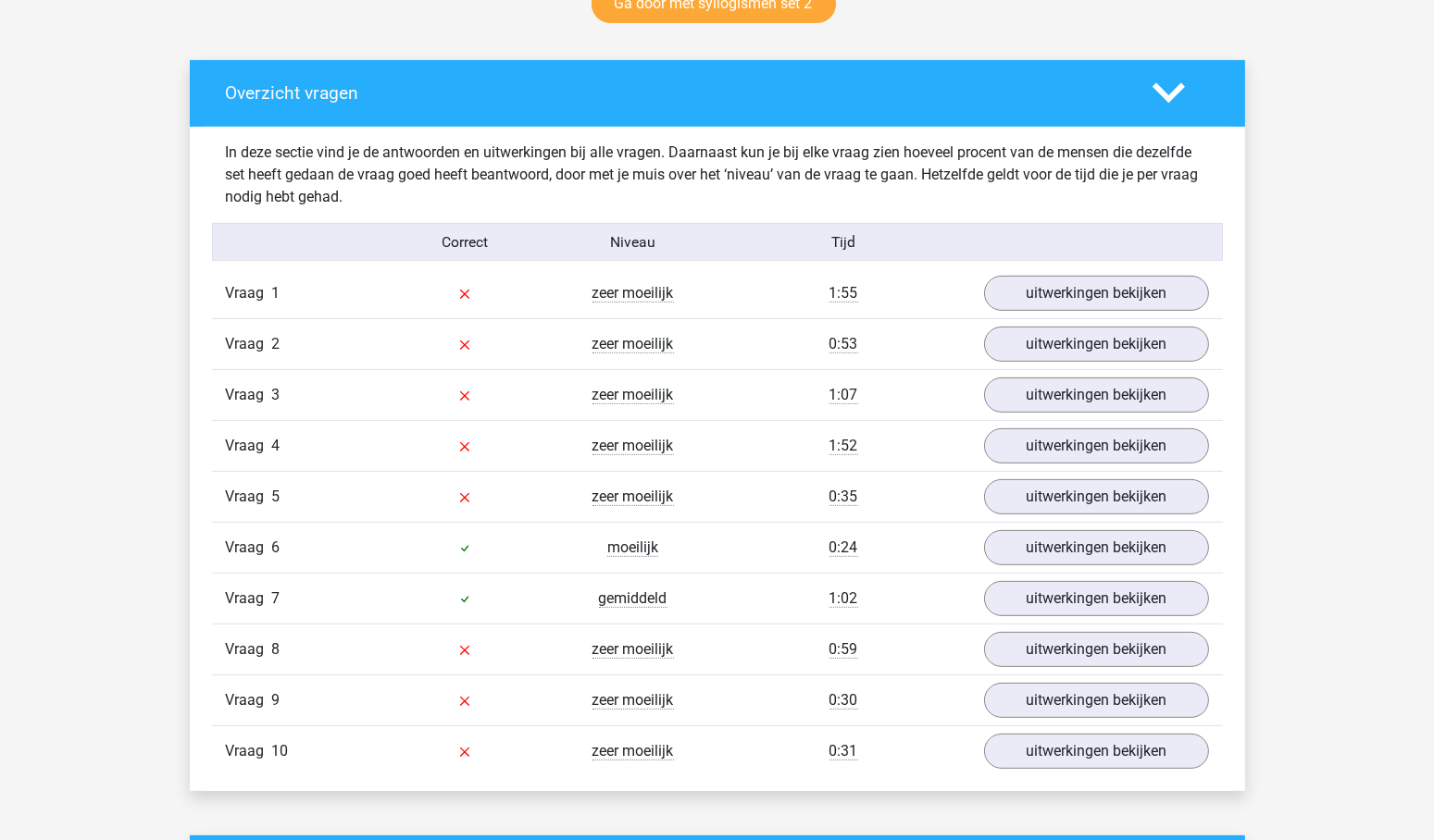
scroll to position [1011, 0]
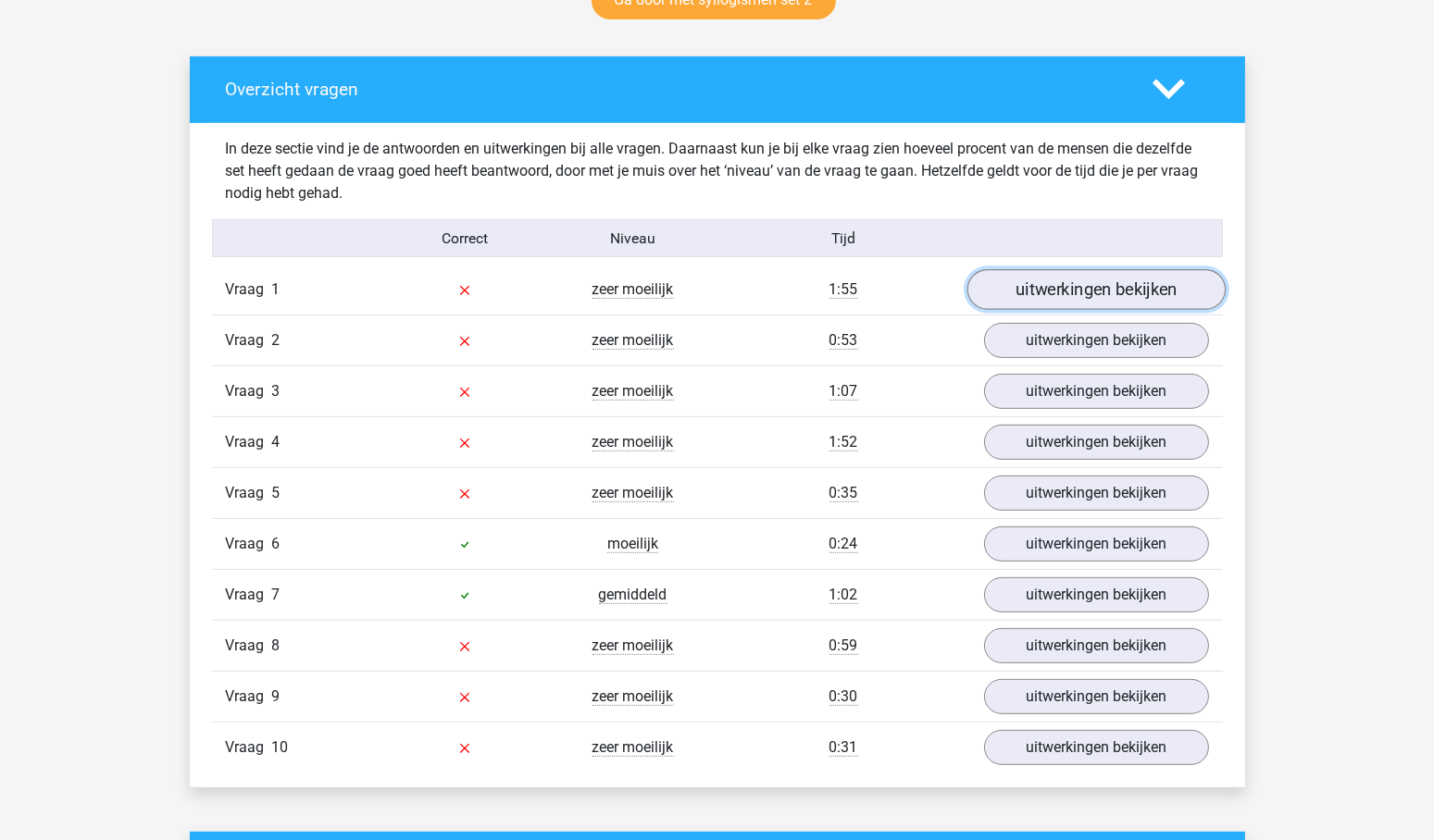
click at [1106, 291] on link "uitwerkingen bekijken" at bounding box center [1096, 291] width 258 height 41
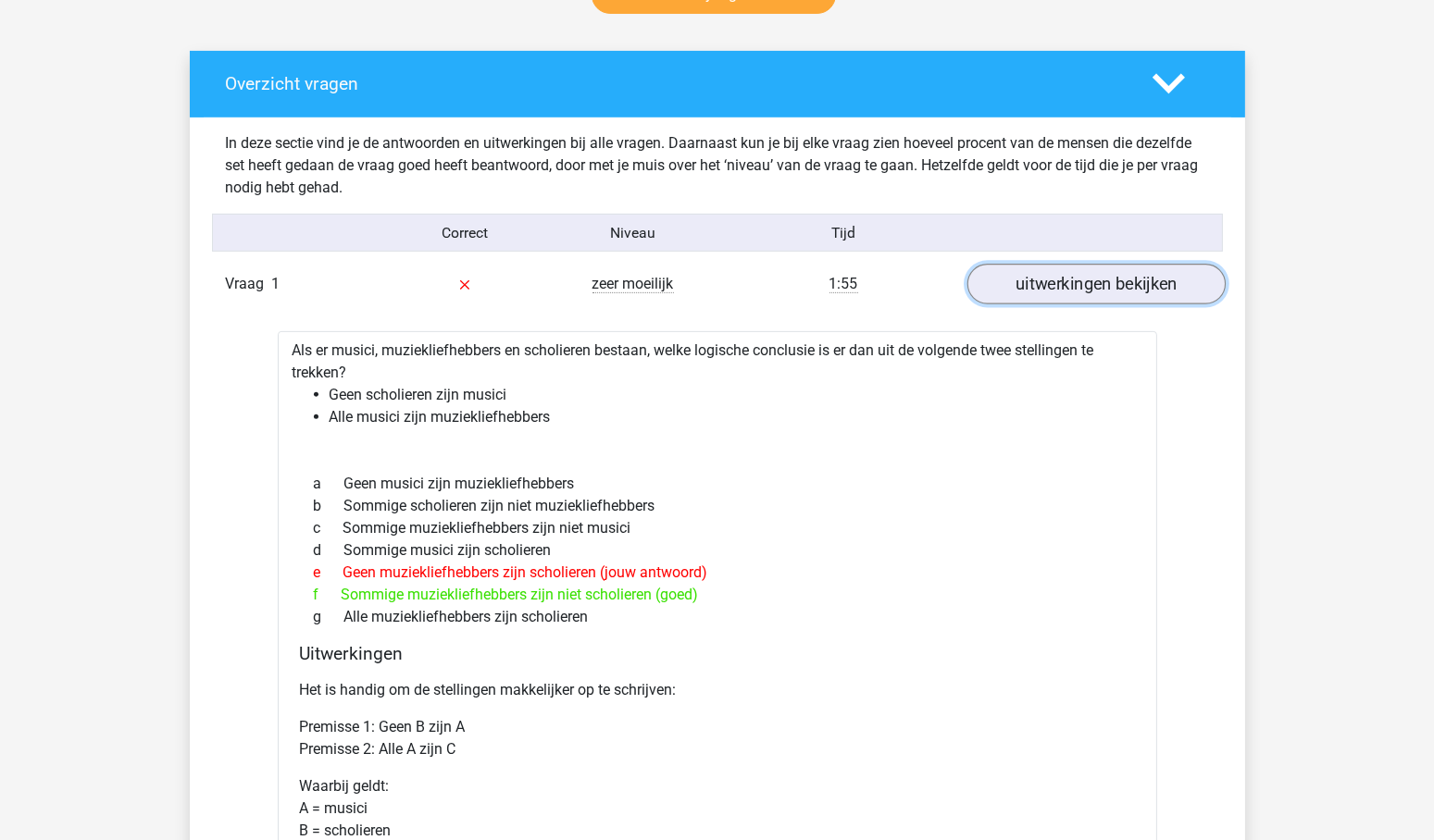
scroll to position [1017, 0]
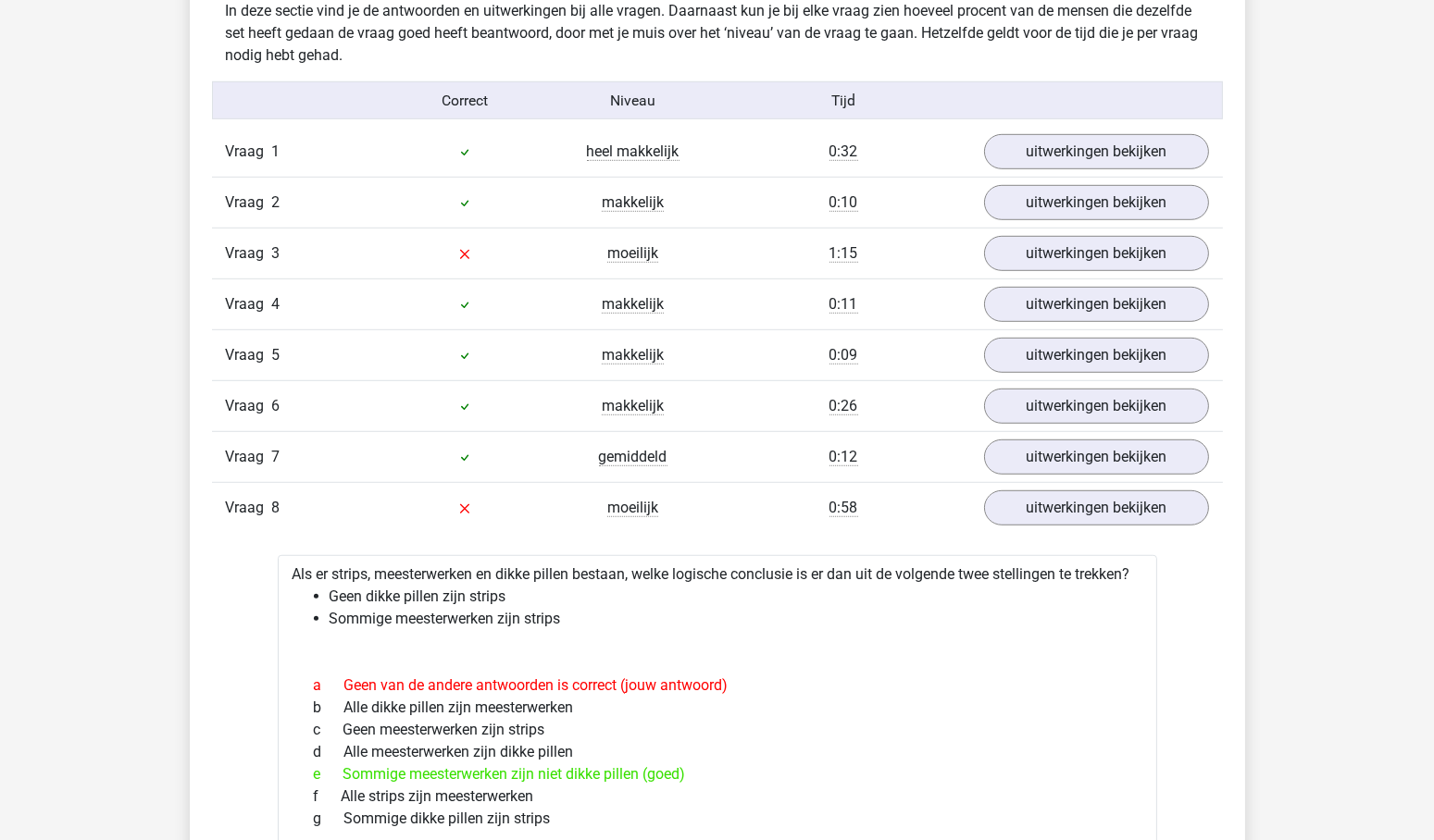
scroll to position [1686, 0]
